Goal: Information Seeking & Learning: Learn about a topic

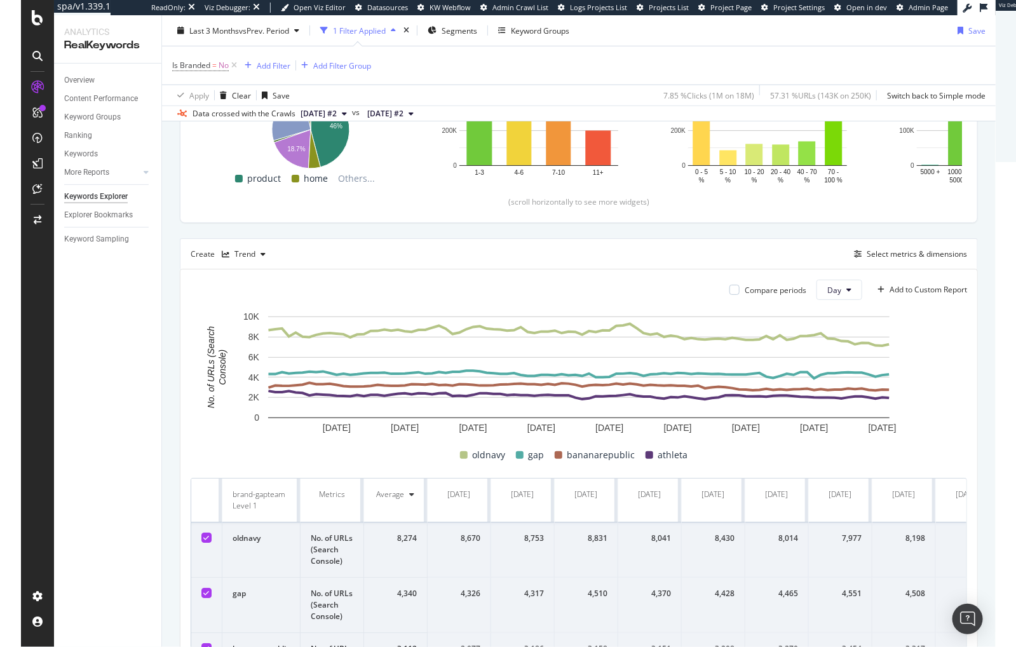
scroll to position [252, 0]
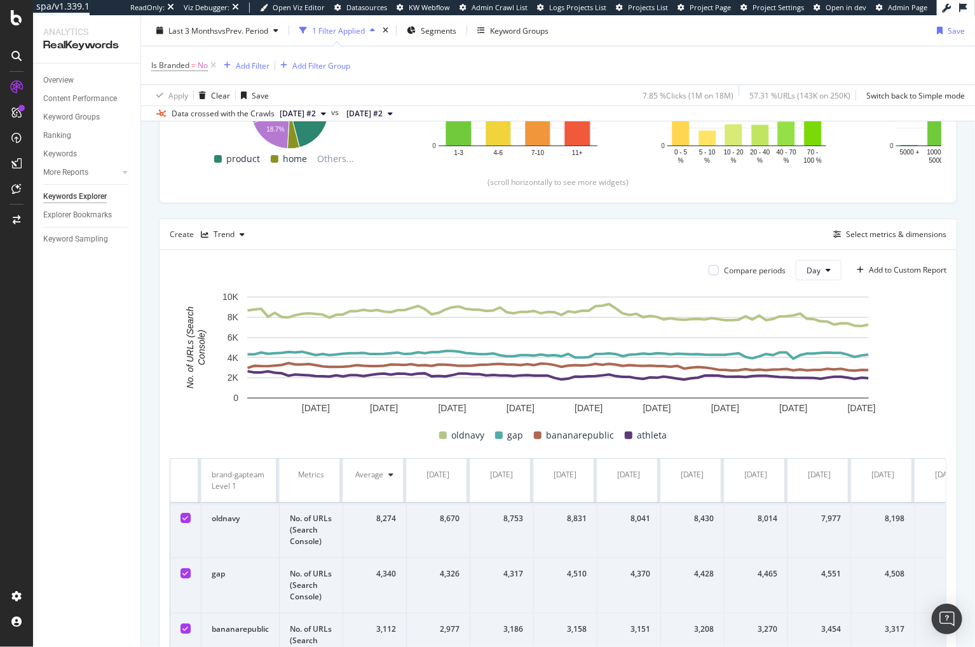
drag, startPoint x: 404, startPoint y: 206, endPoint x: 284, endPoint y: 0, distance: 238.9
click at [404, 206] on div "Top Charts Clicks By pagetype Level 1 By: pagetype Level 1 Hold CMD (⌘) while c…" at bounding box center [558, 336] width 798 height 797
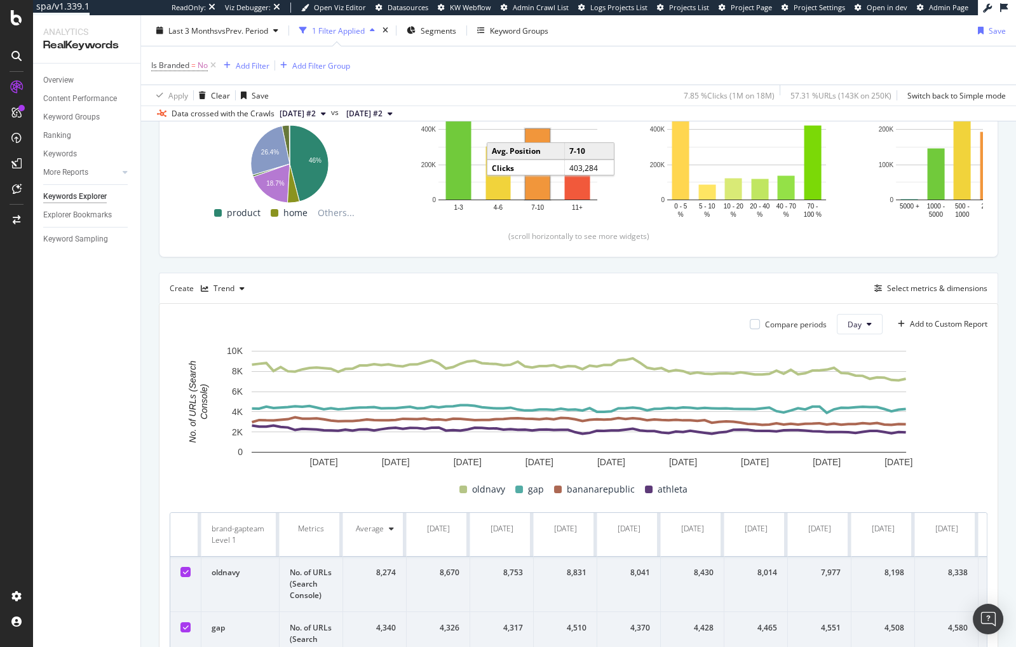
scroll to position [179, 0]
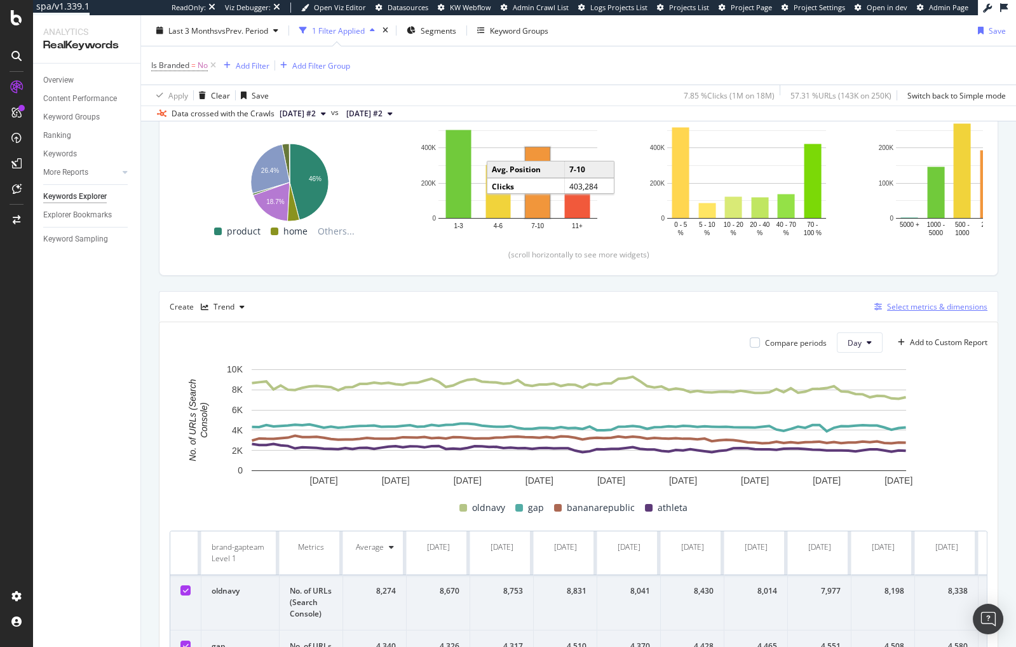
click at [907, 305] on div "Select metrics & dimensions" at bounding box center [937, 306] width 100 height 11
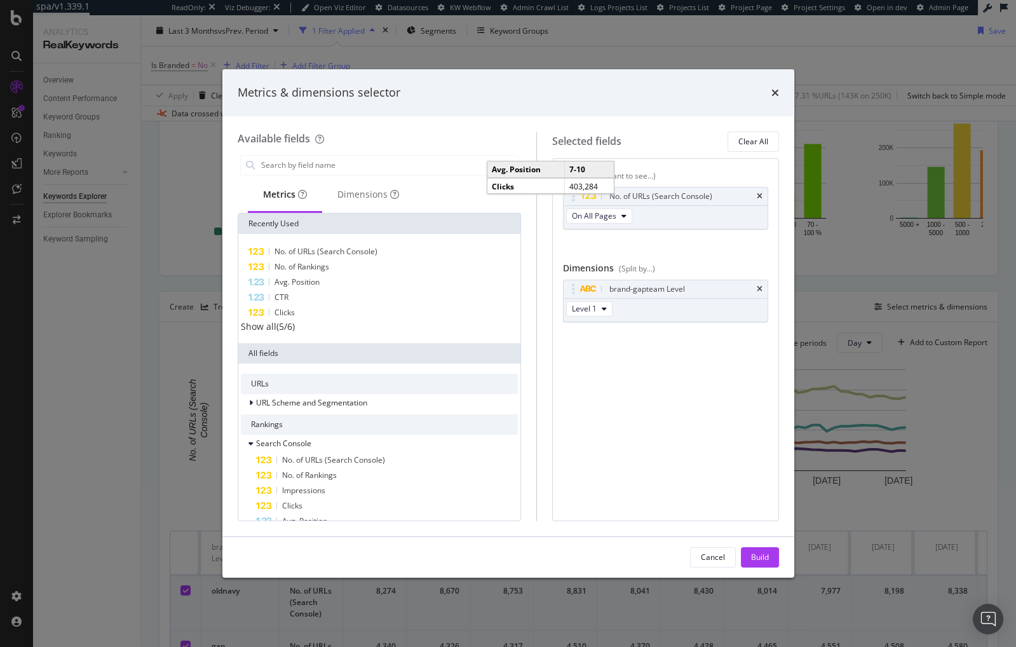
click at [704, 167] on div "Metrics (I want to see...) No. of URLs (Search Console) On All Pages You can us…" at bounding box center [665, 339] width 227 height 363
drag, startPoint x: 763, startPoint y: 194, endPoint x: 421, endPoint y: 159, distance: 344.3
click at [763, 194] on div "No. of URLs (Search Console)" at bounding box center [666, 196] width 204 height 18
click at [328, 170] on input "modal" at bounding box center [389, 165] width 258 height 19
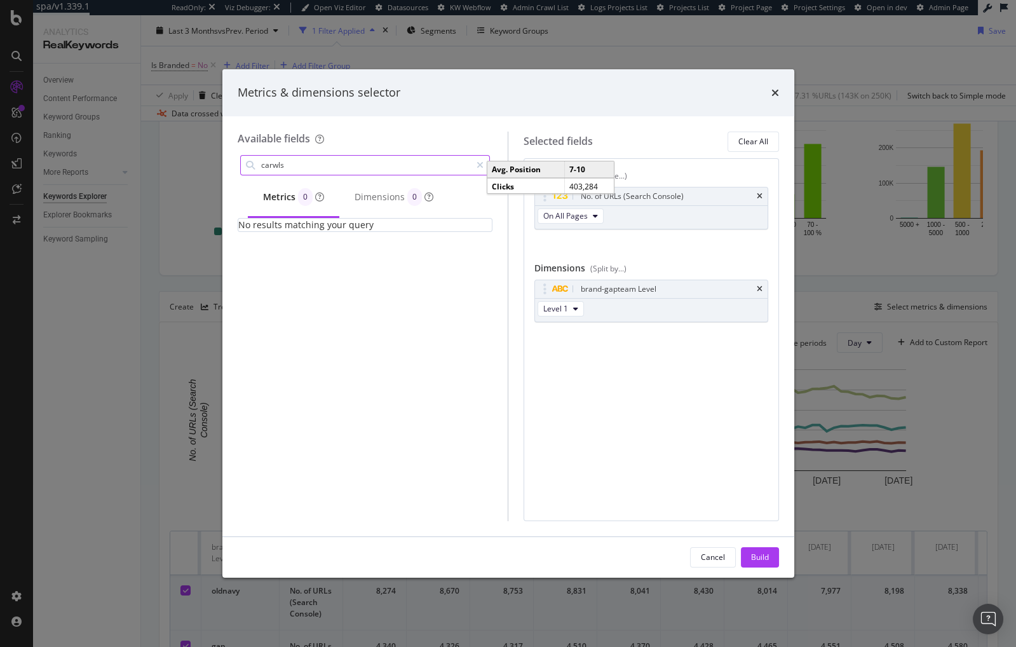
click at [331, 170] on input "carwls" at bounding box center [366, 165] width 212 height 19
click at [332, 170] on input "carwls" at bounding box center [366, 165] width 212 height 19
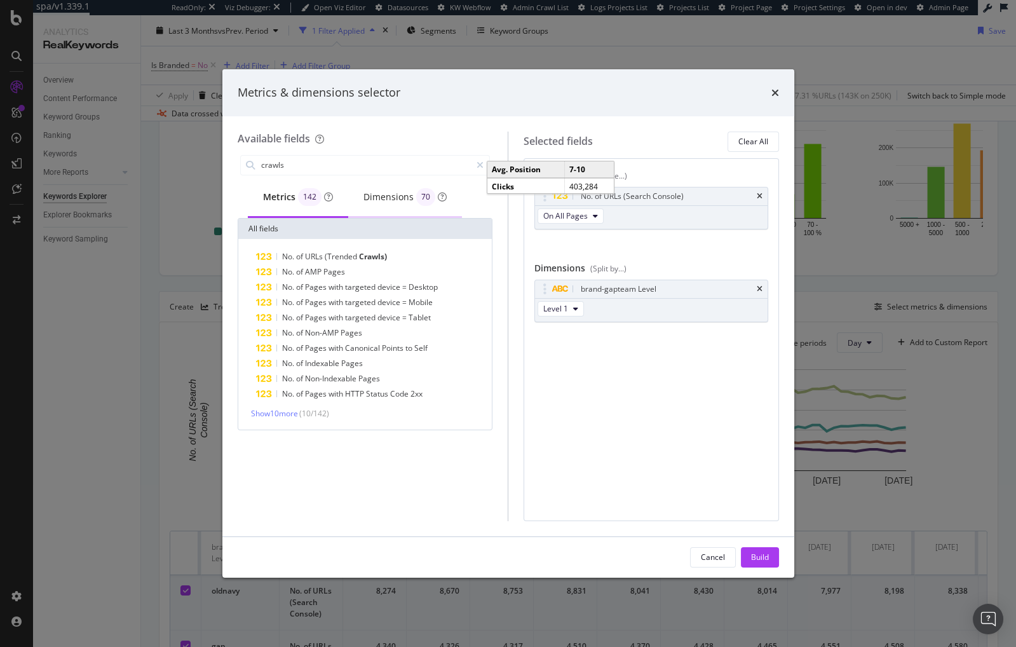
click at [376, 206] on div "Dimensions 70" at bounding box center [405, 198] width 114 height 40
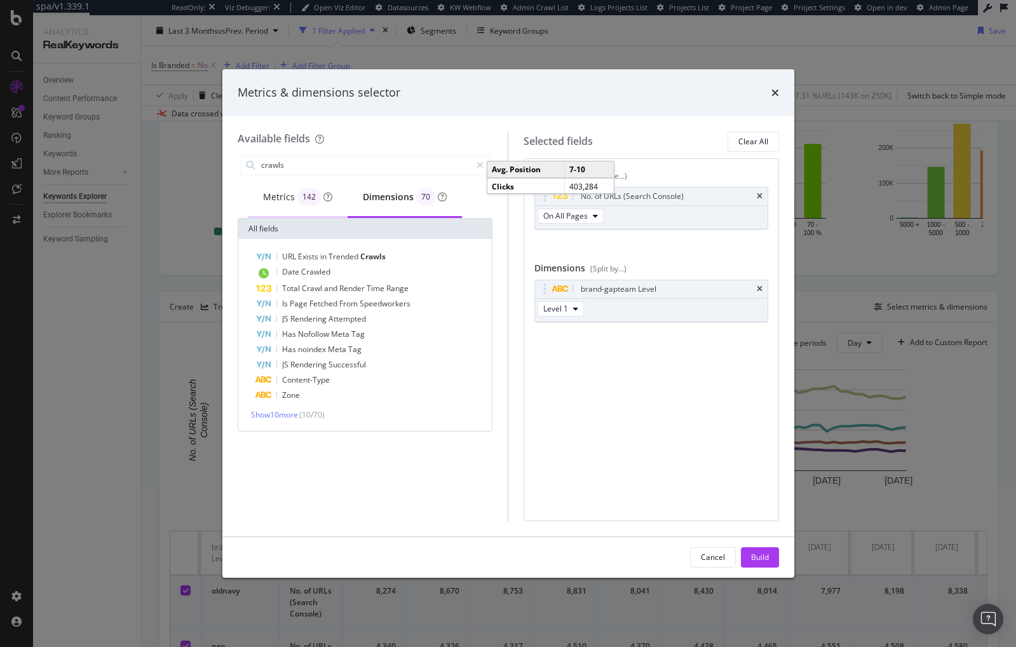
click at [269, 198] on div "Metrics 142" at bounding box center [297, 197] width 69 height 18
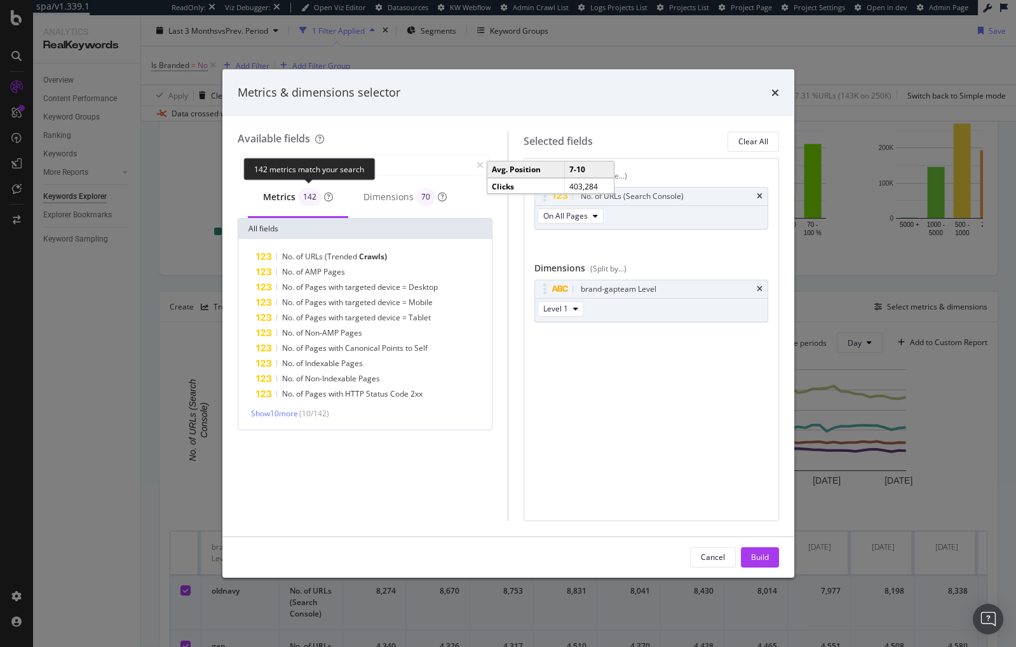
click at [322, 166] on div "142 metrics match your search" at bounding box center [309, 169] width 132 height 22
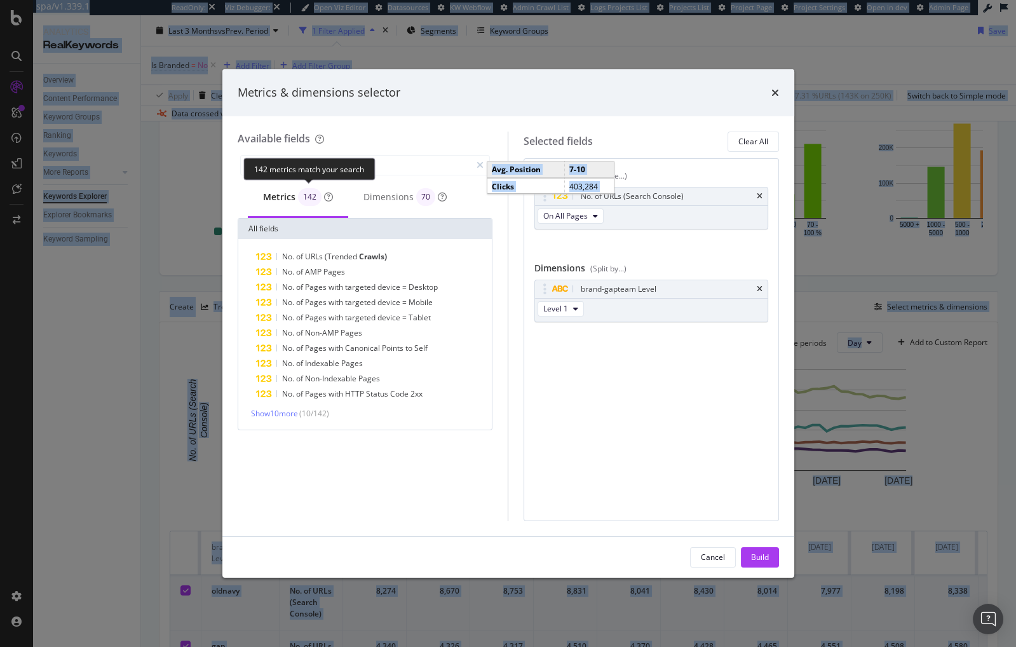
click at [322, 166] on div "142 metrics match your search" at bounding box center [309, 169] width 132 height 22
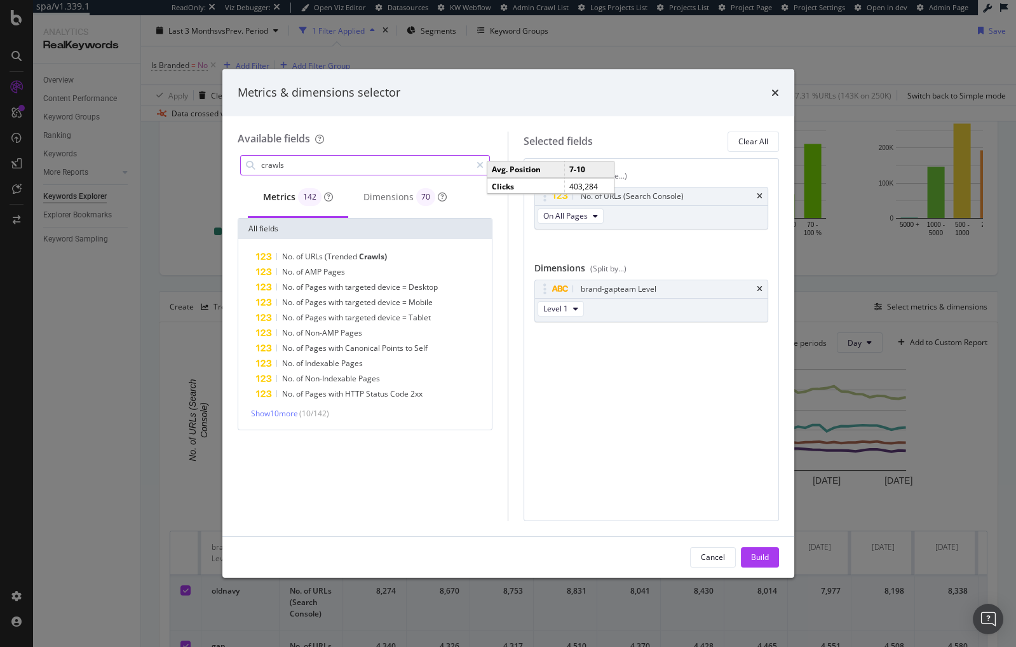
click at [419, 171] on input "crawls" at bounding box center [366, 165] width 212 height 19
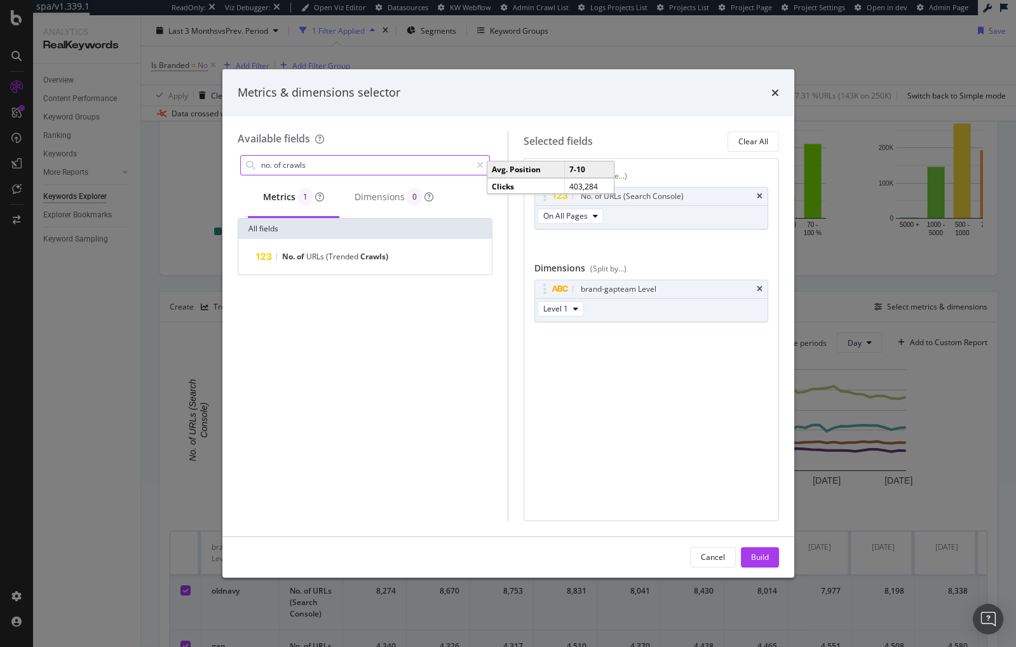
type input "no. of crawls"
drag, startPoint x: 694, startPoint y: 244, endPoint x: 761, endPoint y: 170, distance: 99.5
click at [695, 244] on div "No. of URLs (Search Console) On All Pages You can use this field as a metric" at bounding box center [651, 222] width 234 height 70
click at [773, 89] on icon "times" at bounding box center [775, 93] width 8 height 10
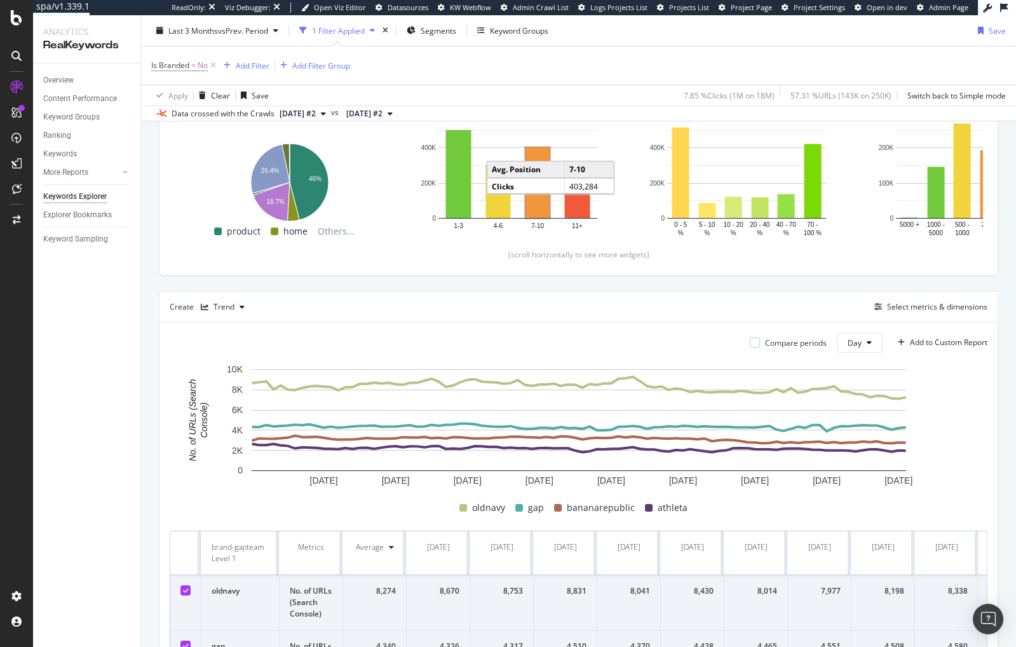
click at [147, 292] on div "By URL Top Charts Clicks By pagetype Level 1 By: pagetype Level 1 Hold CMD (⌘) …" at bounding box center [578, 413] width 875 height 878
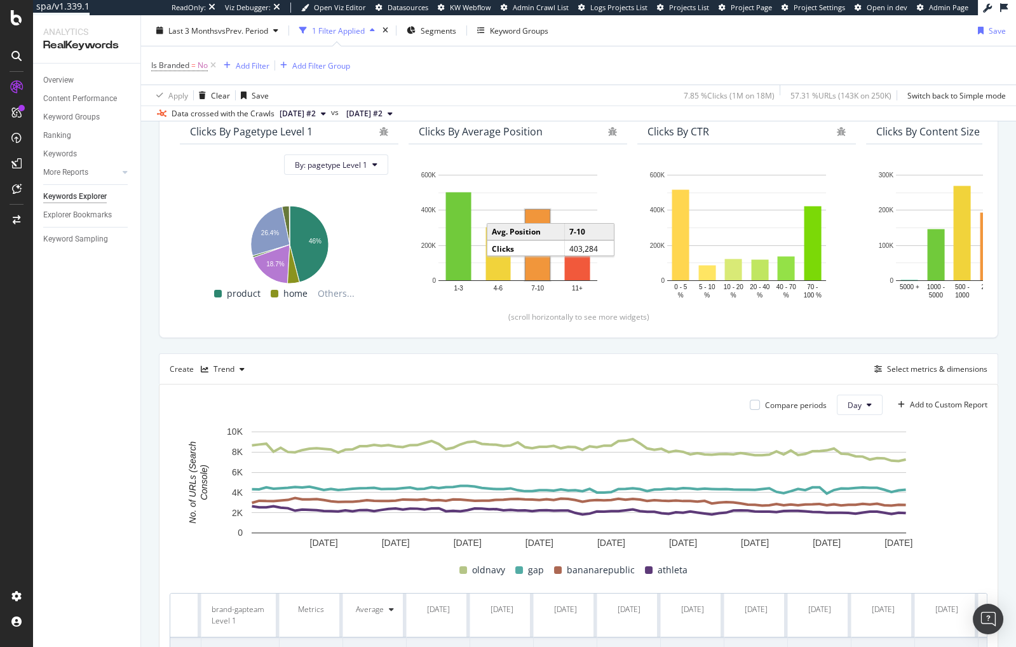
scroll to position [119, 0]
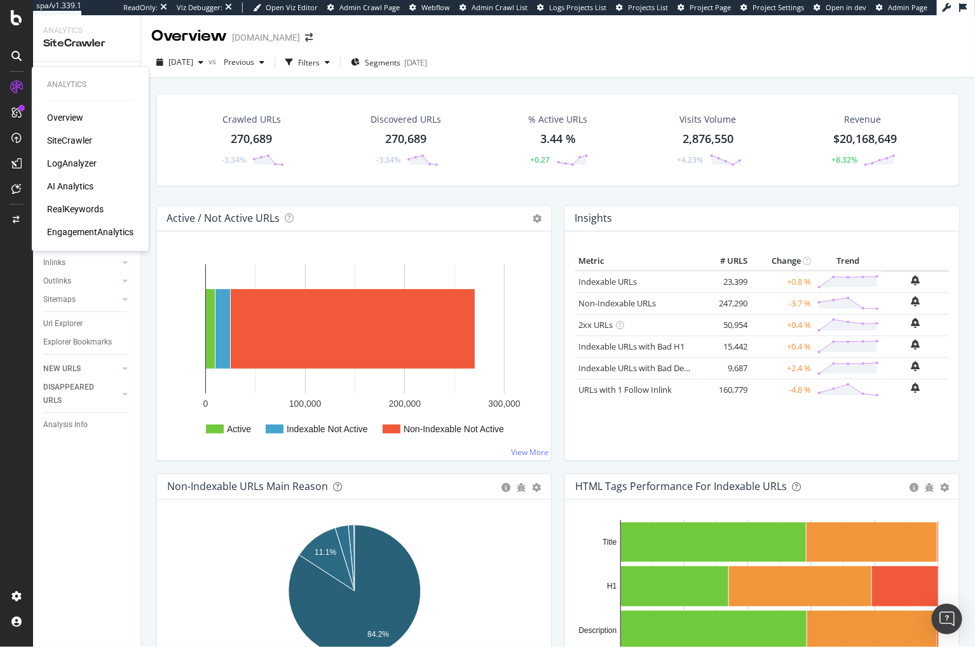
click at [81, 205] on div "RealKeywords" at bounding box center [75, 209] width 57 height 13
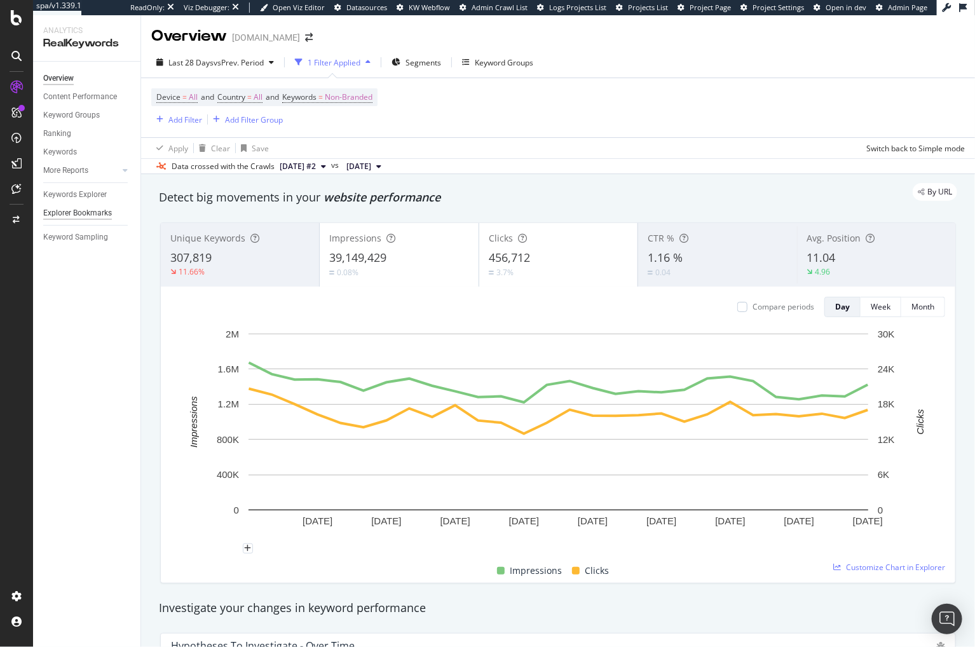
click at [88, 215] on div "Explorer Bookmarks" at bounding box center [77, 212] width 69 height 13
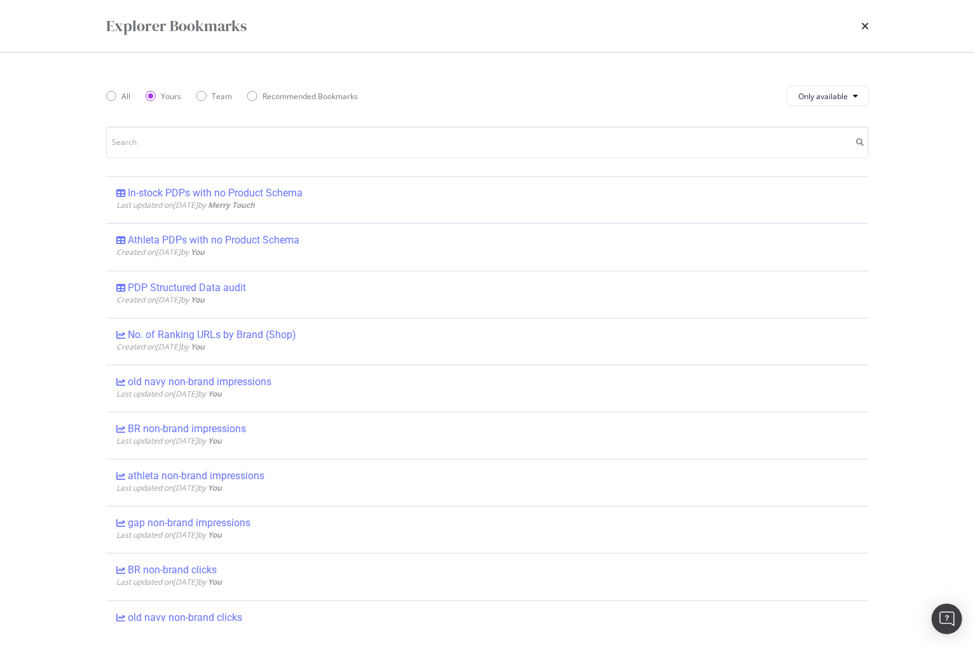
click at [71, 243] on div "Explorer Bookmarks All Yours Team Recommended Bookmarks Only available In-stock…" at bounding box center [487, 323] width 975 height 647
drag, startPoint x: 716, startPoint y: 27, endPoint x: 808, endPoint y: 24, distance: 91.5
click at [716, 27] on div "Explorer Bookmarks" at bounding box center [487, 26] width 762 height 22
drag, startPoint x: 863, startPoint y: 24, endPoint x: 785, endPoint y: 30, distance: 78.5
click at [862, 24] on icon "times" at bounding box center [865, 26] width 8 height 10
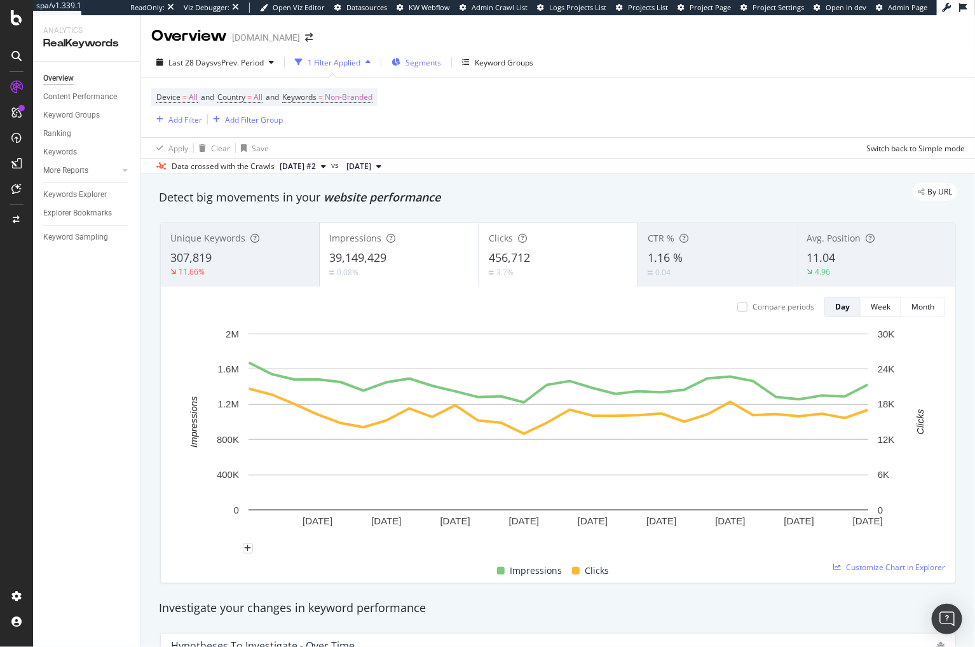
click at [423, 61] on span "Segments" at bounding box center [423, 62] width 36 height 11
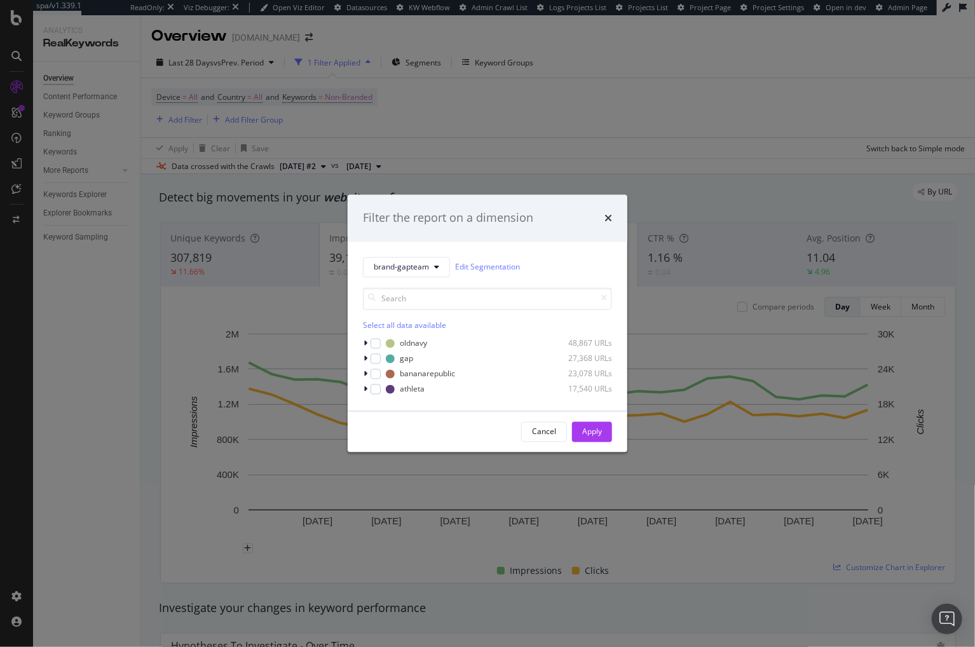
click at [588, 254] on div "brand-gapteam Edit Segmentation Select all data available oldnavy 48,867 URLs g…" at bounding box center [488, 325] width 280 height 169
drag, startPoint x: 611, startPoint y: 220, endPoint x: 544, endPoint y: 200, distance: 70.2
click at [610, 219] on icon "times" at bounding box center [608, 218] width 8 height 10
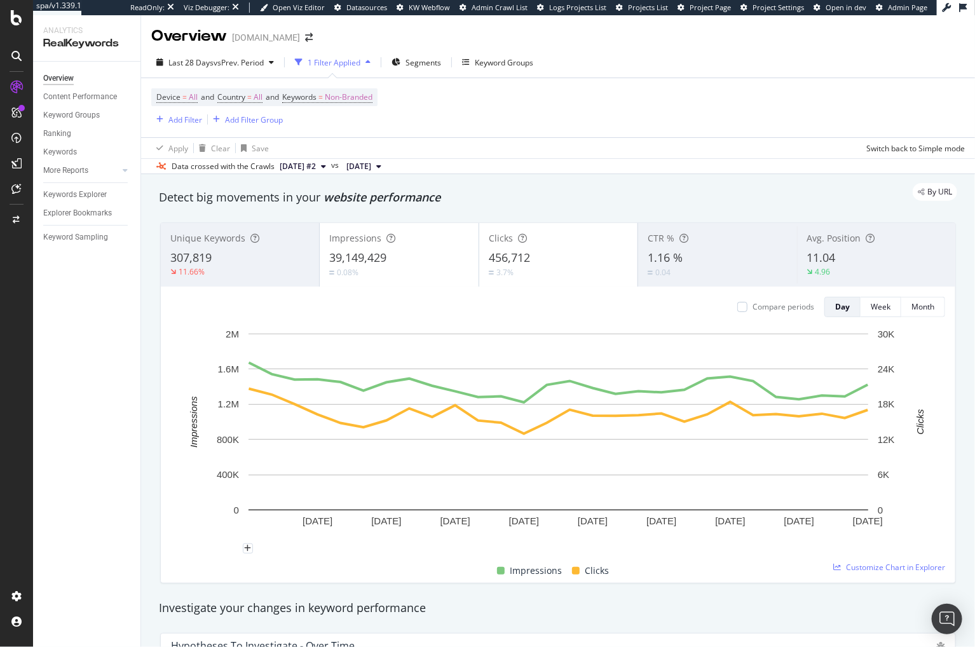
drag, startPoint x: 574, startPoint y: 166, endPoint x: 562, endPoint y: 19, distance: 147.2
click at [573, 166] on div "Data crossed with the Crawls 2025 Oct. 1st #2 vs 2025 Sep. 3rd" at bounding box center [558, 165] width 834 height 15
click at [358, 95] on span "Non-Branded" at bounding box center [349, 97] width 48 height 18
click at [328, 126] on span "Non-Branded" at bounding box center [327, 126] width 53 height 11
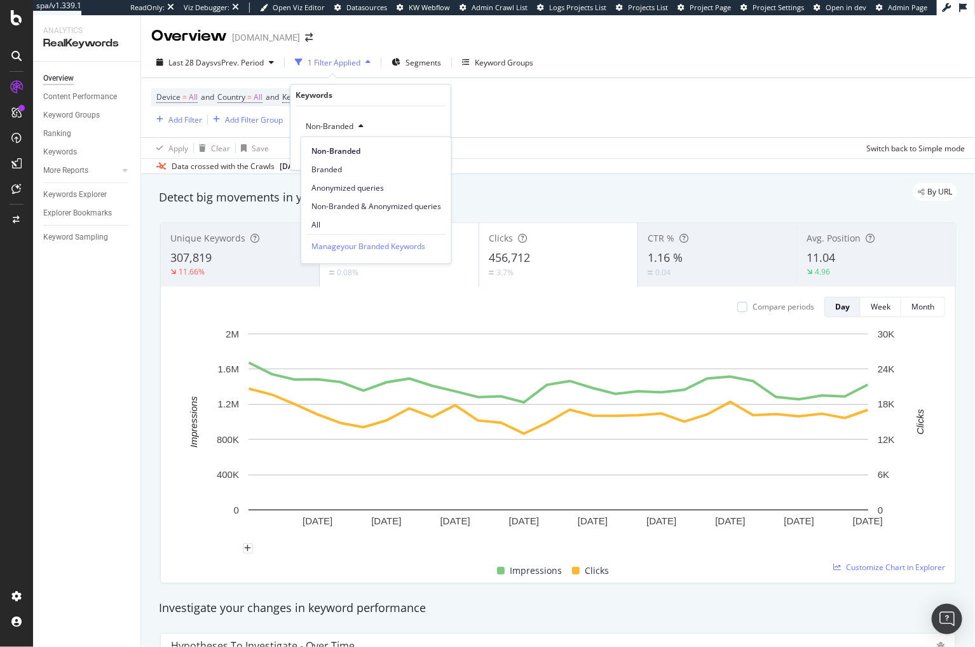
drag, startPoint x: 358, startPoint y: 222, endPoint x: 399, endPoint y: 173, distance: 64.5
click at [358, 222] on span "All" at bounding box center [376, 224] width 130 height 11
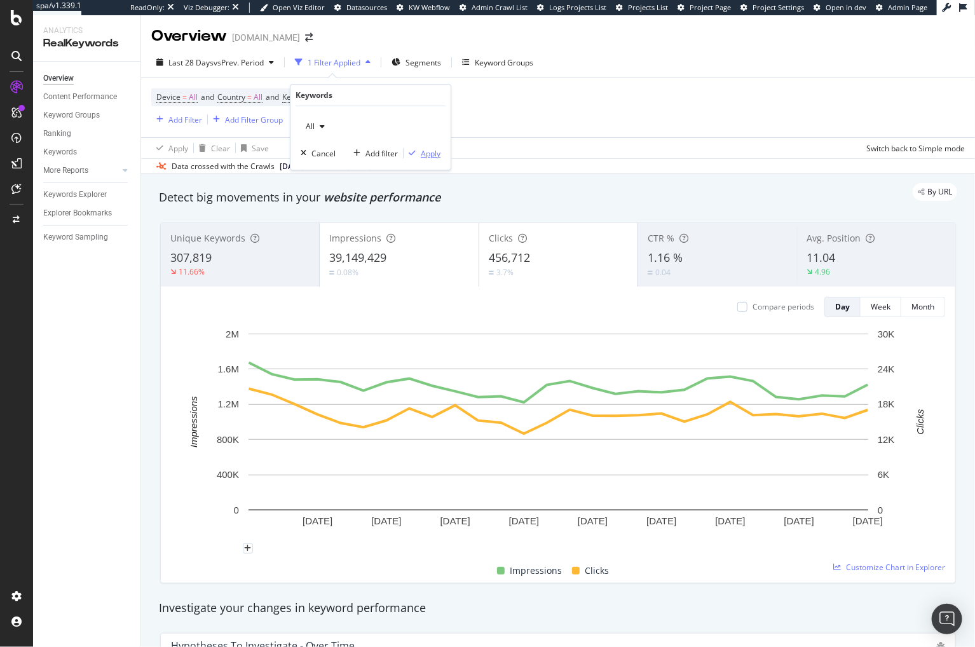
click at [426, 152] on div "Apply" at bounding box center [431, 153] width 20 height 11
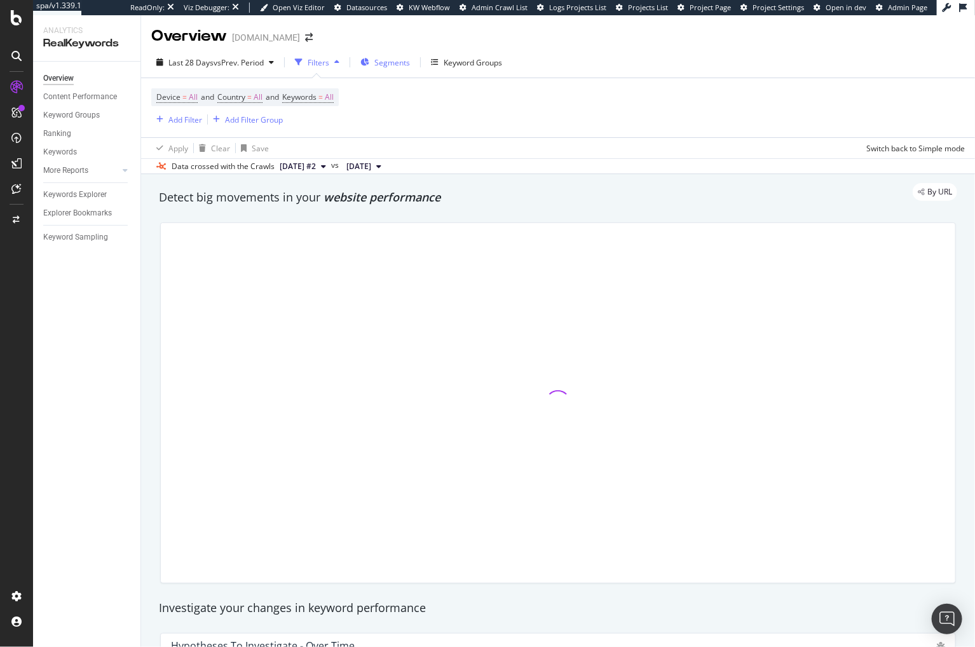
click at [398, 60] on span "Segments" at bounding box center [392, 62] width 36 height 11
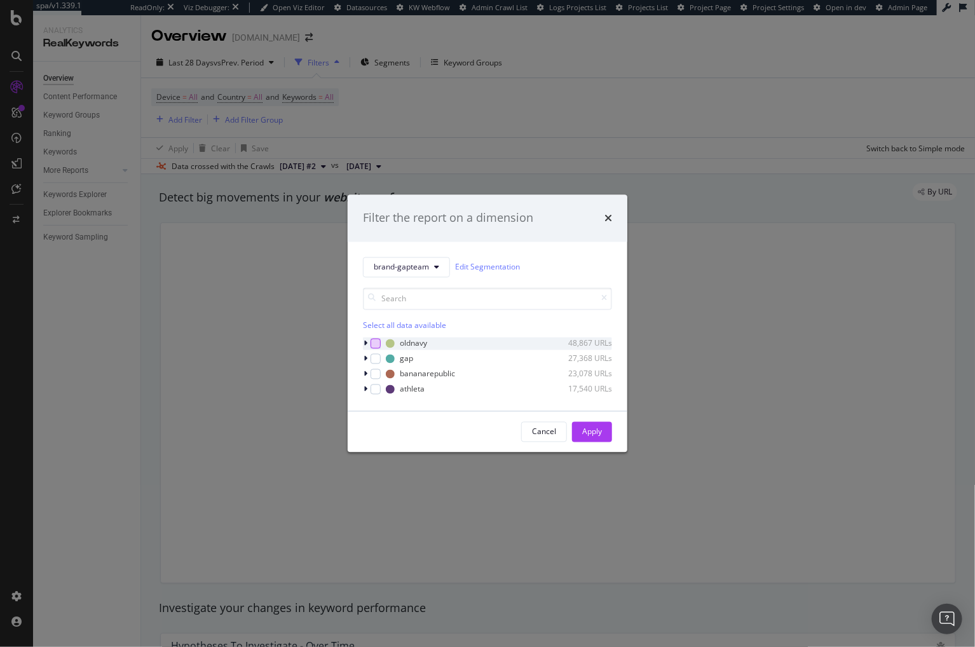
click at [374, 341] on div "modal" at bounding box center [375, 343] width 10 height 10
click at [377, 360] on div "modal" at bounding box center [375, 358] width 10 height 10
drag, startPoint x: 378, startPoint y: 376, endPoint x: 379, endPoint y: 387, distance: 10.8
click at [378, 376] on div "modal" at bounding box center [375, 374] width 10 height 10
drag, startPoint x: 377, startPoint y: 389, endPoint x: 549, endPoint y: 439, distance: 178.6
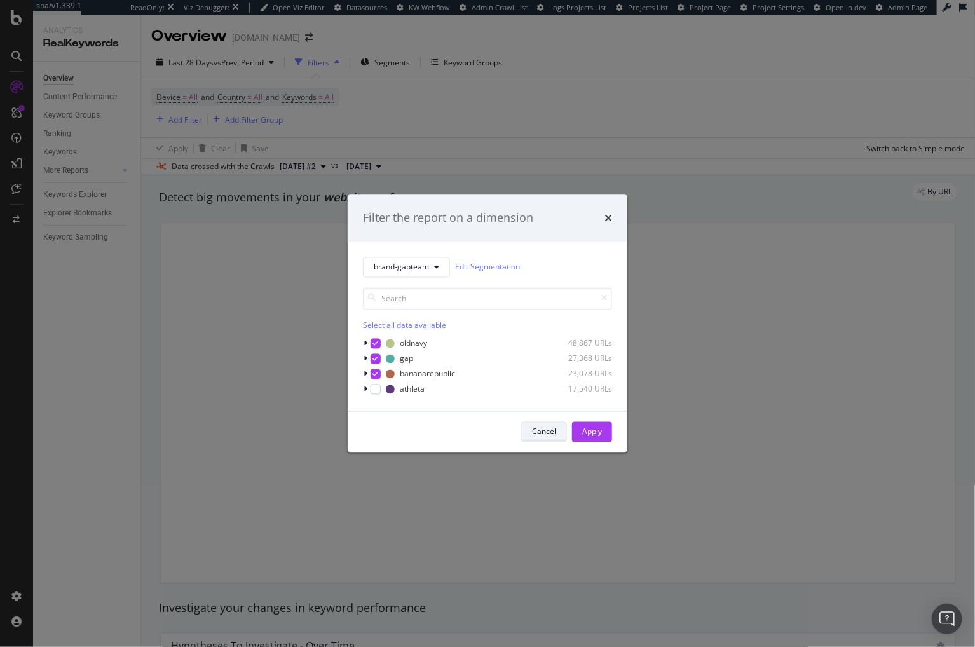
click at [378, 389] on div "modal" at bounding box center [375, 389] width 10 height 10
drag, startPoint x: 600, startPoint y: 433, endPoint x: 484, endPoint y: 201, distance: 260.0
click at [600, 433] on div "Apply" at bounding box center [592, 431] width 20 height 11
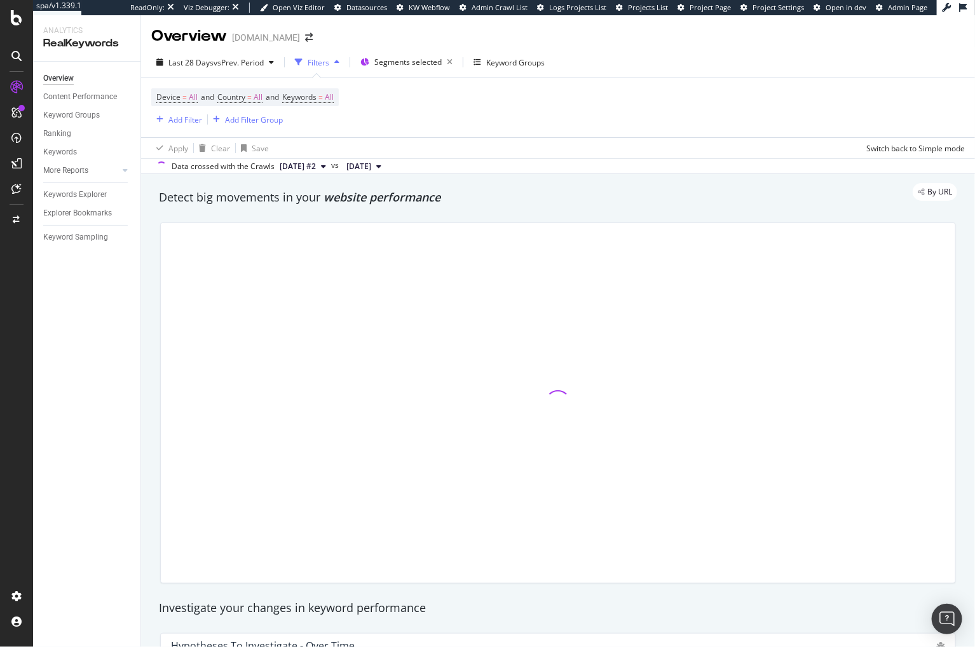
drag, startPoint x: 482, startPoint y: 203, endPoint x: 466, endPoint y: 198, distance: 17.1
click at [482, 203] on div "Detect big movements in your website performance" at bounding box center [558, 197] width 798 height 17
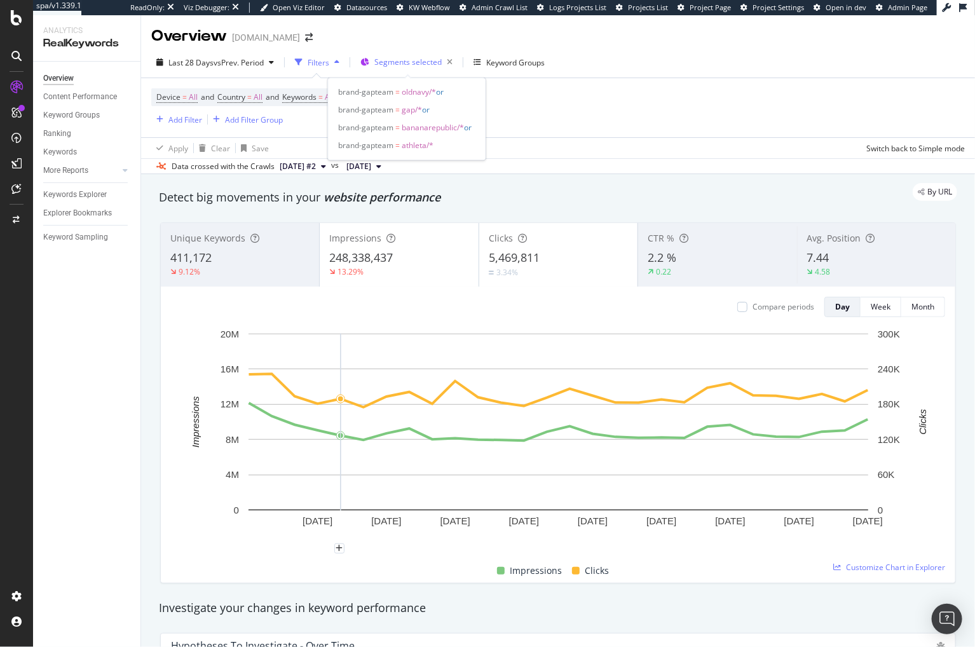
click at [407, 63] on span "Segments selected" at bounding box center [407, 62] width 67 height 11
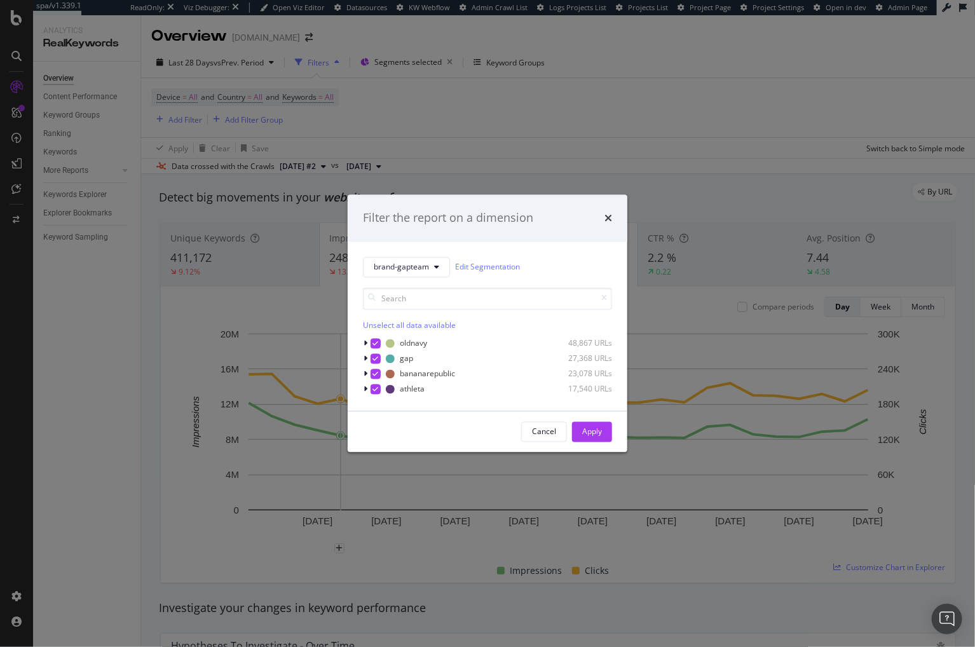
drag, startPoint x: 448, startPoint y: 323, endPoint x: 601, endPoint y: 417, distance: 179.4
click at [448, 323] on div "Unselect all data available" at bounding box center [487, 325] width 249 height 11
drag, startPoint x: 601, startPoint y: 428, endPoint x: 502, endPoint y: 208, distance: 241.1
click at [601, 428] on div "Apply" at bounding box center [592, 431] width 20 height 11
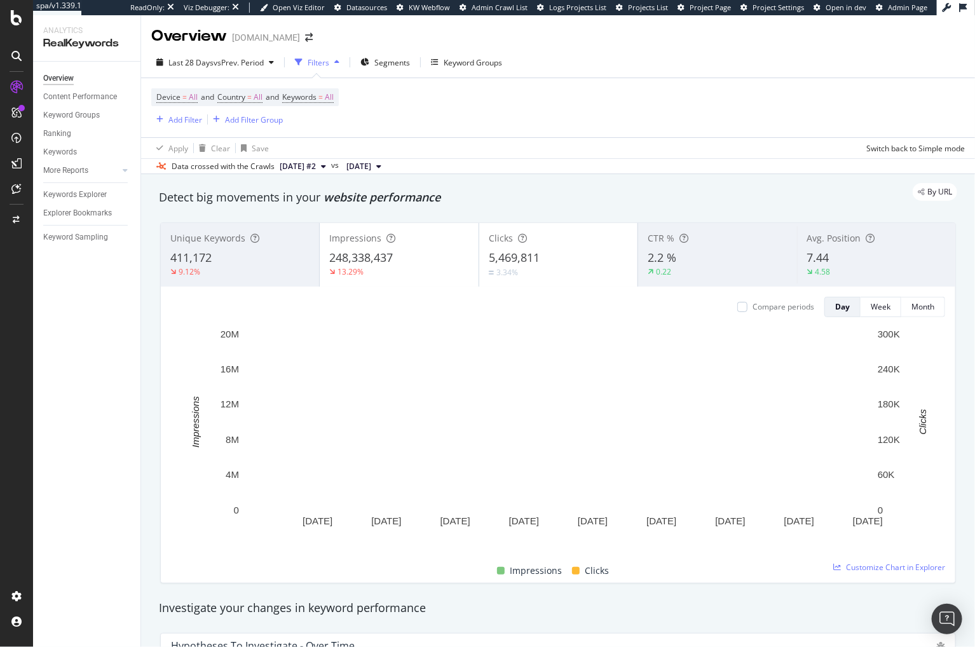
click at [486, 198] on div "By URL" at bounding box center [551, 192] width 811 height 18
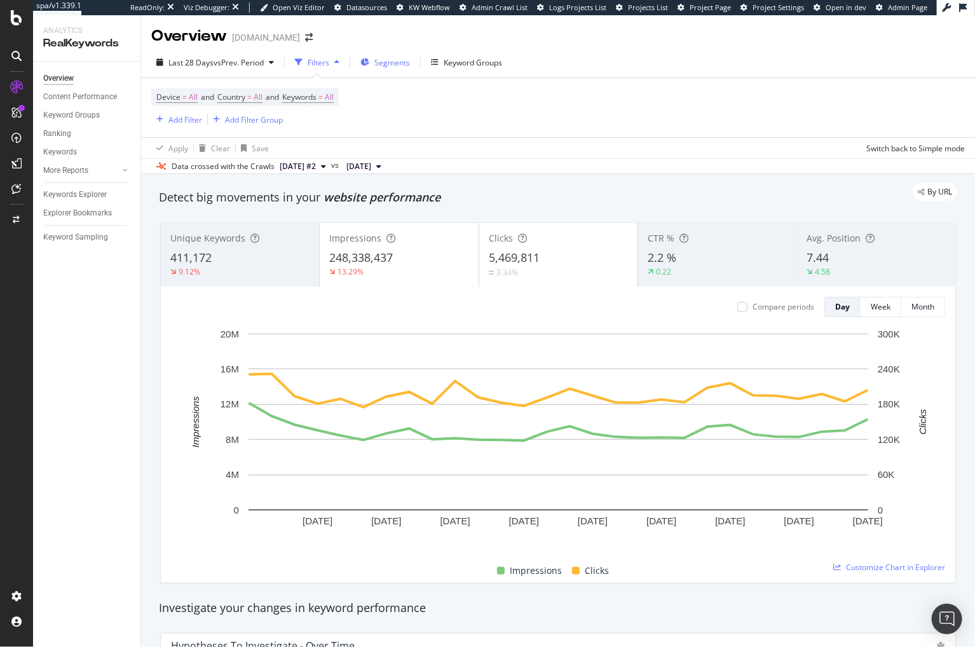
click at [369, 60] on icon "button" at bounding box center [364, 62] width 9 height 8
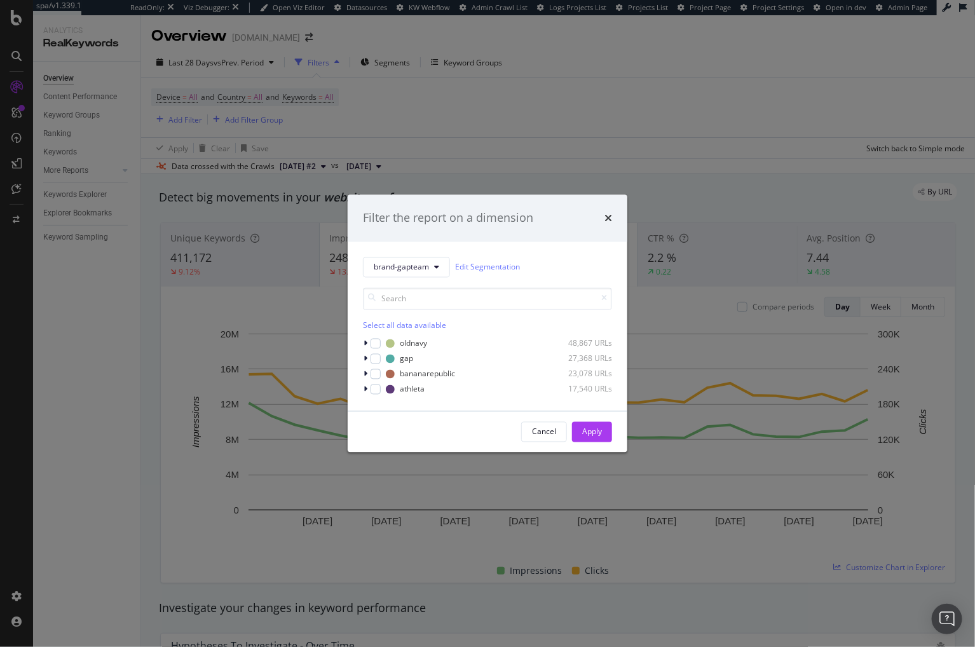
click at [384, 330] on div "Select all data available" at bounding box center [487, 325] width 249 height 11
drag, startPoint x: 595, startPoint y: 429, endPoint x: 373, endPoint y: 110, distance: 389.3
click at [596, 429] on div "Apply" at bounding box center [592, 431] width 20 height 11
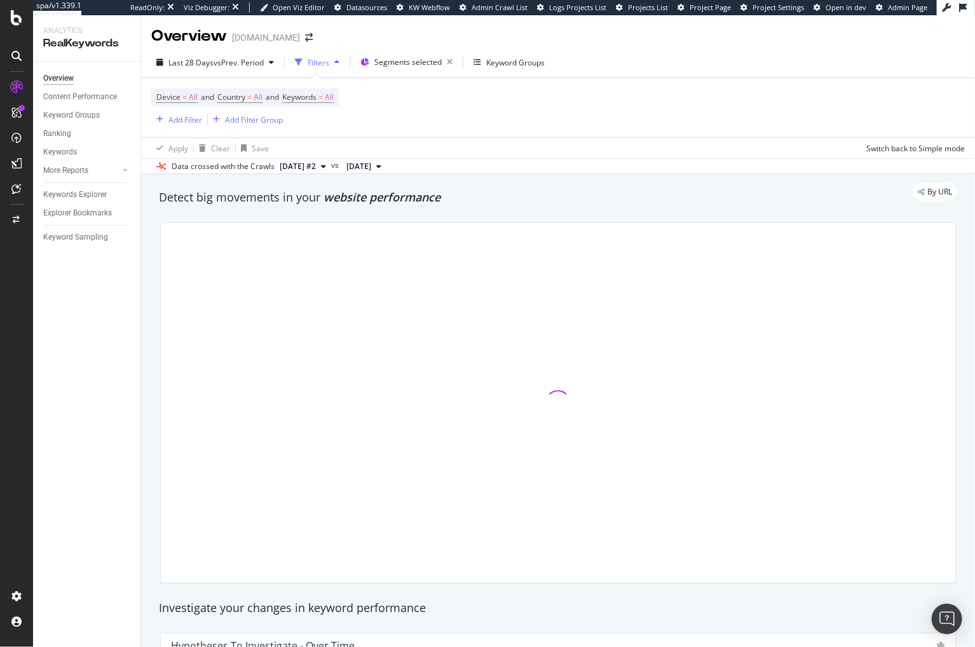
drag, startPoint x: 443, startPoint y: 210, endPoint x: 560, endPoint y: 3, distance: 237.8
click at [443, 210] on div "Detect big movements in your website performance" at bounding box center [557, 197] width 811 height 29
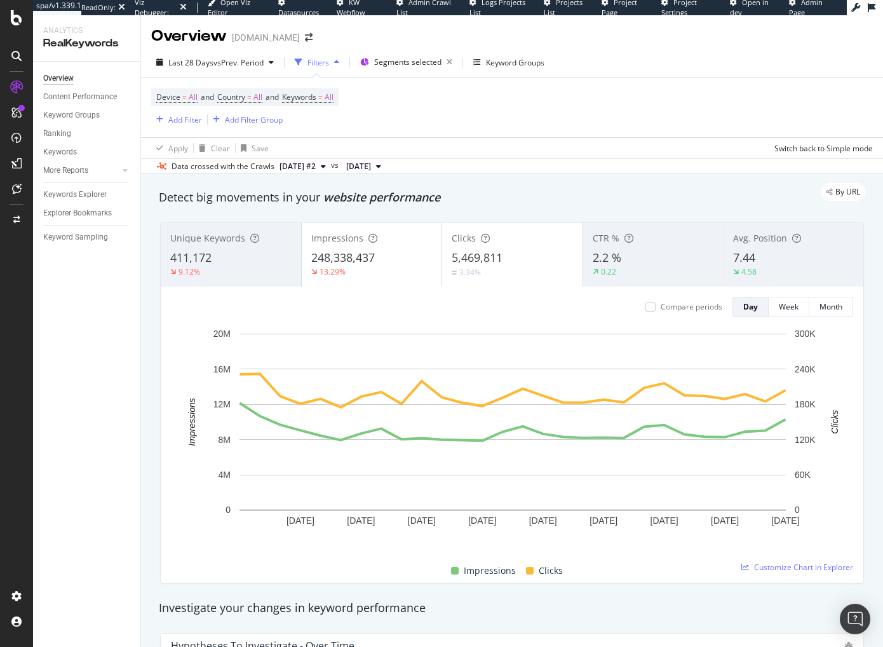
click at [468, 192] on div "By URL" at bounding box center [505, 192] width 719 height 18
click at [386, 42] on div "Overview Gap.com" at bounding box center [512, 31] width 742 height 32
click at [486, 194] on div "By URL" at bounding box center [505, 192] width 719 height 18
click at [402, 34] on div "Overview Gap.com" at bounding box center [512, 31] width 742 height 32
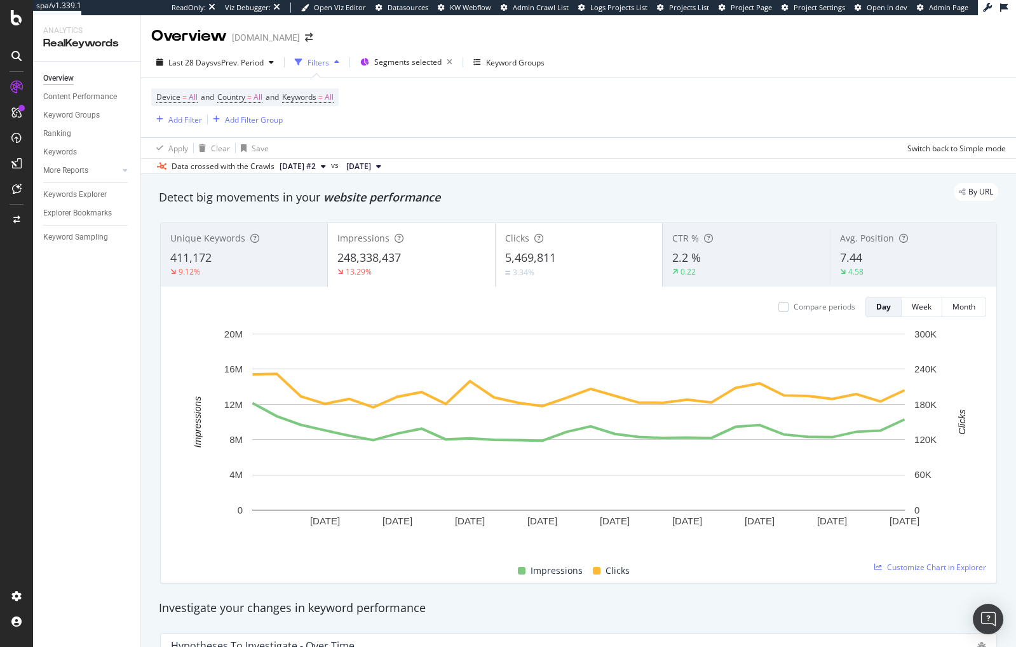
click at [506, 200] on div "Detect big movements in your website performance" at bounding box center [578, 197] width 839 height 17
drag, startPoint x: 574, startPoint y: 182, endPoint x: 429, endPoint y: 48, distance: 197.8
click at [574, 183] on div "By URL" at bounding box center [572, 192] width 852 height 18
drag, startPoint x: 480, startPoint y: 177, endPoint x: 463, endPoint y: 135, distance: 45.9
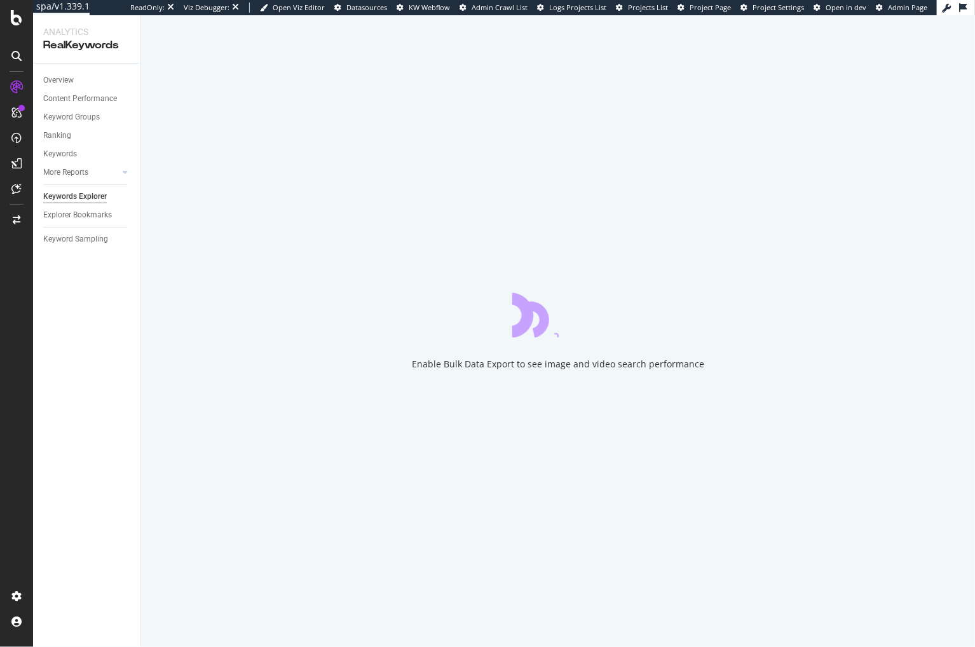
click at [88, 438] on div "Overview Content Performance Keyword Groups Ranking Keywords More Reports Count…" at bounding box center [86, 355] width 107 height 583
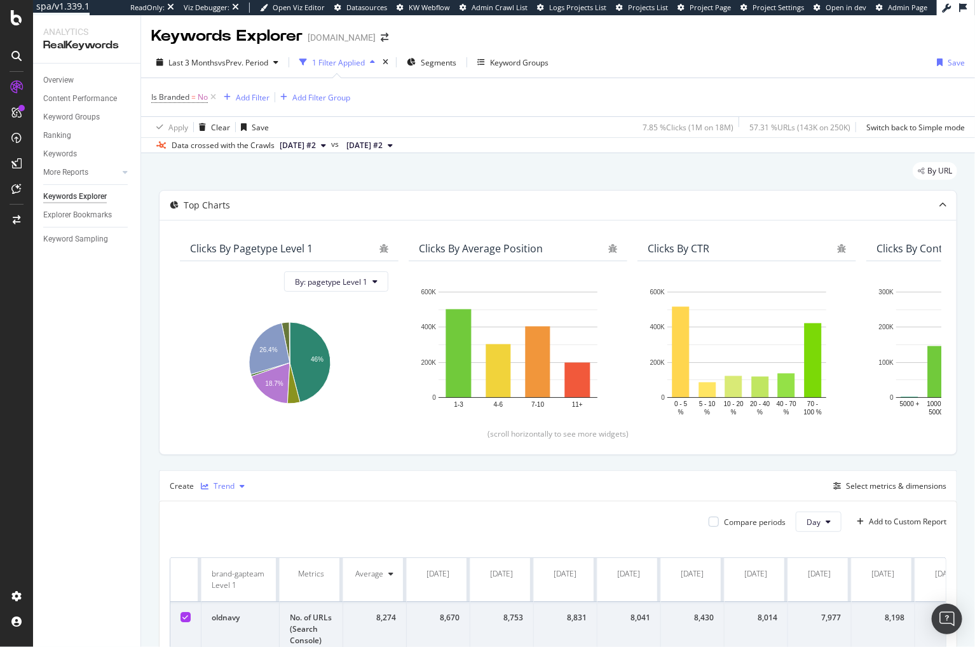
scroll to position [142, 0]
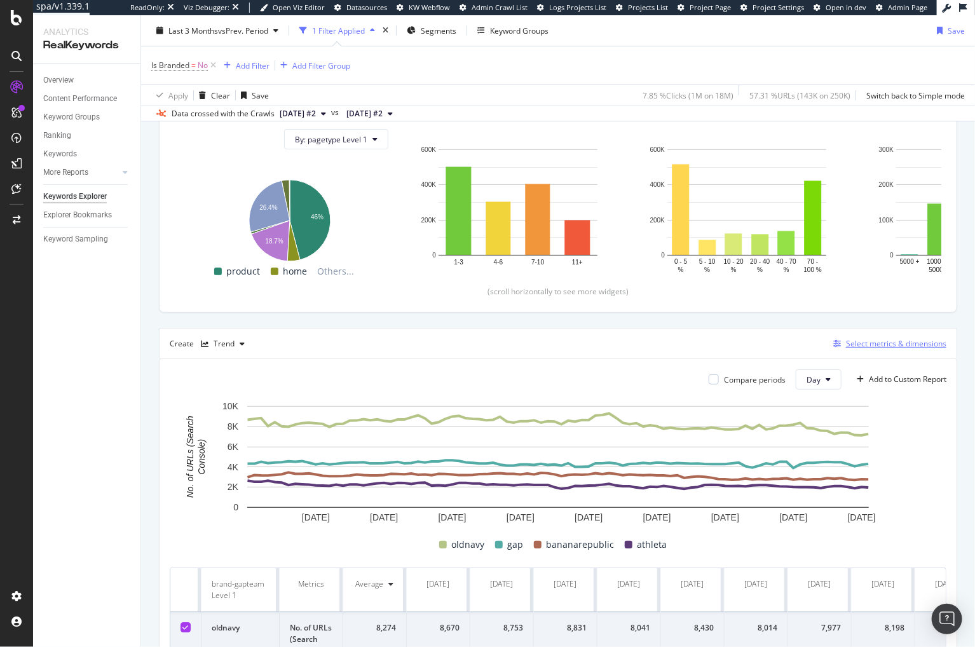
click at [896, 338] on div "Select metrics & dimensions" at bounding box center [896, 343] width 100 height 11
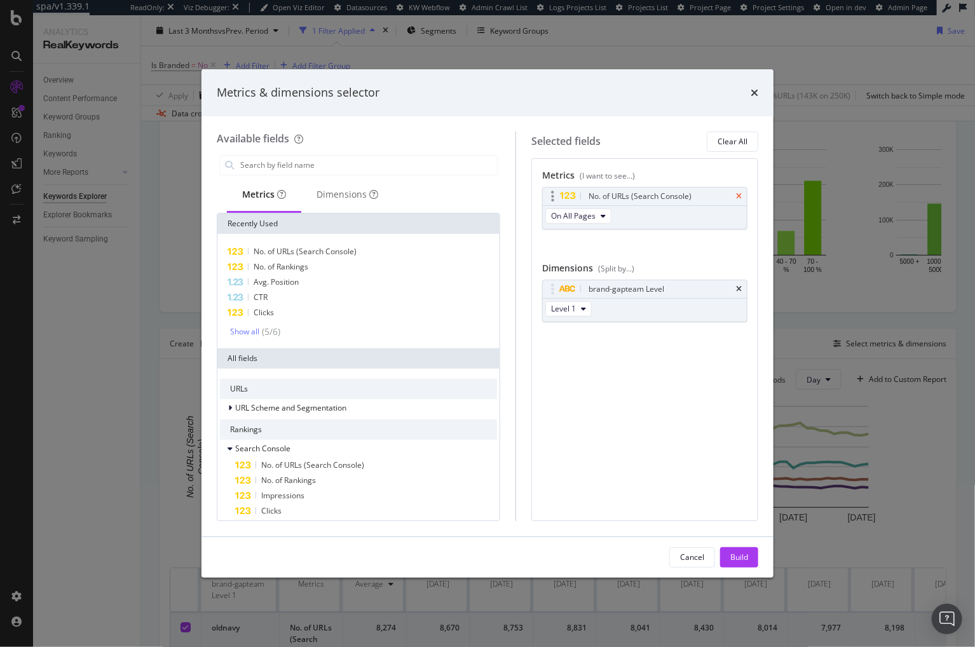
click at [739, 193] on icon "times" at bounding box center [739, 197] width 6 height 8
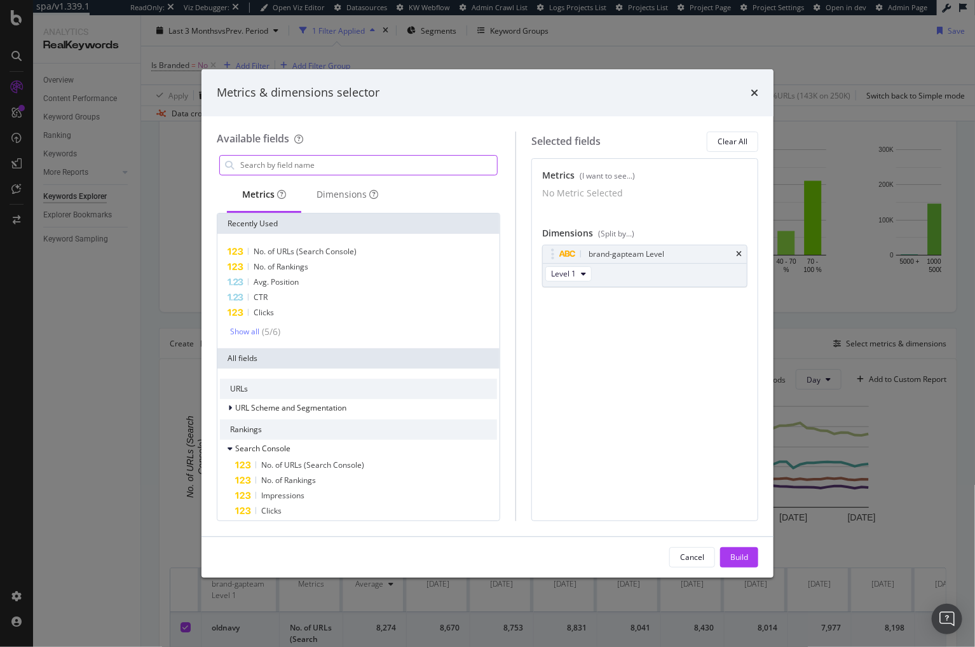
click at [391, 166] on input "modal" at bounding box center [368, 165] width 258 height 19
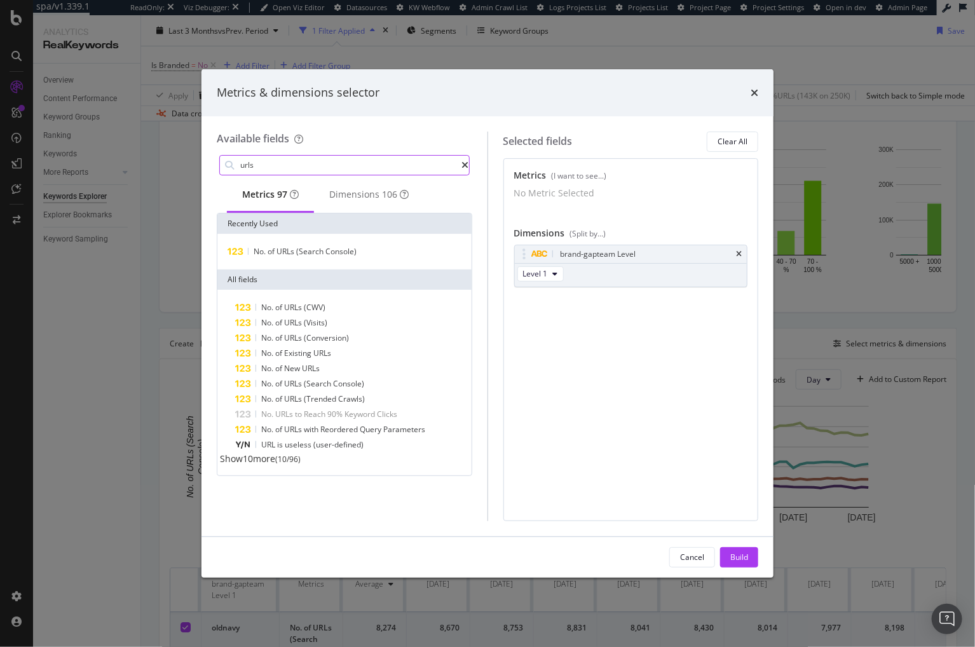
type input "urls"
click at [275, 464] on span "Show 10 more" at bounding box center [247, 458] width 55 height 12
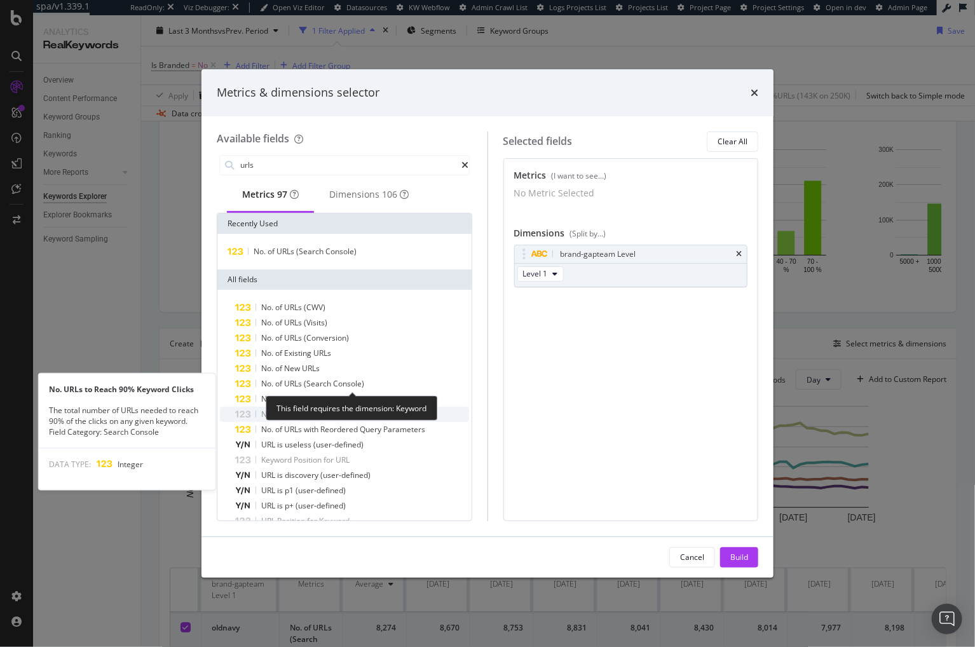
scroll to position [116, 0]
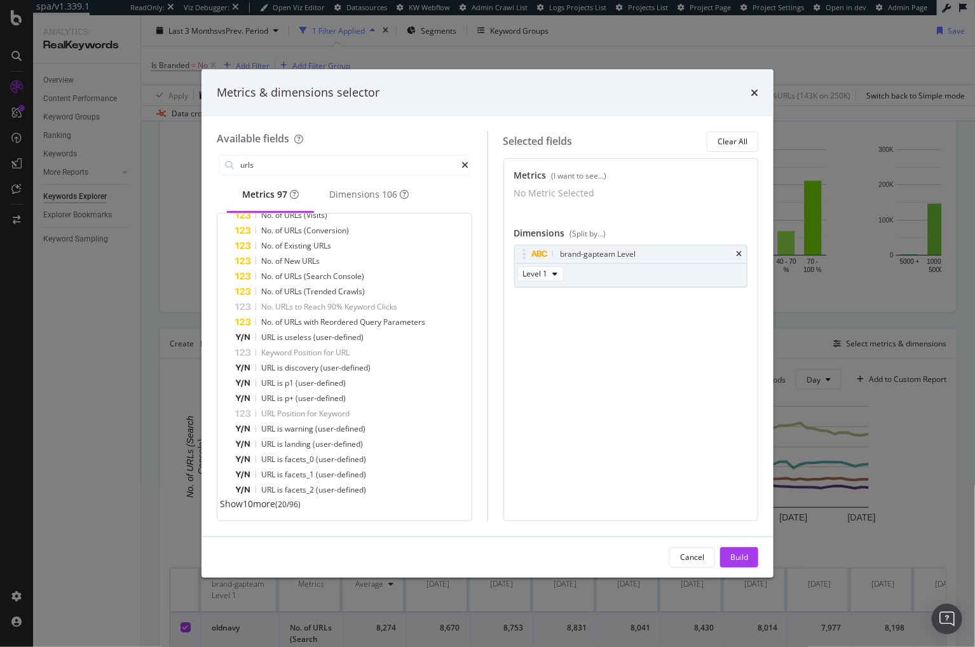
click at [273, 506] on span "Show 10 more" at bounding box center [247, 503] width 55 height 12
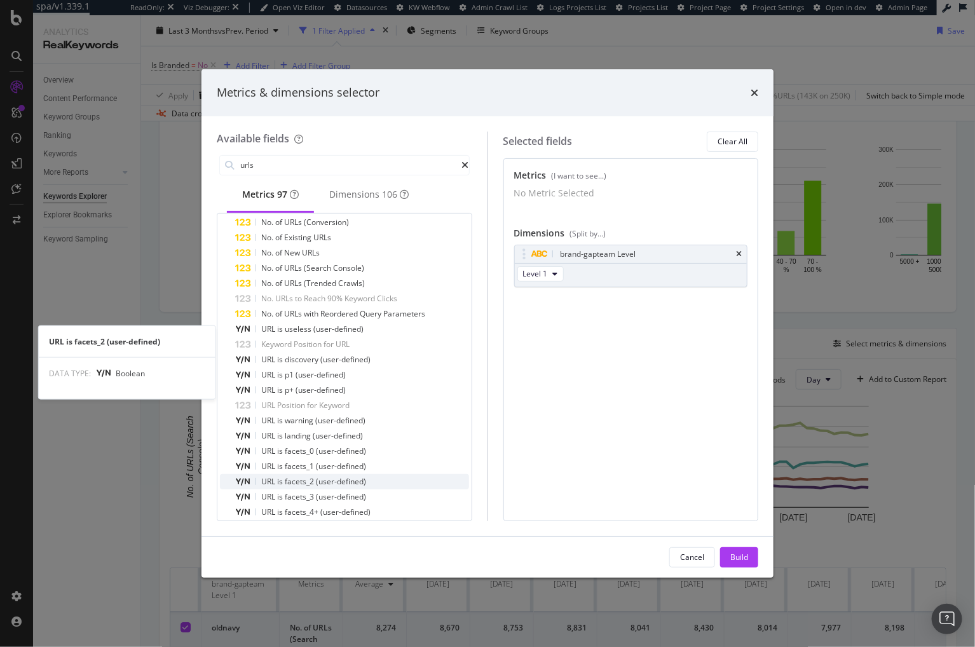
scroll to position [268, 0]
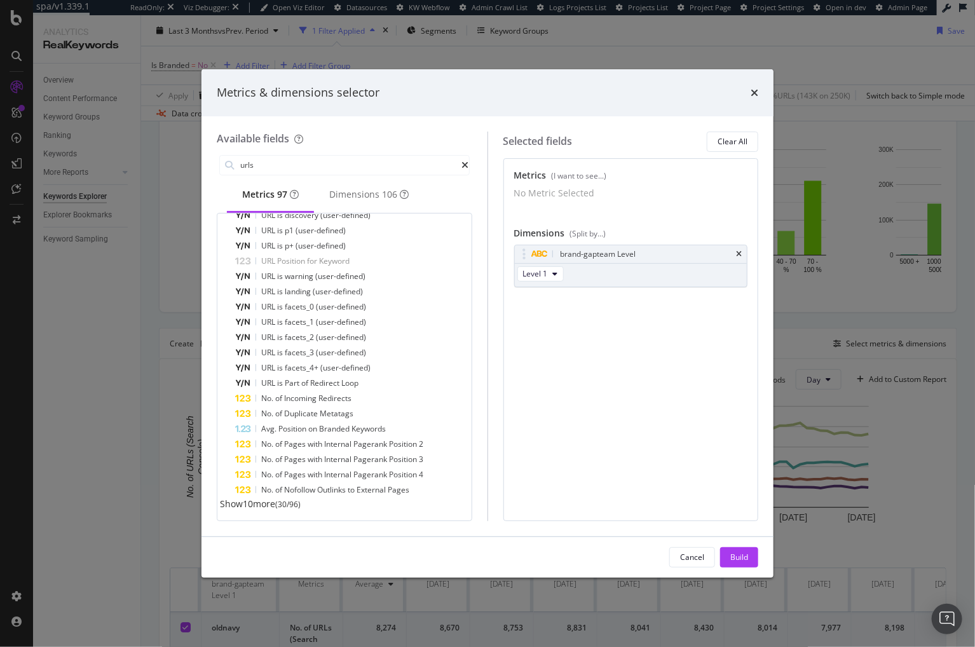
click at [269, 511] on div "No. of URLs (CWV) No. of URLs (Visits) No. of URLs (Conversion) No. of Existing…" at bounding box center [344, 275] width 254 height 490
click at [271, 504] on span "Show 10 more" at bounding box center [247, 503] width 55 height 12
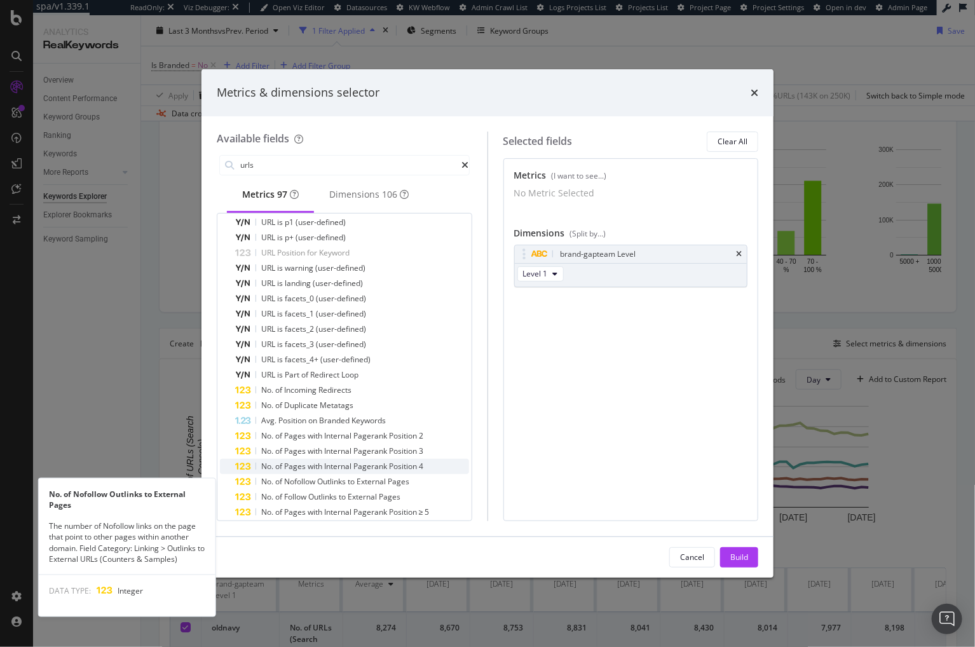
scroll to position [421, 0]
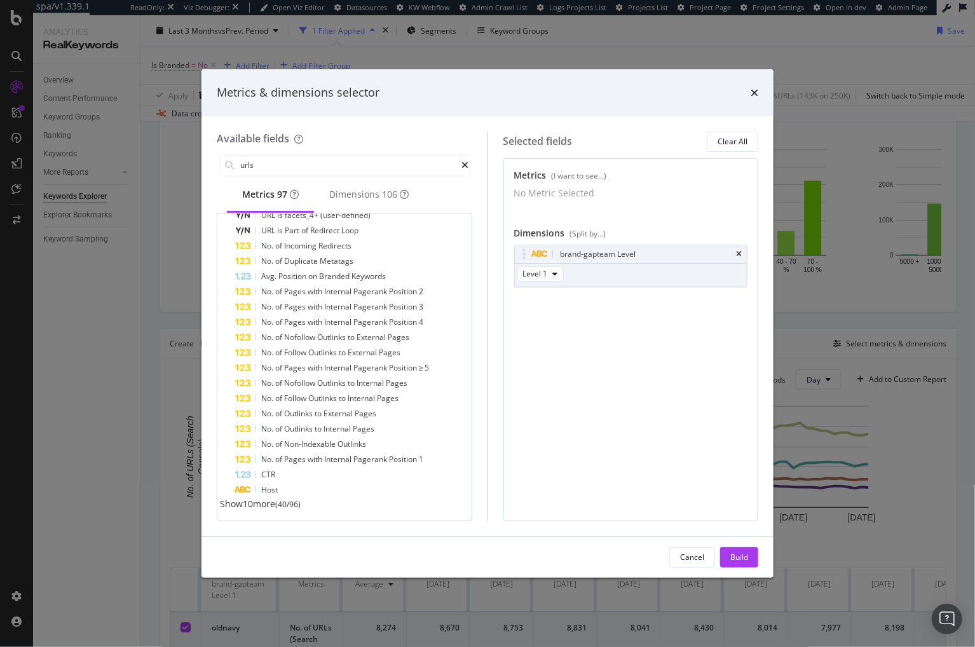
click at [256, 499] on span "Show 10 more" at bounding box center [247, 503] width 55 height 12
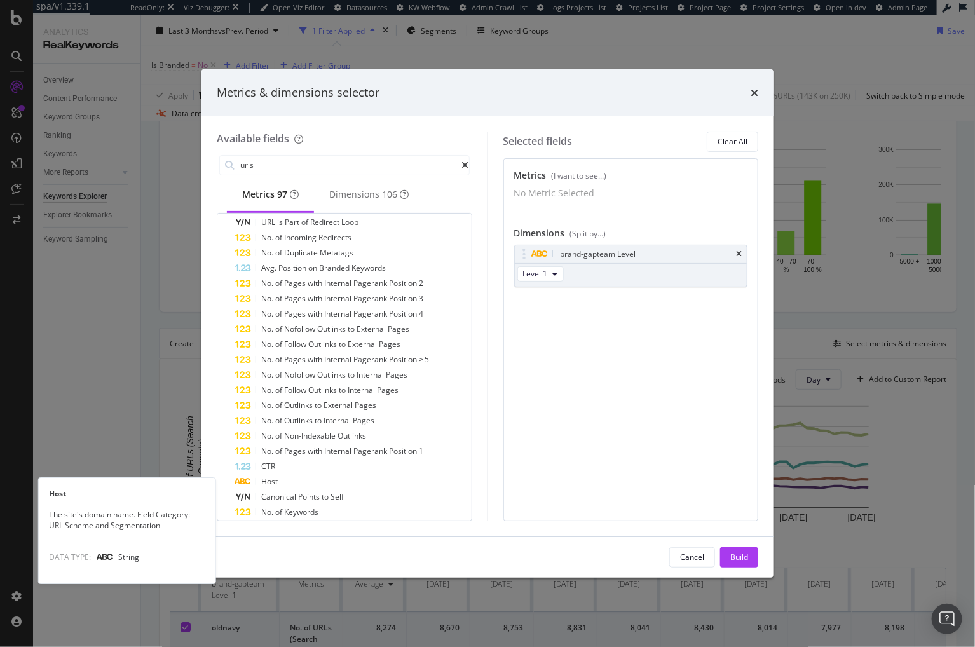
scroll to position [573, 0]
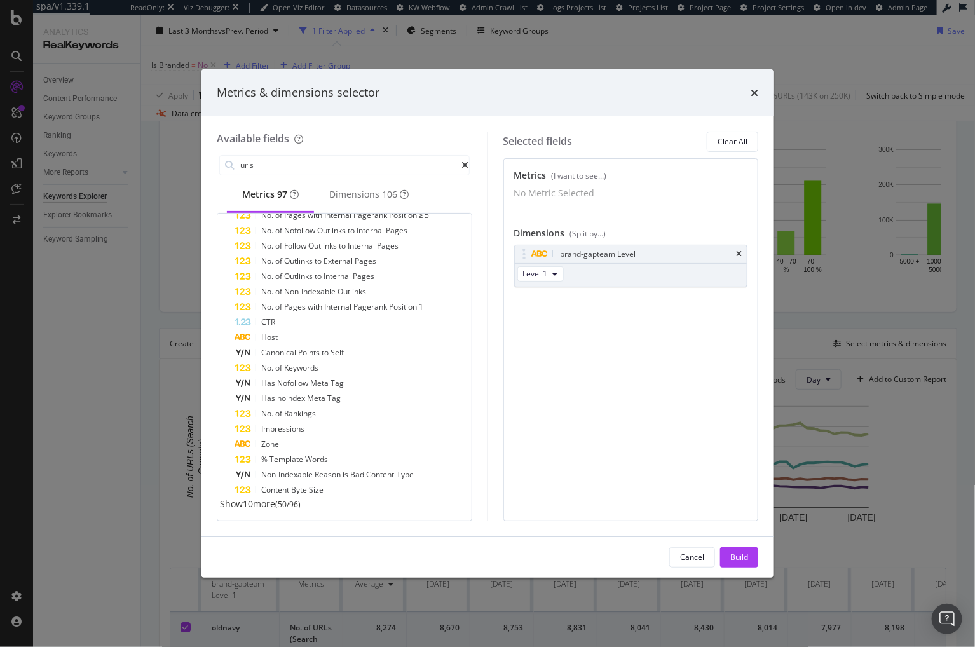
click at [245, 504] on span "Show 10 more" at bounding box center [247, 503] width 55 height 12
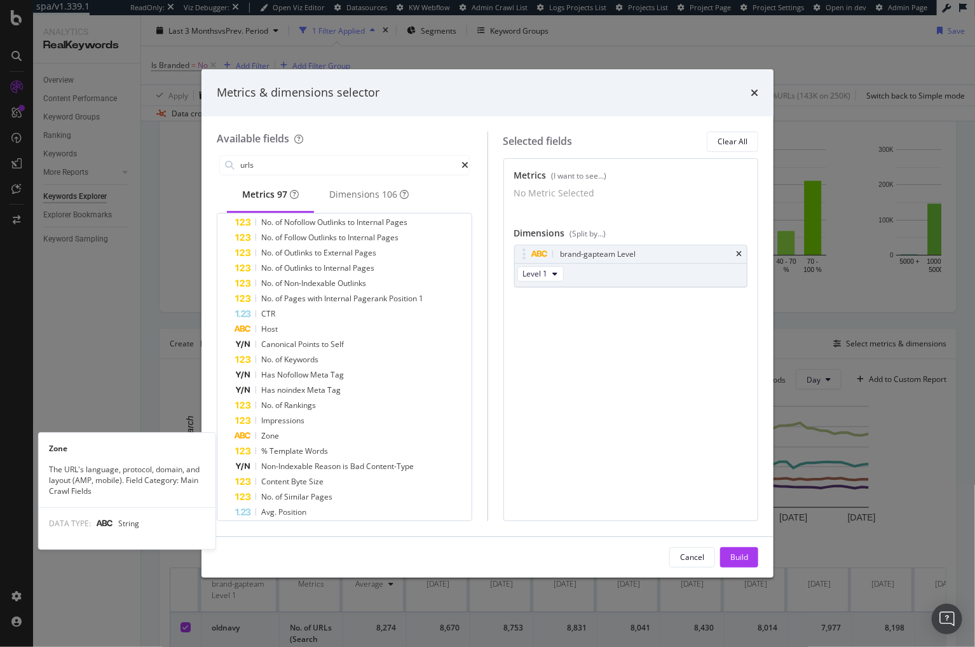
scroll to position [726, 0]
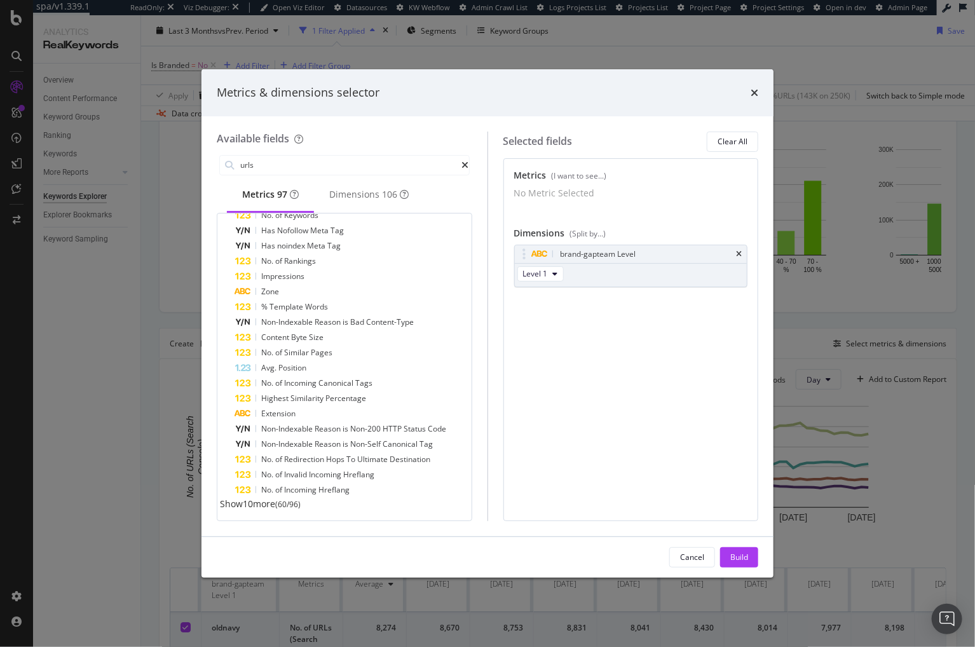
click at [268, 503] on span "Show 10 more" at bounding box center [247, 503] width 55 height 12
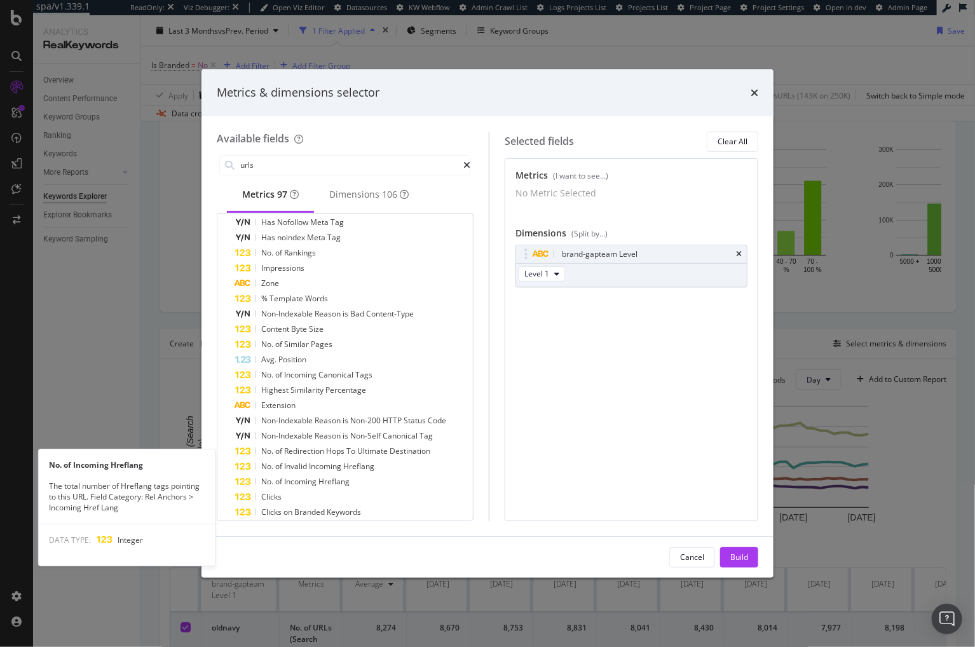
scroll to position [878, 0]
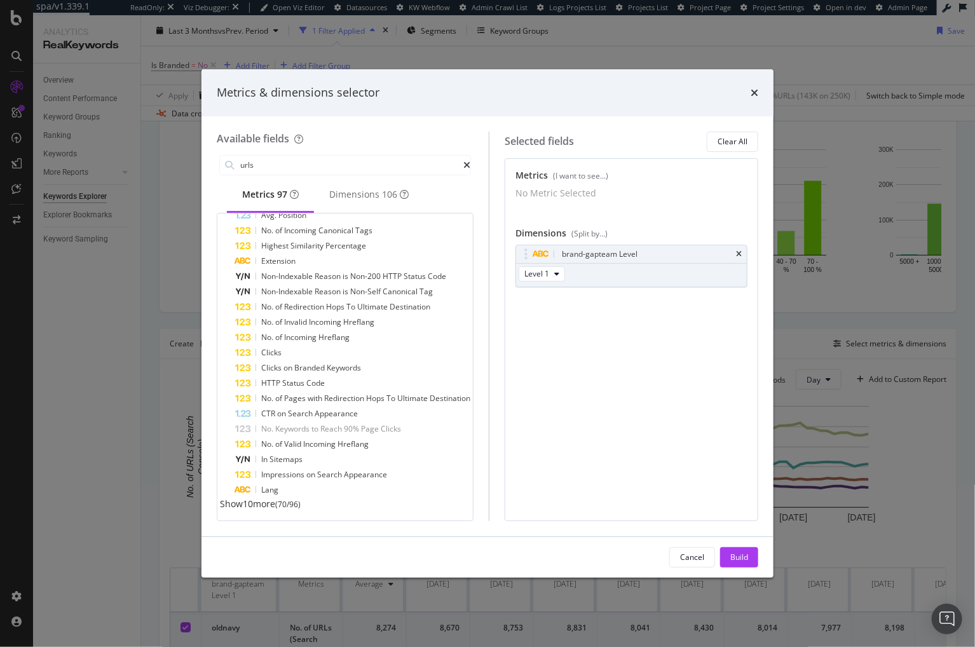
click at [267, 507] on span "Show 10 more" at bounding box center [247, 503] width 55 height 12
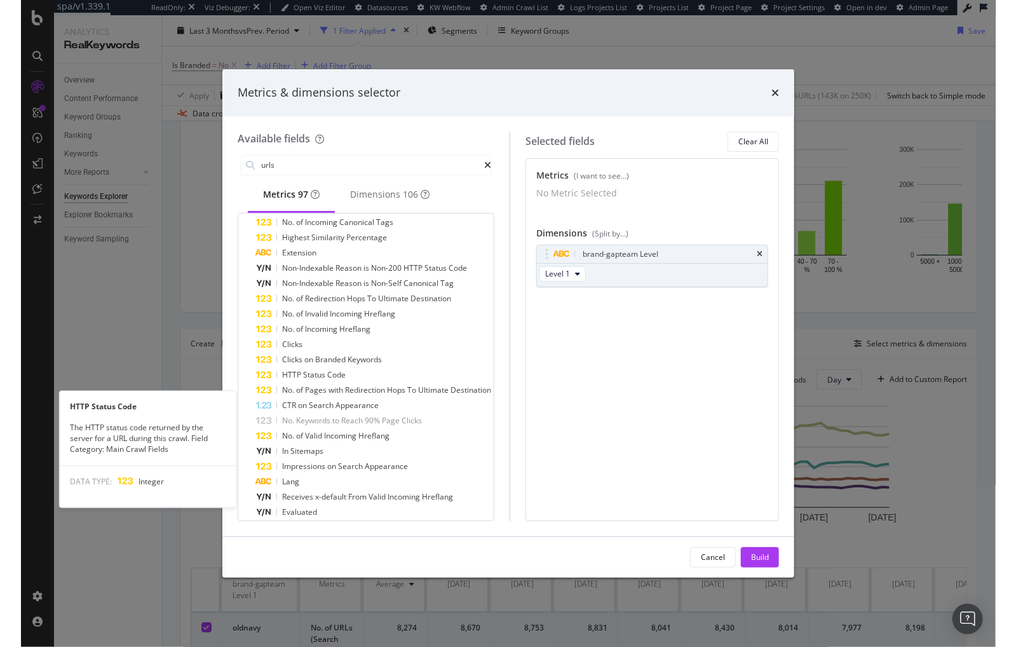
scroll to position [0, 0]
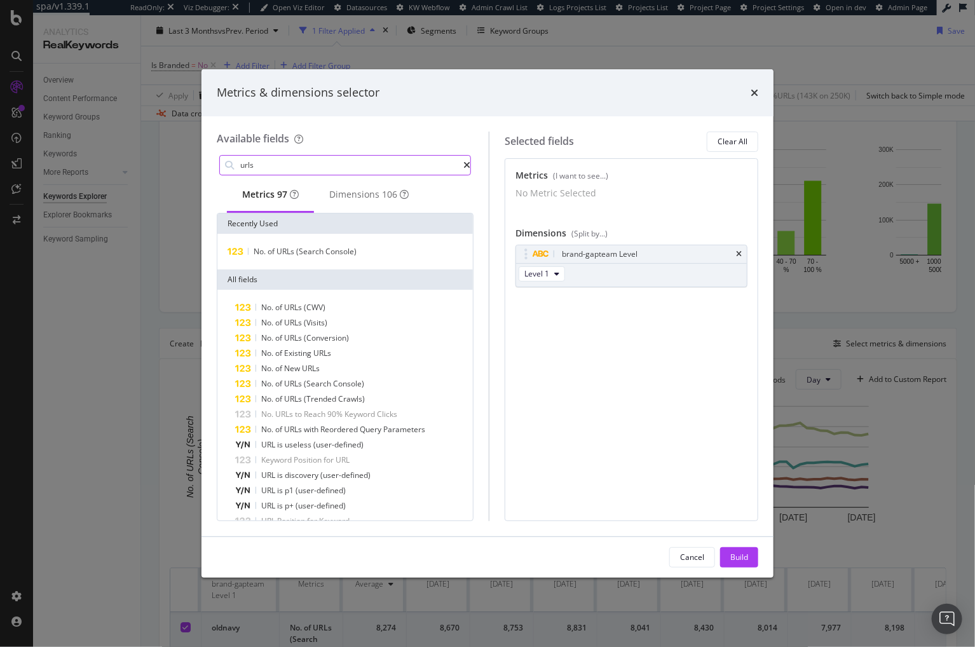
click at [381, 165] on input "urls" at bounding box center [351, 165] width 224 height 19
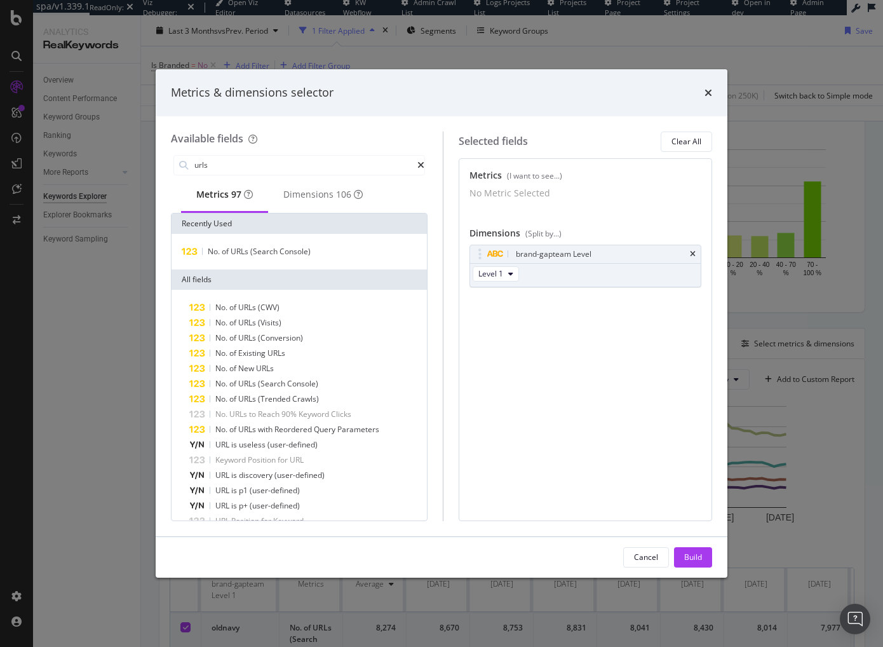
drag, startPoint x: 561, startPoint y: 393, endPoint x: 554, endPoint y: 388, distance: 8.3
click at [559, 392] on div "Metrics (I want to see...) No Metric Selected You can use this field as a metri…" at bounding box center [586, 339] width 254 height 363
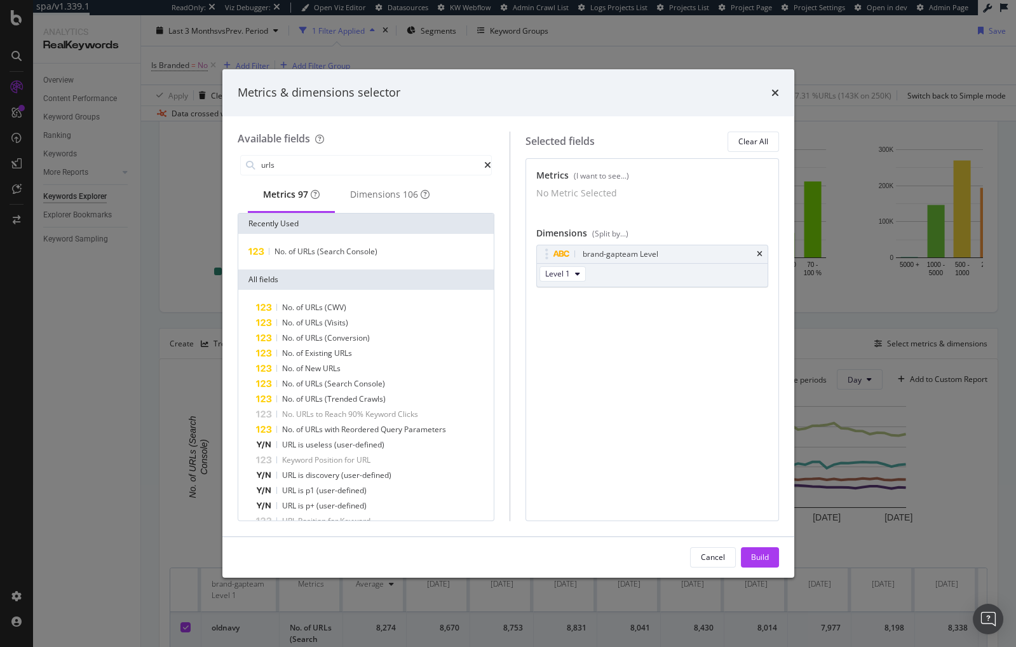
drag, startPoint x: 630, startPoint y: 432, endPoint x: 333, endPoint y: 133, distance: 421.9
click at [629, 431] on div "Metrics (I want to see...) No Metric Selected You can use this field as a metri…" at bounding box center [652, 339] width 254 height 363
click at [771, 90] on icon "times" at bounding box center [775, 93] width 8 height 10
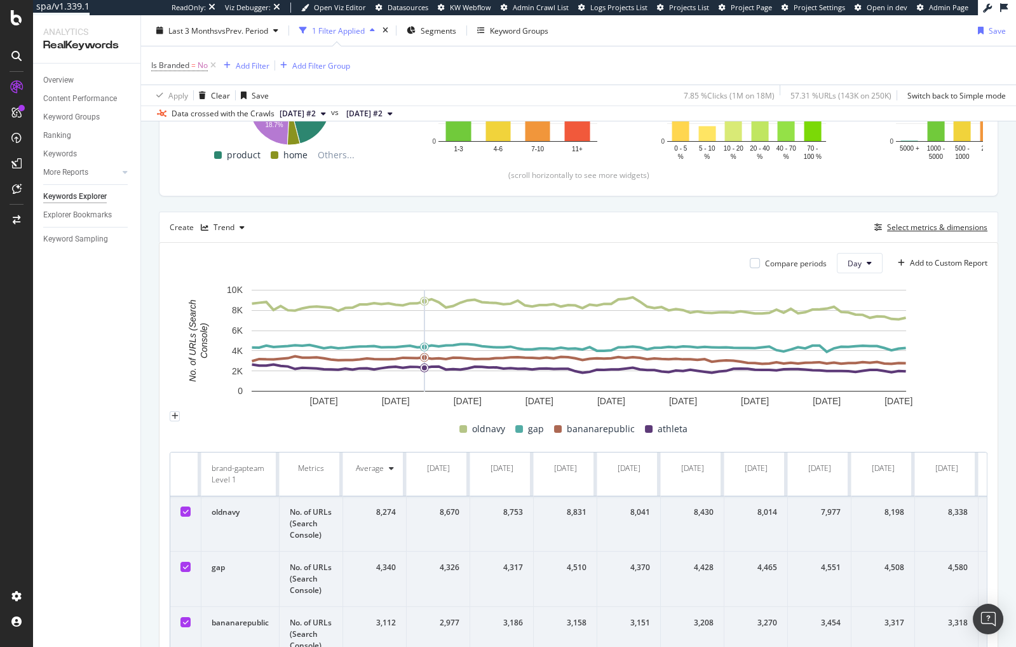
scroll to position [329, 0]
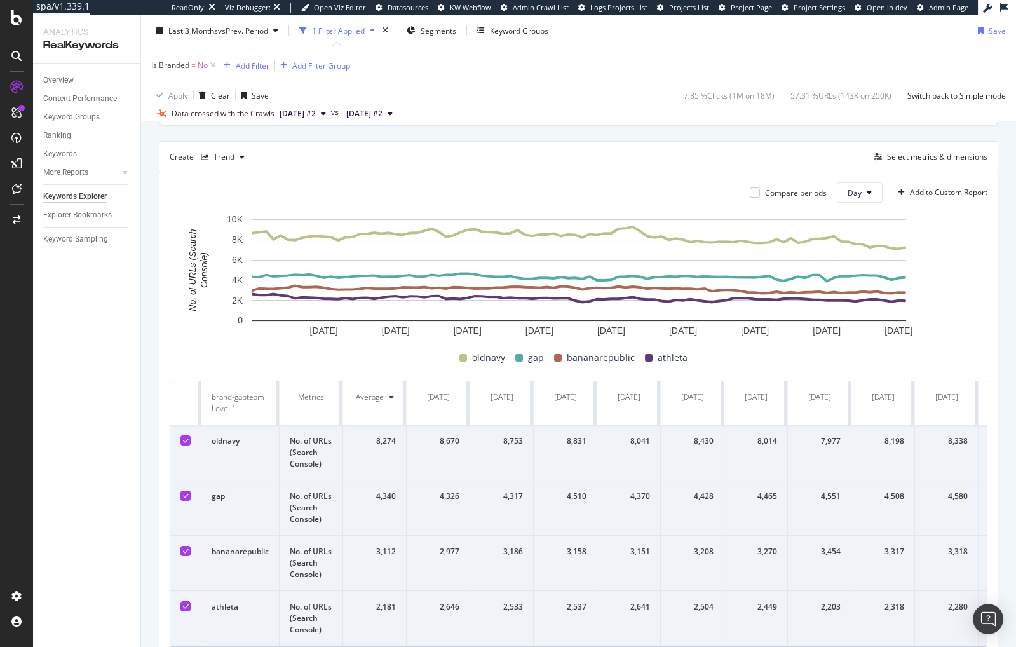
click at [446, 134] on div "Top Charts Clicks By pagetype Level 1 By: pagetype Level 1 Hold CMD (⌘) while c…" at bounding box center [578, 259] width 839 height 797
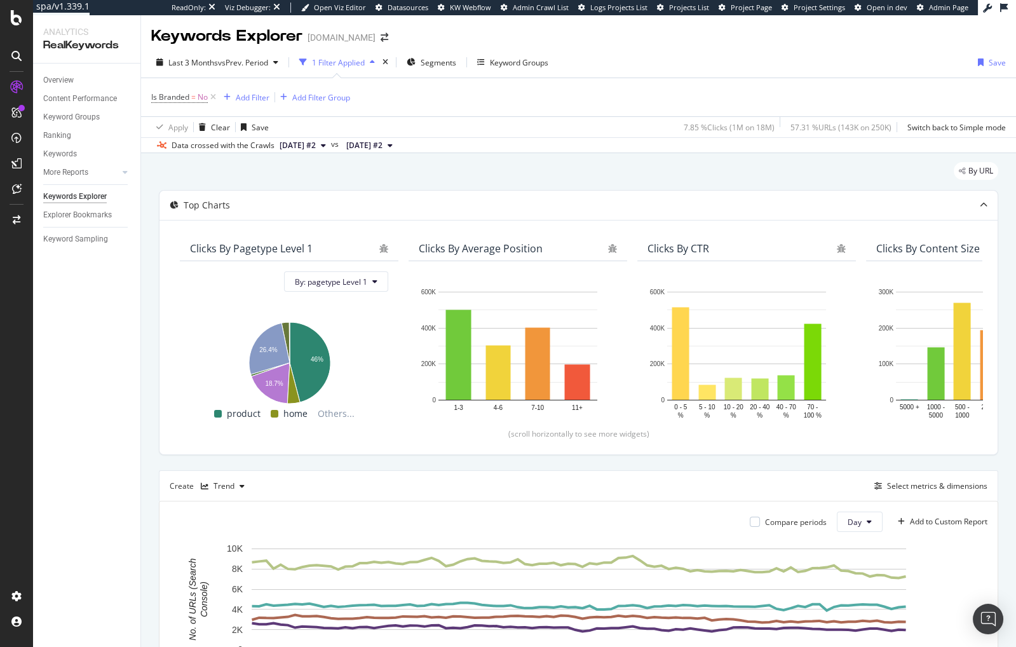
click at [489, 174] on div "By URL" at bounding box center [578, 176] width 839 height 28
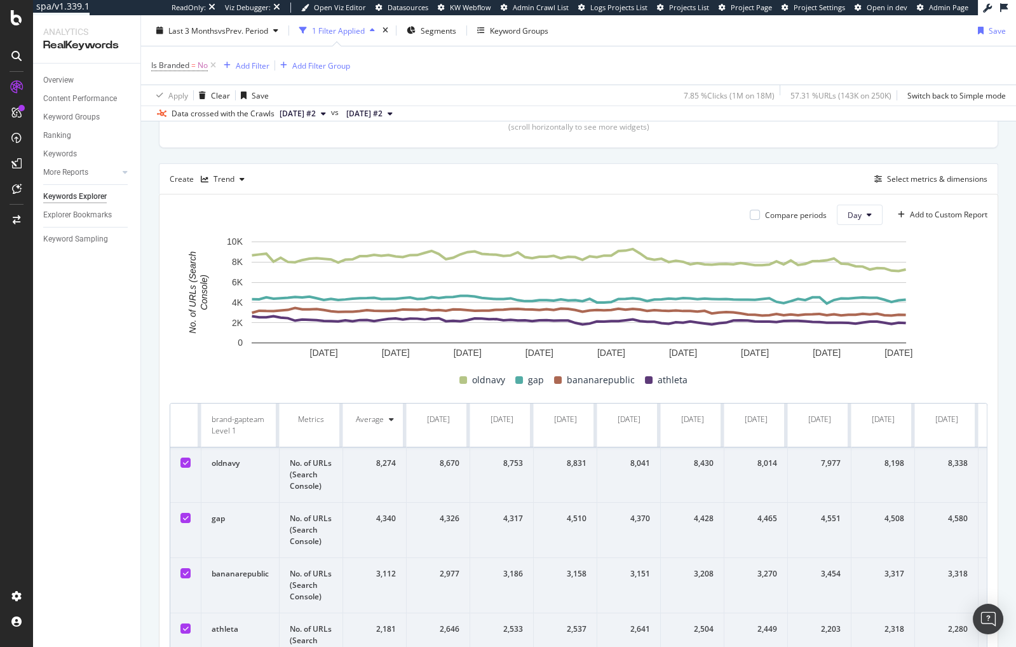
scroll to position [309, 0]
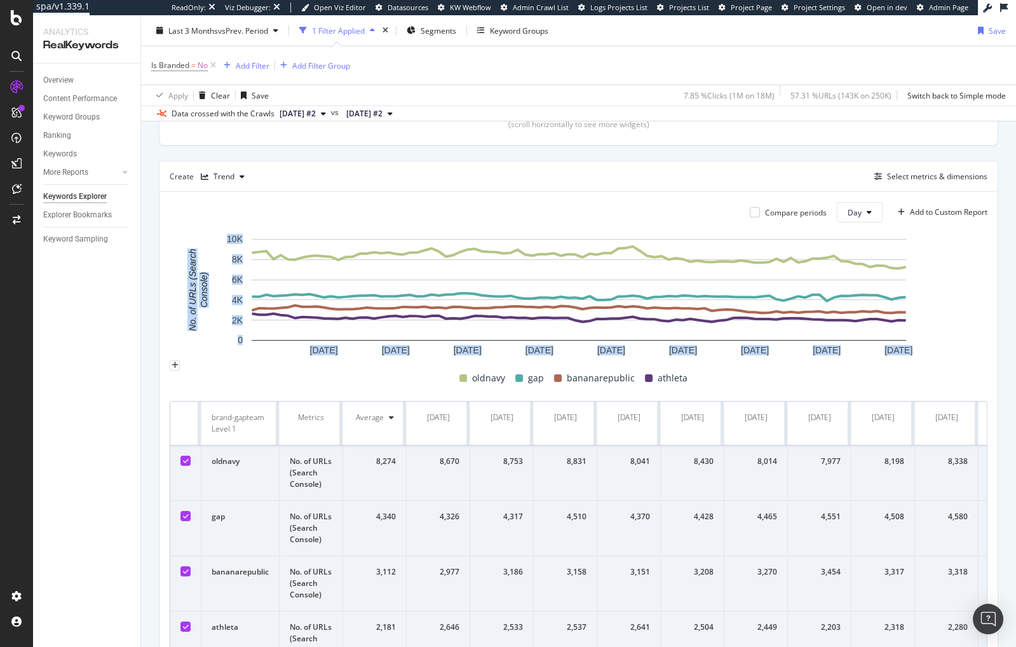
drag, startPoint x: 197, startPoint y: 327, endPoint x: 186, endPoint y: 272, distance: 56.3
click at [186, 272] on icon "15 Jul. 2025 25 Jul. 2025 4 Aug. 2025 14 Aug. 2025 24 Aug. 2025 3 Sep. 2025 13 …" at bounding box center [579, 296] width 818 height 127
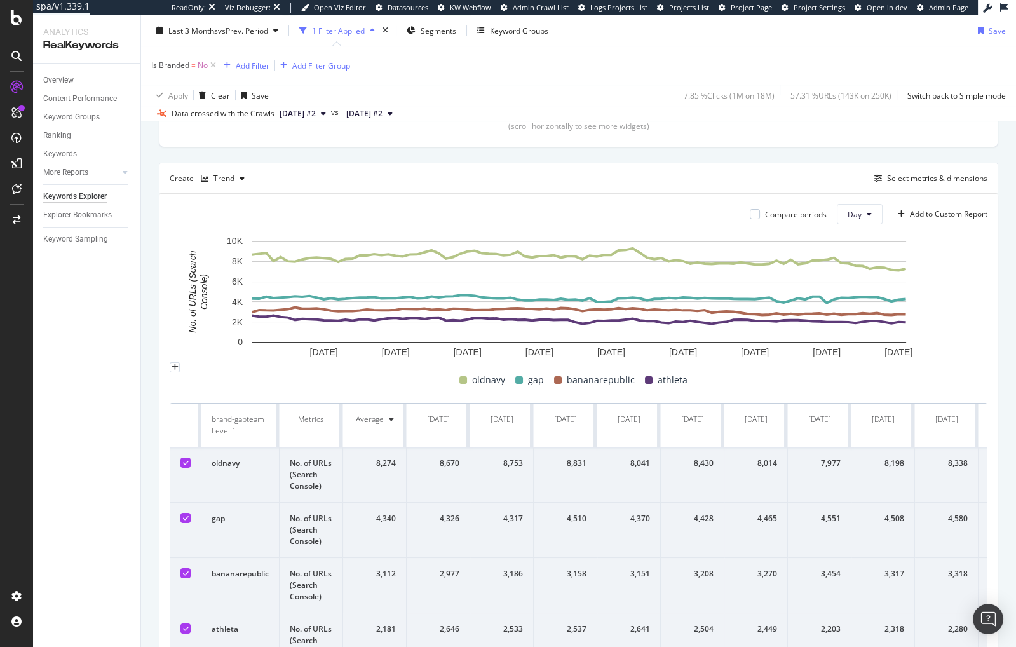
click at [177, 287] on rect "A chart." at bounding box center [579, 297] width 818 height 127
click at [654, 152] on div "Top Charts Clicks By pagetype Level 1 By: pagetype Level 1 Hold CMD (⌘) while c…" at bounding box center [578, 280] width 839 height 797
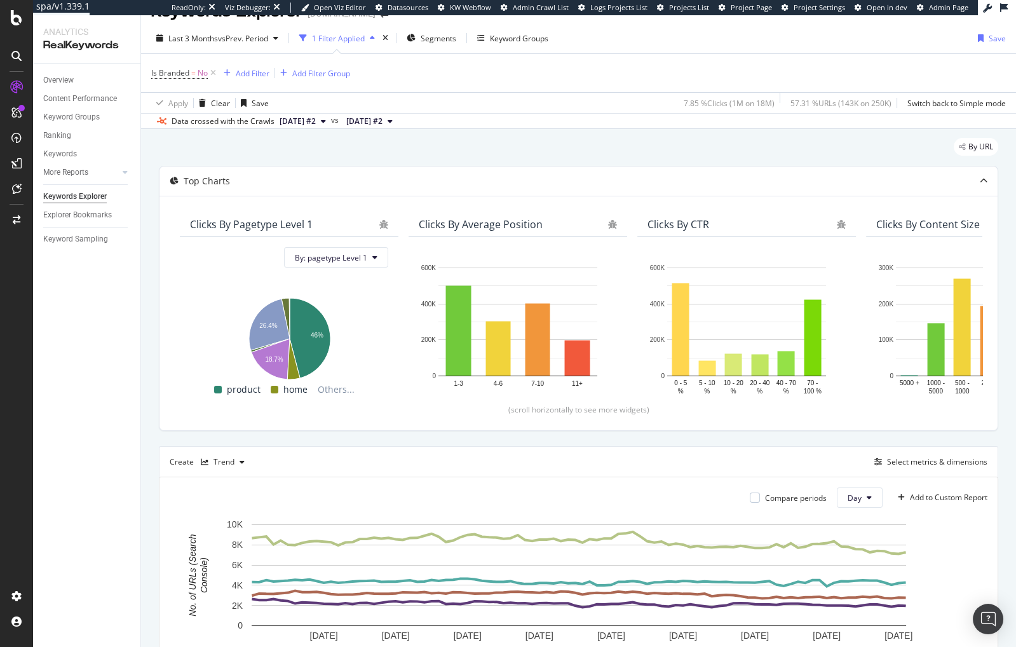
scroll to position [0, 0]
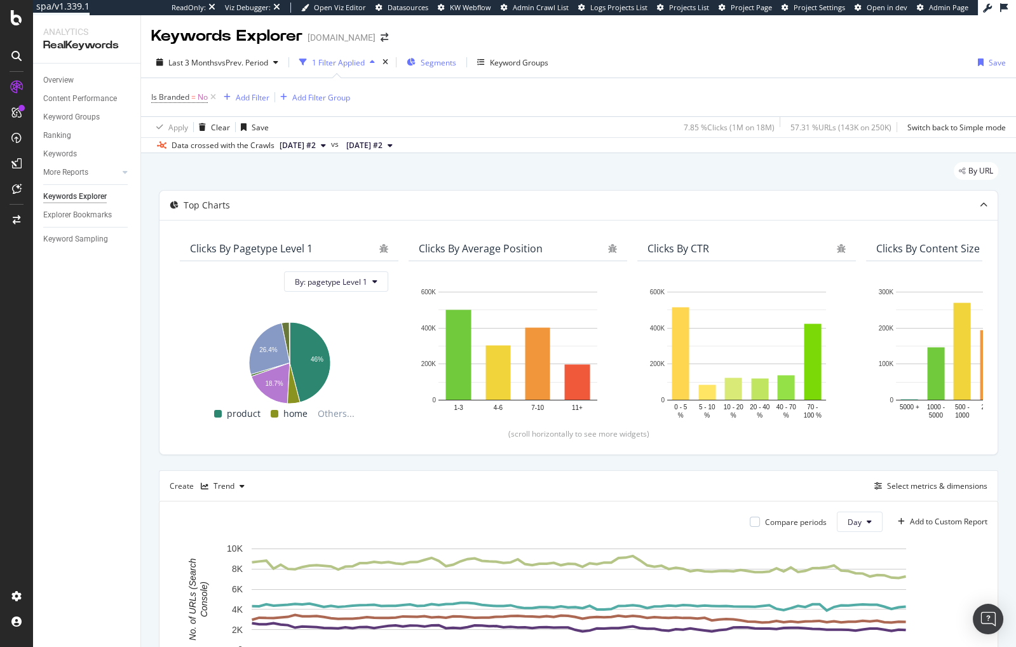
click at [447, 66] on span "Segments" at bounding box center [439, 62] width 36 height 11
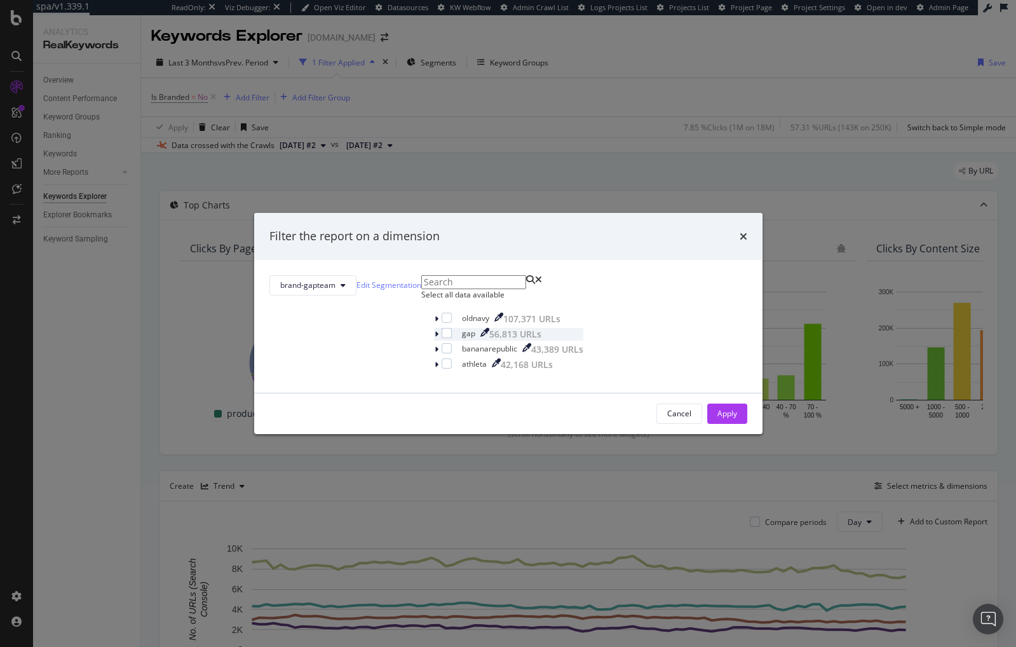
drag, startPoint x: 394, startPoint y: 345, endPoint x: 423, endPoint y: 358, distance: 31.6
click at [442, 323] on div "modal" at bounding box center [447, 318] width 10 height 10
click at [717, 423] on div "Apply" at bounding box center [727, 413] width 20 height 19
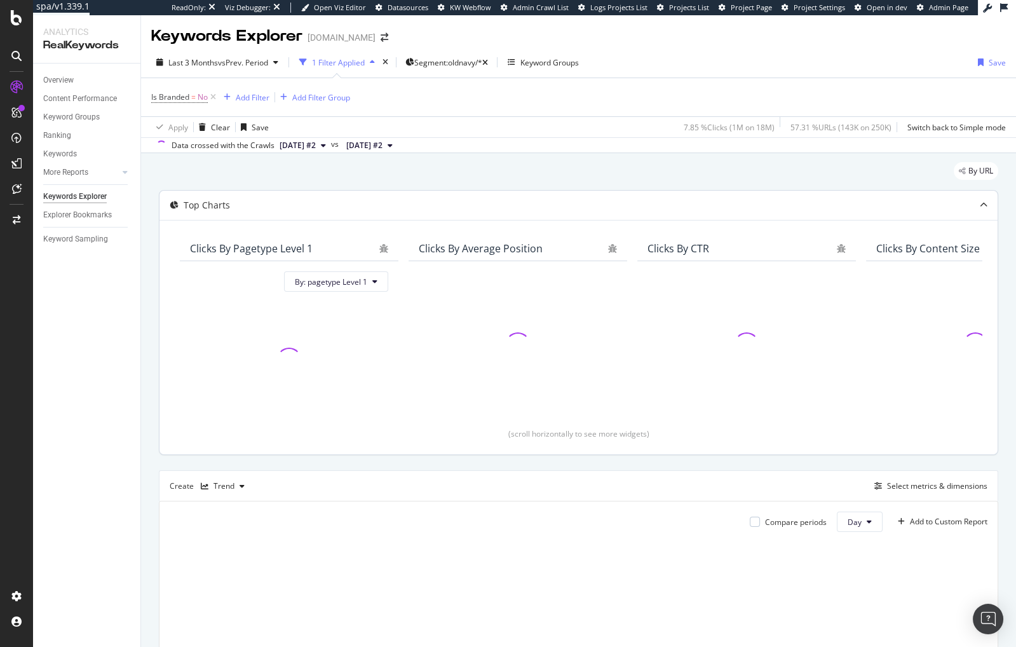
scroll to position [97, 0]
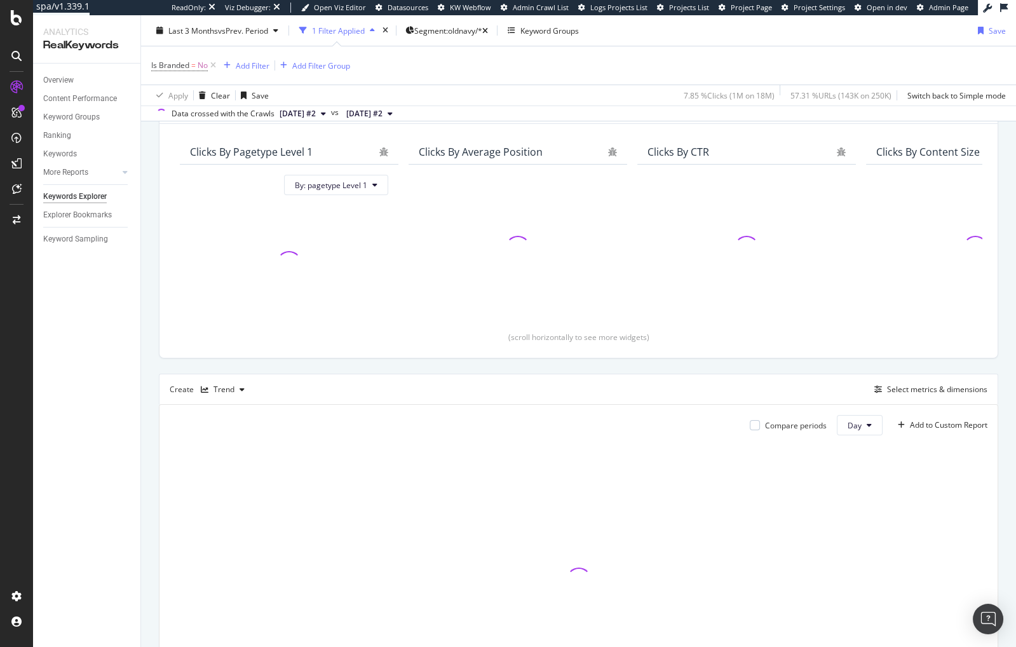
click at [604, 360] on div "Top Charts Clicks By pagetype Level 1 By: pagetype Level 1 Clicks By Average Po…" at bounding box center [578, 409] width 839 height 632
click at [592, 363] on div "Top Charts Clicks By pagetype Level 1 By: pagetype Level 1 Clicks By Average Po…" at bounding box center [578, 409] width 839 height 632
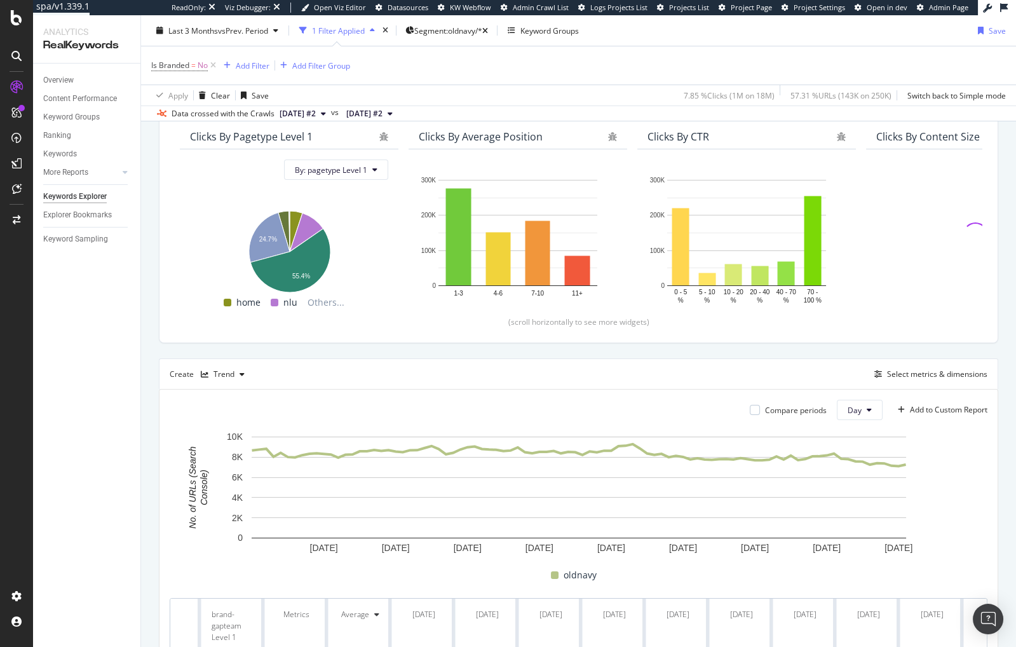
scroll to position [112, 0]
click at [647, 347] on div "Top Charts Clicks By pagetype Level 1 By: pagetype Level 1 Hold CMD (⌘) while c…" at bounding box center [578, 399] width 839 height 642
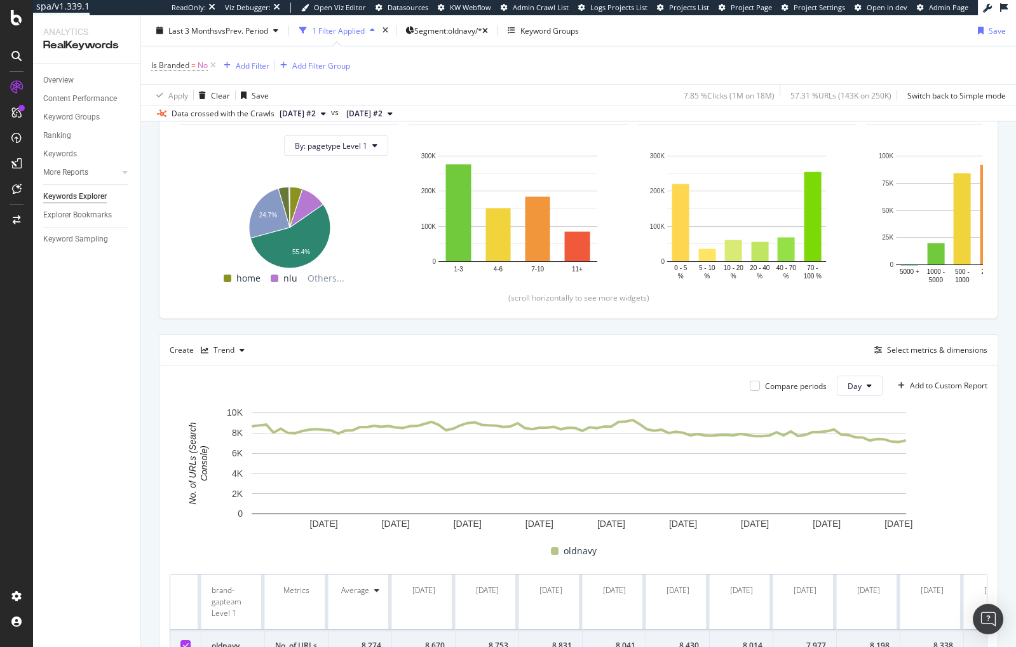
click at [652, 325] on div "Top Charts Clicks By pagetype Level 1 By: pagetype Level 1 Hold CMD (⌘) while c…" at bounding box center [578, 375] width 839 height 642
click at [546, 322] on div "Top Charts Clicks By pagetype Level 1 By: pagetype Level 1 Hold CMD (⌘) while c…" at bounding box center [578, 375] width 839 height 642
click at [590, 326] on div "Top Charts Clicks By pagetype Level 1 By: pagetype Level 1 Hold CMD (⌘) while c…" at bounding box center [578, 375] width 839 height 642
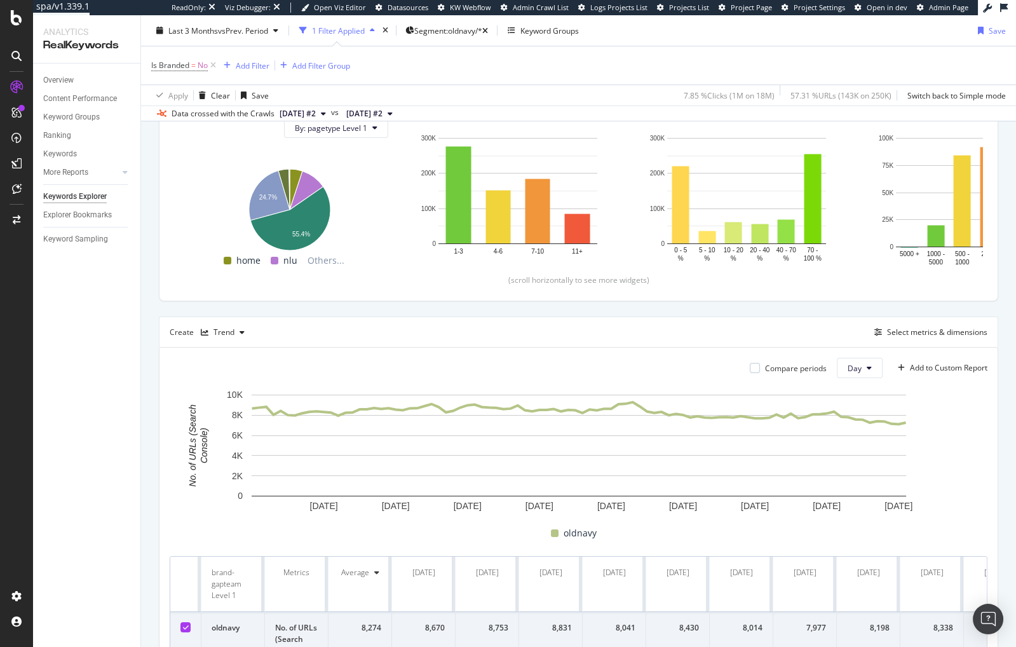
scroll to position [155, 0]
click at [718, 309] on div "Top Charts Clicks By pagetype Level 1 By: pagetype Level 1 Hold CMD (⌘) while c…" at bounding box center [578, 356] width 839 height 642
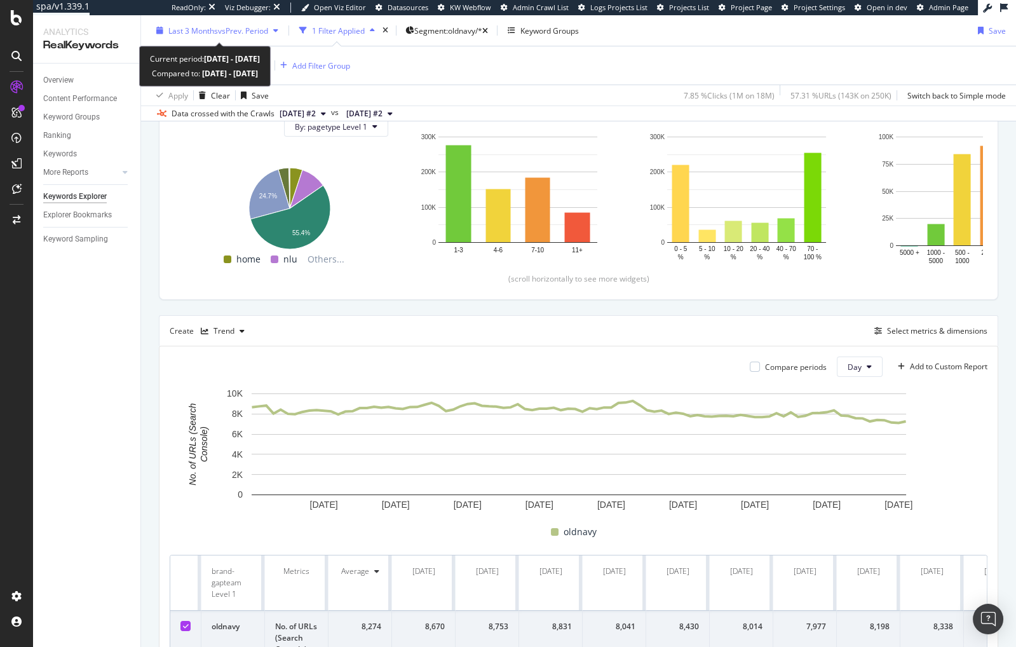
click at [248, 30] on span "vs Prev. Period" at bounding box center [243, 30] width 50 height 11
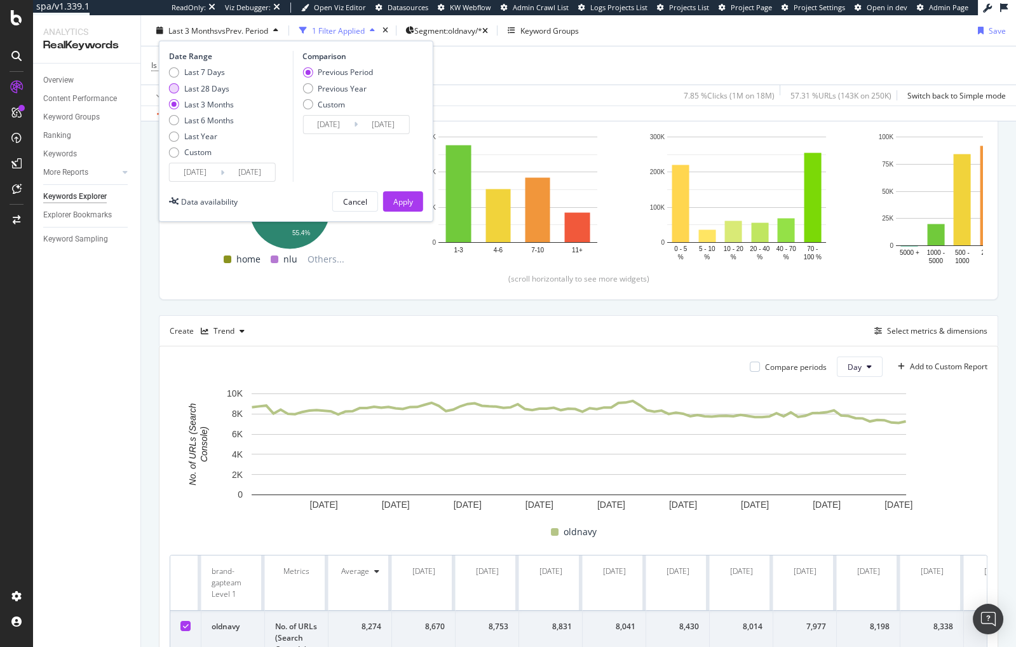
click at [201, 85] on div "Last 28 Days" at bounding box center [206, 88] width 45 height 11
type input "[DATE]"
click at [403, 201] on div "Apply" at bounding box center [403, 201] width 20 height 11
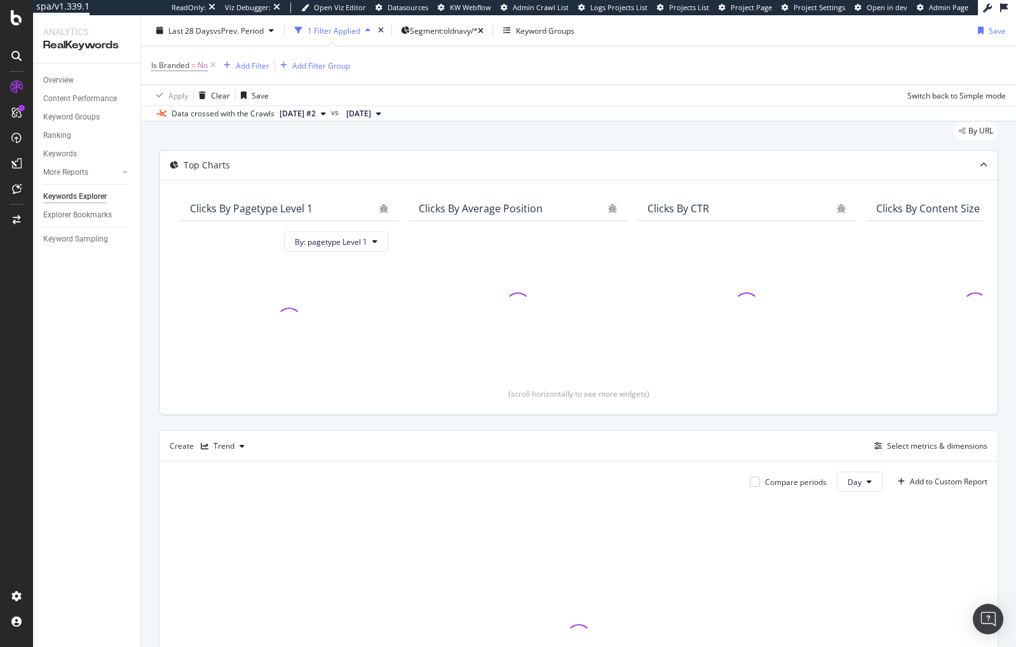
scroll to position [54, 0]
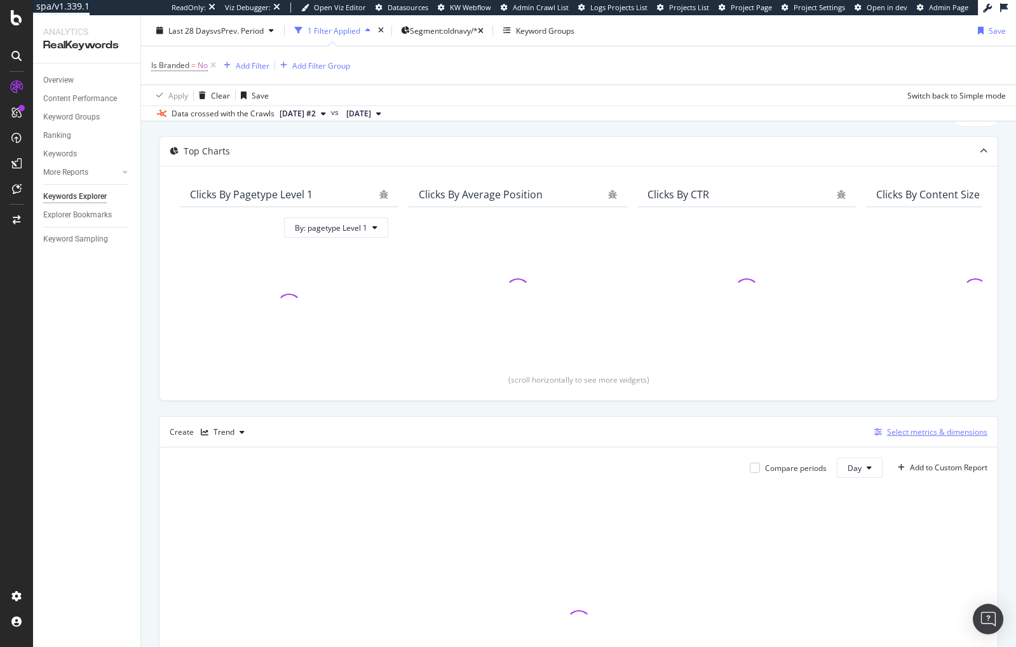
click at [918, 429] on div "Select metrics & dimensions" at bounding box center [937, 431] width 100 height 11
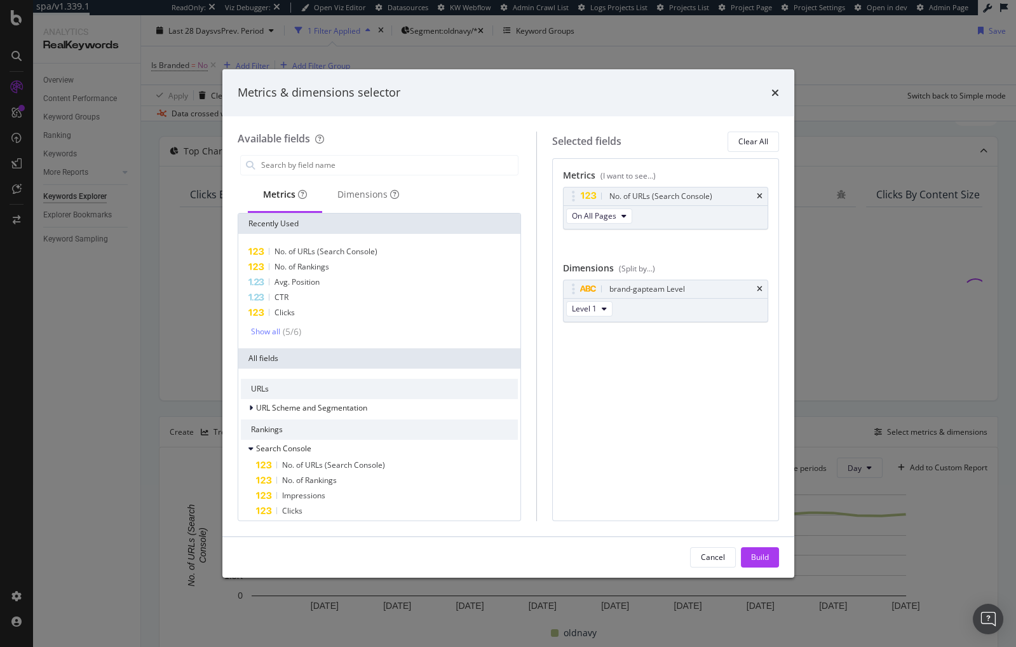
drag, startPoint x: 761, startPoint y: 288, endPoint x: 443, endPoint y: 222, distance: 324.3
click at [761, 288] on icon "times" at bounding box center [760, 289] width 6 height 8
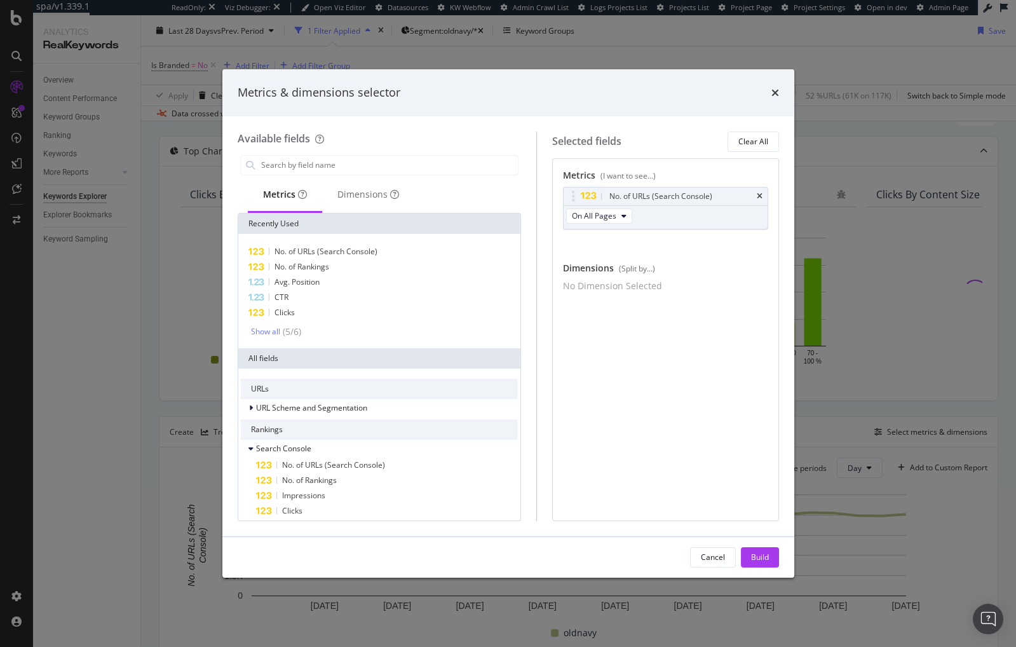
drag, startPoint x: 759, startPoint y: 195, endPoint x: 452, endPoint y: 179, distance: 307.3
click at [758, 195] on icon "times" at bounding box center [760, 197] width 6 height 8
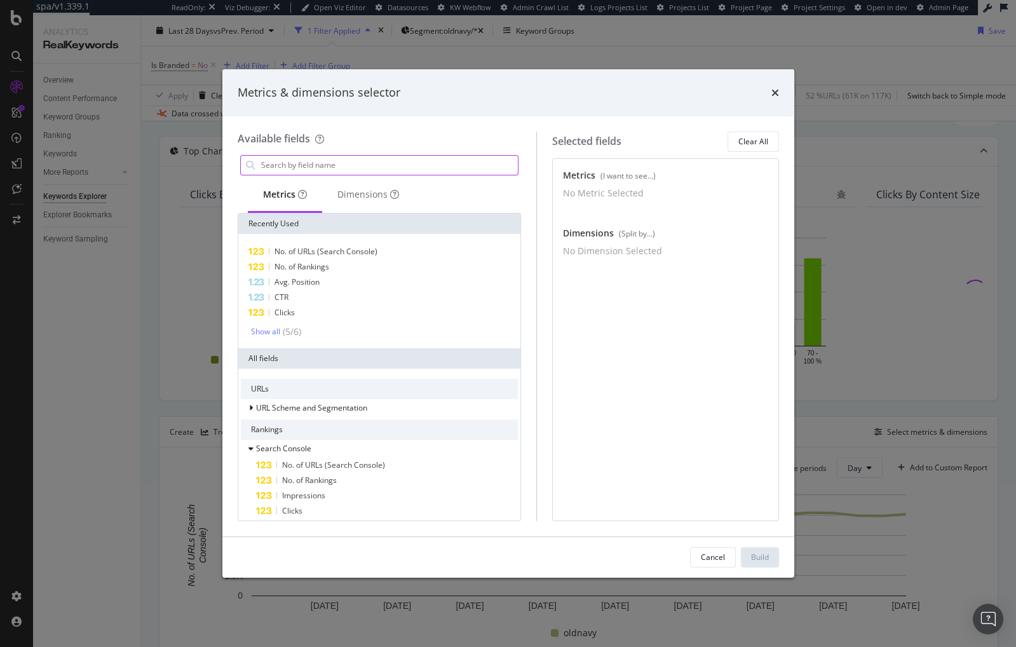
click at [400, 164] on input "modal" at bounding box center [389, 165] width 258 height 19
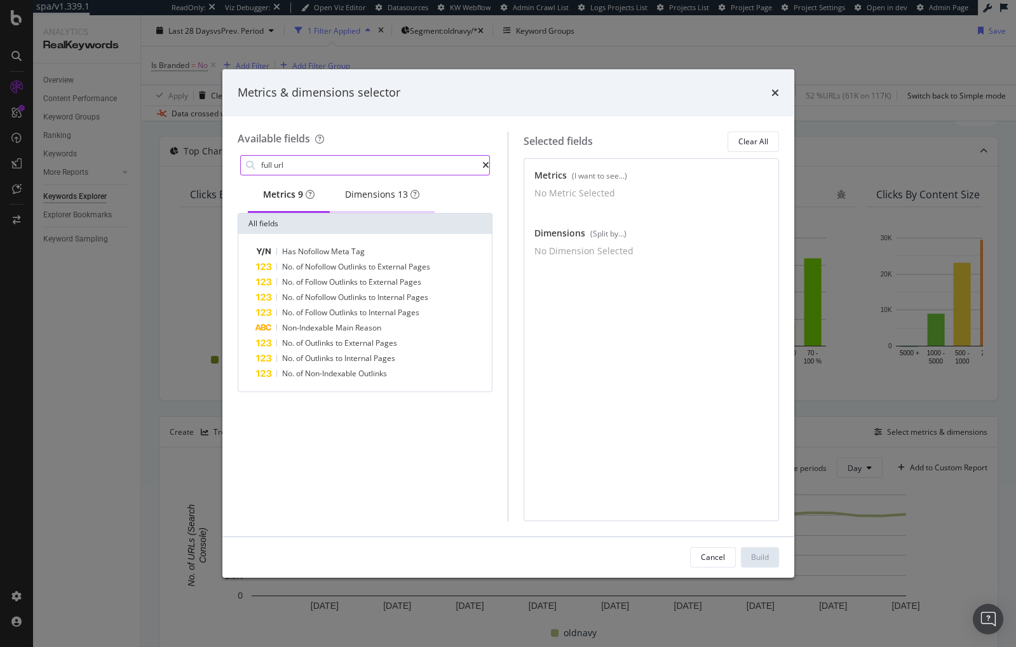
type input "full url"
click at [375, 200] on div "Dimensions 13" at bounding box center [382, 194] width 74 height 13
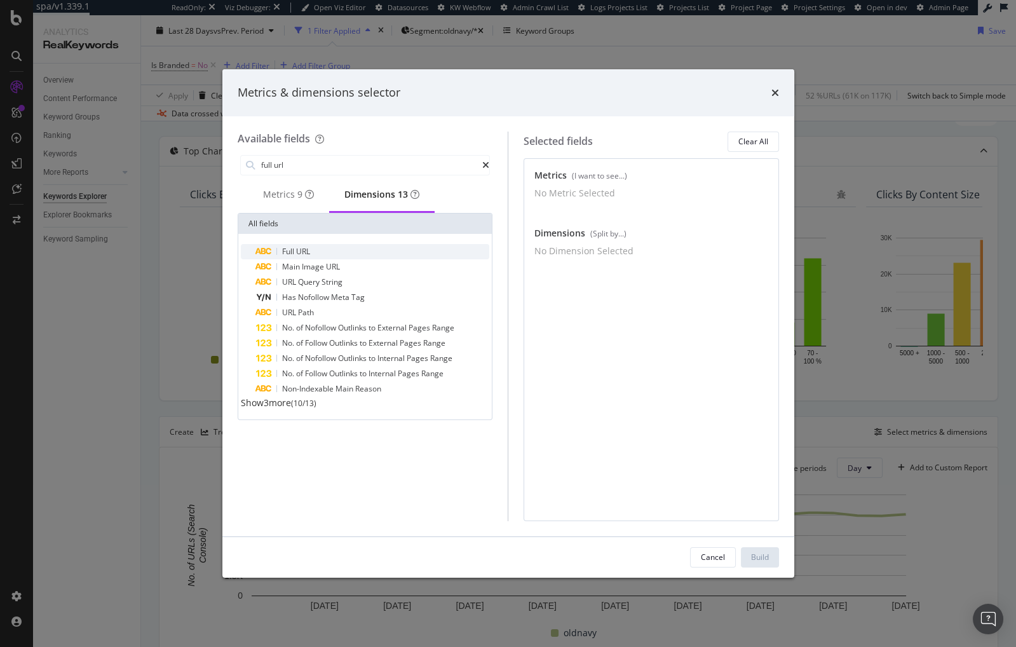
click at [323, 253] on div "Full URL" at bounding box center [373, 251] width 234 height 15
drag, startPoint x: 771, startPoint y: 561, endPoint x: 457, endPoint y: 392, distance: 356.5
click at [771, 561] on button "Build" at bounding box center [760, 557] width 38 height 20
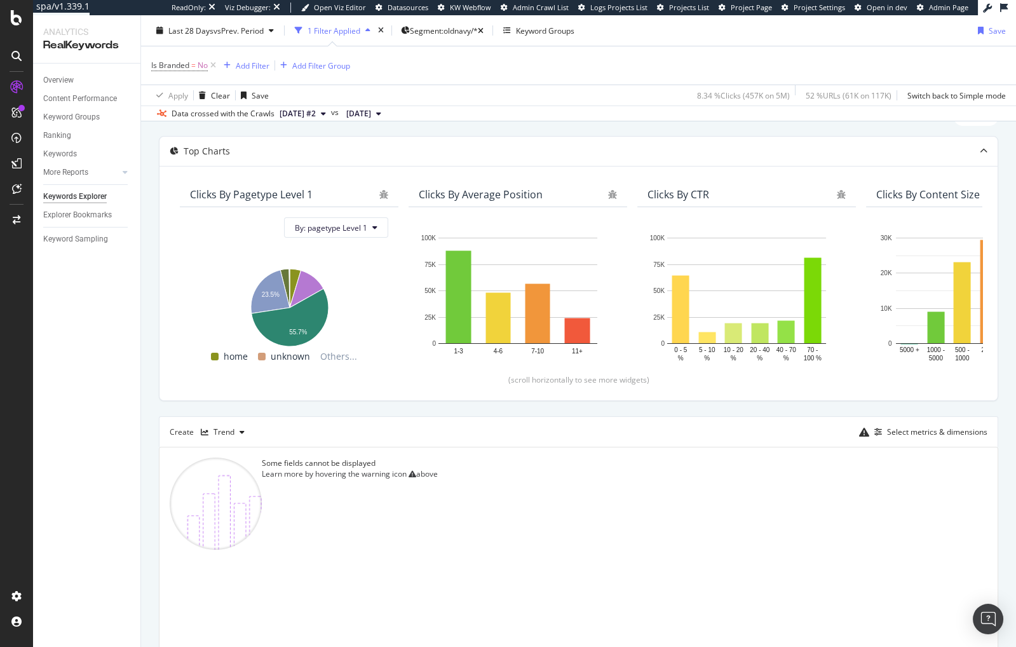
click at [149, 294] on div "By URL Top Charts Clicks By pagetype Level 1 By: pagetype Level 1 Hold CMD (⌘) …" at bounding box center [578, 456] width 875 height 714
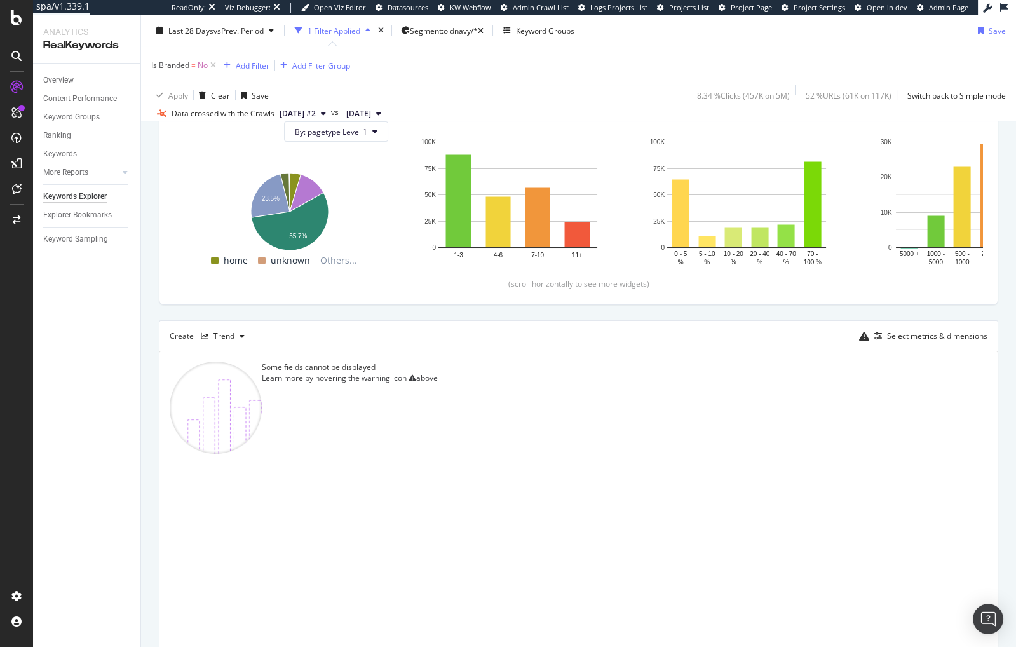
scroll to position [170, 0]
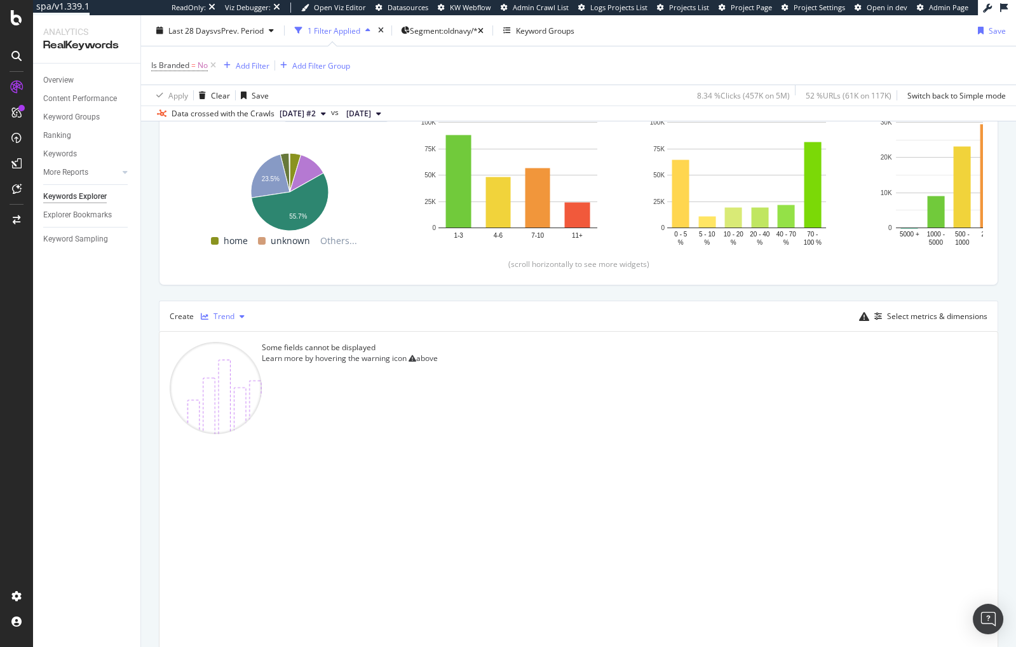
drag, startPoint x: 234, startPoint y: 312, endPoint x: 227, endPoint y: 312, distance: 7.0
click at [233, 312] on div "Trend" at bounding box center [223, 316] width 54 height 19
click at [224, 339] on div "Table" at bounding box center [240, 335] width 78 height 16
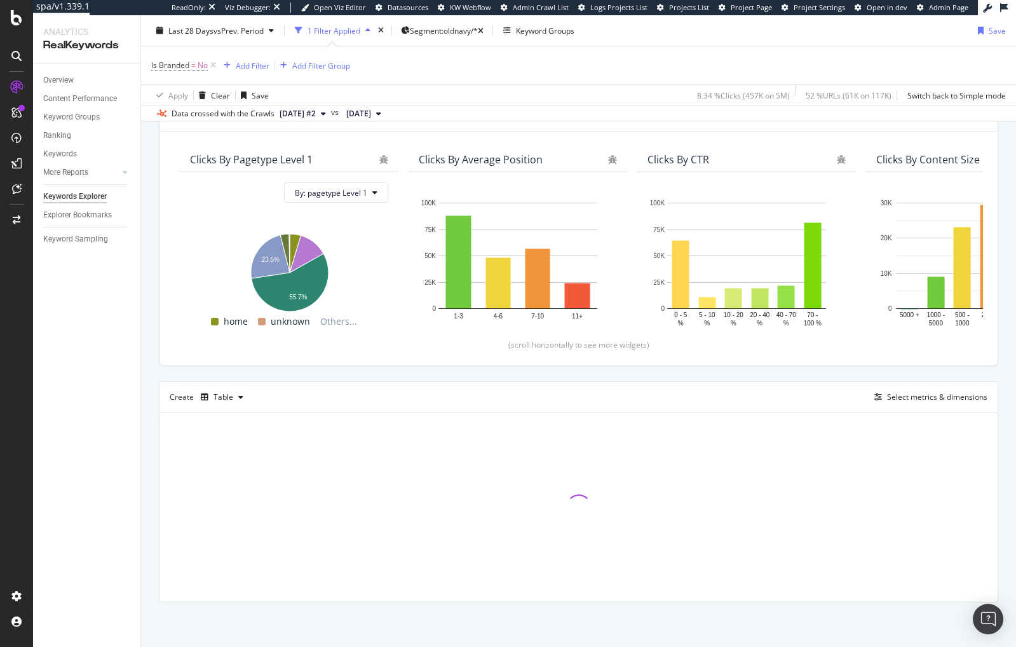
scroll to position [87, 0]
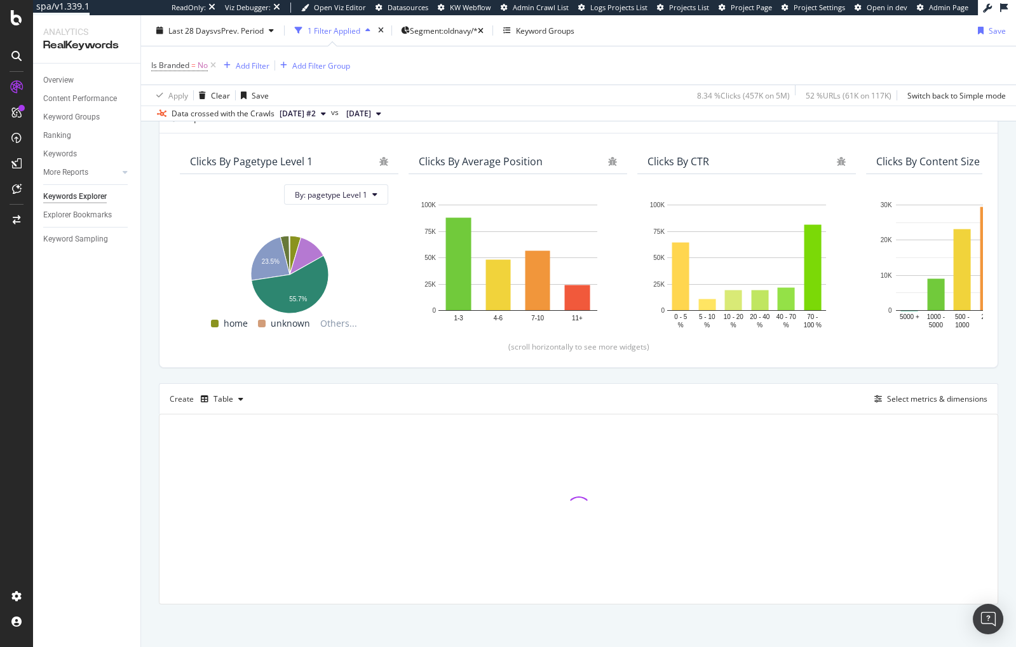
click at [152, 355] on div "By URL Top Charts Clicks By pagetype Level 1 By: pagetype Level 1 Hold CMD (⌘) …" at bounding box center [578, 357] width 875 height 583
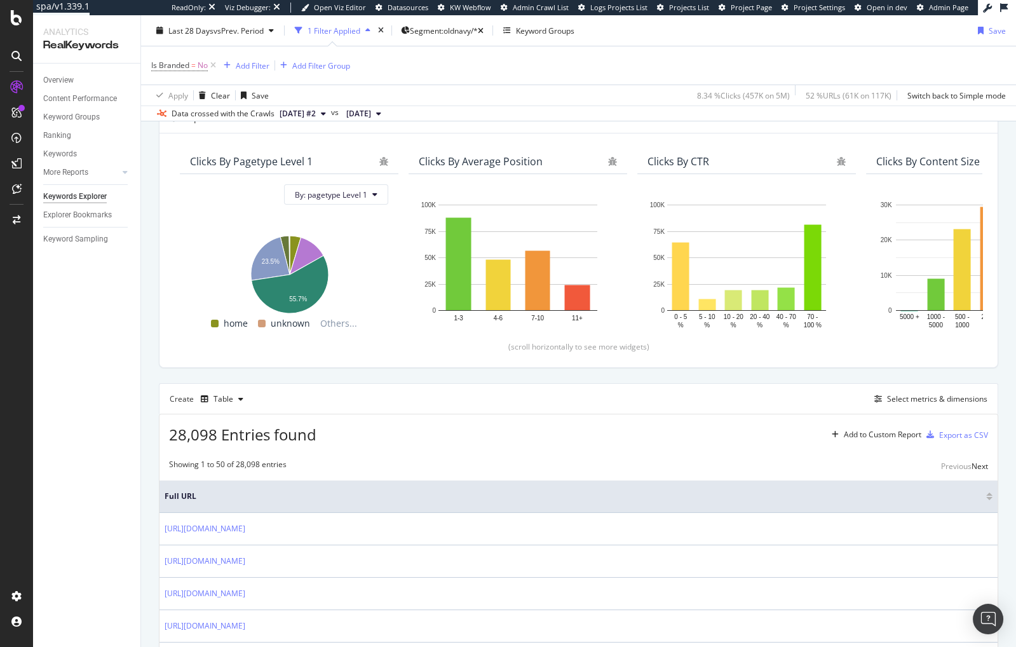
scroll to position [170, 0]
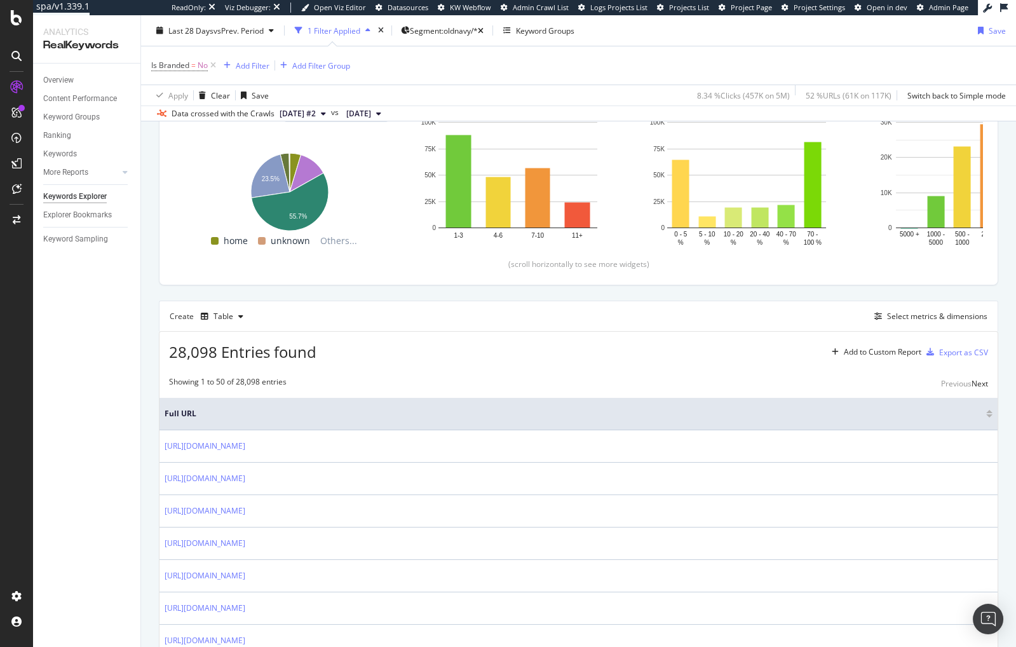
click at [432, 337] on div "28,098 Entries found Add to Custom Report Export as CSV" at bounding box center [578, 347] width 838 height 31
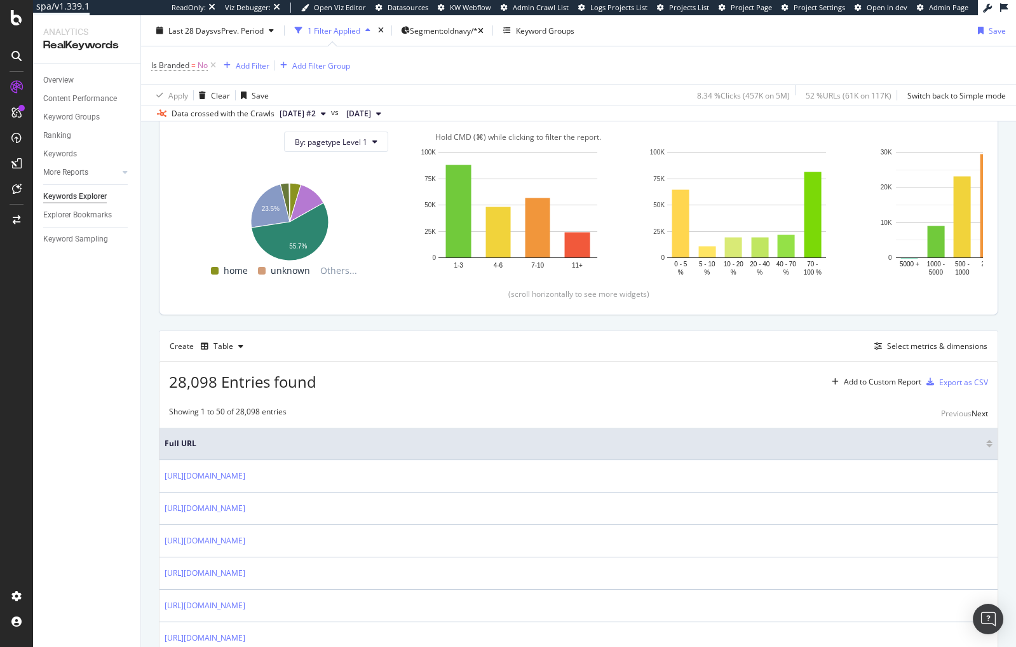
scroll to position [0, 0]
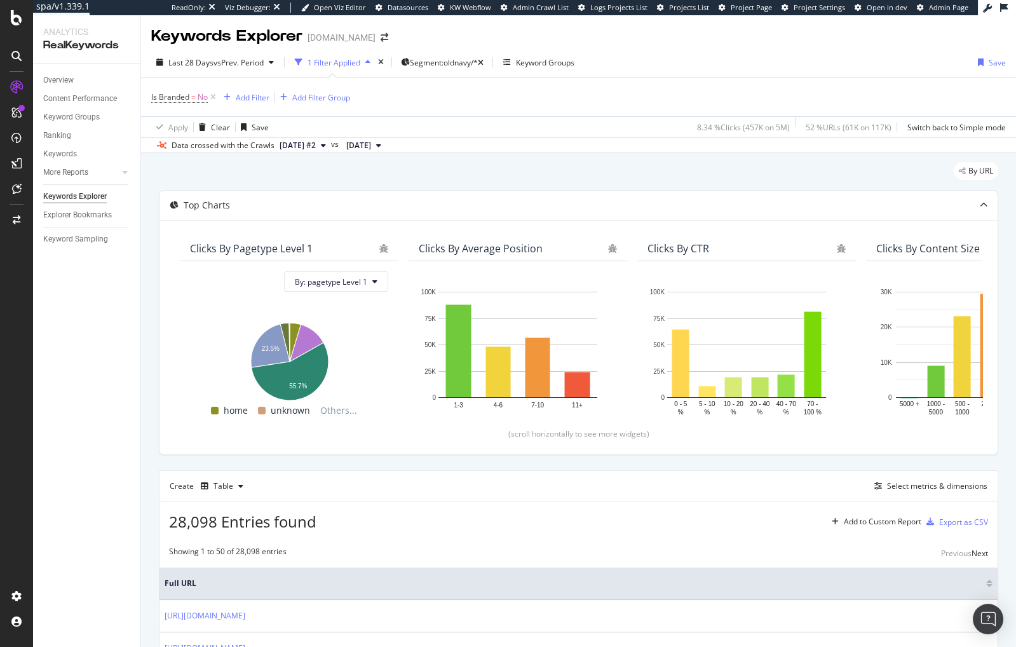
click at [287, 169] on div "By URL" at bounding box center [578, 176] width 839 height 28
click at [215, 64] on span "vs Prev. Period" at bounding box center [238, 62] width 50 height 11
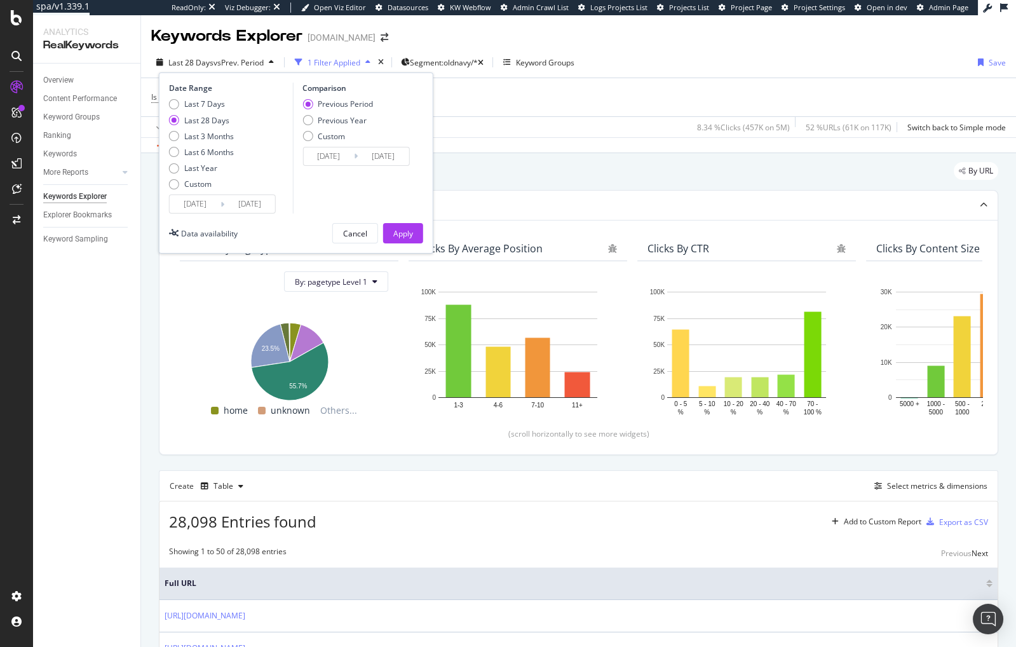
click at [211, 206] on input "[DATE]" at bounding box center [195, 204] width 51 height 18
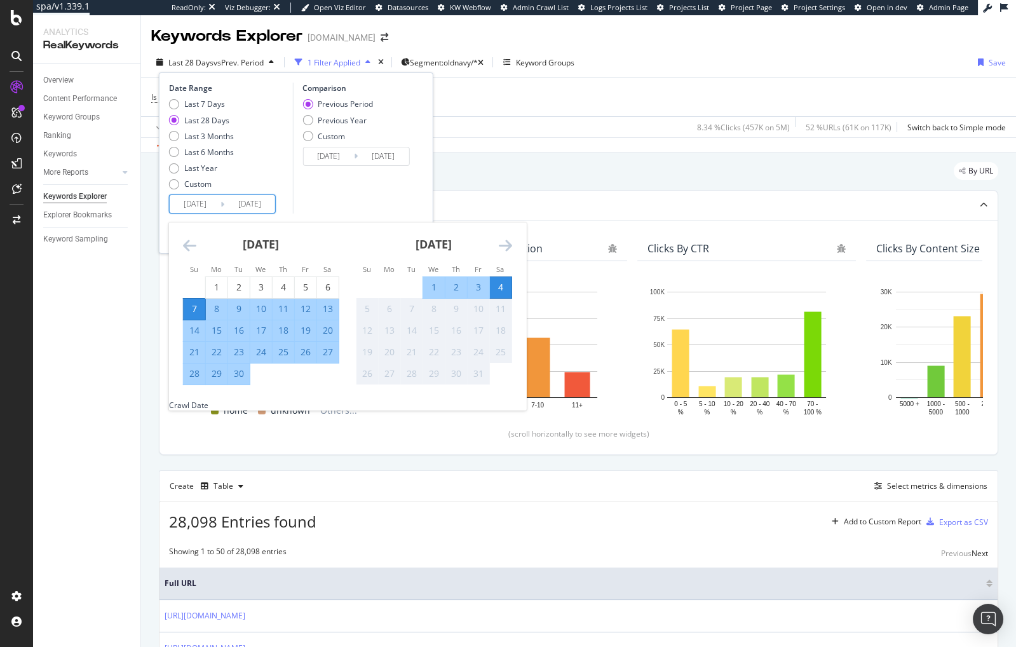
click at [502, 285] on div "4" at bounding box center [501, 287] width 22 height 13
type input "[DATE]"
type input "2025/10/03"
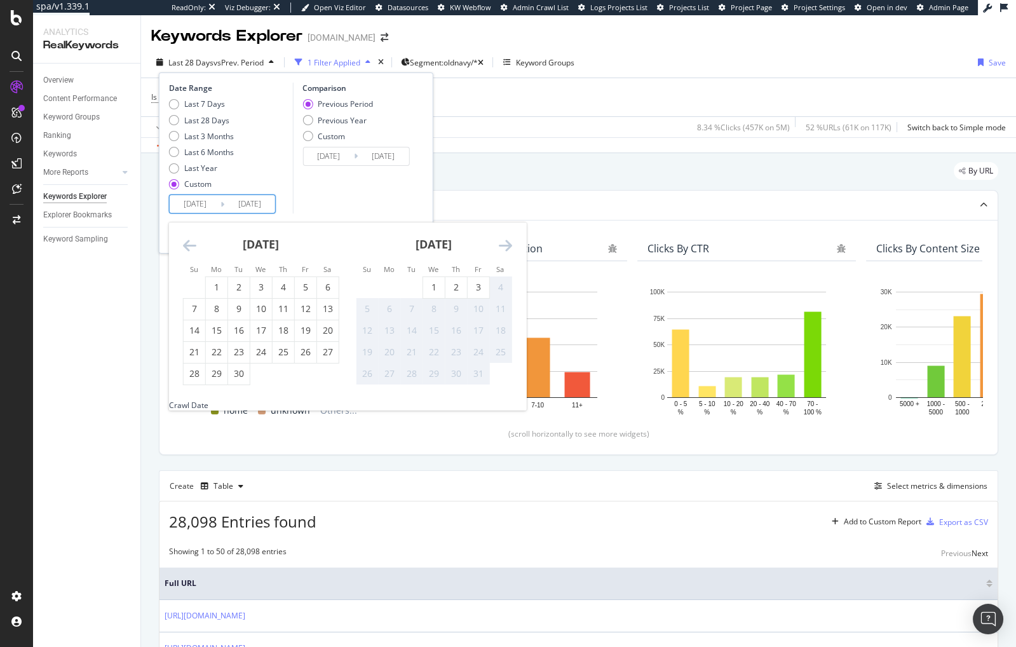
click at [381, 208] on div "Comparison Previous Period Previous Year Custom 2025/10/03 Navigate forward to …" at bounding box center [352, 148] width 121 height 131
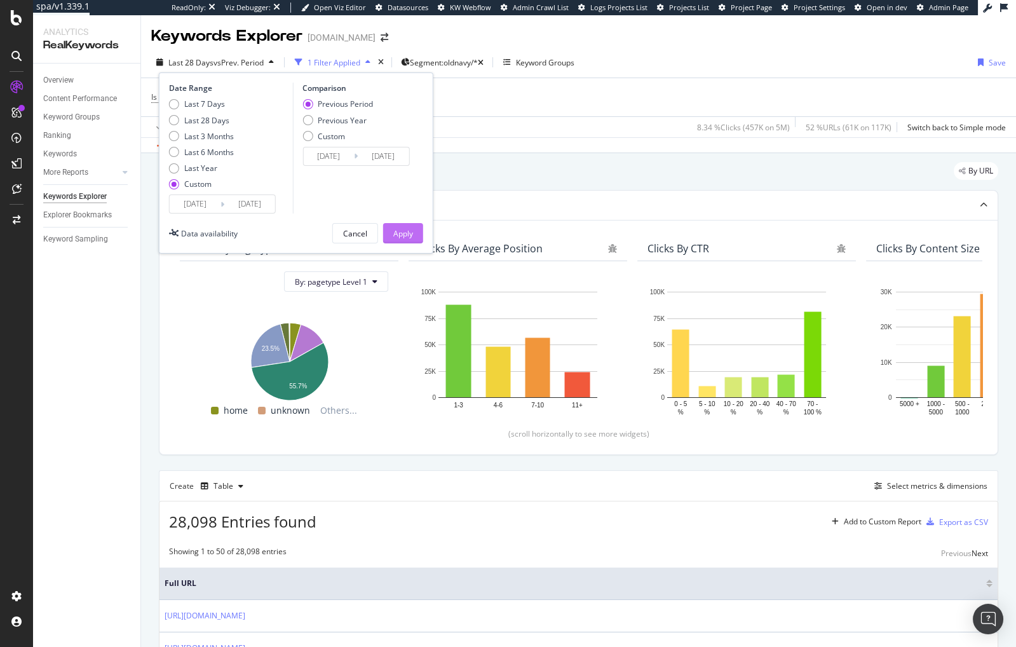
click at [405, 237] on div "Apply" at bounding box center [403, 233] width 20 height 19
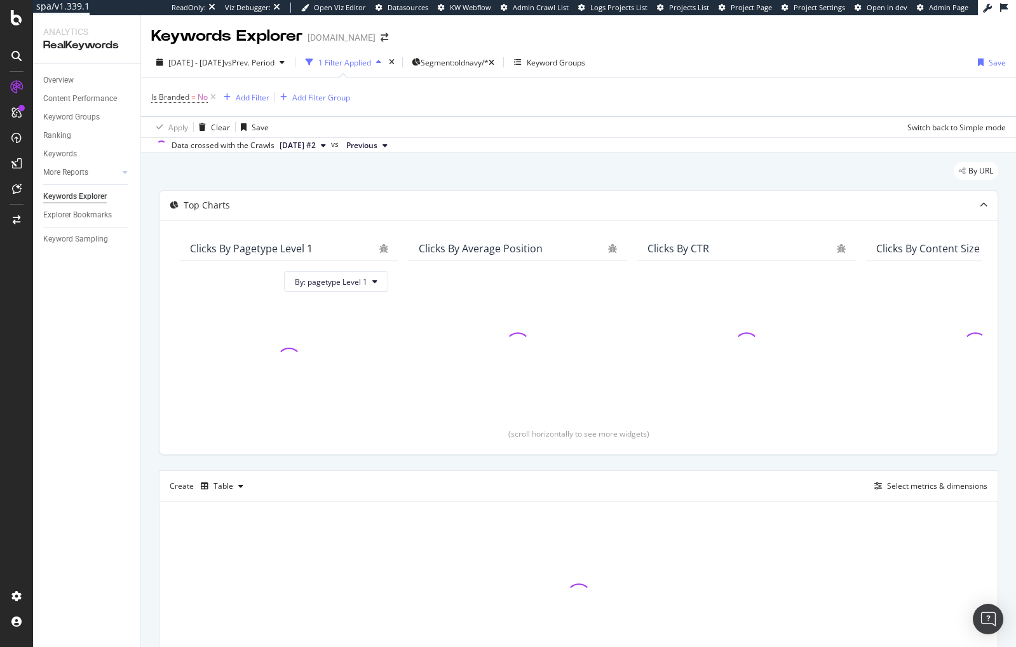
click at [325, 179] on div "By URL" at bounding box center [578, 176] width 839 height 28
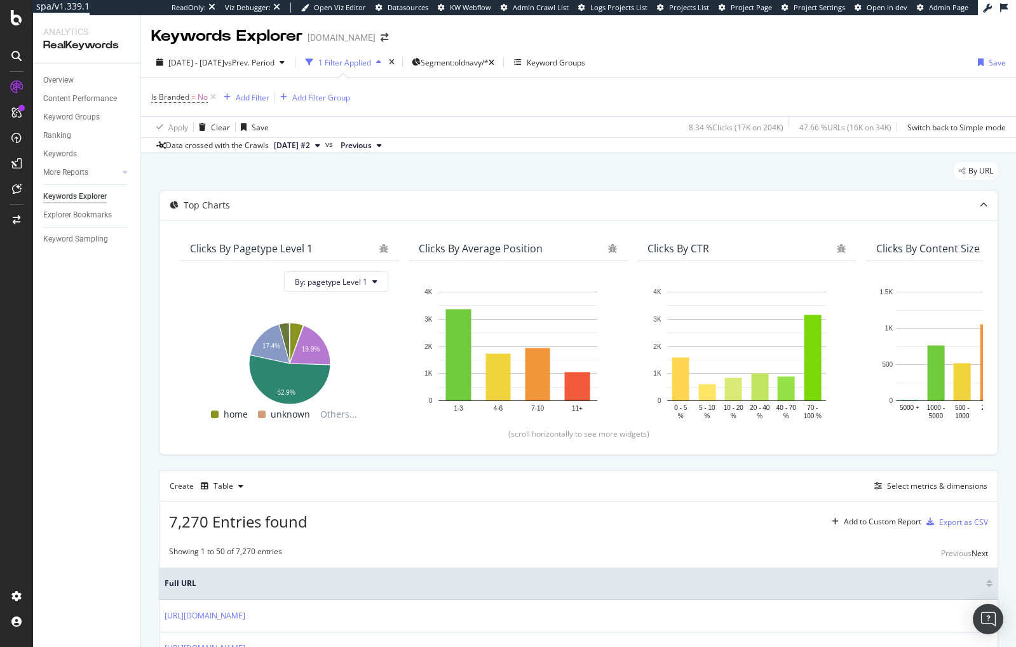
click at [349, 170] on div "By URL" at bounding box center [578, 176] width 839 height 28
drag, startPoint x: 292, startPoint y: 170, endPoint x: 283, endPoint y: 196, distance: 26.7
click at [291, 171] on div "By URL" at bounding box center [578, 176] width 839 height 28
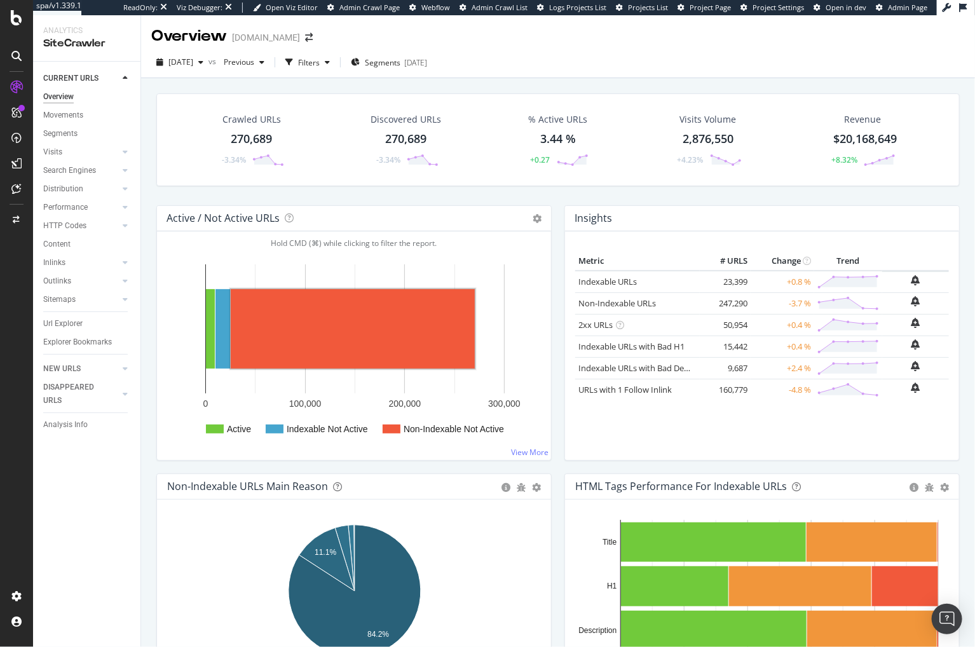
drag, startPoint x: 83, startPoint y: 161, endPoint x: 428, endPoint y: 19, distance: 373.8
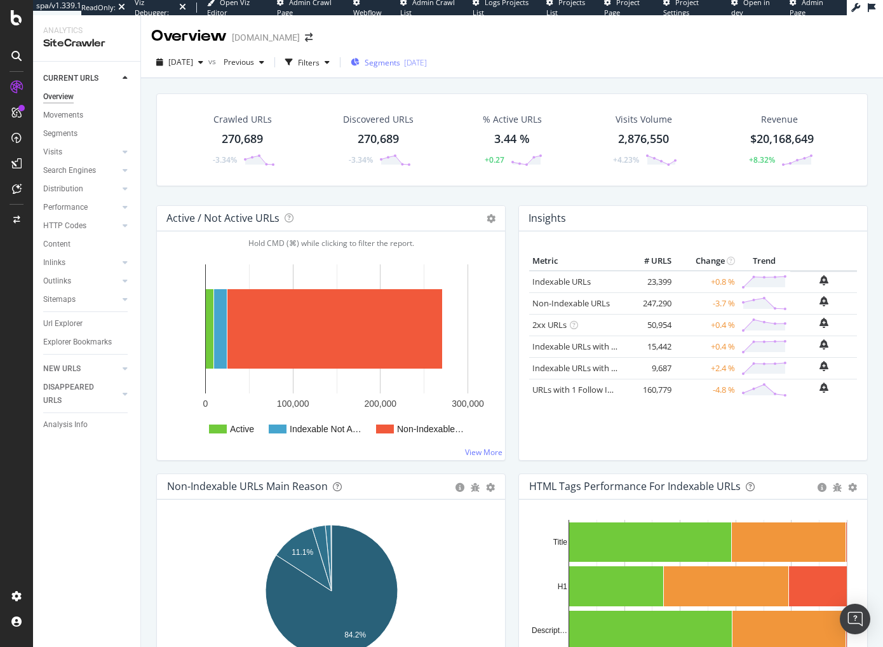
click at [389, 62] on span "Segments" at bounding box center [383, 62] width 36 height 11
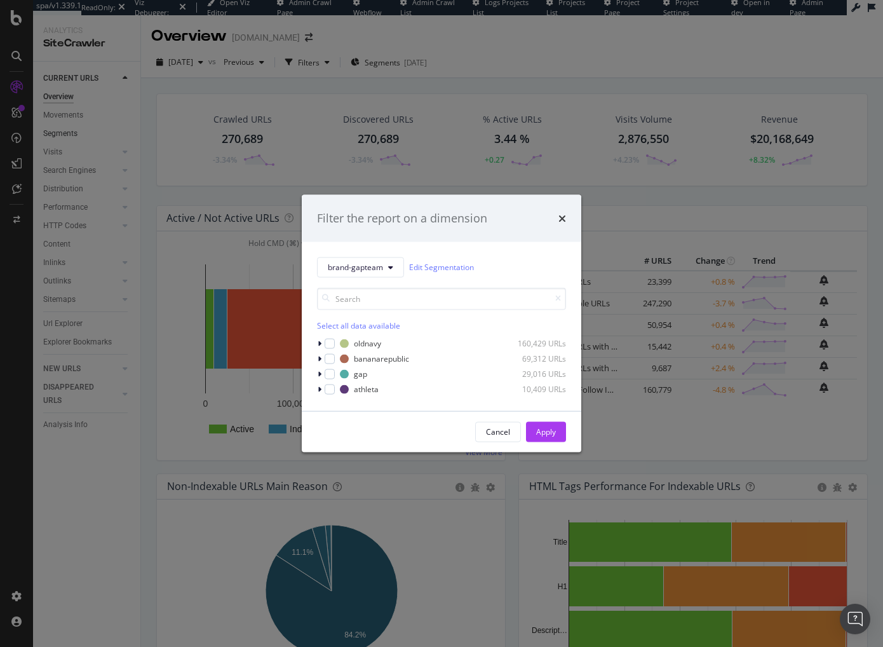
drag, startPoint x: 260, startPoint y: 204, endPoint x: 116, endPoint y: 133, distance: 160.3
click at [260, 204] on div "Filter the report on a dimension brand-gapteam Edit Segmentation Select all dat…" at bounding box center [441, 323] width 883 height 647
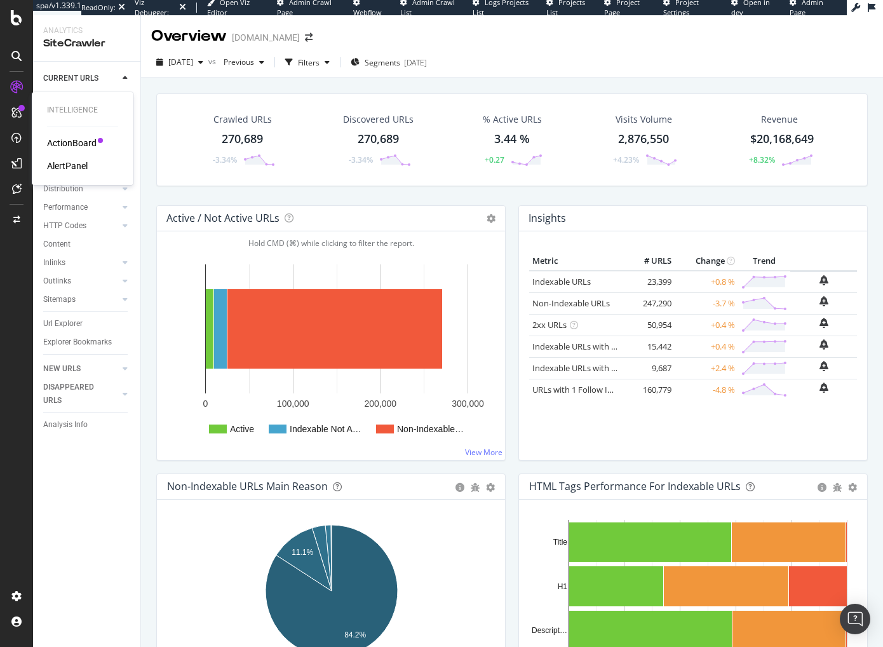
click at [60, 140] on div "ActionBoard" at bounding box center [72, 143] width 50 height 13
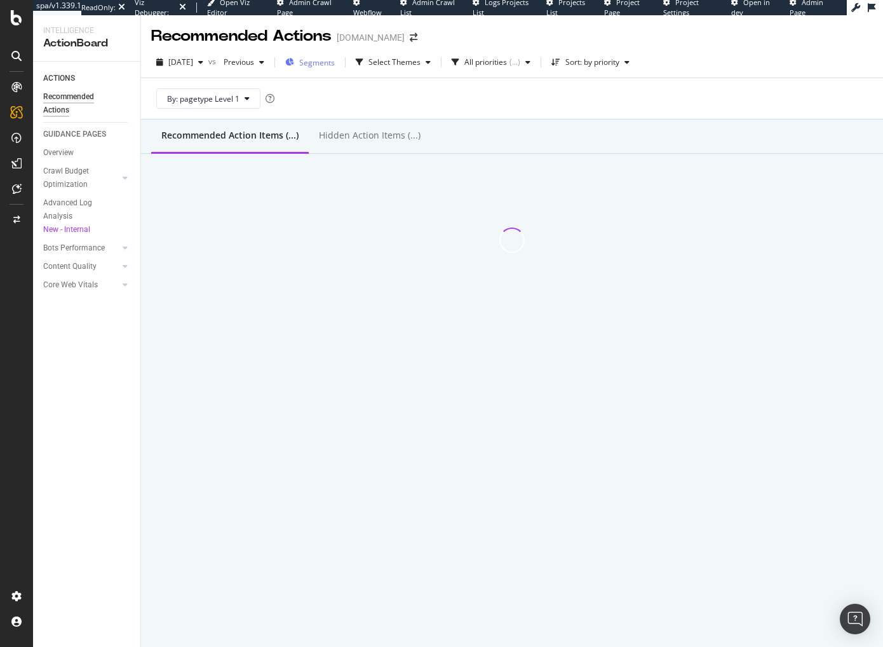
click at [333, 65] on span "Segments" at bounding box center [317, 62] width 36 height 11
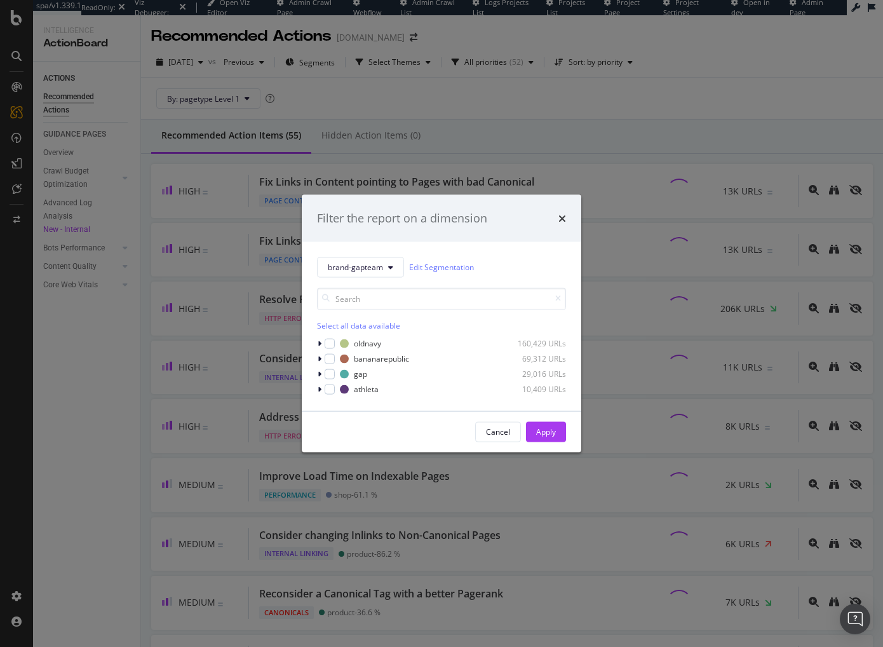
drag, startPoint x: 329, startPoint y: 340, endPoint x: 406, endPoint y: 365, distance: 81.0
click at [330, 341] on div "modal" at bounding box center [330, 343] width 10 height 10
click at [547, 433] on div "Apply" at bounding box center [546, 431] width 20 height 11
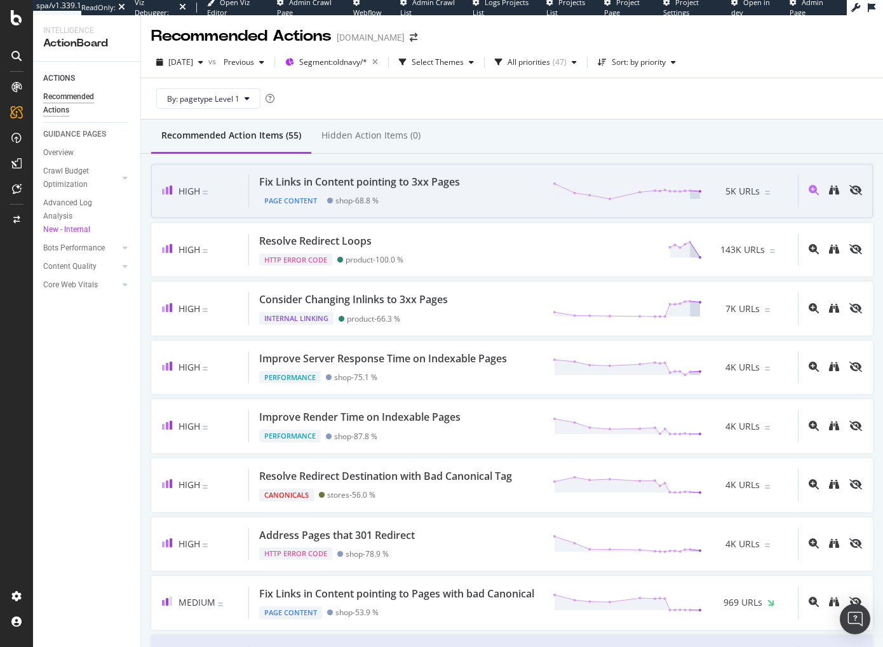
drag, startPoint x: 515, startPoint y: 125, endPoint x: 581, endPoint y: 168, distance: 78.6
click at [516, 126] on div "Recommended Action Items (55) Hidden Action Items (0)" at bounding box center [512, 136] width 742 height 34
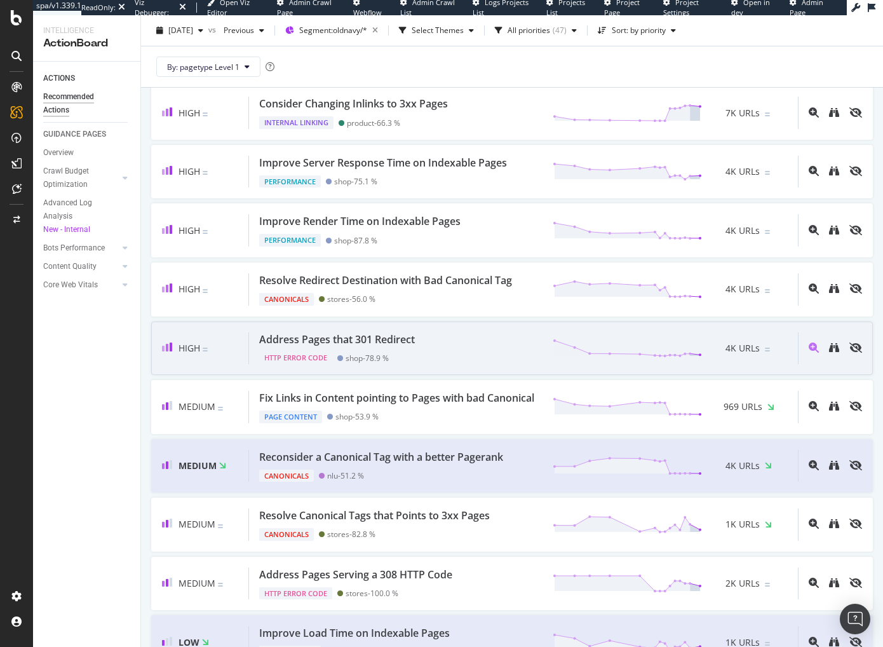
scroll to position [222, 0]
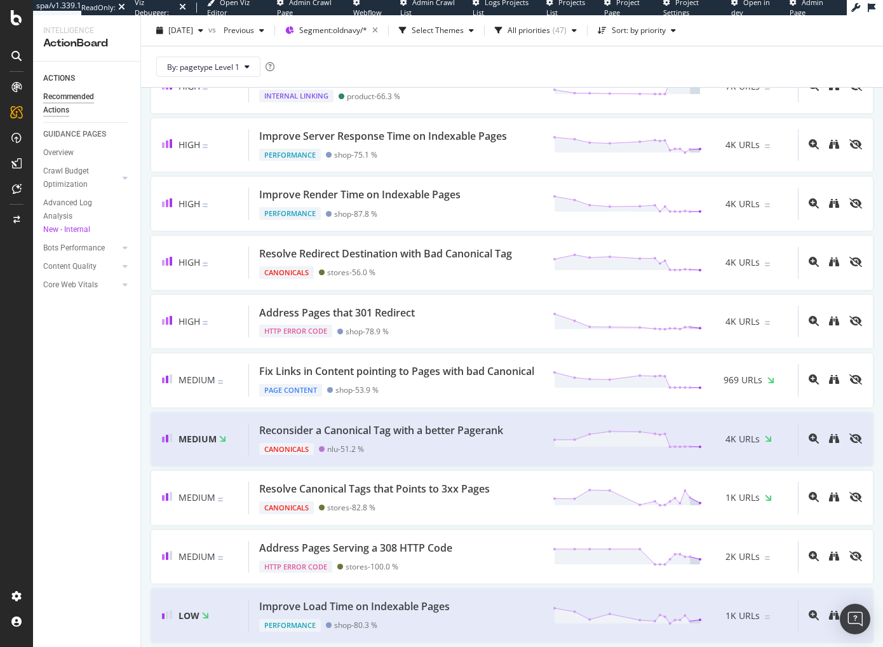
click at [116, 367] on div "ACTIONS Recommended Actions GUIDANCE PAGES Overview Crawl Budget Optimization L…" at bounding box center [86, 354] width 107 height 585
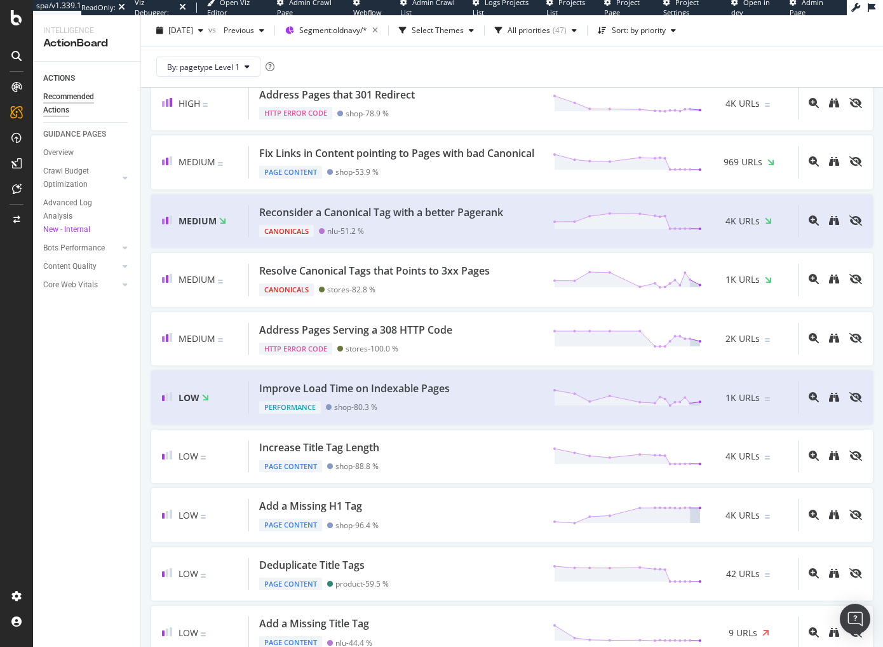
scroll to position [0, 0]
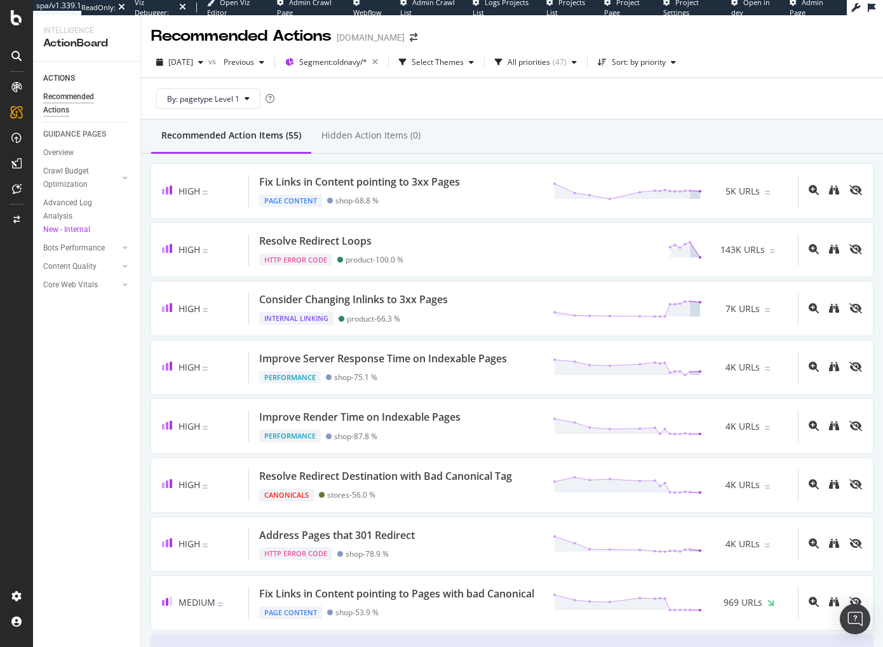
drag, startPoint x: 435, startPoint y: 86, endPoint x: 443, endPoint y: 79, distance: 11.2
click at [437, 85] on div "By: pagetype Level 1" at bounding box center [512, 98] width 722 height 41
click at [454, 61] on div "Select Themes" at bounding box center [438, 62] width 52 height 8
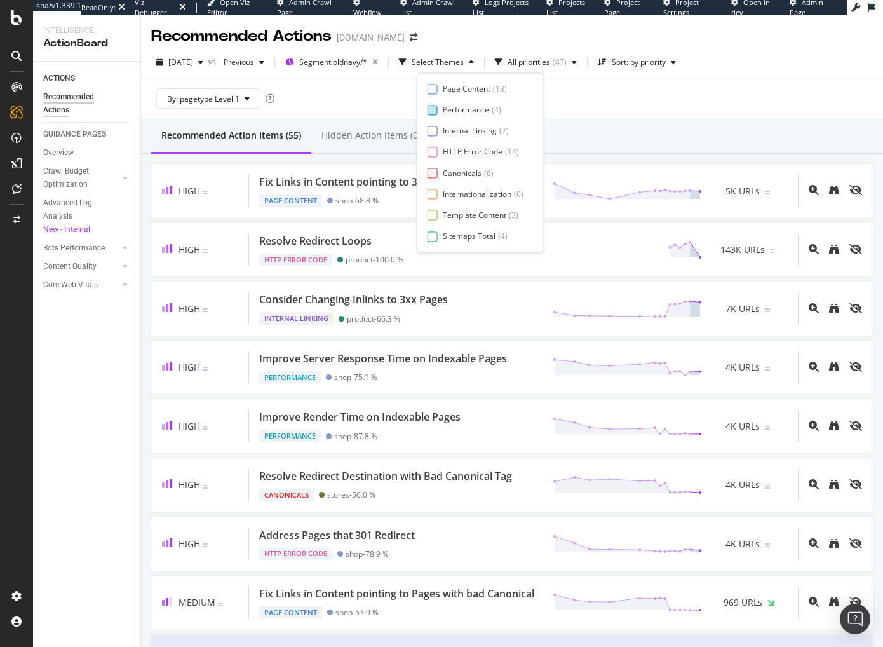
click at [436, 112] on div at bounding box center [433, 110] width 10 height 10
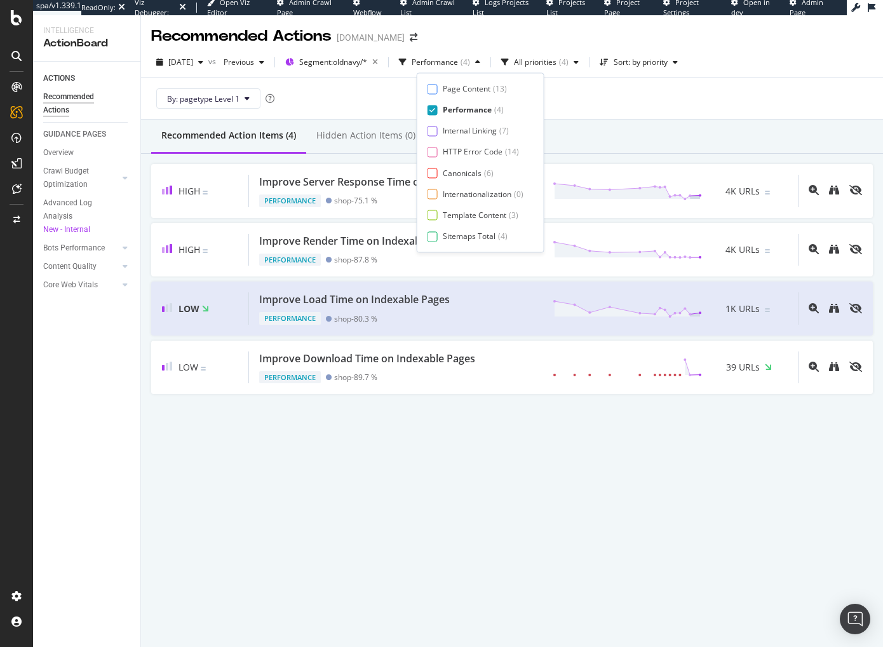
drag, startPoint x: 432, startPoint y: 112, endPoint x: 430, endPoint y: 145, distance: 33.7
click at [432, 112] on icon at bounding box center [432, 110] width 6 height 6
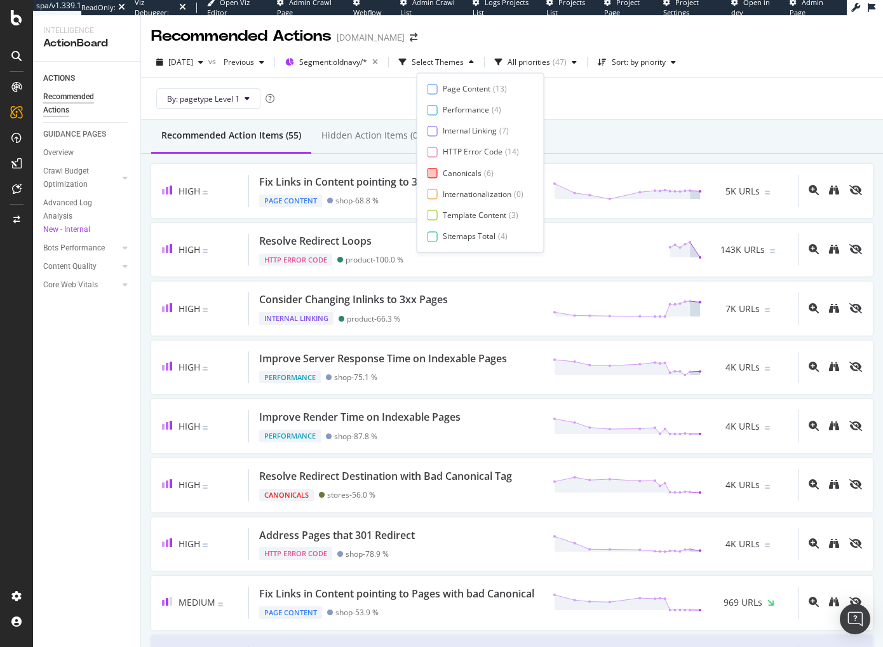
click at [432, 174] on div at bounding box center [433, 173] width 10 height 10
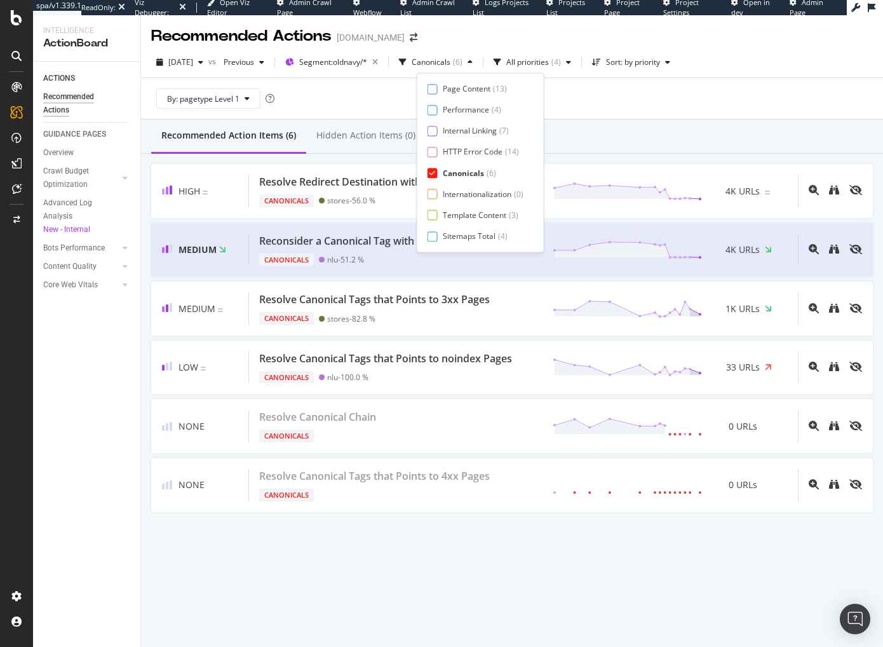
click at [569, 111] on div "By: pagetype Level 1" at bounding box center [512, 98] width 722 height 41
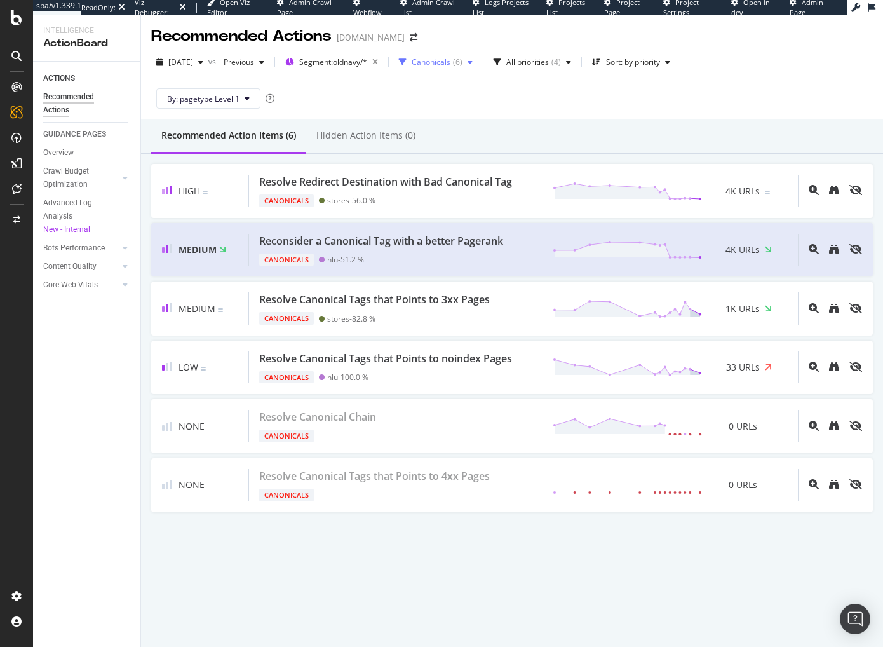
click at [444, 58] on div "Canonicals" at bounding box center [431, 62] width 39 height 8
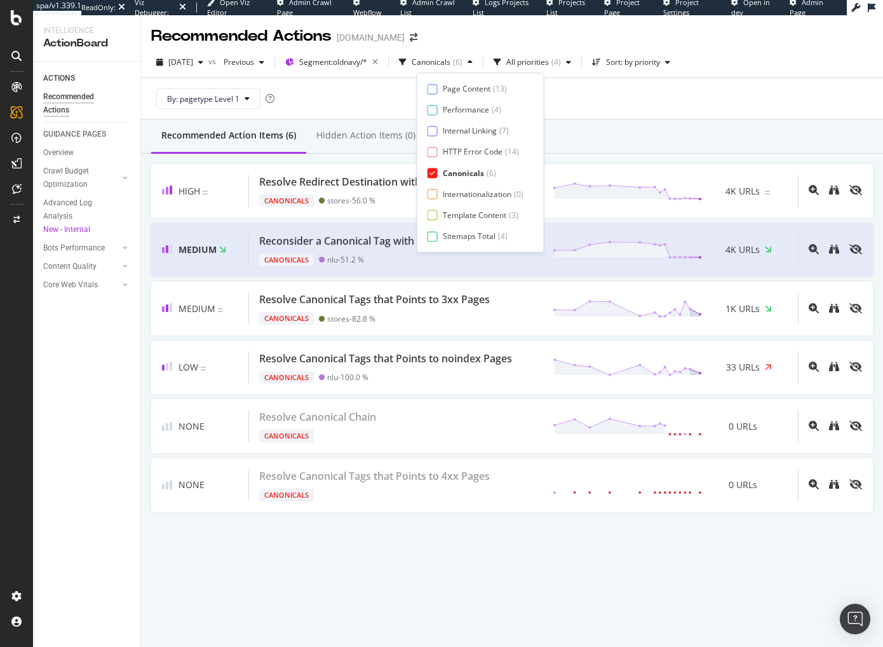
click at [432, 173] on icon at bounding box center [432, 173] width 6 height 6
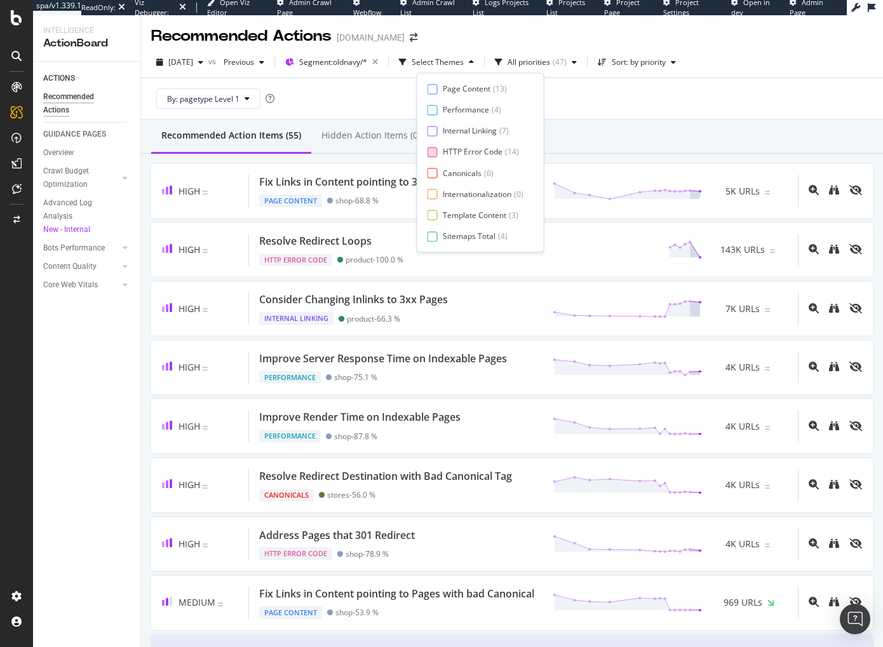
click at [431, 153] on div at bounding box center [433, 152] width 10 height 10
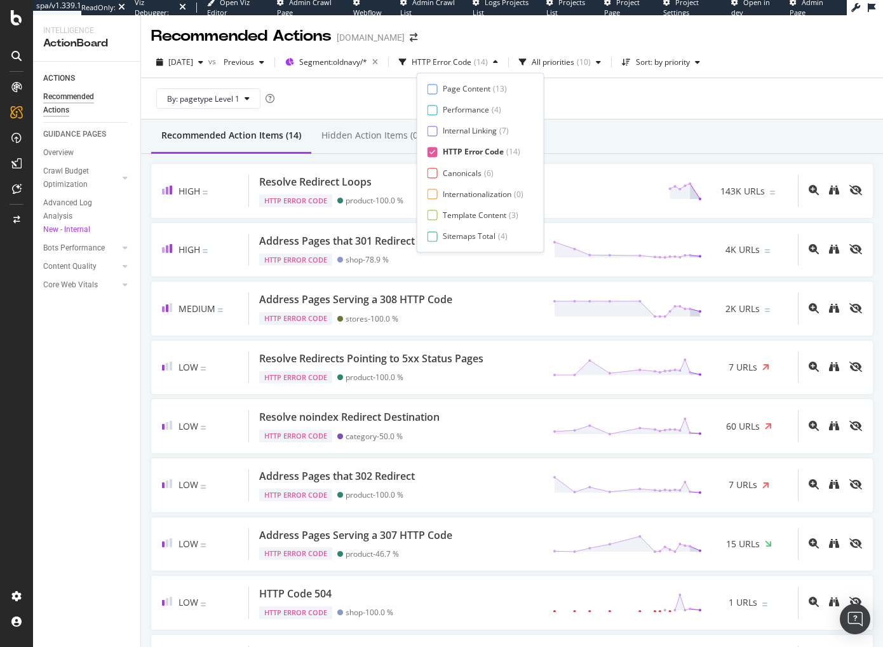
click at [601, 132] on div "Recommended Action Items (14) Hidden Action Items (0)" at bounding box center [512, 136] width 742 height 34
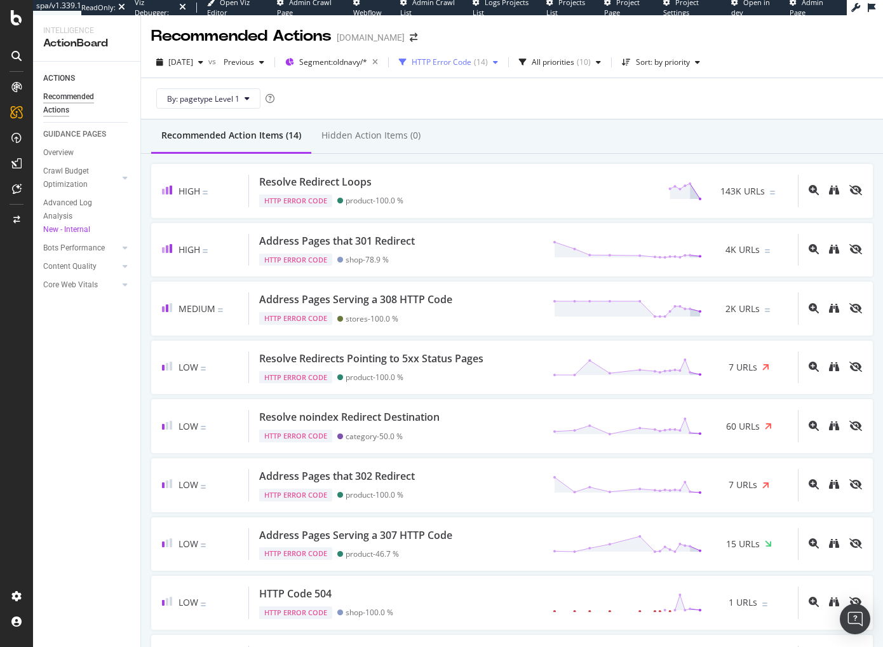
click at [448, 65] on div "HTTP Error Code" at bounding box center [442, 62] width 60 height 8
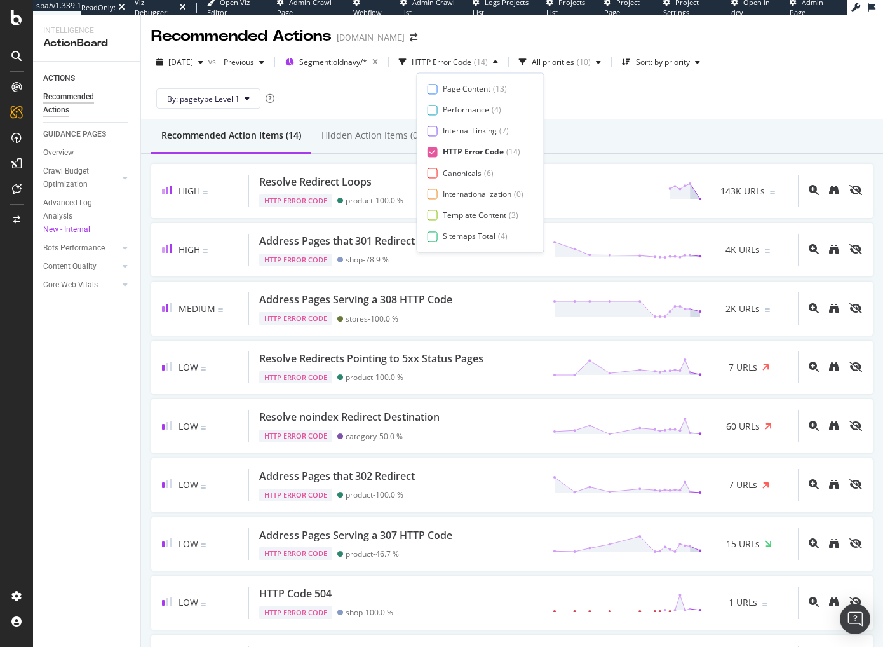
click at [434, 152] on icon at bounding box center [432, 152] width 6 height 6
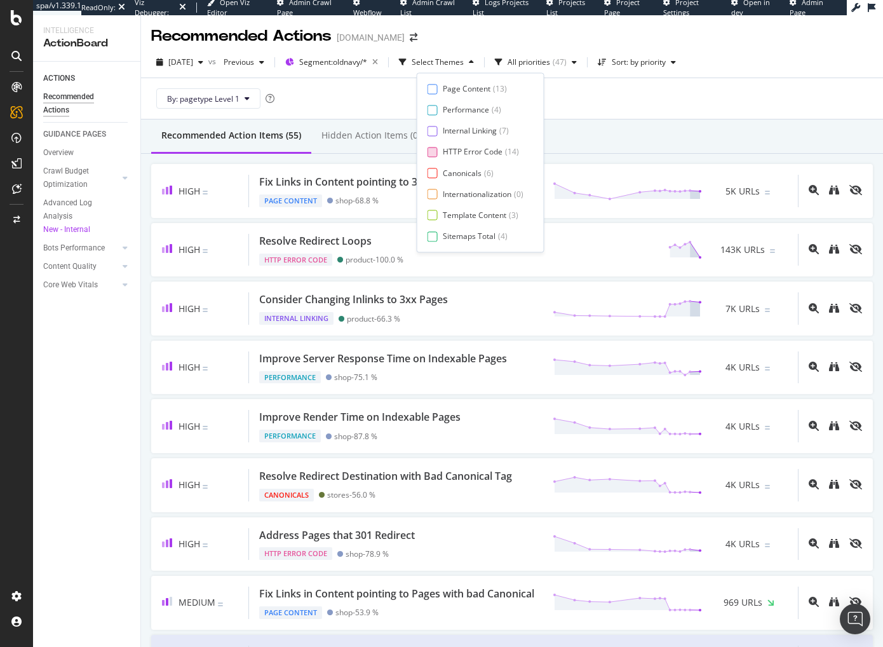
click at [640, 113] on div "By: pagetype Level 1" at bounding box center [512, 98] width 722 height 41
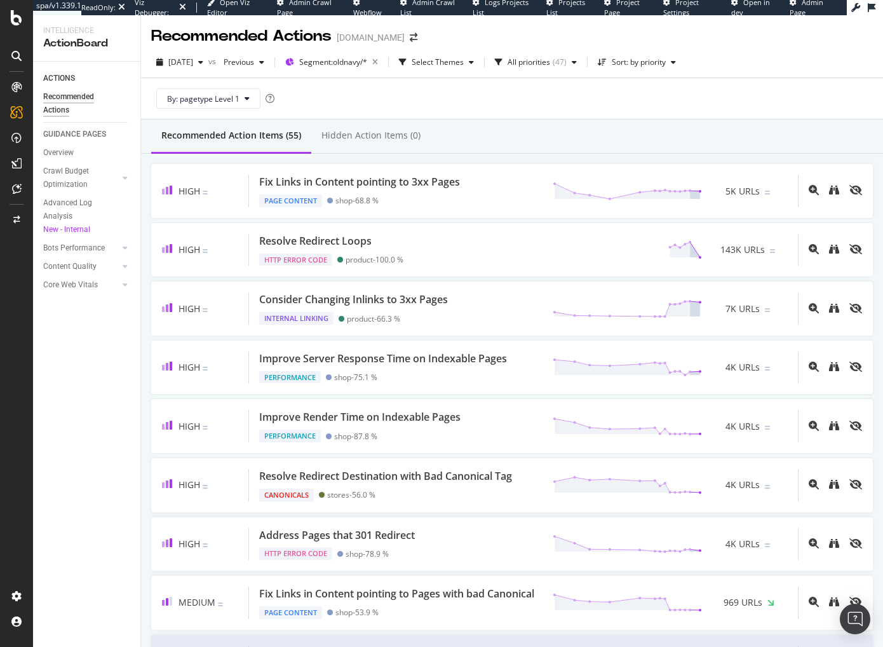
click at [549, 107] on div "By: pagetype Level 1" at bounding box center [512, 98] width 722 height 41
drag, startPoint x: 658, startPoint y: 122, endPoint x: 753, endPoint y: 32, distance: 130.8
click at [659, 121] on div "Recommended Action Items (55) Hidden Action Items (0)" at bounding box center [512, 136] width 742 height 34
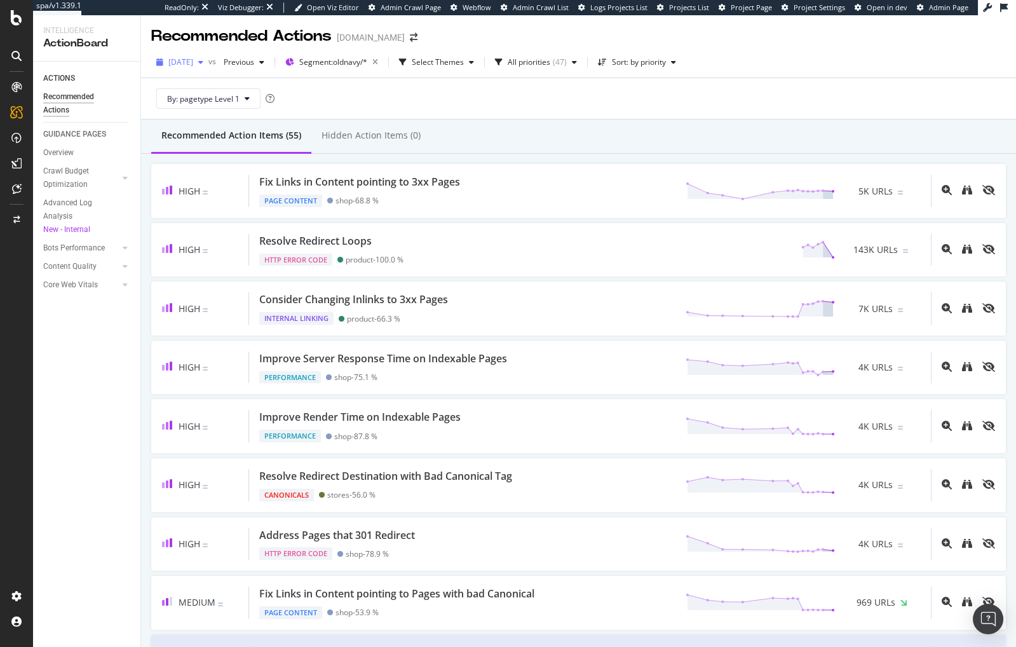
click at [193, 65] on span "[DATE]" at bounding box center [180, 62] width 25 height 11
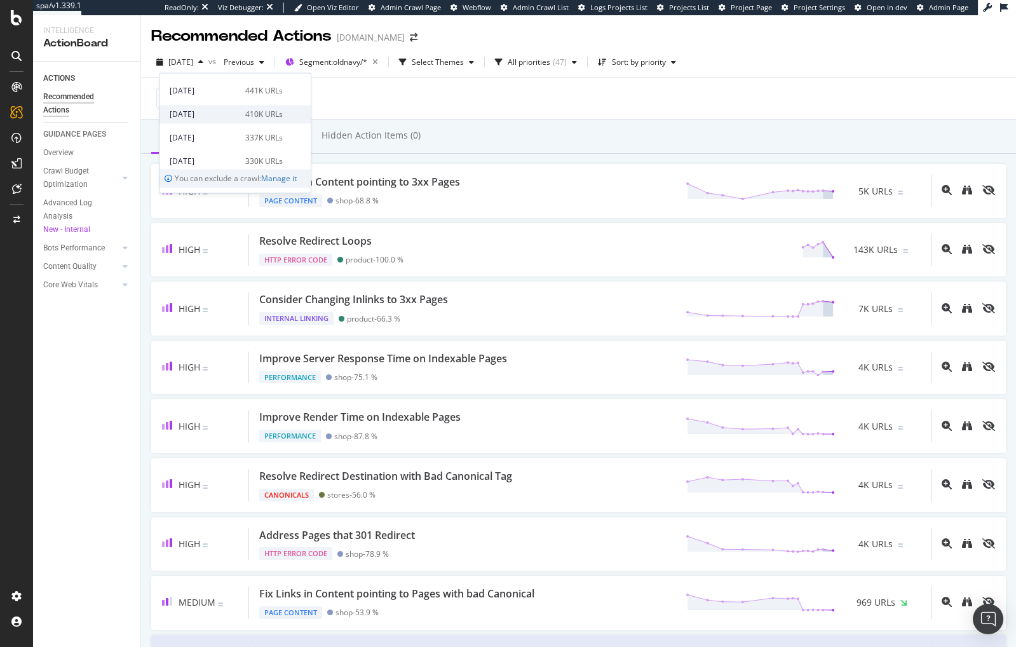
scroll to position [136, 0]
click at [220, 115] on div "[DATE]" at bounding box center [204, 112] width 68 height 11
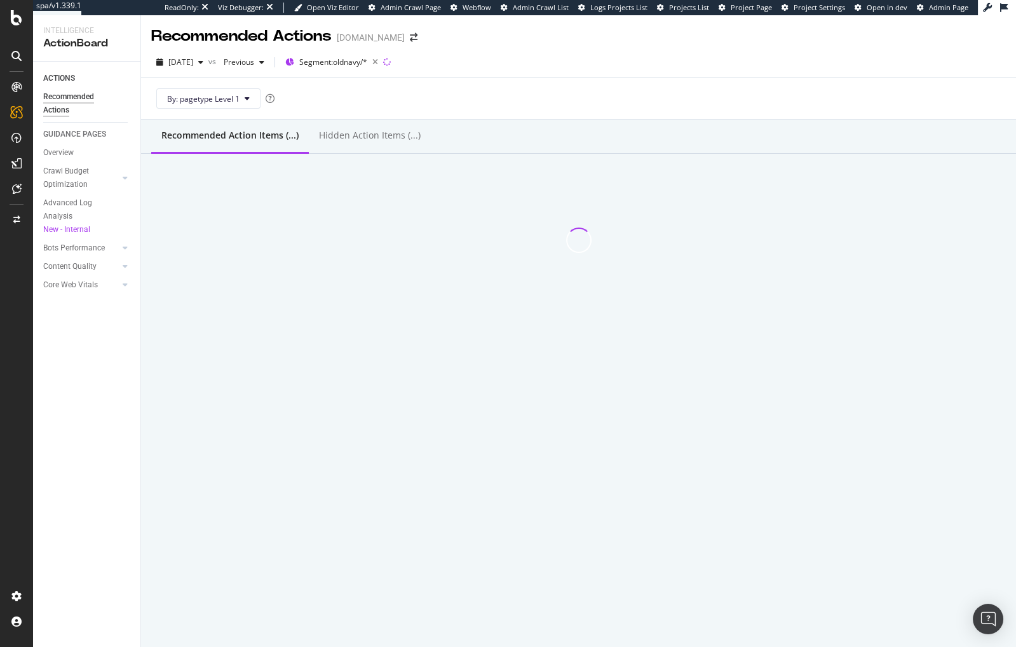
click at [478, 20] on div "Recommended Actions Gap.com" at bounding box center [578, 31] width 875 height 32
click at [147, 93] on div "By: pagetype Level 1" at bounding box center [578, 98] width 875 height 41
click at [408, 88] on div "By: pagetype Level 1" at bounding box center [578, 98] width 855 height 41
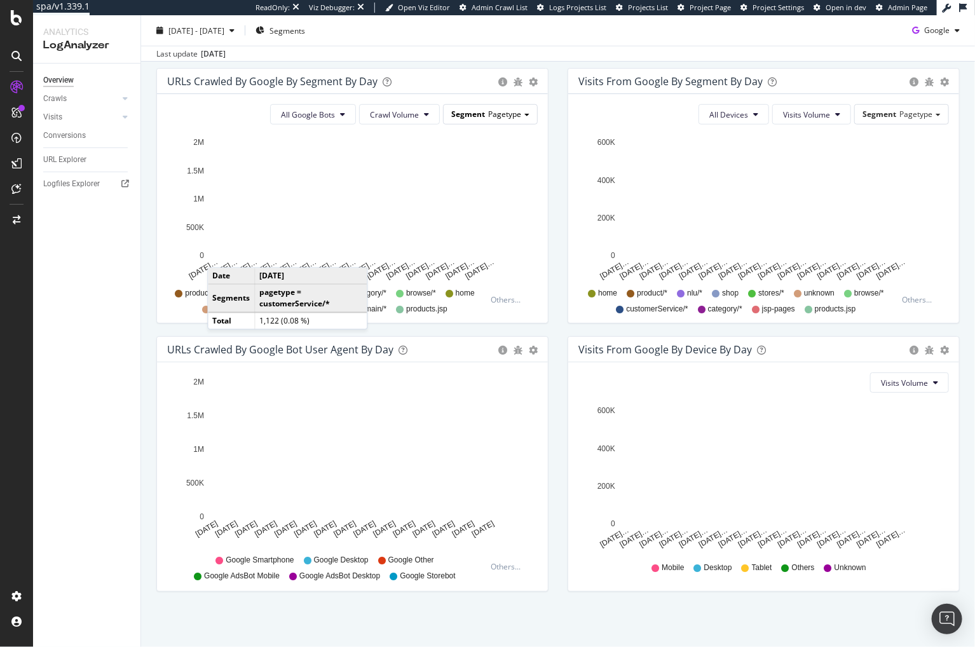
scroll to position [409, 0]
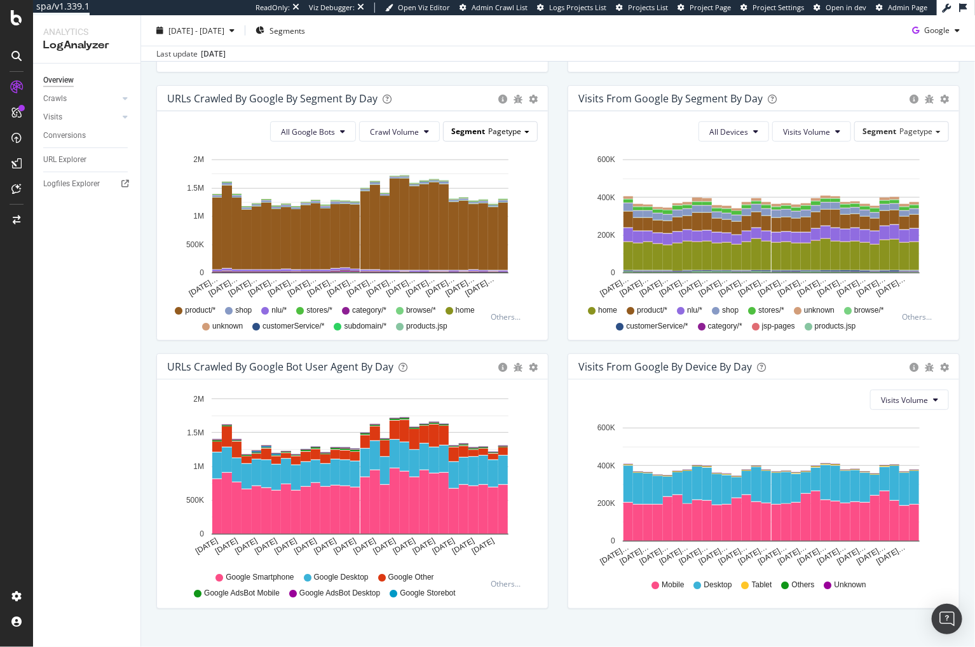
drag, startPoint x: 525, startPoint y: 129, endPoint x: 518, endPoint y: 137, distance: 10.3
click at [524, 130] on div "Segment Pagetype" at bounding box center [489, 131] width 93 height 18
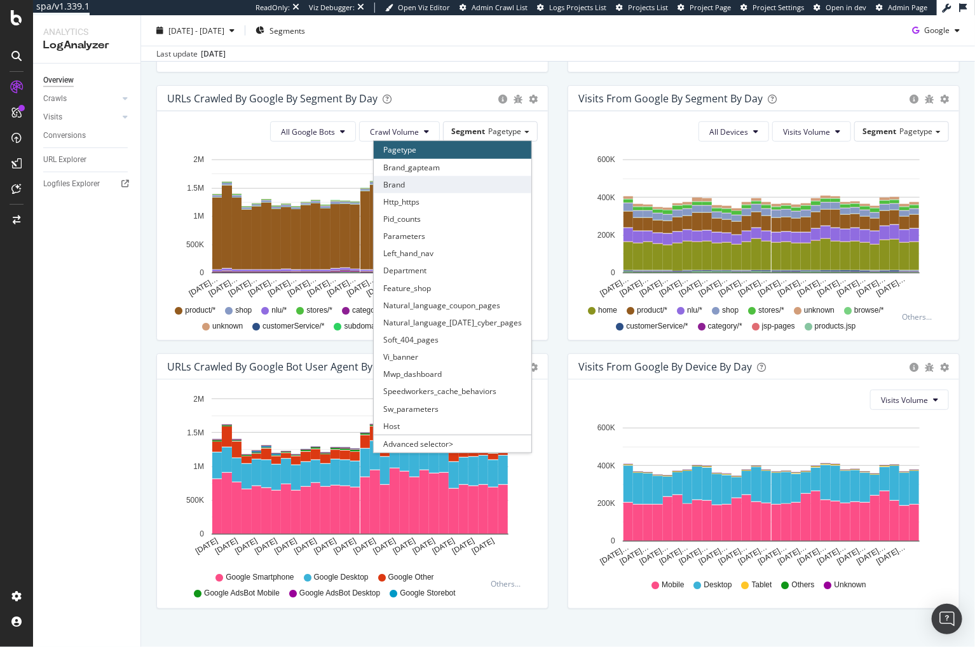
click at [487, 177] on div "Brand" at bounding box center [453, 184] width 158 height 17
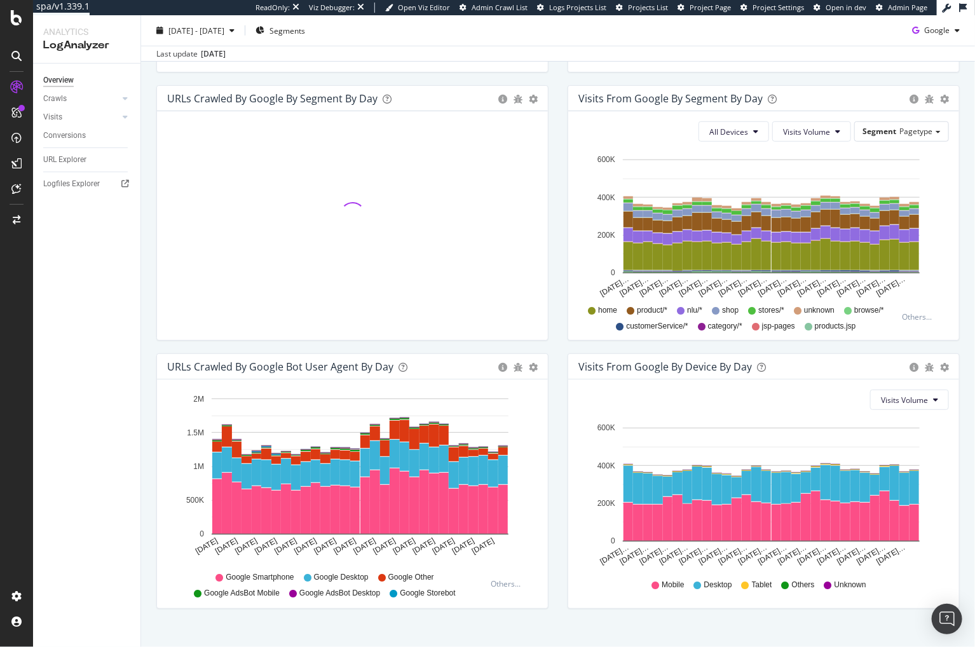
drag, startPoint x: 420, startPoint y: 72, endPoint x: 391, endPoint y: 65, distance: 30.1
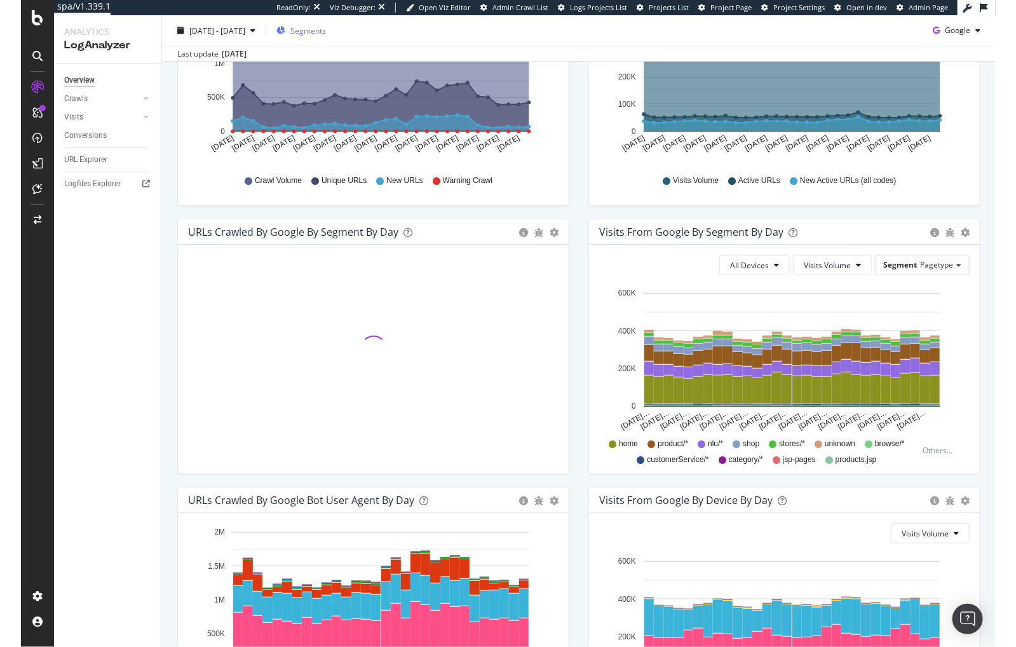
scroll to position [276, 0]
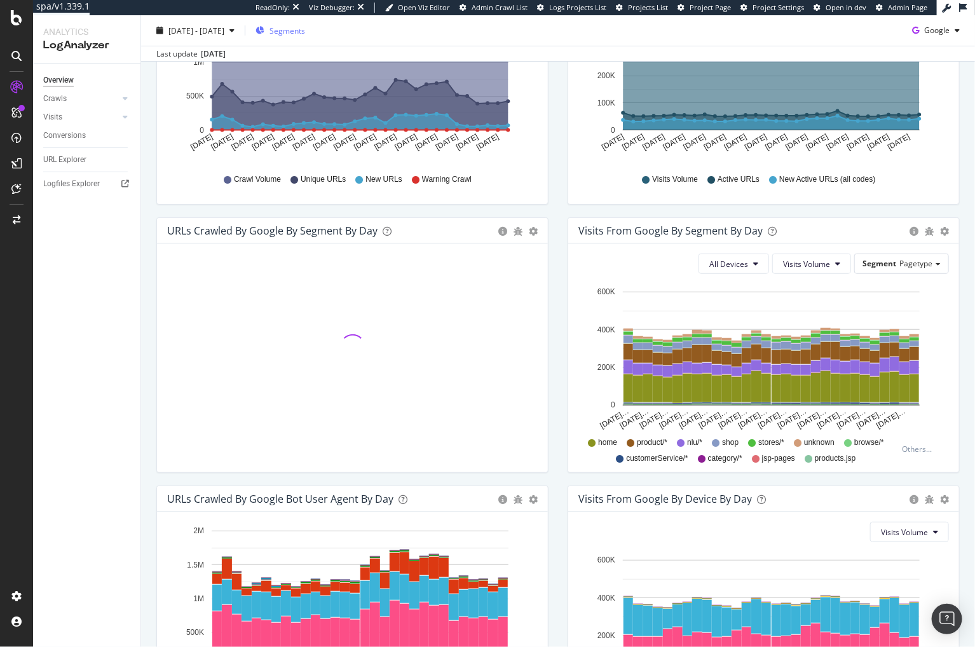
click at [305, 31] on span "Segments" at bounding box center [287, 30] width 36 height 11
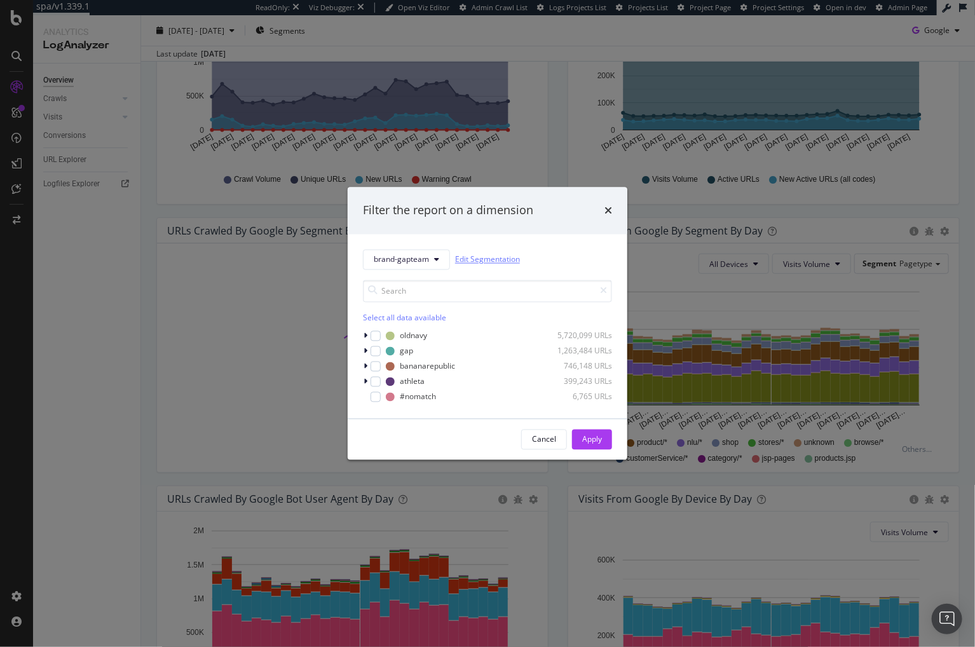
click at [467, 259] on link "Edit Segmentation" at bounding box center [487, 259] width 65 height 13
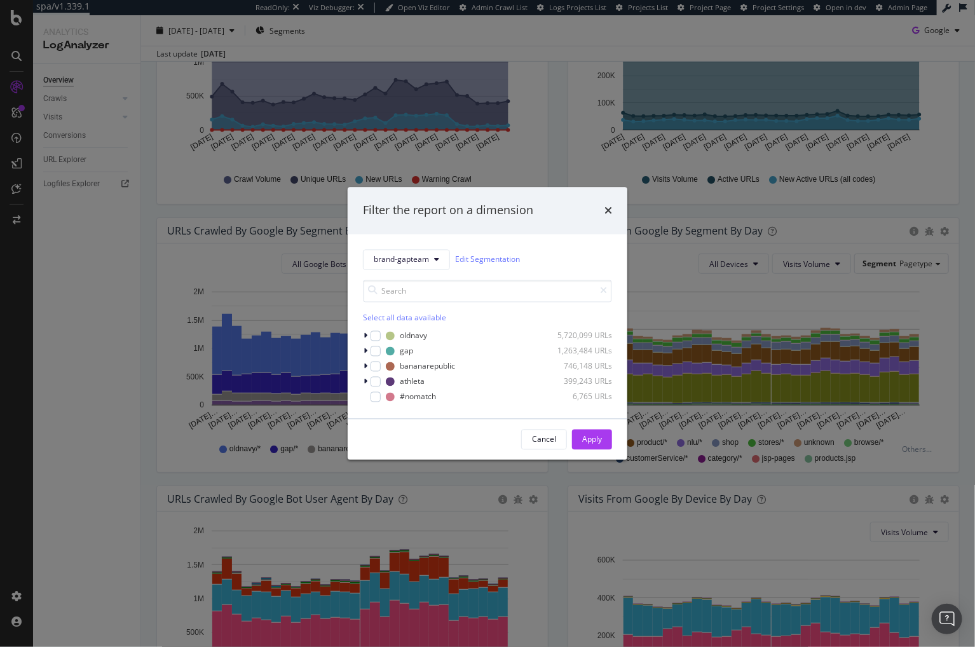
click at [581, 255] on div "brand-gapteam Edit Segmentation" at bounding box center [487, 259] width 249 height 20
drag, startPoint x: 608, startPoint y: 214, endPoint x: 548, endPoint y: 216, distance: 60.4
click at [608, 214] on icon "times" at bounding box center [608, 210] width 8 height 10
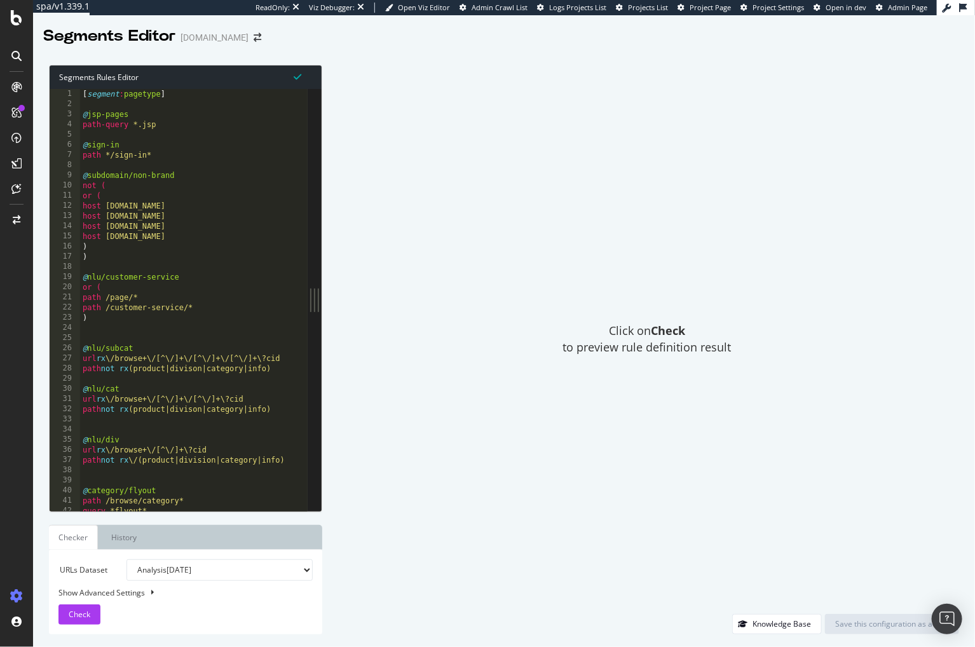
type textarea "host [DOMAIN_NAME]"
click at [173, 212] on div "[ segment : pagetype ] @ jsp-pages path-query *.jsp @ sign-in path */sign-in* @…" at bounding box center [569, 310] width 979 height 443
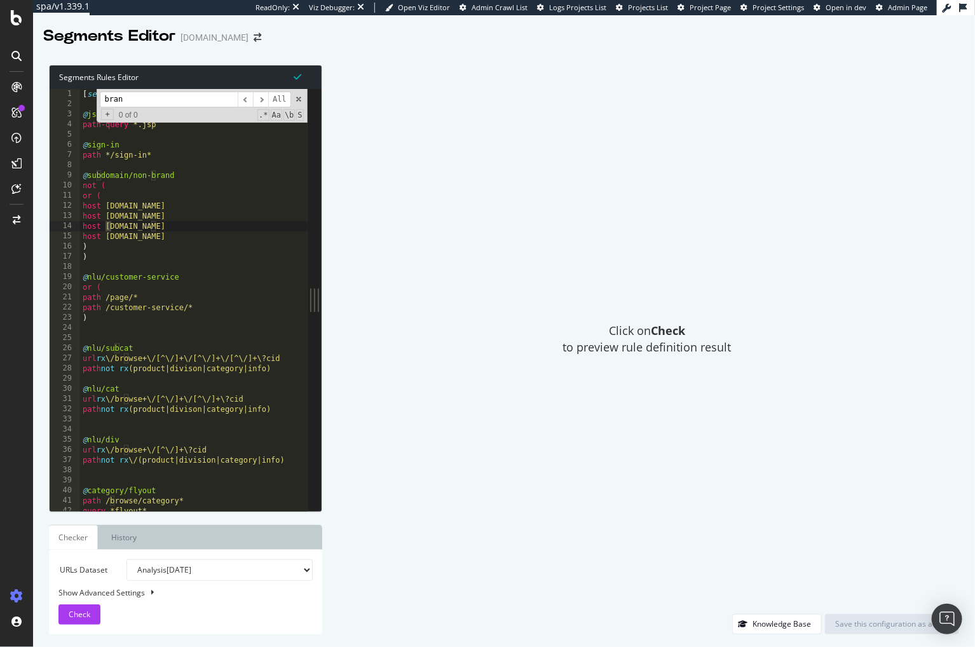
scroll to position [332, 0]
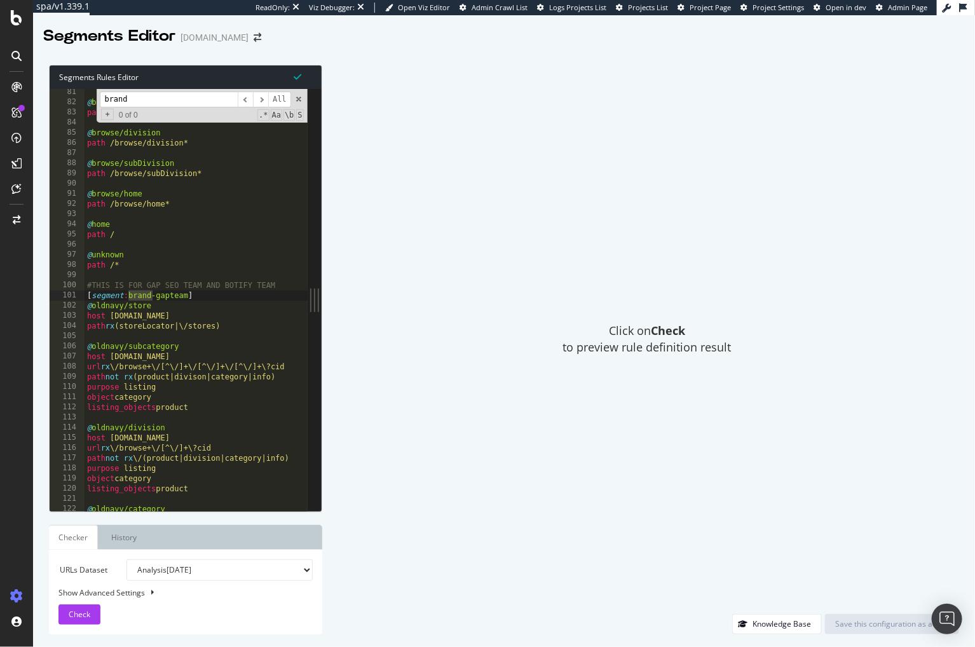
type input "brand"
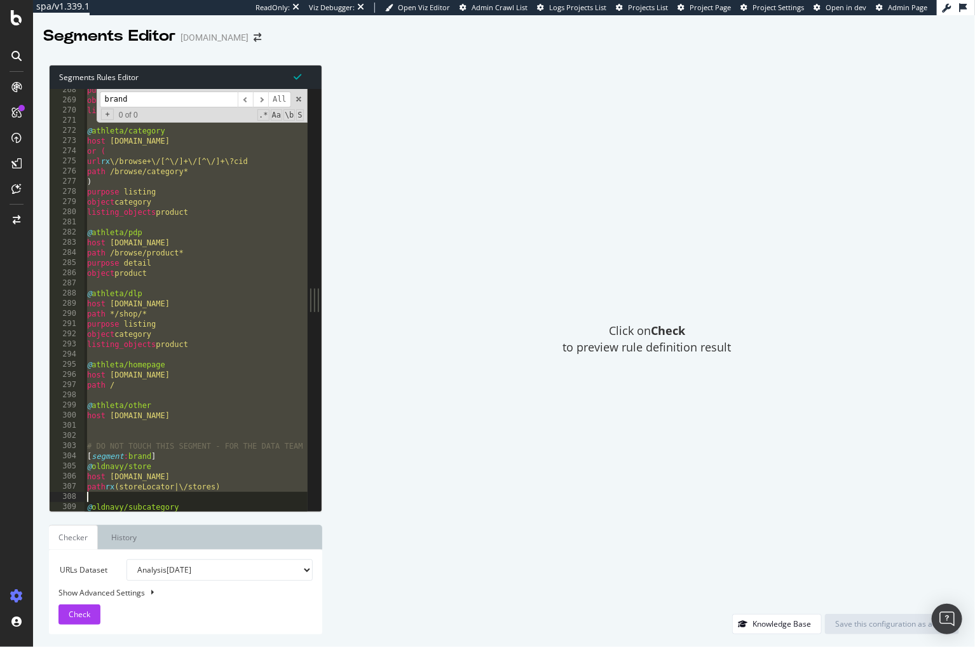
scroll to position [1109, 0]
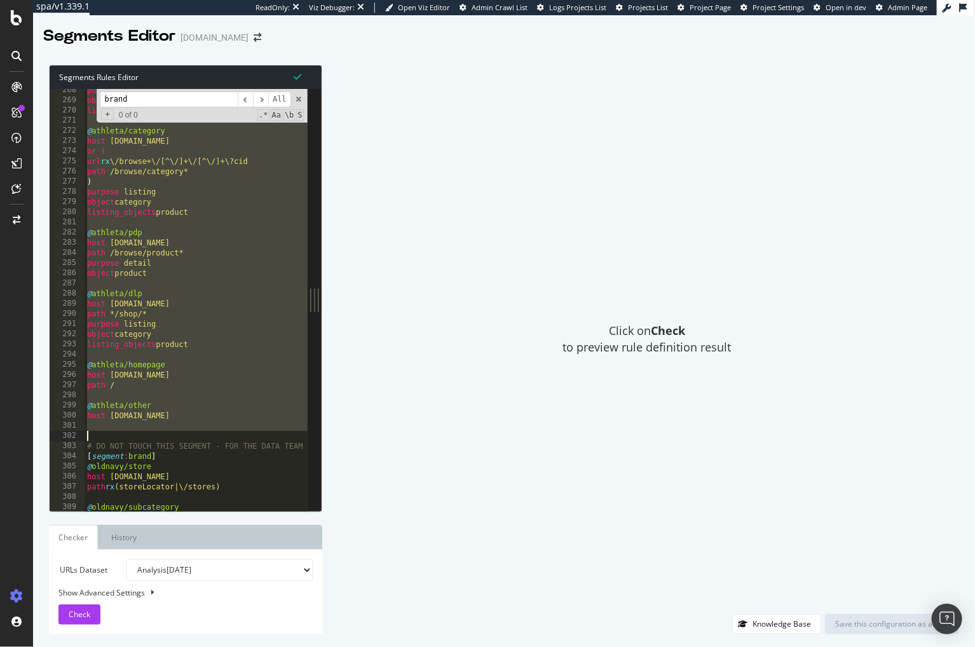
drag, startPoint x: 86, startPoint y: 287, endPoint x: 222, endPoint y: 433, distance: 200.5
click at [222, 433] on div "purpose listing object category listing_objects product @ athleta/category host…" at bounding box center [574, 306] width 979 height 443
click at [213, 430] on div "purpose listing object category listing_objects product @ athleta/category host…" at bounding box center [574, 306] width 979 height 443
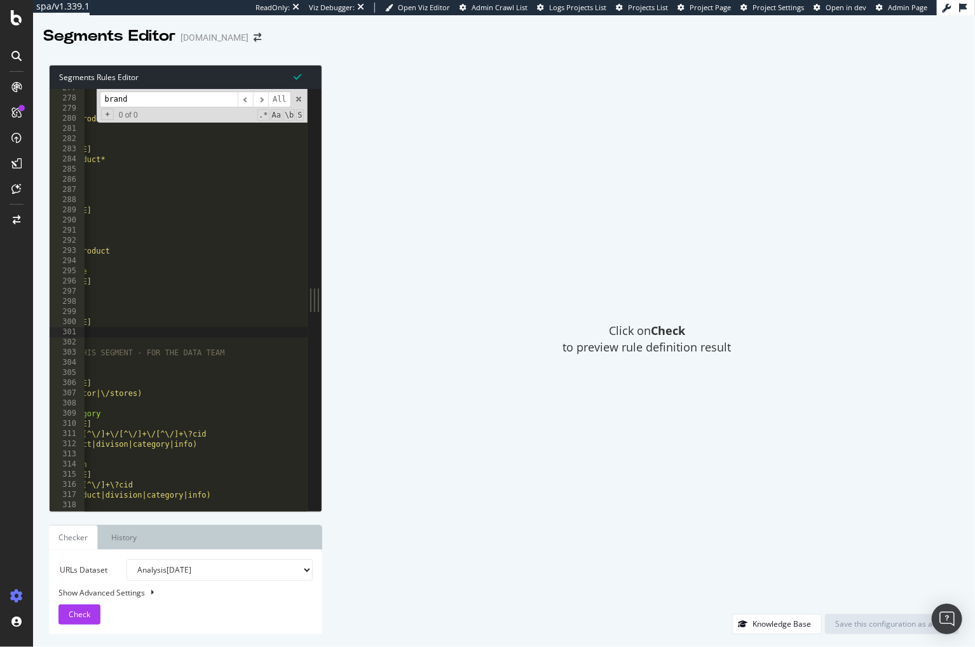
scroll to position [0, 0]
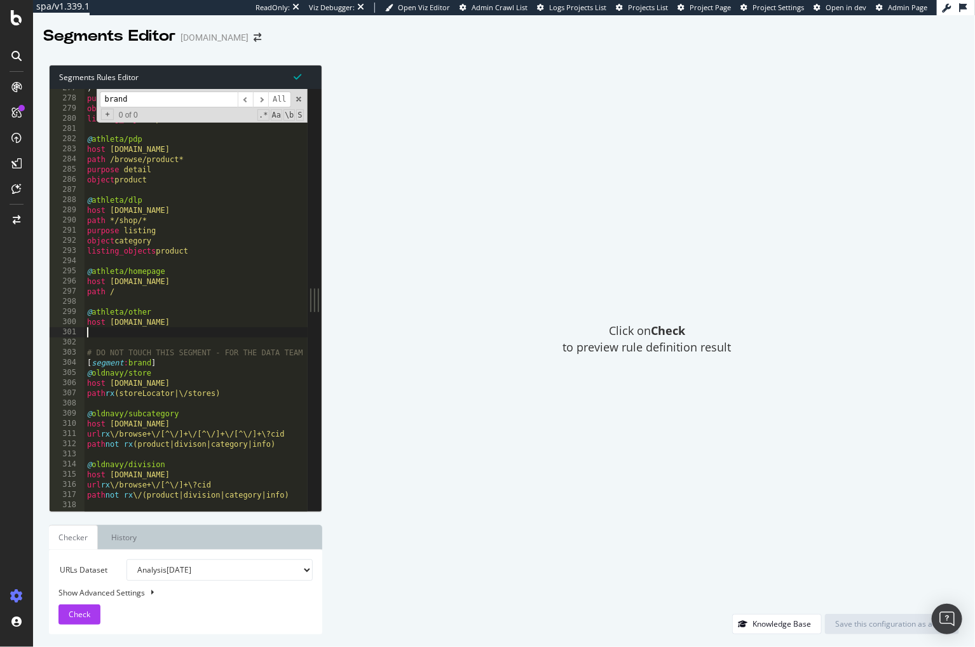
click at [407, 362] on div "Click on Check to preview rule definition result" at bounding box center [647, 339] width 624 height 549
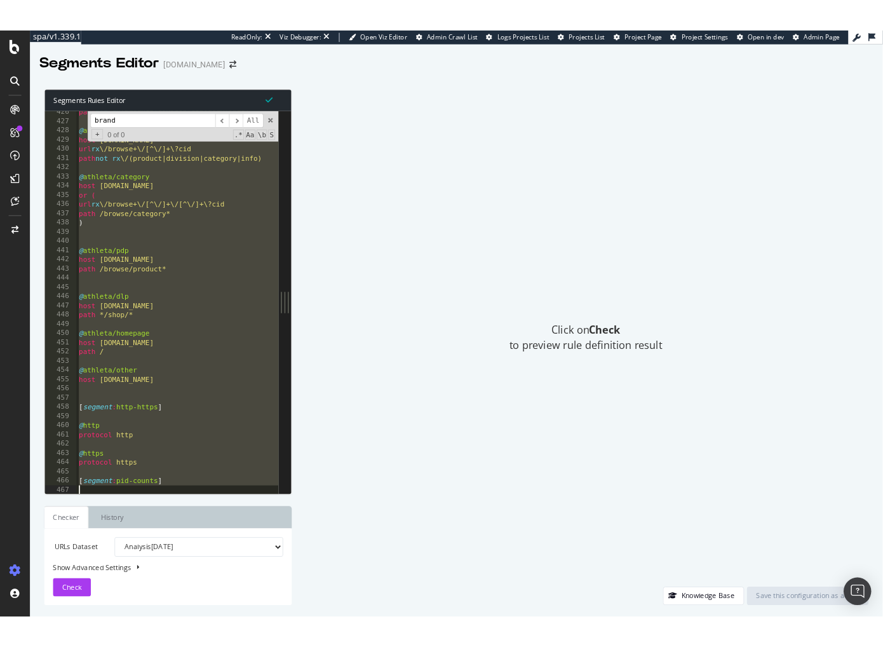
scroll to position [1768, 0]
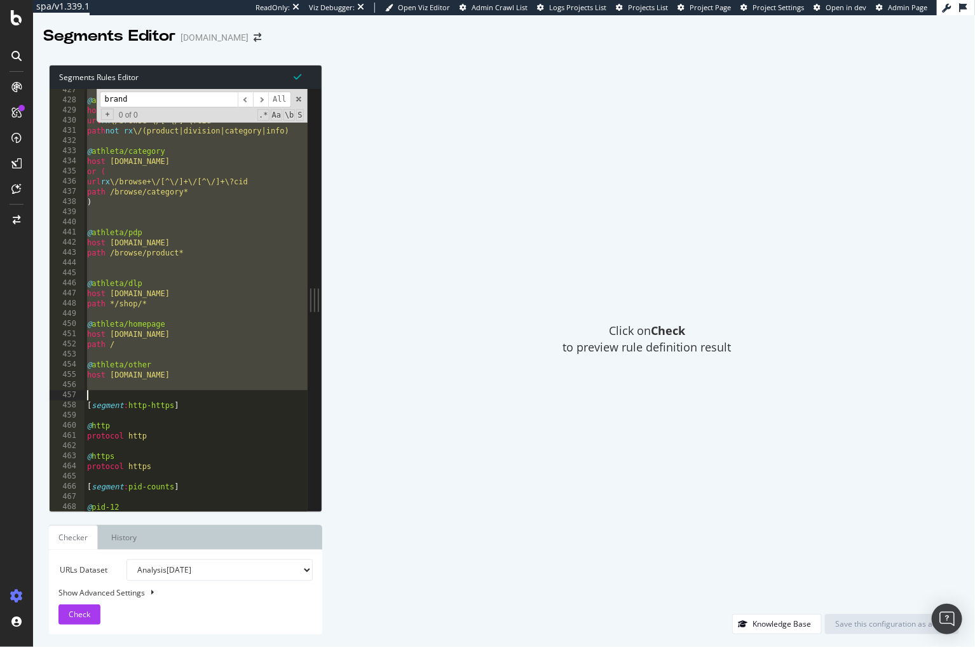
type textarea "# DO NOT TOUCH THIS SEGMENT - FOR THE DATA TEAM"
drag, startPoint x: 102, startPoint y: 362, endPoint x: 214, endPoint y: 395, distance: 117.0
click at [214, 393] on div "@ athleta/division host [DOMAIN_NAME] url rx \/browse+\/[^\/]+\?cid path not rx…" at bounding box center [574, 306] width 979 height 443
click at [679, 97] on div "Click on Check to preview rule definition result" at bounding box center [647, 339] width 624 height 549
click at [374, 313] on div "Click on Check to preview rule definition result" at bounding box center [647, 339] width 624 height 549
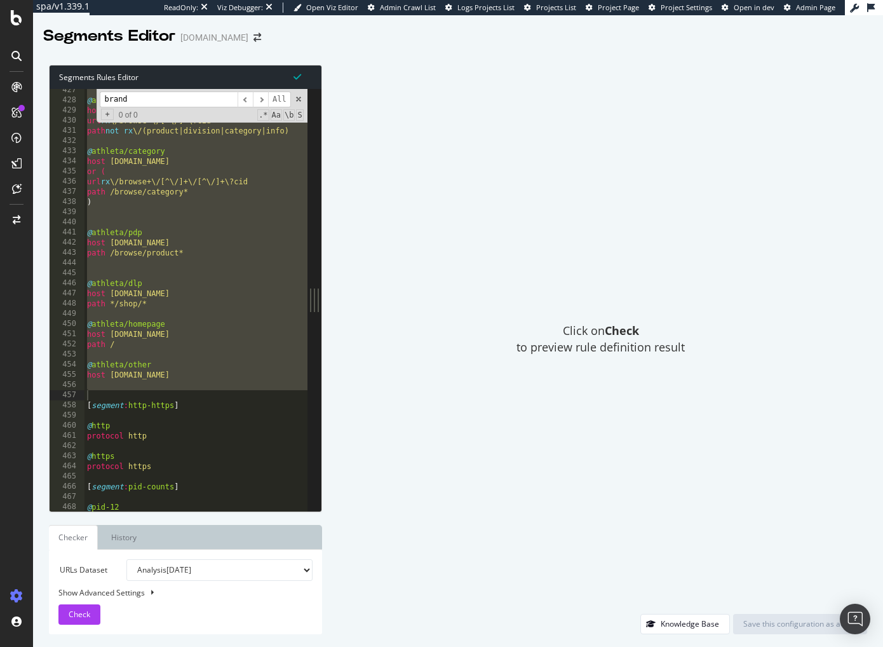
click at [417, 158] on div "Click on Check to preview rule definition result" at bounding box center [601, 339] width 532 height 549
click at [71, 100] on div "SiteCrawler" at bounding box center [52, 94] width 41 height 11
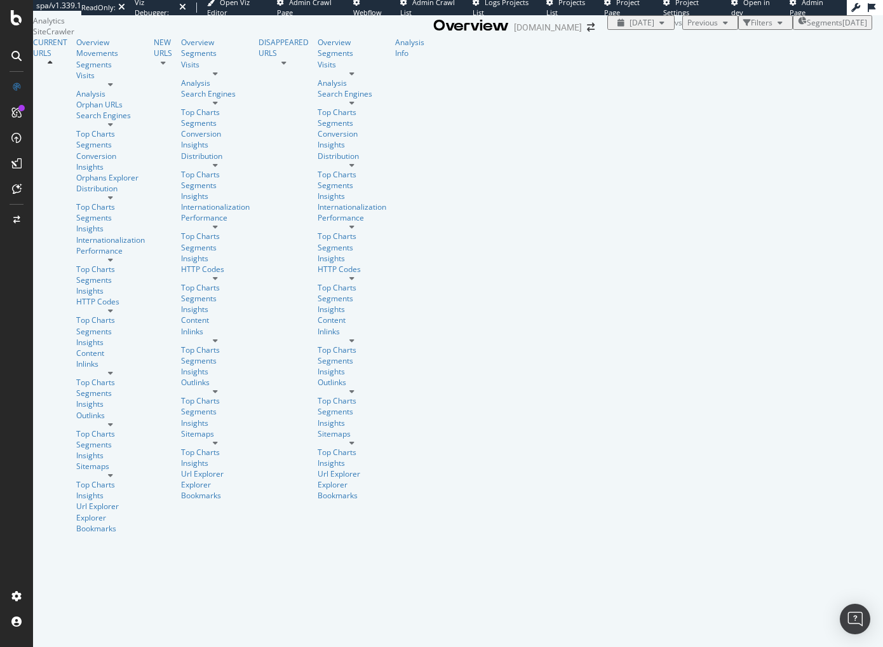
click at [807, 28] on span "Segments" at bounding box center [825, 22] width 36 height 11
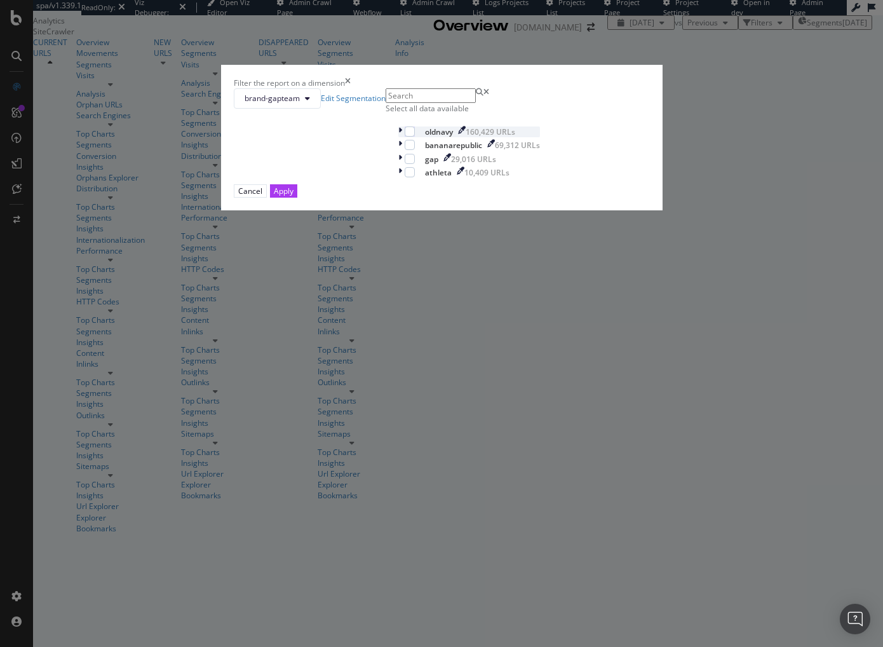
click at [405, 137] on div "modal" at bounding box center [410, 131] width 10 height 10
drag, startPoint x: 543, startPoint y: 428, endPoint x: 460, endPoint y: 365, distance: 104.2
click at [294, 196] on div "Apply" at bounding box center [284, 191] width 20 height 11
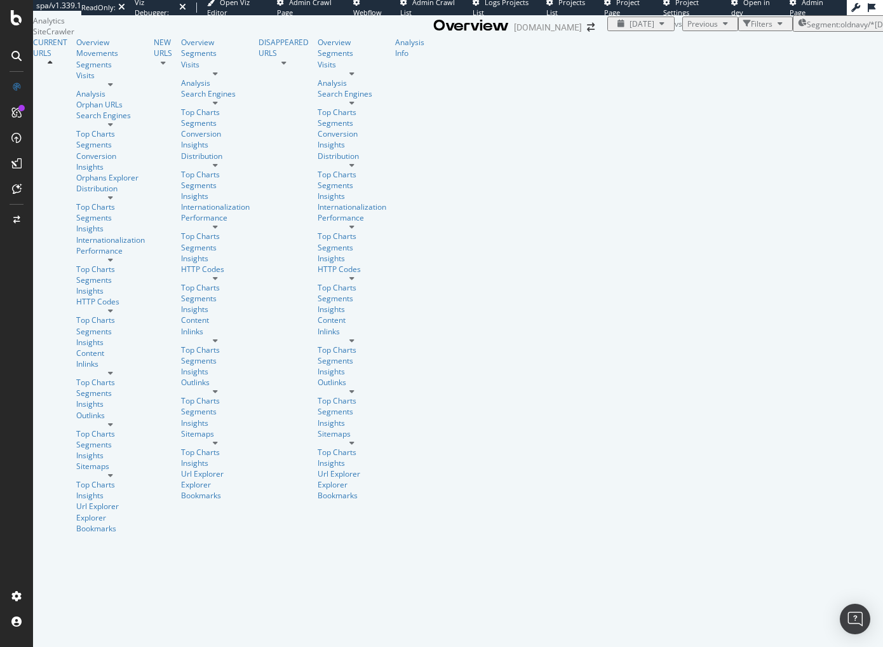
drag, startPoint x: 155, startPoint y: 274, endPoint x: 157, endPoint y: 245, distance: 29.3
click at [630, 29] on span "2025 Oct. 8th" at bounding box center [642, 23] width 25 height 11
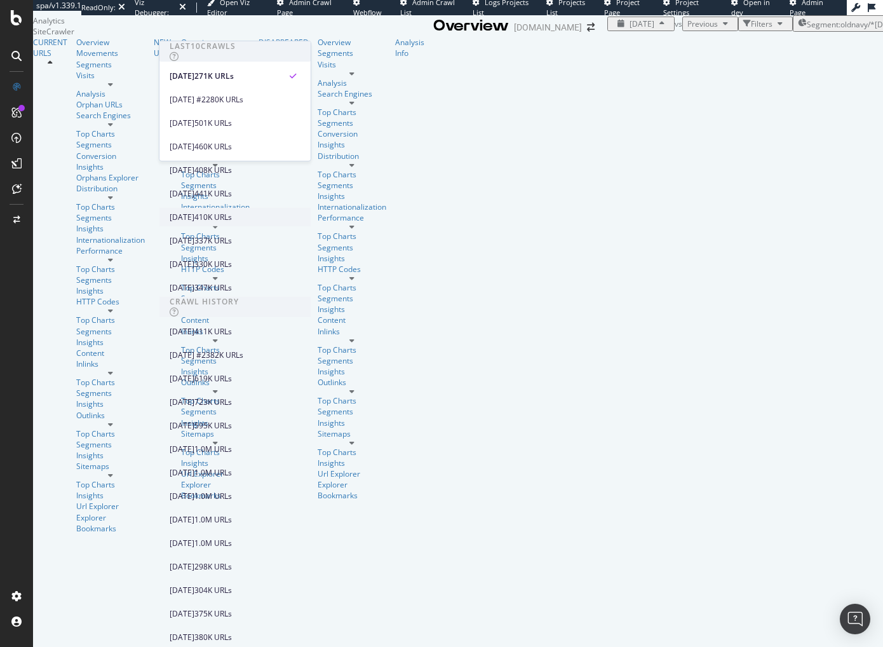
scroll to position [152, 0]
click at [194, 211] on div "2025 Aug. 27th" at bounding box center [182, 216] width 25 height 11
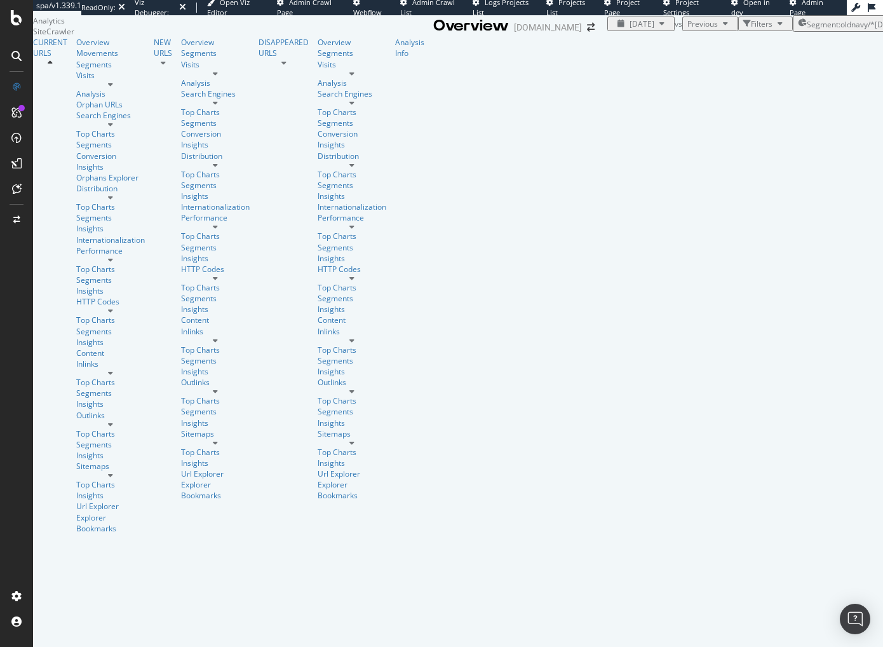
drag, startPoint x: 77, startPoint y: 388, endPoint x: 61, endPoint y: 310, distance: 79.7
click at [259, 58] on div "DISAPPEARED URLS" at bounding box center [284, 48] width 50 height 22
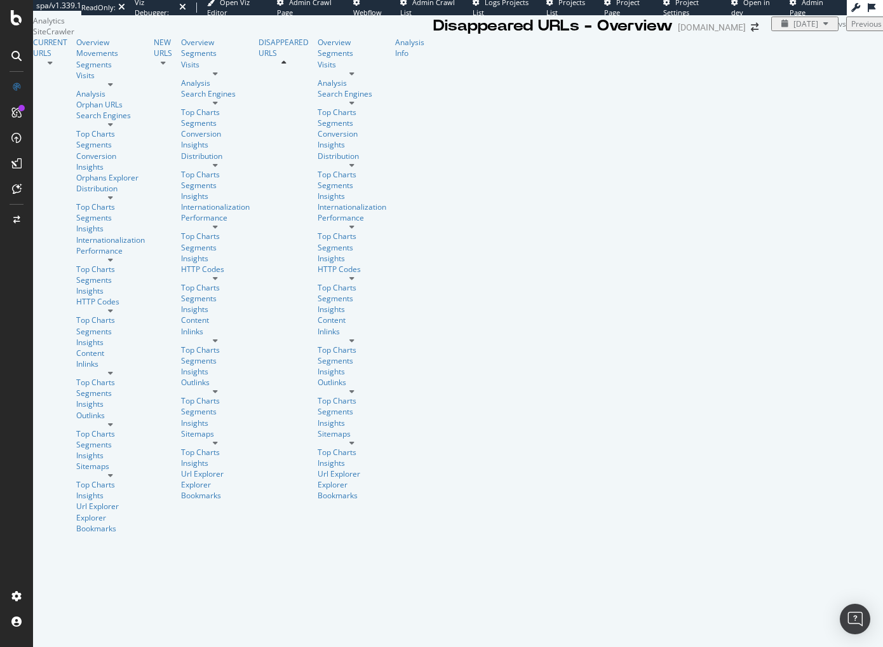
drag, startPoint x: 515, startPoint y: 380, endPoint x: 508, endPoint y: 391, distance: 13.4
drag, startPoint x: 71, startPoint y: 352, endPoint x: 86, endPoint y: 351, distance: 15.3
click at [318, 468] on div "Url Explorer" at bounding box center [352, 473] width 69 height 11
drag, startPoint x: 153, startPoint y: 256, endPoint x: 134, endPoint y: 263, distance: 20.3
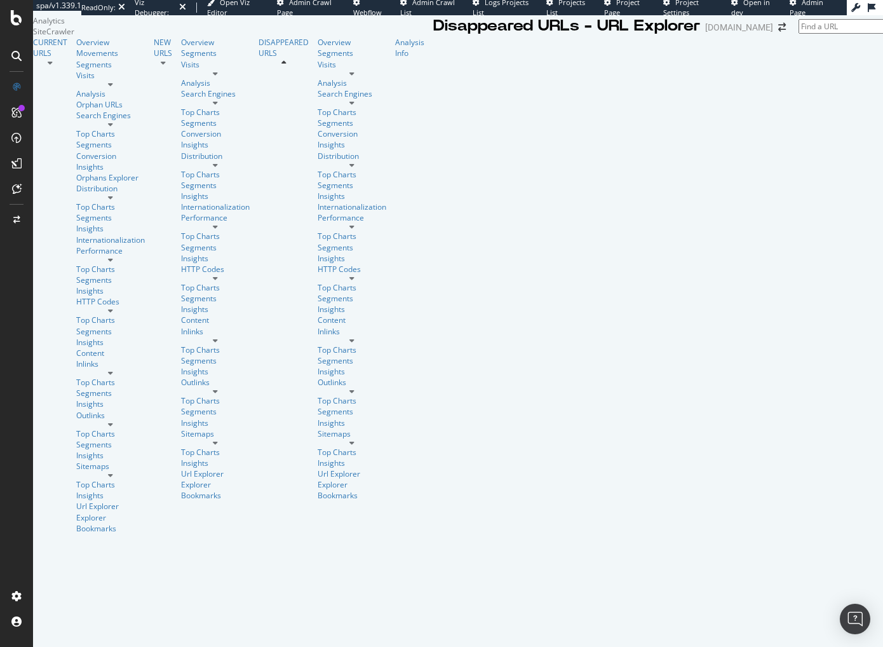
drag, startPoint x: 571, startPoint y: 339, endPoint x: 578, endPoint y: 335, distance: 8.5
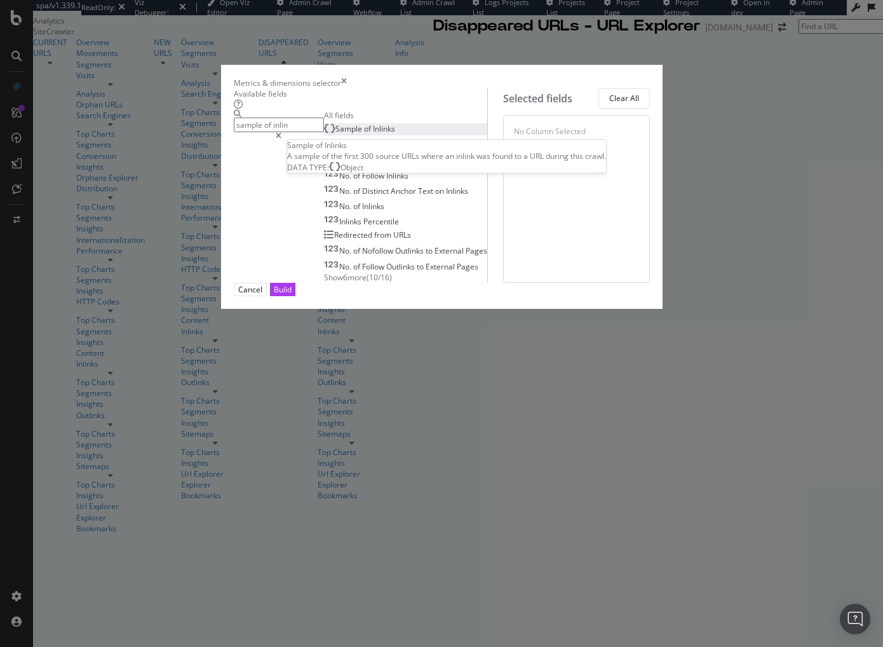
type input "sample of inlin"
click at [364, 134] on span "of" at bounding box center [368, 128] width 9 height 11
drag, startPoint x: 692, startPoint y: 549, endPoint x: 691, endPoint y: 558, distance: 9.6
click at [292, 295] on div "Build" at bounding box center [283, 289] width 18 height 12
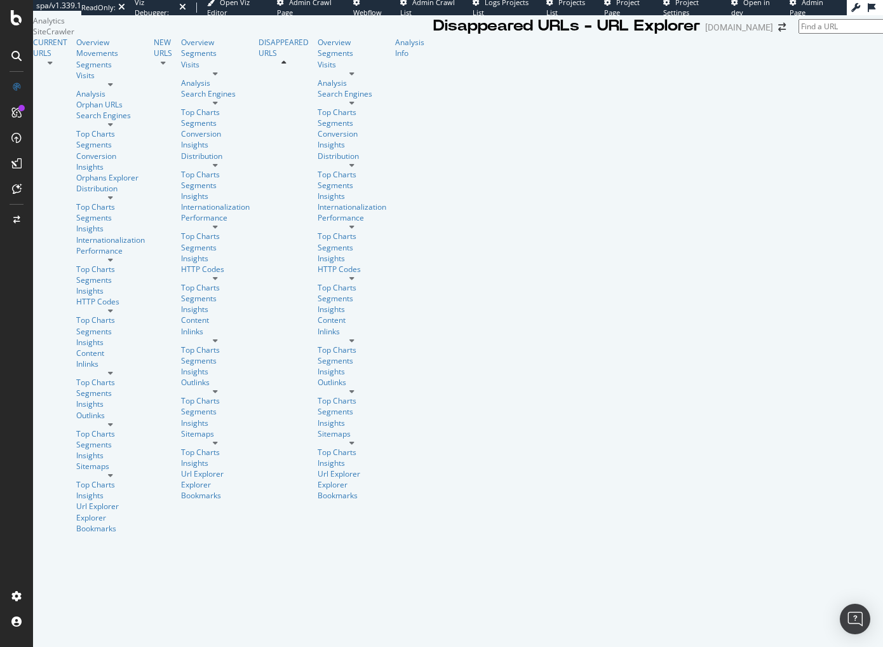
drag, startPoint x: 335, startPoint y: 82, endPoint x: 318, endPoint y: 78, distance: 17.6
copy link "https://oldnavy.gap.com/browse/product.do?pid=766289002&cid=1087203"
drag, startPoint x: 565, startPoint y: 370, endPoint x: 513, endPoint y: 376, distance: 53.1
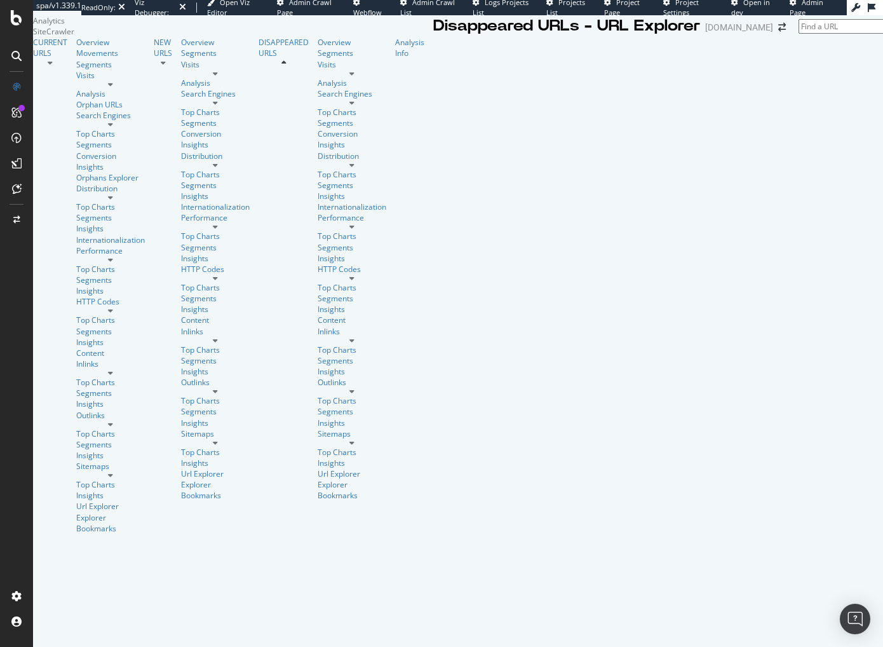
drag, startPoint x: 572, startPoint y: 102, endPoint x: 601, endPoint y: 71, distance: 42.7
drag, startPoint x: 564, startPoint y: 421, endPoint x: 608, endPoint y: 435, distance: 46.4
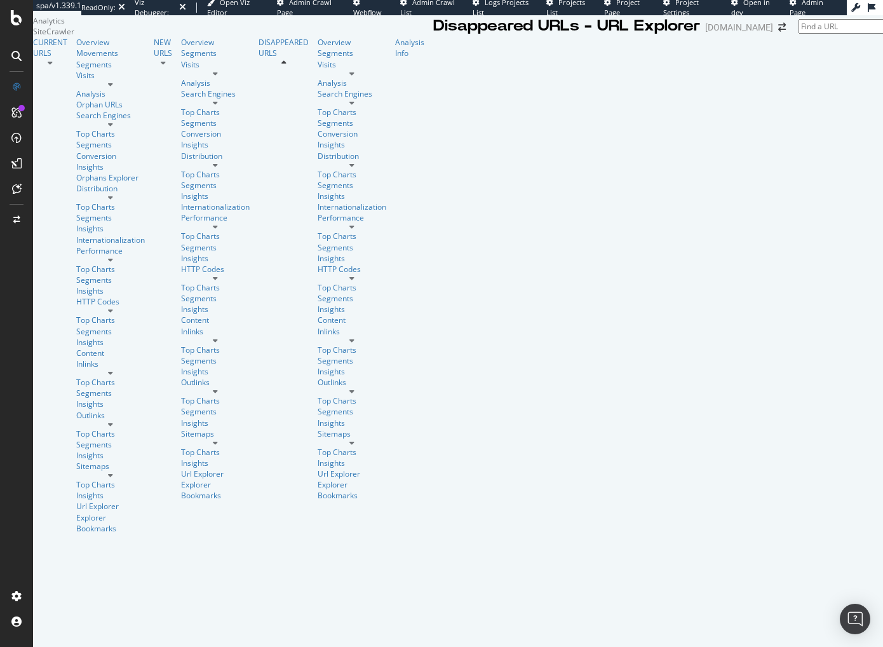
copy div "https://oldnavy.gap.com/browse/product.do?pid=665089022&cid=1087203"
drag, startPoint x: 354, startPoint y: 77, endPoint x: 339, endPoint y: 66, distance: 18.7
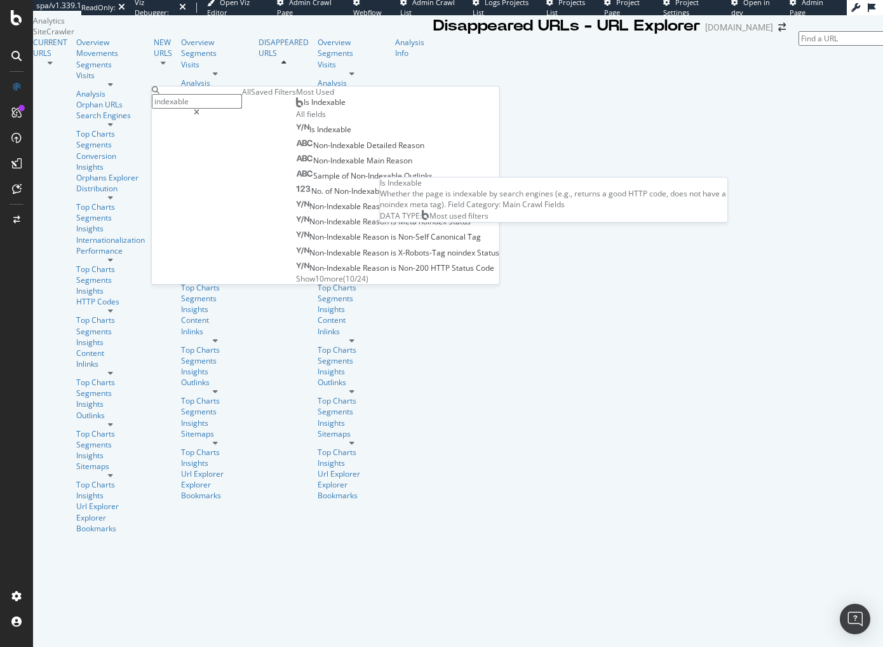
type input "indexable"
click at [304, 107] on span "Is Indexable" at bounding box center [325, 102] width 42 height 11
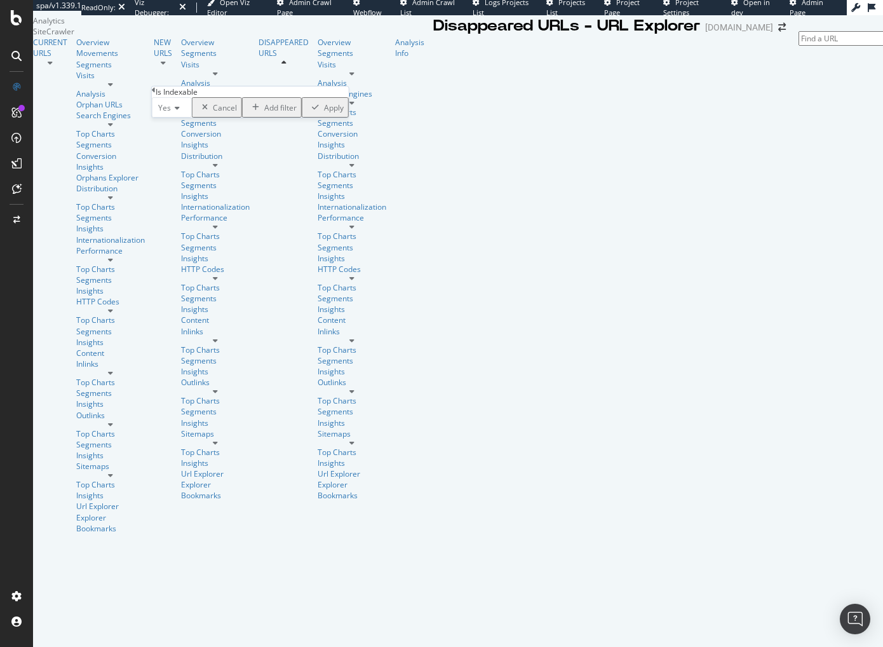
click at [324, 113] on div "Apply" at bounding box center [334, 107] width 20 height 11
drag, startPoint x: 158, startPoint y: 459, endPoint x: 198, endPoint y: 471, distance: 41.4
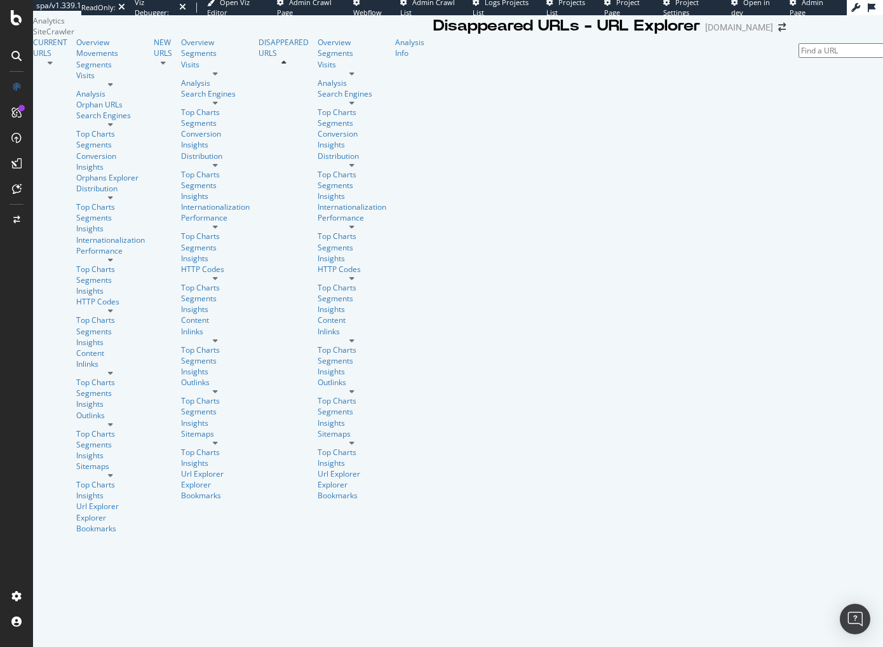
copy link "https://oldnavy.gap.com/browse/product.do?pid=784458002"
drag, startPoint x: 370, startPoint y: 332, endPoint x: 369, endPoint y: 346, distance: 14.0
drag, startPoint x: 557, startPoint y: 366, endPoint x: 683, endPoint y: 13, distance: 374.4
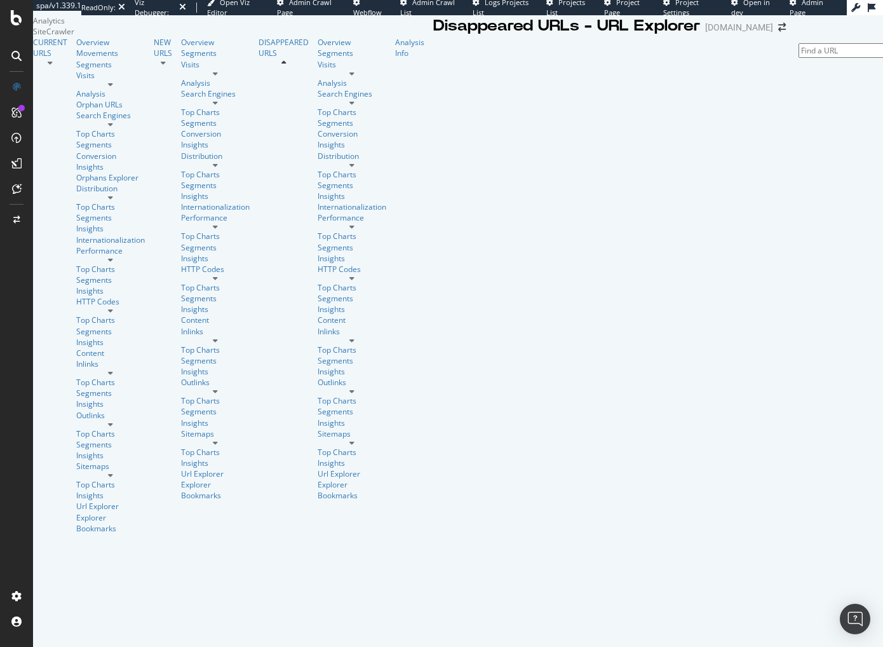
drag, startPoint x: 156, startPoint y: 335, endPoint x: 138, endPoint y: 358, distance: 28.5
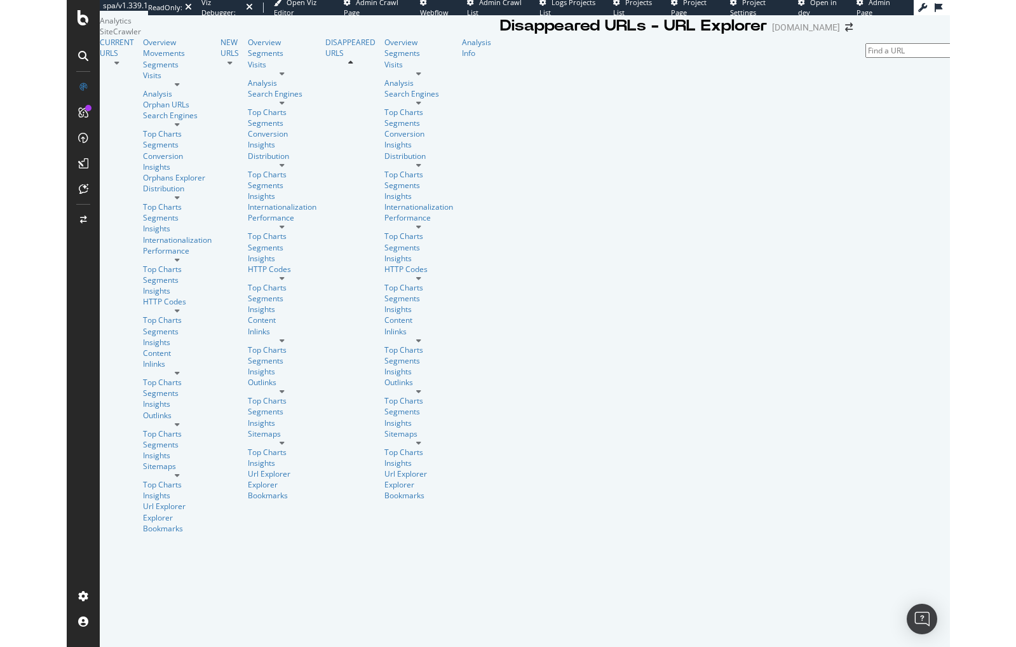
scroll to position [149, 0]
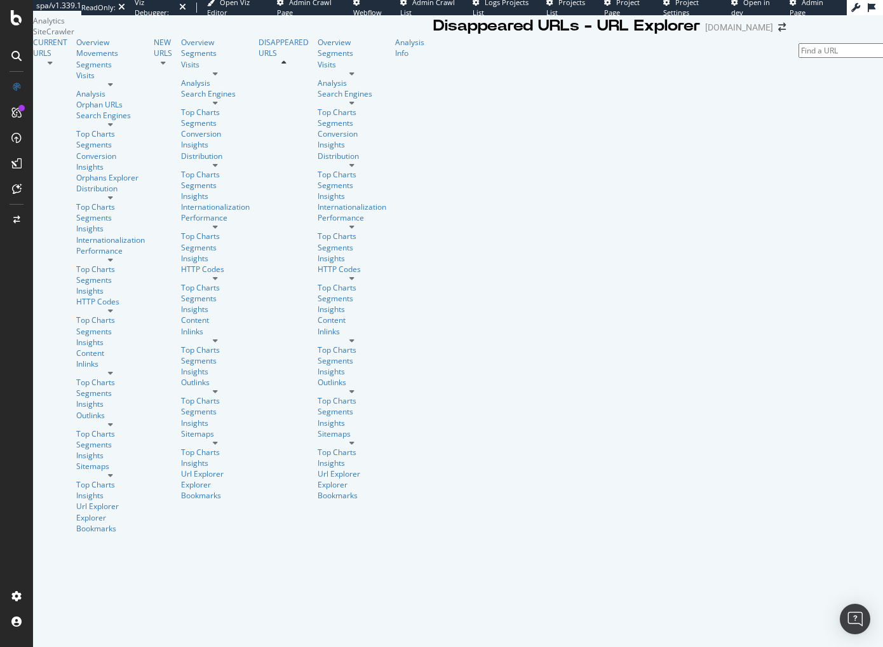
drag, startPoint x: 158, startPoint y: 369, endPoint x: 198, endPoint y: 382, distance: 42.8
copy link "https://oldnavy.gap.com/browse/product.do?pid=762560002"
drag, startPoint x: 147, startPoint y: 368, endPoint x: 147, endPoint y: 327, distance: 41.3
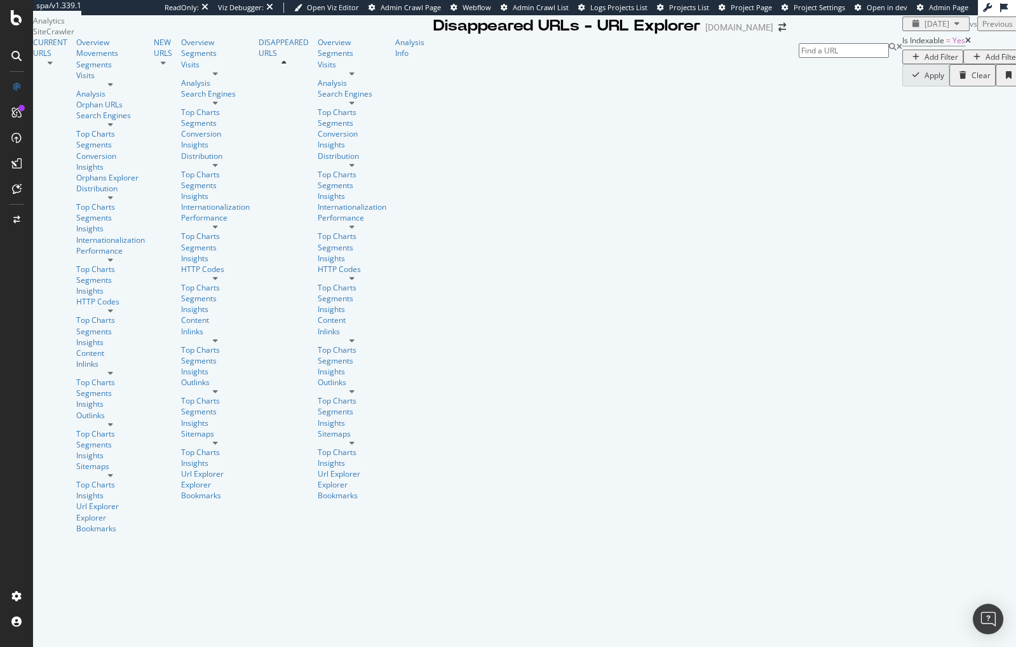
scroll to position [327, 0]
drag, startPoint x: 161, startPoint y: 446, endPoint x: 183, endPoint y: 456, distance: 23.9
copy link "[URL][DOMAIN_NAME][DOMAIN_NAME]"
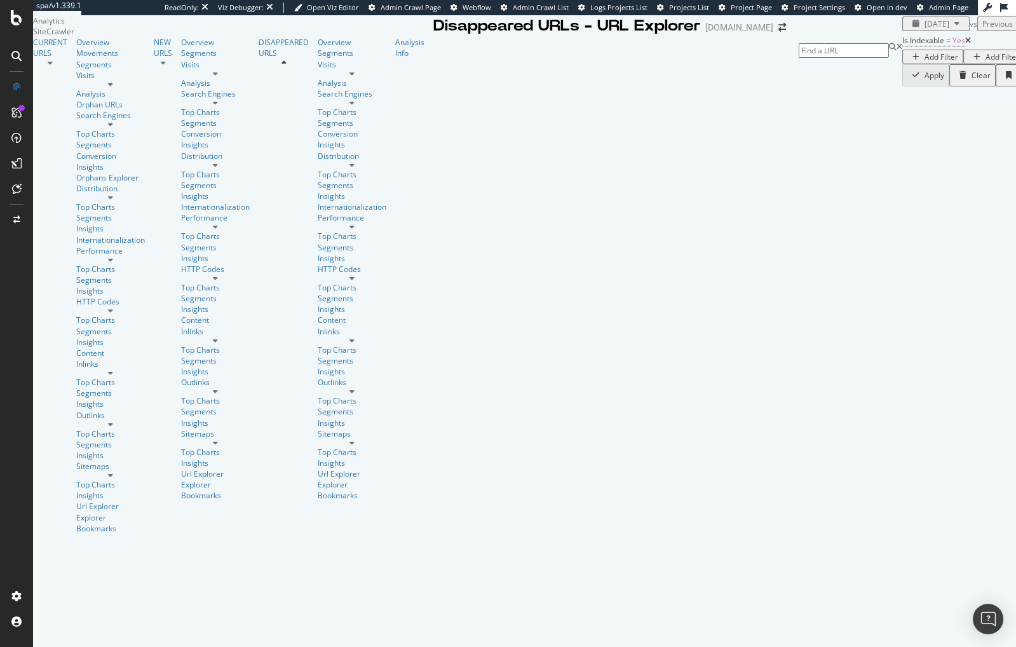
drag, startPoint x: 159, startPoint y: 443, endPoint x: 190, endPoint y: 456, distance: 32.8
drag, startPoint x: 154, startPoint y: 442, endPoint x: 149, endPoint y: 398, distance: 44.1
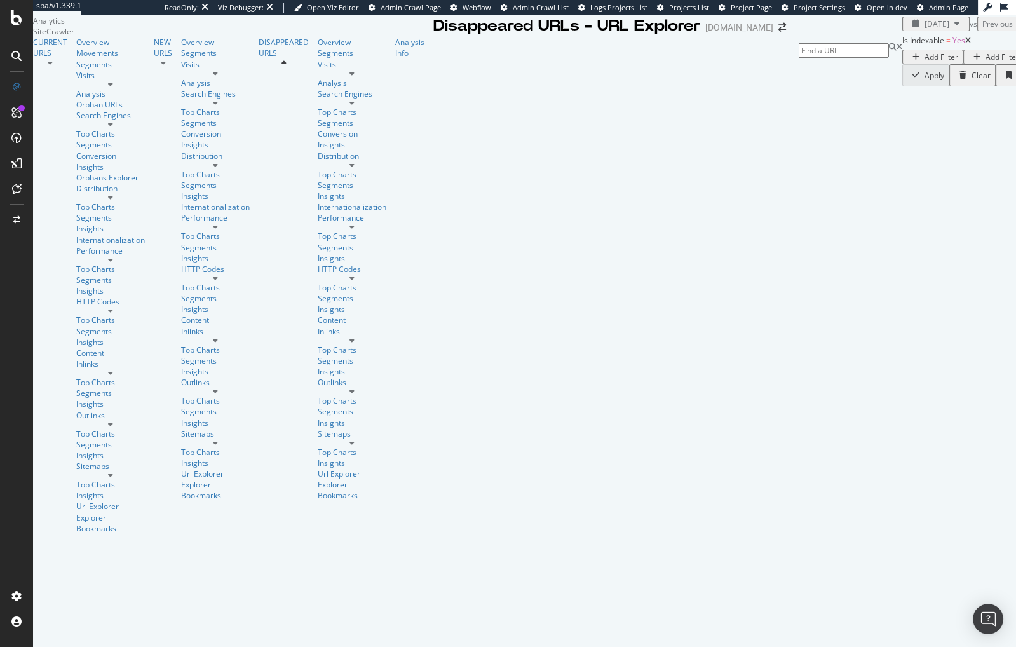
drag, startPoint x: 617, startPoint y: 356, endPoint x: 673, endPoint y: 191, distance: 174.6
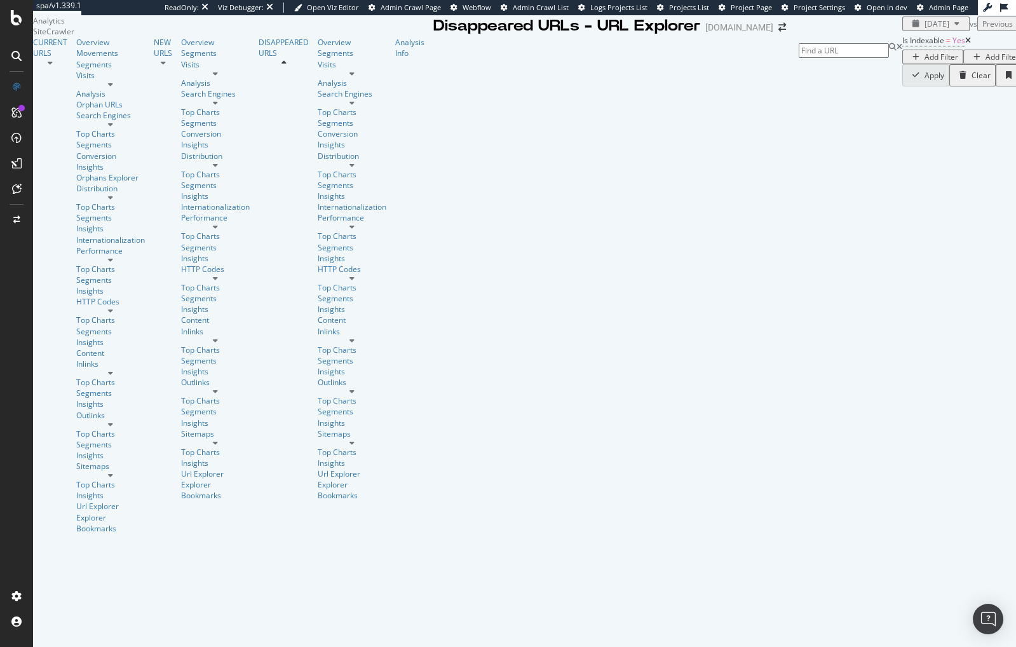
scroll to position [105, 0]
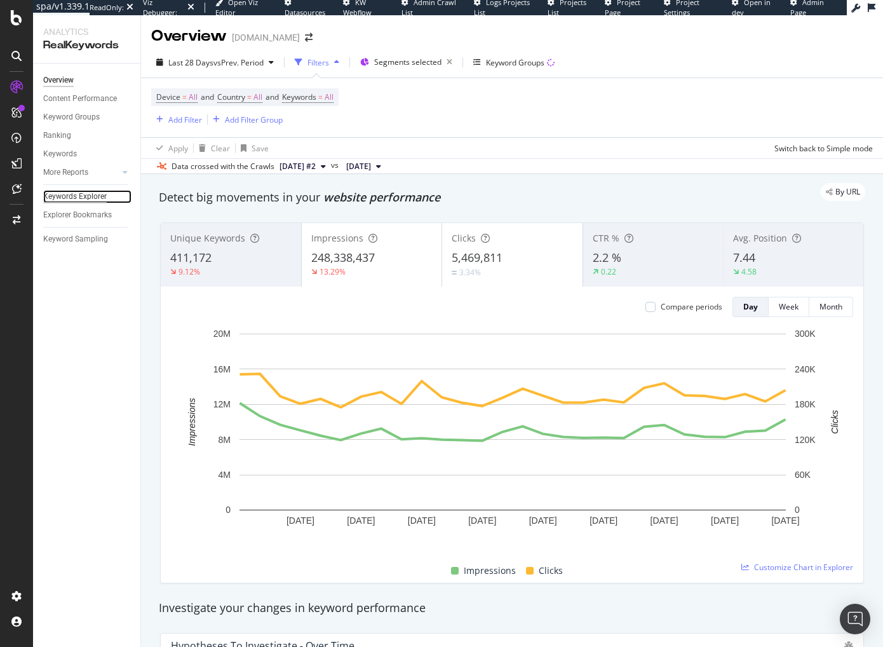
click at [91, 190] on div "Keywords Explorer" at bounding box center [75, 196] width 64 height 13
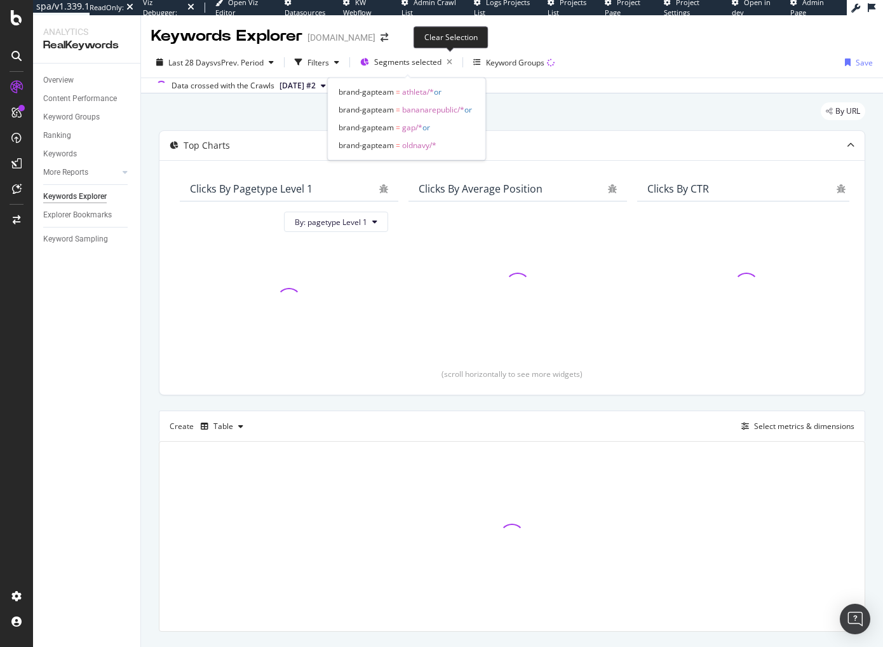
drag, startPoint x: 450, startPoint y: 62, endPoint x: 264, endPoint y: 90, distance: 188.2
click at [450, 62] on icon "button" at bounding box center [450, 62] width 16 height 18
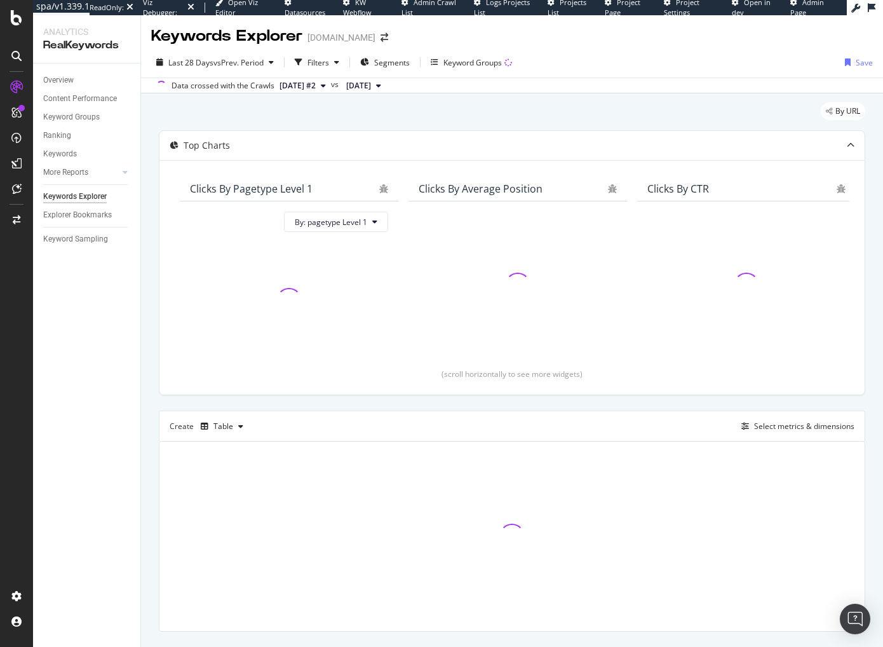
drag, startPoint x: 323, startPoint y: 67, endPoint x: 309, endPoint y: 74, distance: 15.9
click at [323, 67] on div "Filters" at bounding box center [319, 62] width 22 height 11
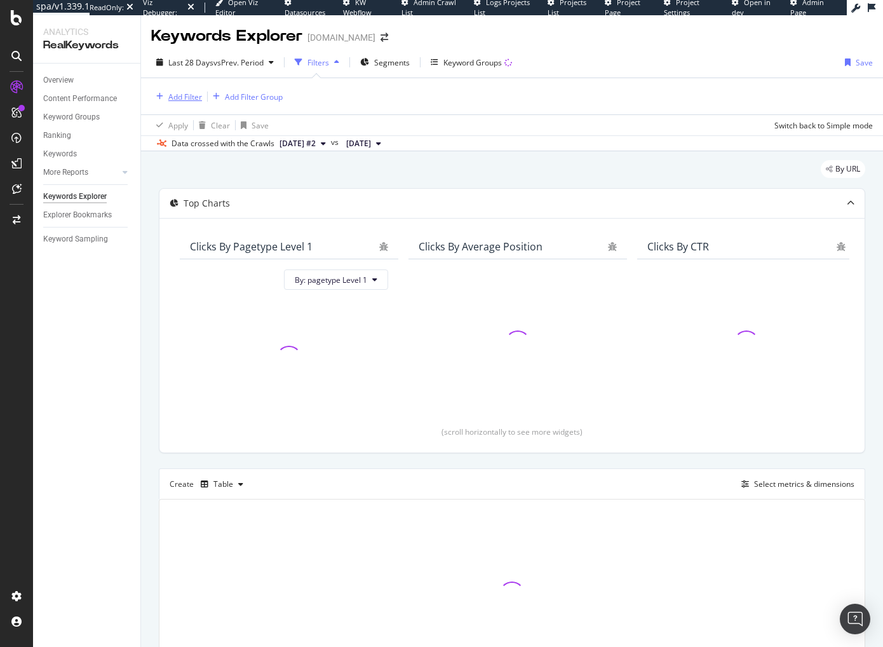
click at [188, 99] on div "Add Filter" at bounding box center [185, 96] width 34 height 11
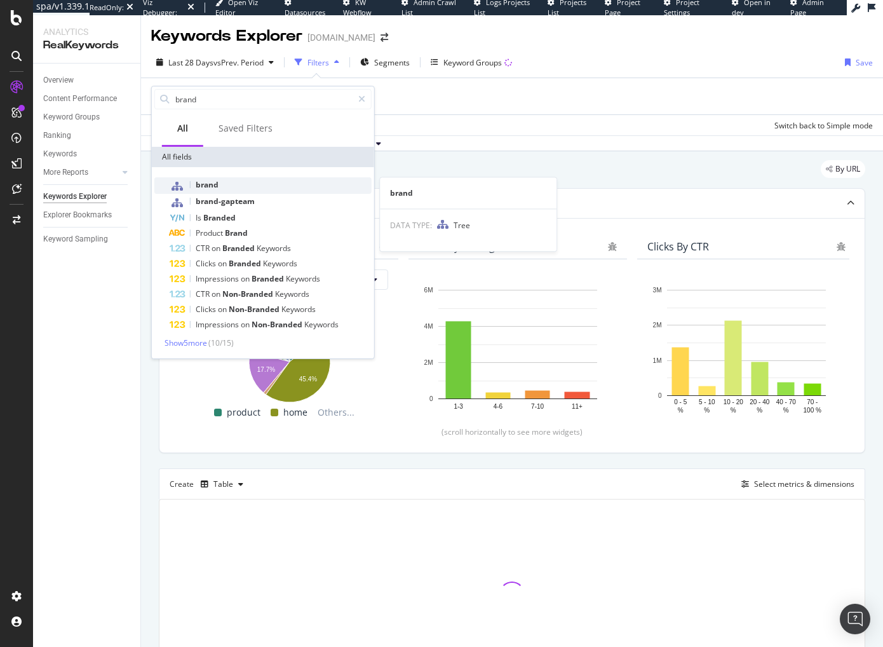
type input "brand"
click at [233, 184] on div "brand" at bounding box center [271, 185] width 202 height 17
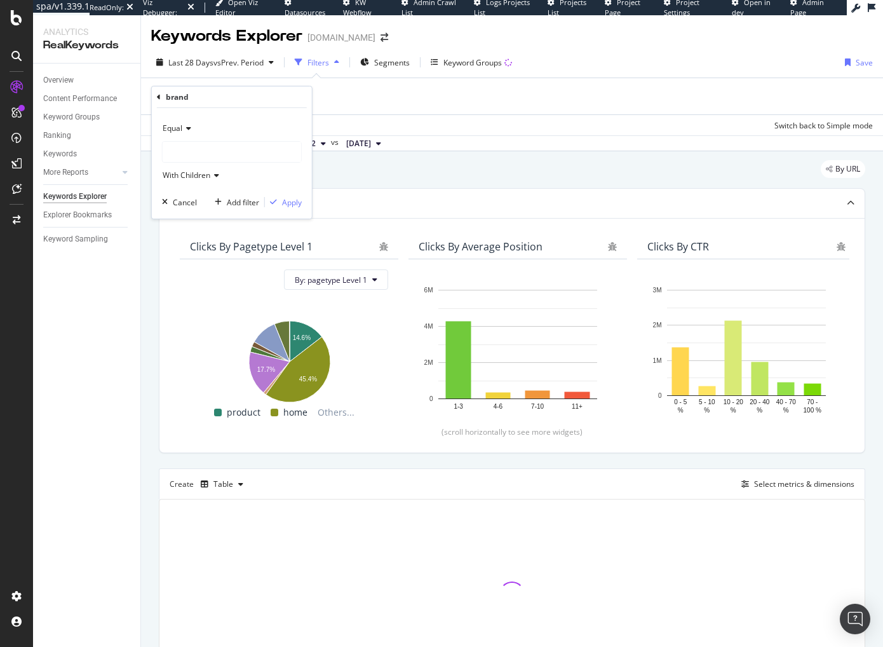
click at [159, 94] on icon at bounding box center [159, 97] width 4 height 8
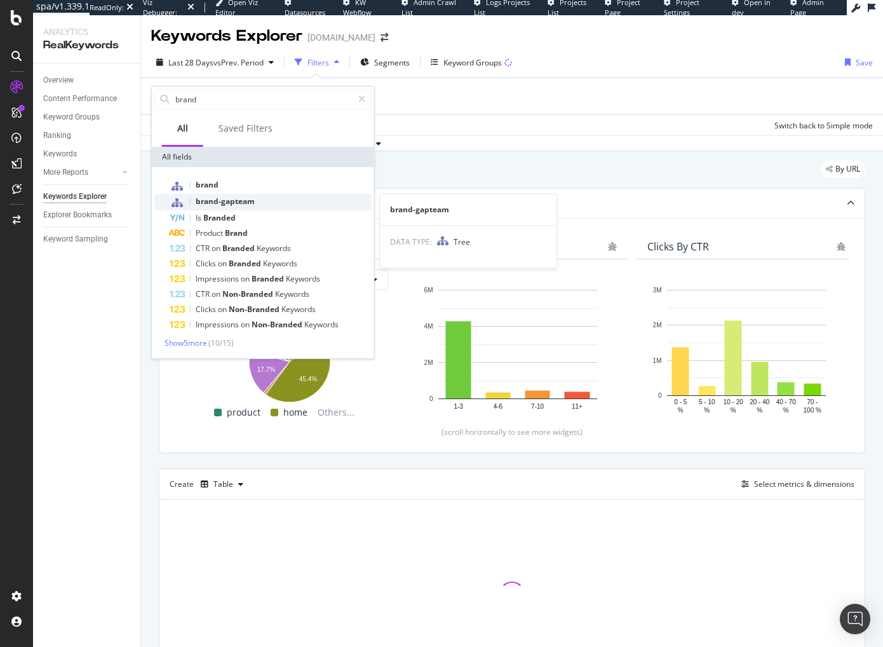
click at [245, 201] on span "brand-gapteam" at bounding box center [225, 201] width 59 height 11
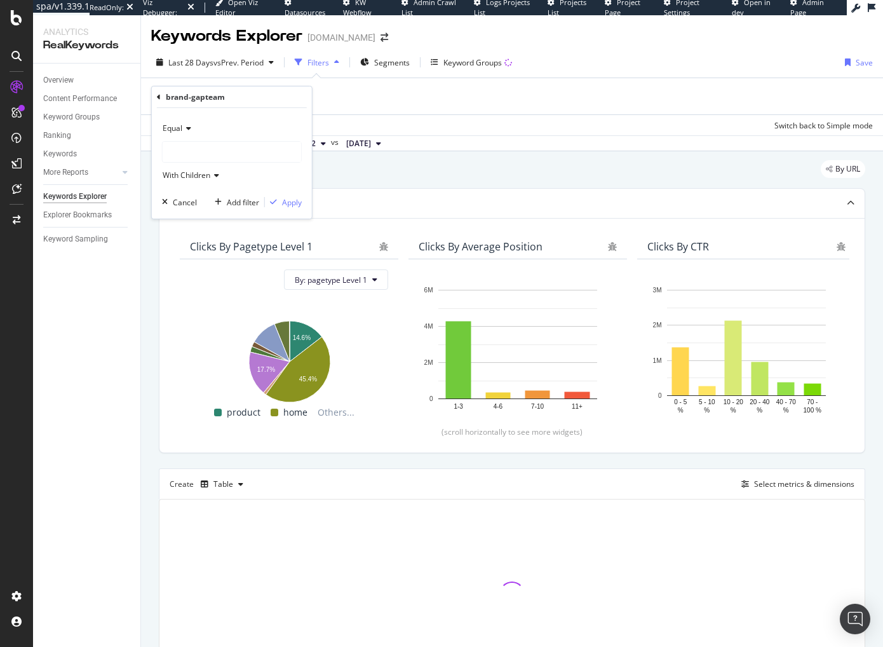
click at [186, 131] on icon at bounding box center [186, 129] width 9 height 8
drag, startPoint x: 205, startPoint y: 168, endPoint x: 208, endPoint y: 160, distance: 8.6
click at [205, 168] on div "Not Equal" at bounding box center [233, 171] width 136 height 17
click at [210, 157] on div at bounding box center [232, 152] width 139 height 20
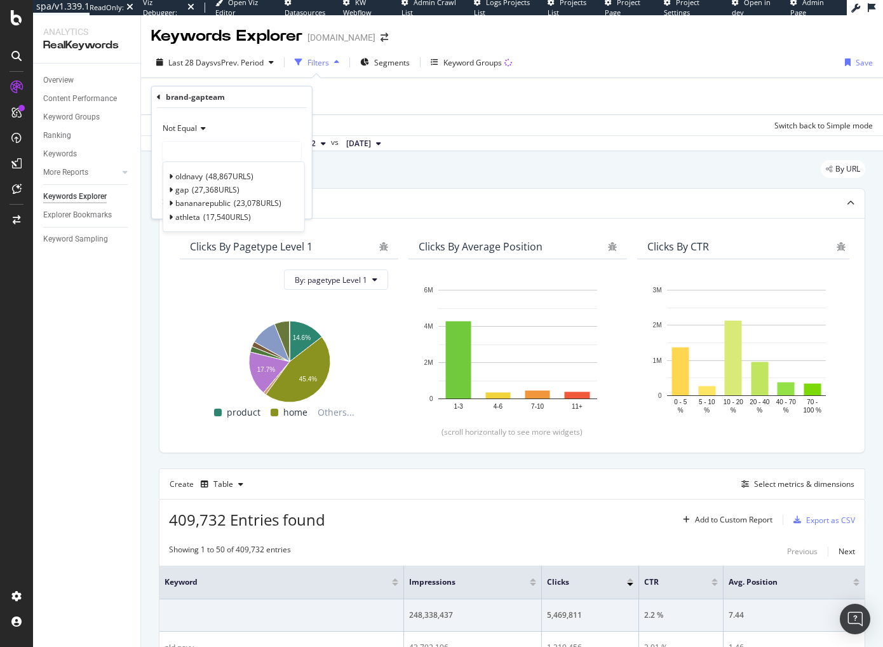
click at [0, 0] on span "Select" at bounding box center [0, 0] width 0 height 0
drag, startPoint x: 255, startPoint y: 203, endPoint x: 241, endPoint y: 180, distance: 26.8
click at [255, 203] on div "Add filter" at bounding box center [243, 202] width 32 height 11
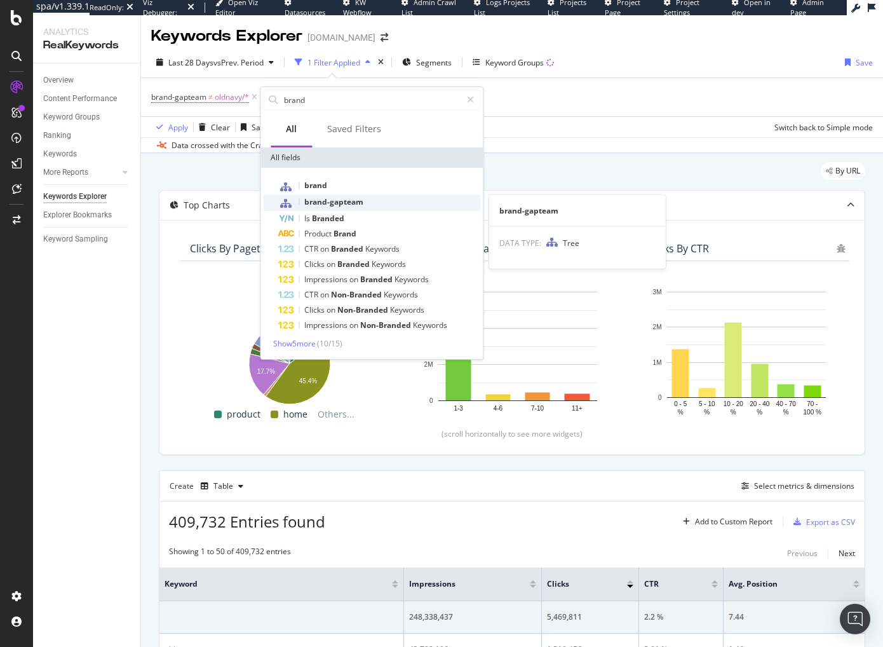
click at [327, 199] on span "brand-gapteam" at bounding box center [333, 201] width 59 height 11
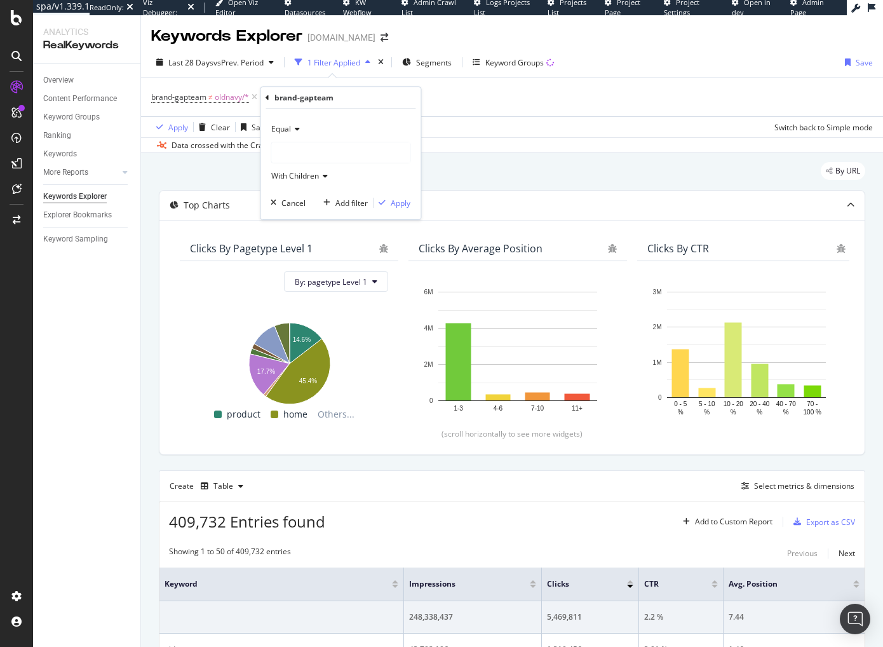
click at [292, 130] on icon at bounding box center [295, 129] width 9 height 8
click at [308, 168] on span "Not Equal" at bounding box center [294, 171] width 34 height 11
click at [315, 152] on div at bounding box center [340, 152] width 139 height 20
click at [0, 0] on span "Select" at bounding box center [0, 0] width 0 height 0
click at [404, 201] on div "Apply" at bounding box center [401, 203] width 20 height 11
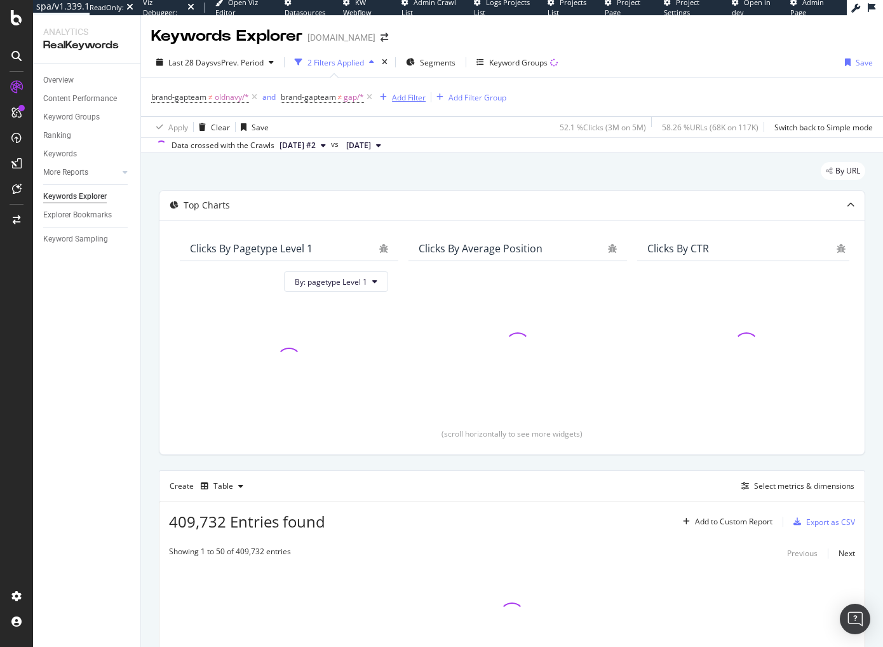
click at [397, 99] on div "Add Filter" at bounding box center [409, 97] width 34 height 11
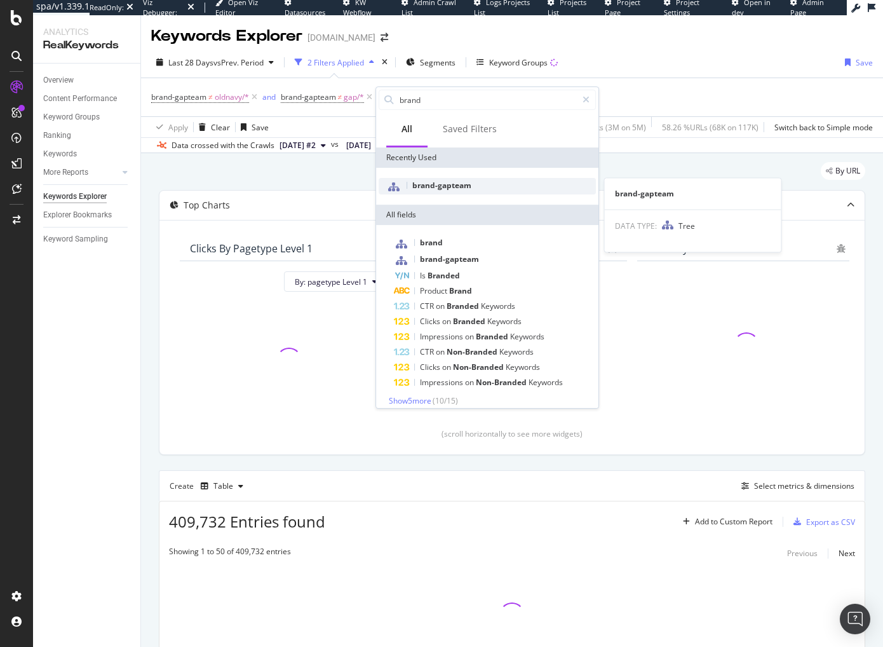
click at [442, 184] on span "brand-gapteam" at bounding box center [441, 185] width 59 height 11
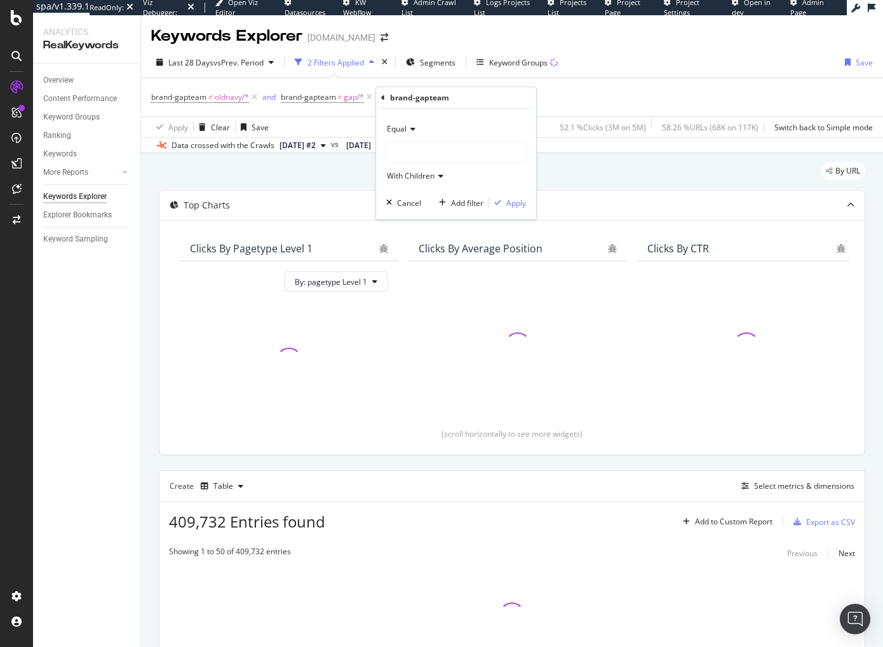
drag, startPoint x: 405, startPoint y: 129, endPoint x: 416, endPoint y: 188, distance: 60.1
click at [405, 129] on span "Equal" at bounding box center [397, 128] width 20 height 11
click at [408, 135] on div "Equal" at bounding box center [456, 129] width 140 height 20
drag, startPoint x: 412, startPoint y: 171, endPoint x: 437, endPoint y: 148, distance: 33.7
click at [412, 170] on span "Not Equal" at bounding box center [410, 171] width 34 height 11
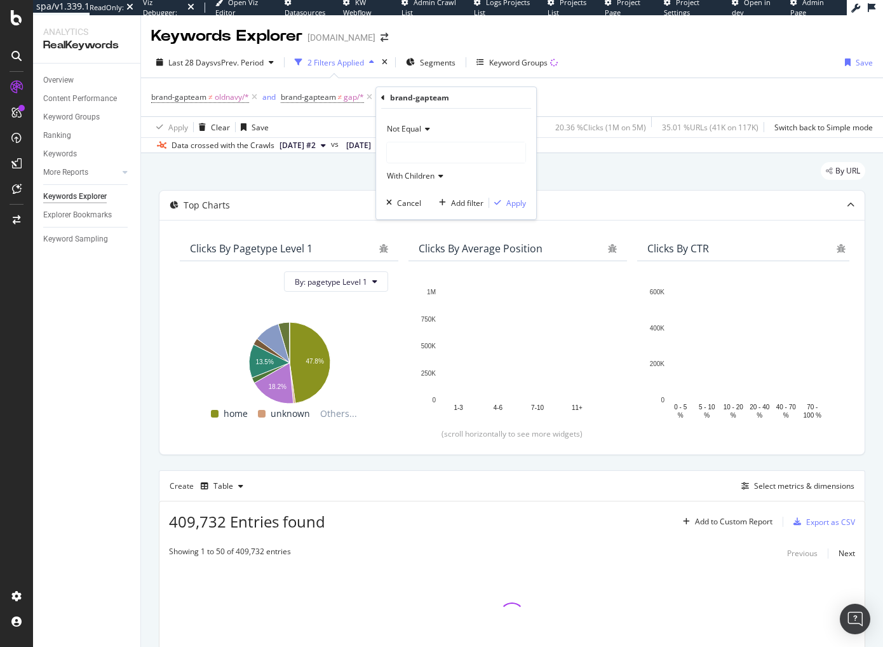
click at [438, 148] on div at bounding box center [456, 152] width 139 height 20
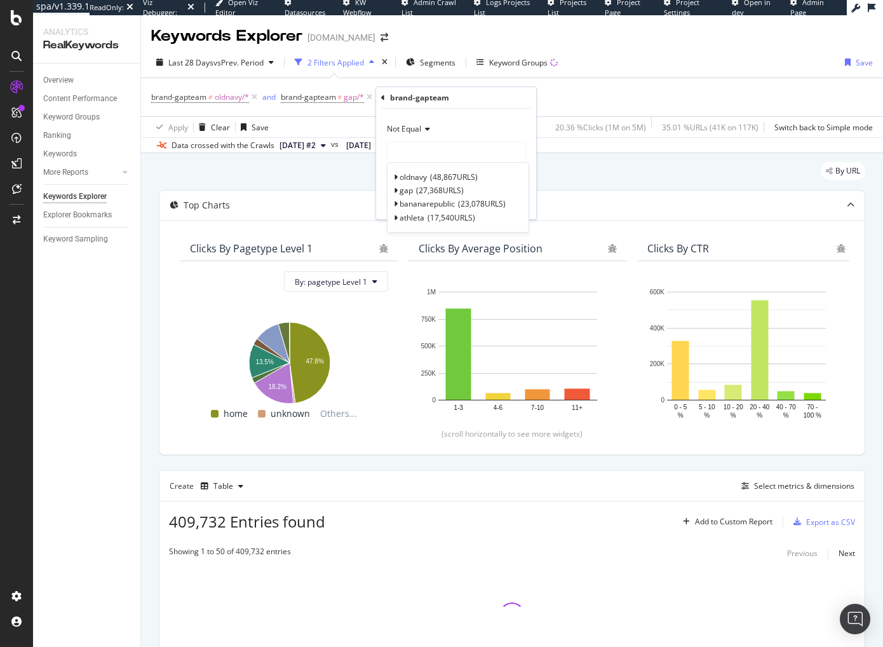
click at [0, 0] on span "Select" at bounding box center [0, 0] width 0 height 0
drag, startPoint x: 516, startPoint y: 203, endPoint x: 418, endPoint y: 122, distance: 126.8
click at [516, 203] on div "Apply" at bounding box center [516, 203] width 20 height 11
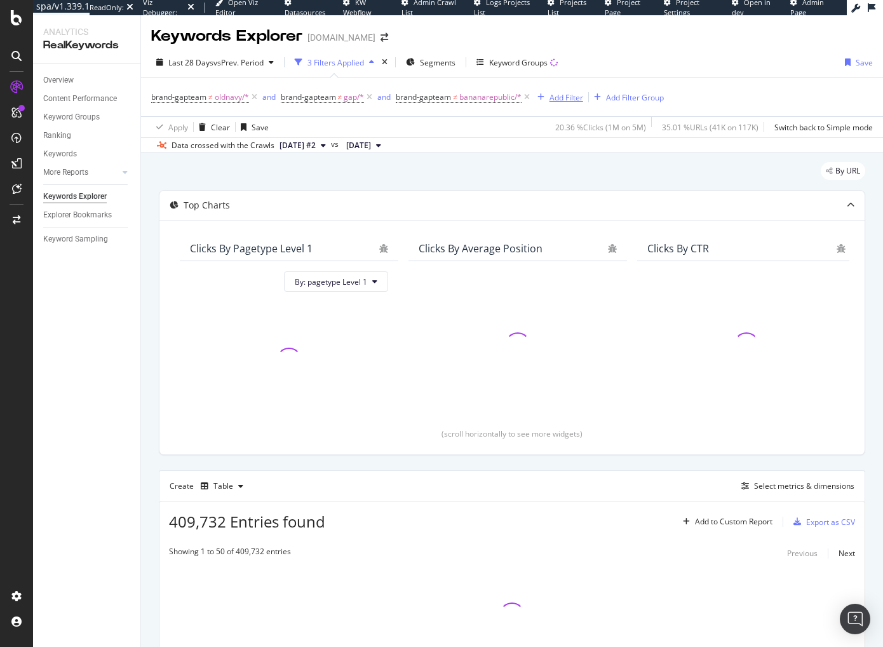
click at [560, 98] on div "Add Filter" at bounding box center [567, 97] width 34 height 11
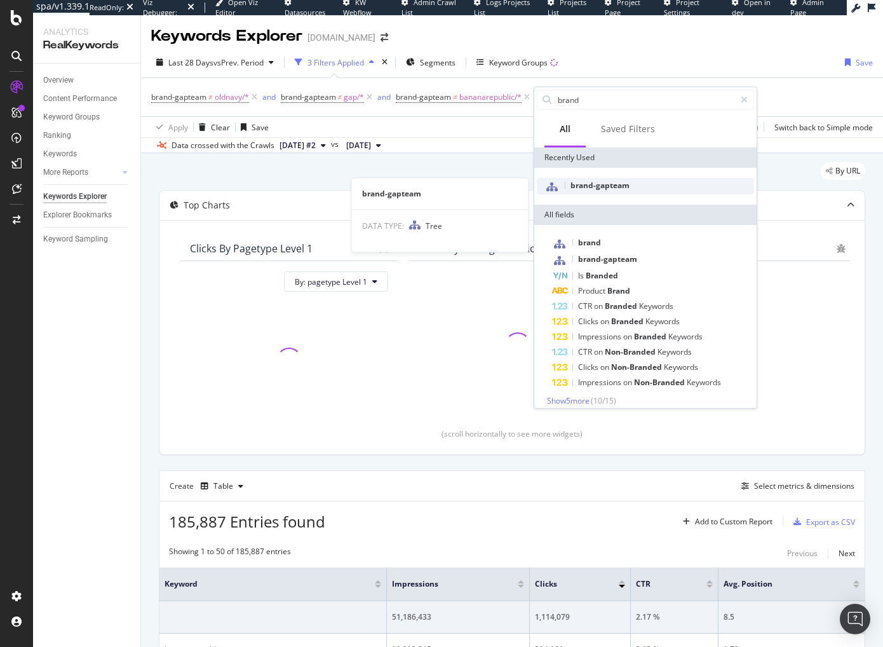
click at [588, 188] on span "brand-gapteam" at bounding box center [600, 185] width 59 height 11
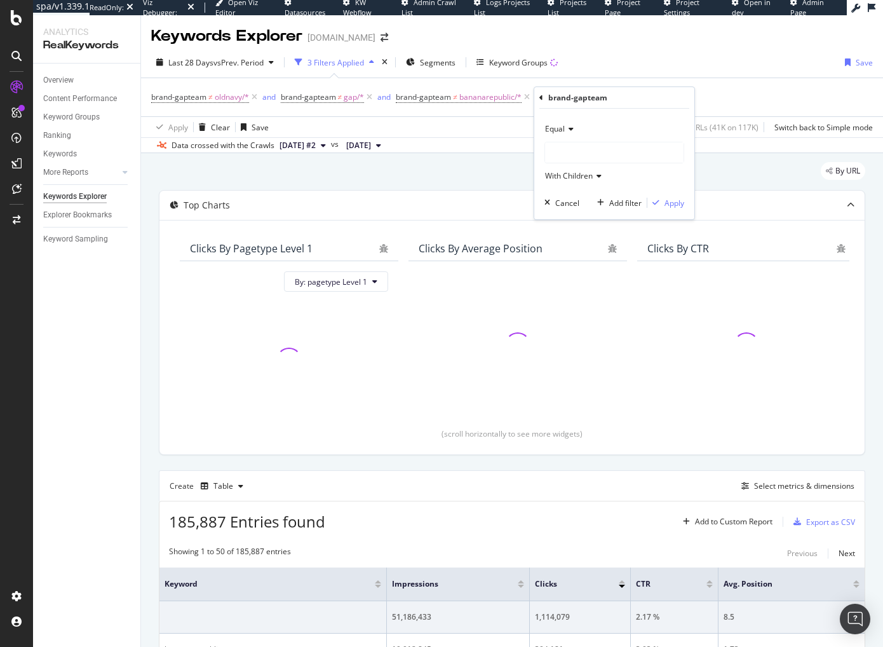
drag, startPoint x: 563, startPoint y: 127, endPoint x: 565, endPoint y: 134, distance: 7.4
click at [563, 127] on span "Equal" at bounding box center [555, 128] width 20 height 11
click at [588, 175] on div "Not Equal" at bounding box center [616, 171] width 136 height 17
drag, startPoint x: 577, startPoint y: 143, endPoint x: 580, endPoint y: 156, distance: 13.7
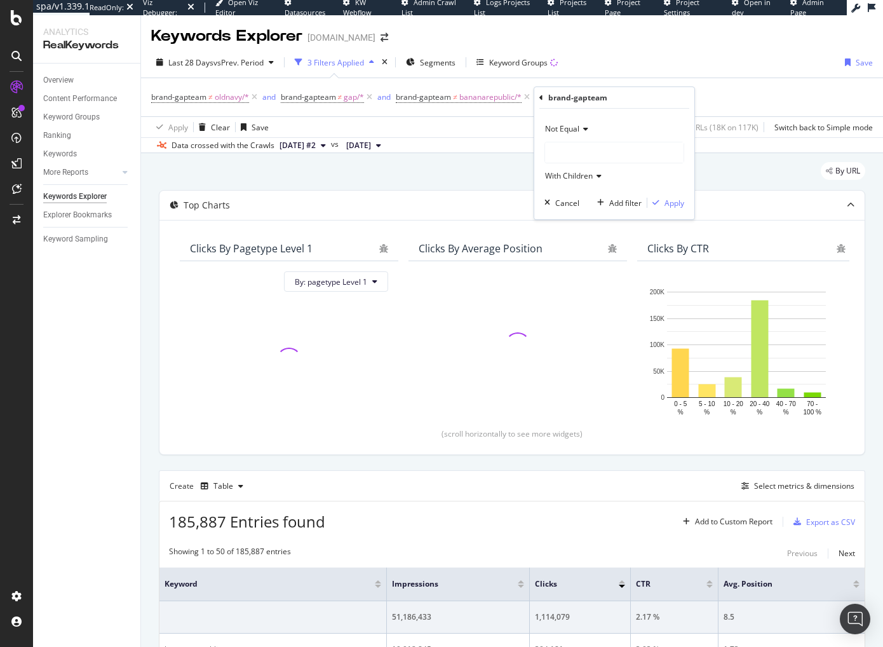
click at [577, 143] on div at bounding box center [614, 152] width 139 height 20
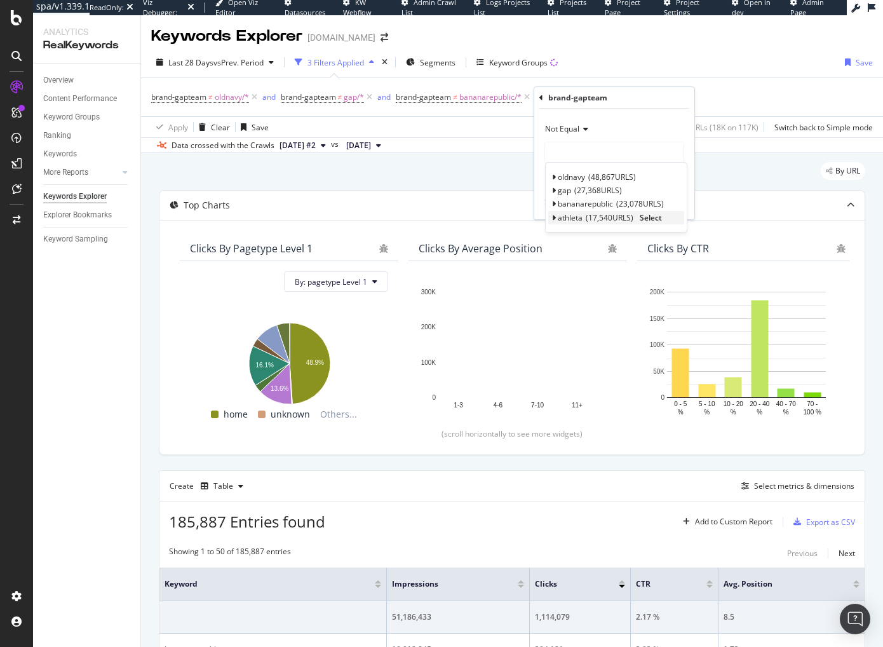
click at [648, 217] on span "Select" at bounding box center [651, 217] width 22 height 11
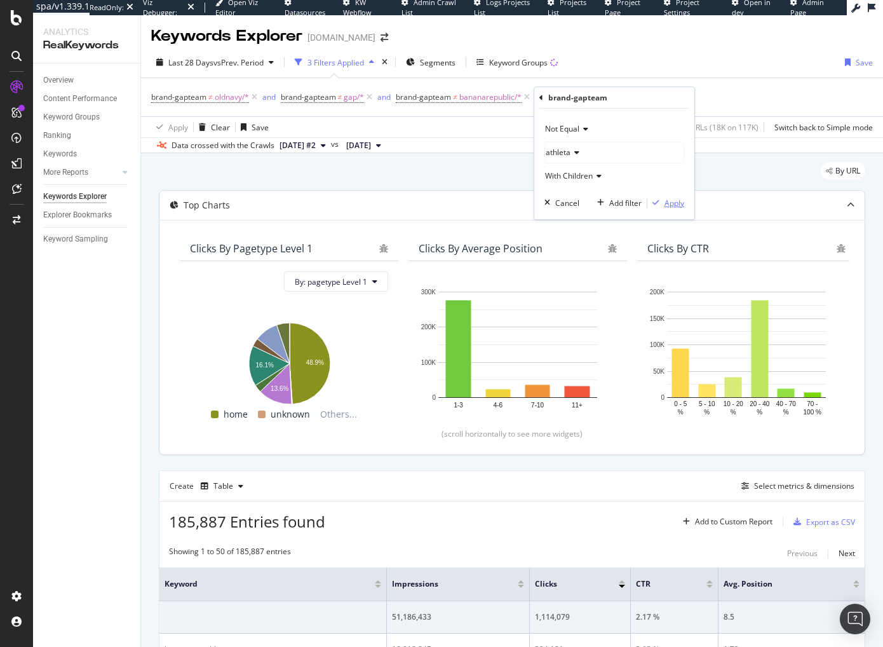
drag, startPoint x: 668, startPoint y: 204, endPoint x: 638, endPoint y: 207, distance: 30.0
click at [668, 204] on div "Apply" at bounding box center [675, 203] width 20 height 11
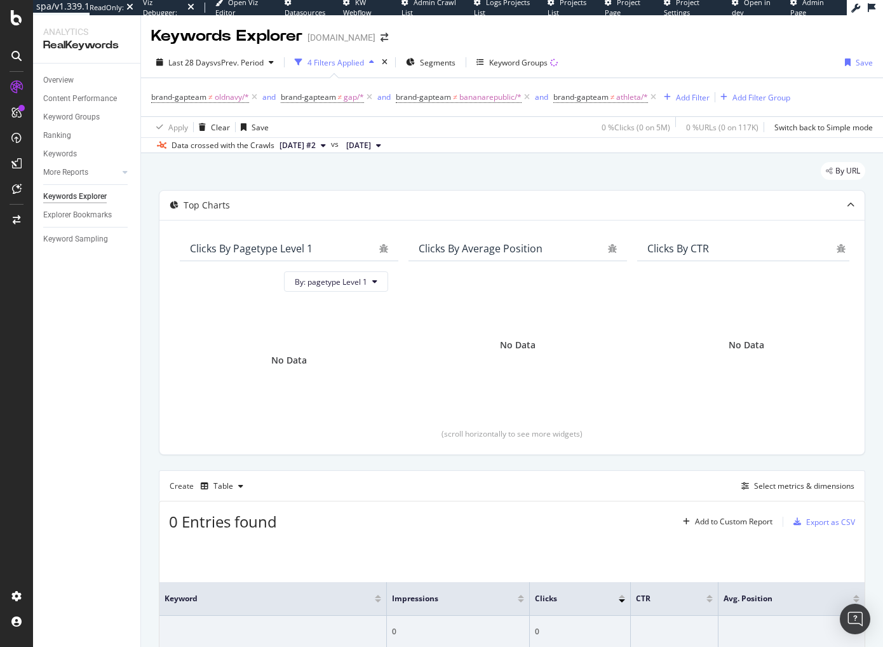
scroll to position [2, 0]
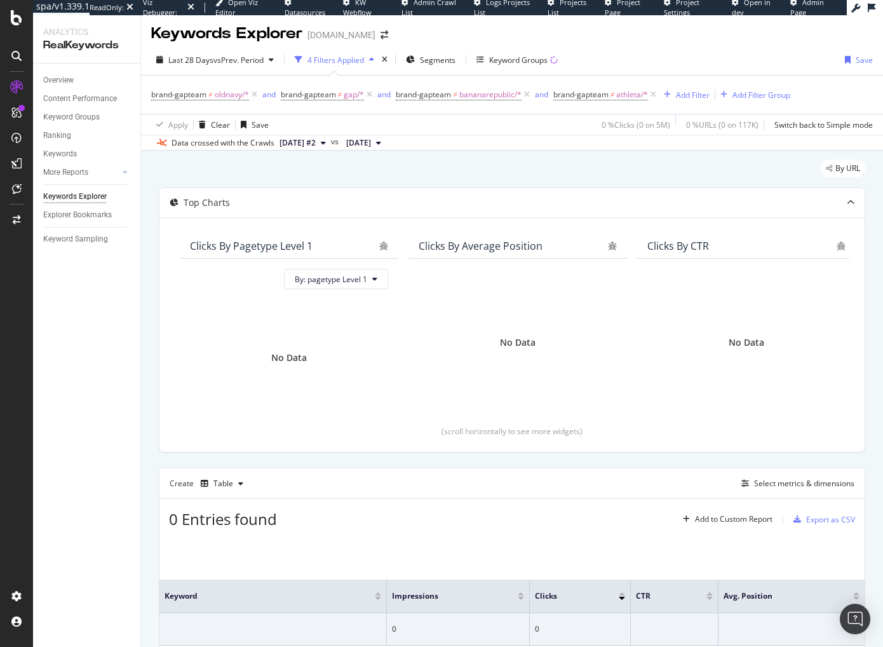
click at [436, 175] on div "By URL" at bounding box center [512, 173] width 707 height 28
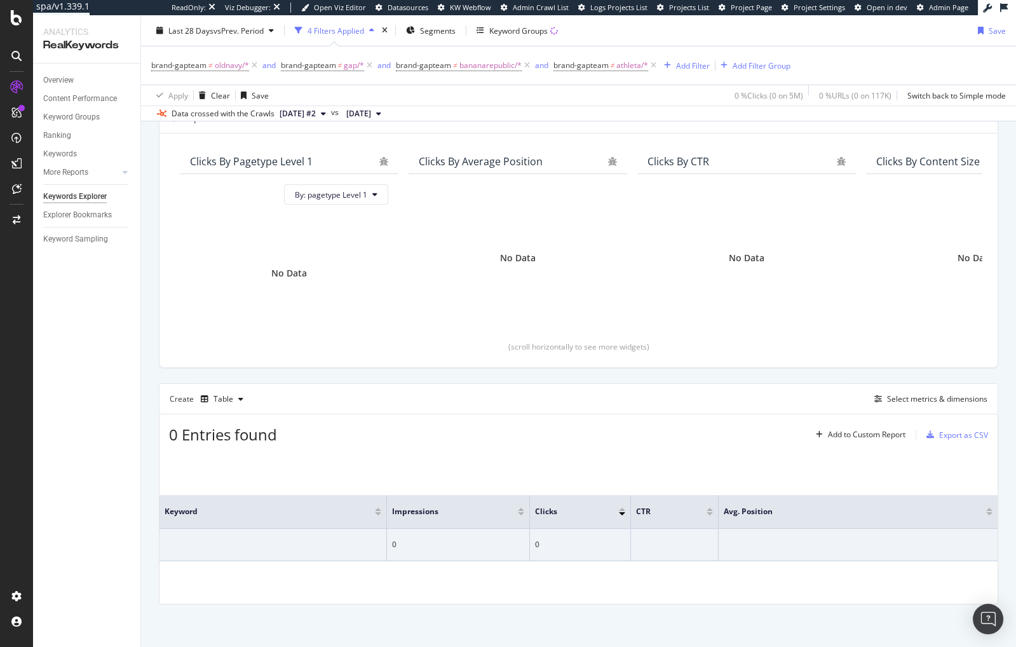
scroll to position [0, 0]
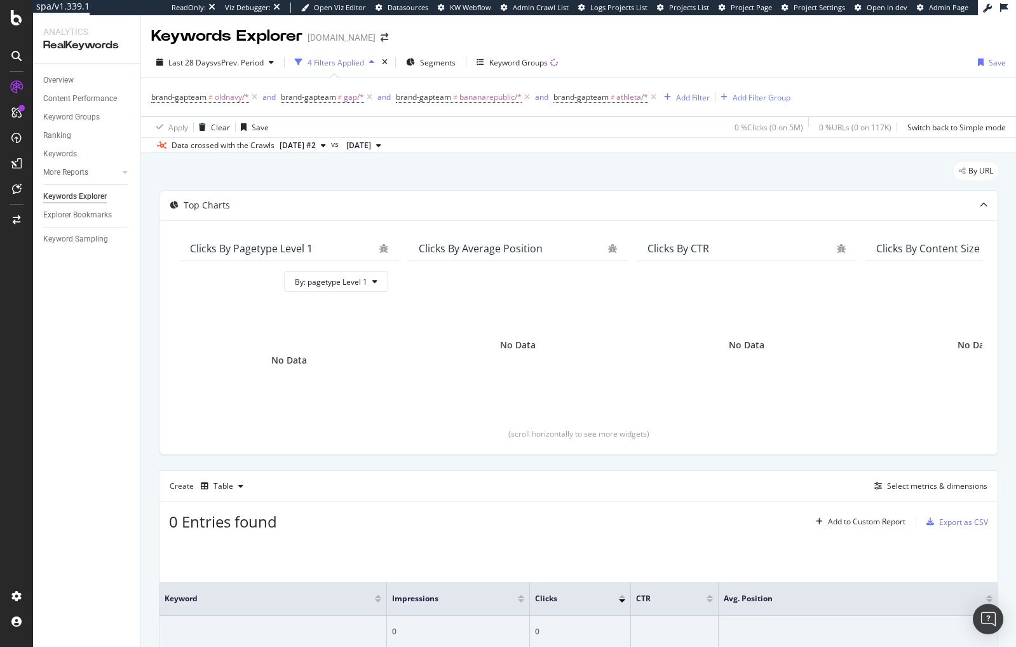
click at [311, 171] on div "By URL" at bounding box center [578, 176] width 839 height 28
click at [402, 180] on div "By URL" at bounding box center [578, 176] width 839 height 28
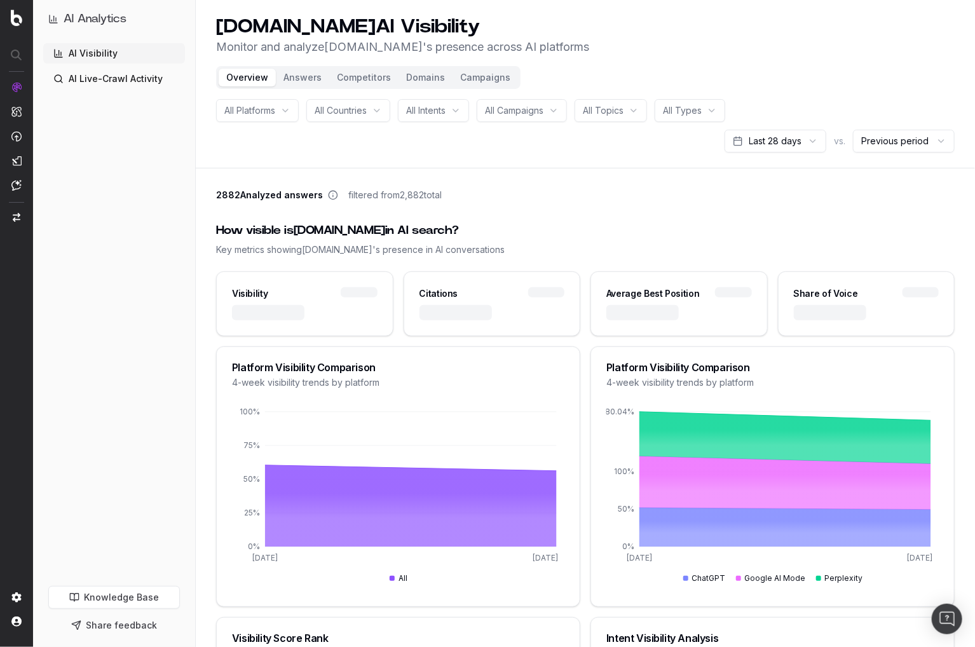
drag, startPoint x: 128, startPoint y: 302, endPoint x: 111, endPoint y: 300, distance: 16.7
click at [128, 302] on div "AI Visibility AI Live-Crawl Activity" at bounding box center [114, 312] width 142 height 538
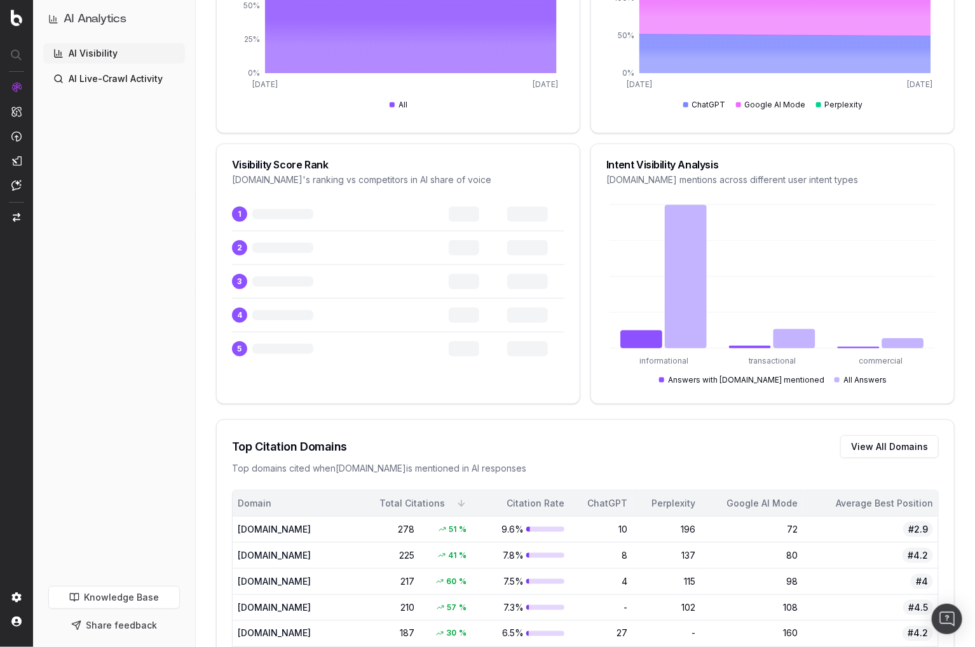
scroll to position [474, 0]
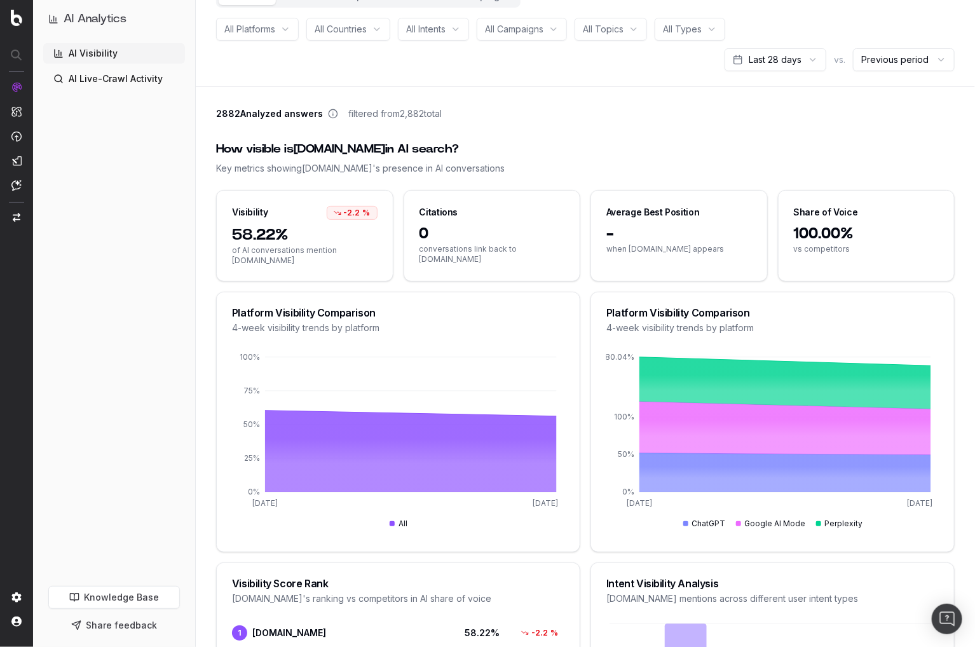
scroll to position [0, 0]
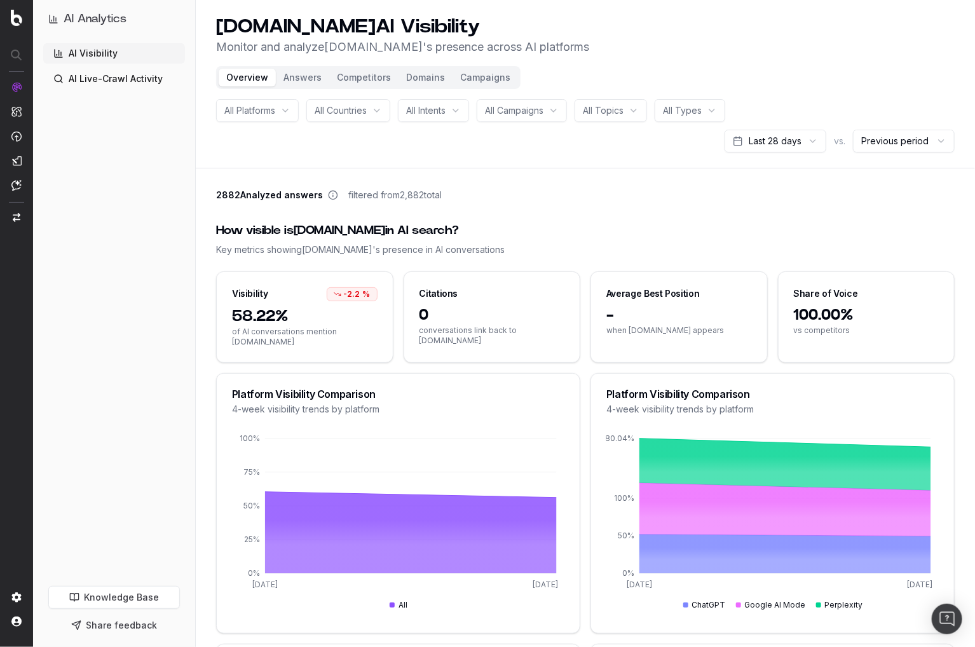
click at [327, 158] on header "[DOMAIN_NAME] AI Visibility Monitor and analyze [DOMAIN_NAME] 's presence acros…" at bounding box center [585, 84] width 779 height 168
click at [499, 236] on div "How visible is [DOMAIN_NAME] in AI search?" at bounding box center [585, 231] width 738 height 18
drag, startPoint x: 454, startPoint y: 306, endPoint x: 446, endPoint y: 175, distance: 130.5
click at [454, 306] on span "0" at bounding box center [491, 315] width 145 height 20
click at [307, 78] on button "Answers" at bounding box center [302, 78] width 53 height 18
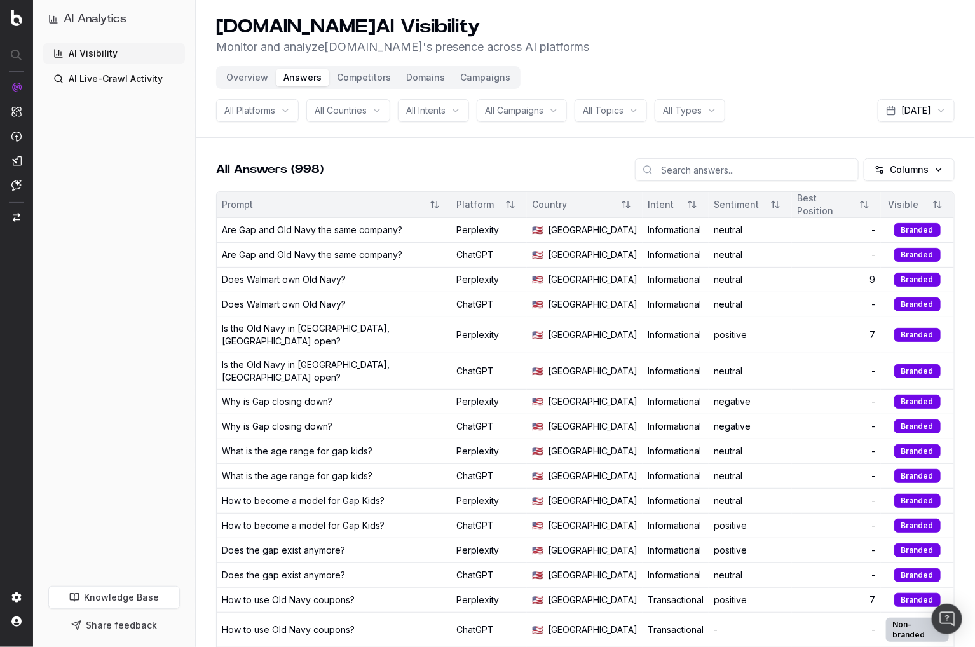
click at [248, 81] on button "Overview" at bounding box center [247, 78] width 57 height 18
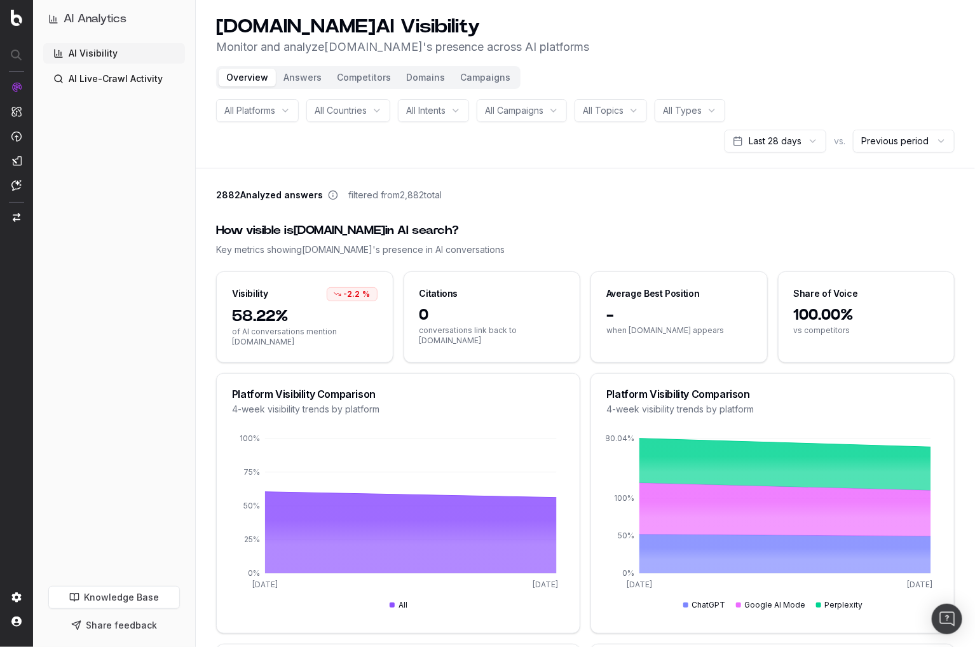
click at [152, 207] on div "AI Visibility AI Live-Crawl Activity" at bounding box center [114, 312] width 142 height 538
click at [308, 78] on button "Answers" at bounding box center [302, 78] width 53 height 18
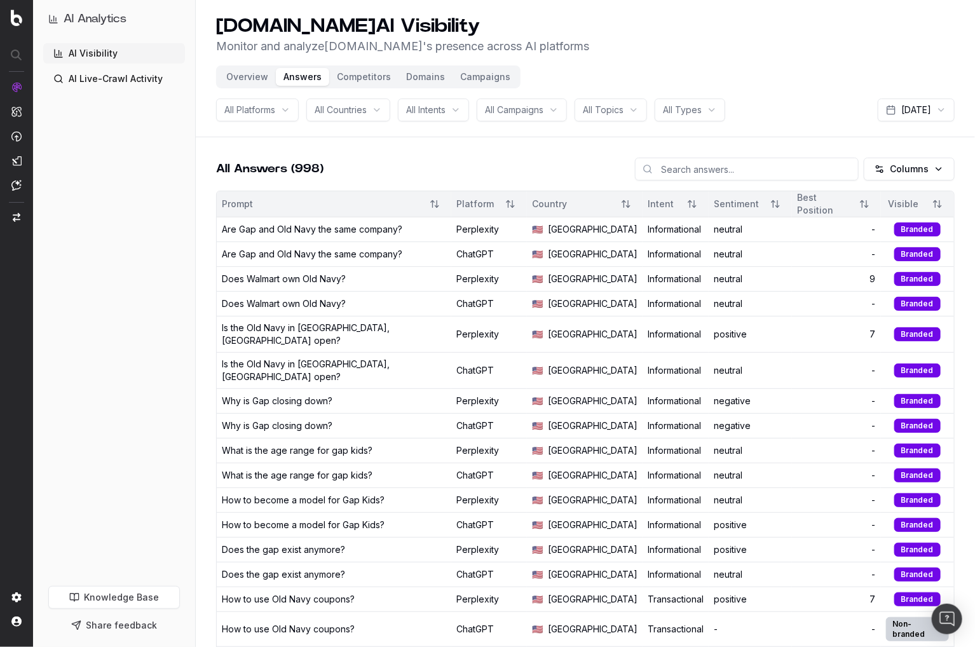
click at [721, 170] on input at bounding box center [747, 169] width 224 height 23
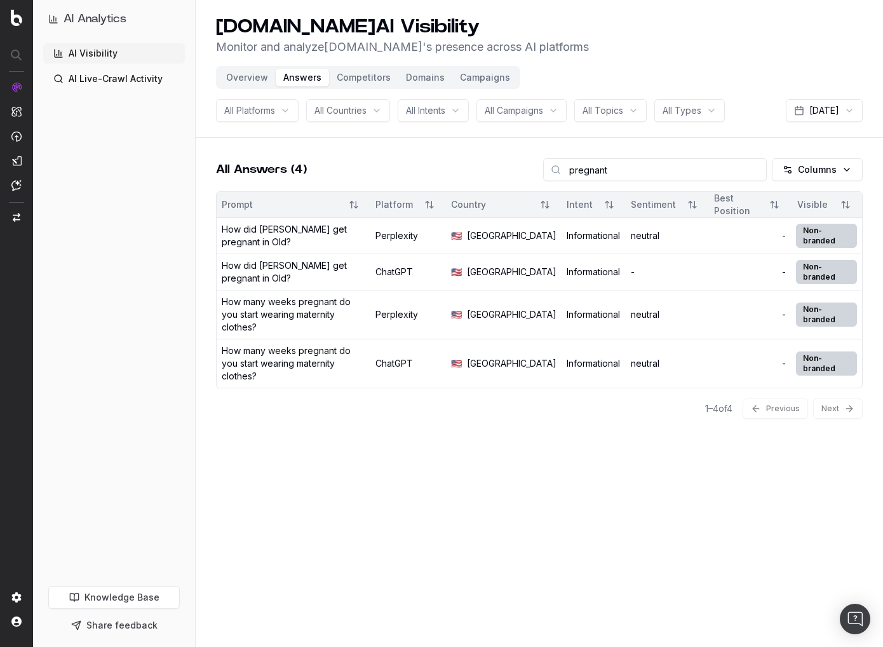
type input "pregnant"
drag, startPoint x: 362, startPoint y: 489, endPoint x: 359, endPoint y: 482, distance: 7.7
click at [361, 487] on div "[DOMAIN_NAME] AI Visibility Monitor and analyze [DOMAIN_NAME] 's presence acros…" at bounding box center [539, 323] width 687 height 647
click at [292, 428] on div "[DOMAIN_NAME] AI Visibility Monitor and analyze [DOMAIN_NAME] 's presence acros…" at bounding box center [539, 323] width 687 height 647
click at [219, 388] on div "1 – 4 of 4 Previous Next" at bounding box center [539, 408] width 647 height 41
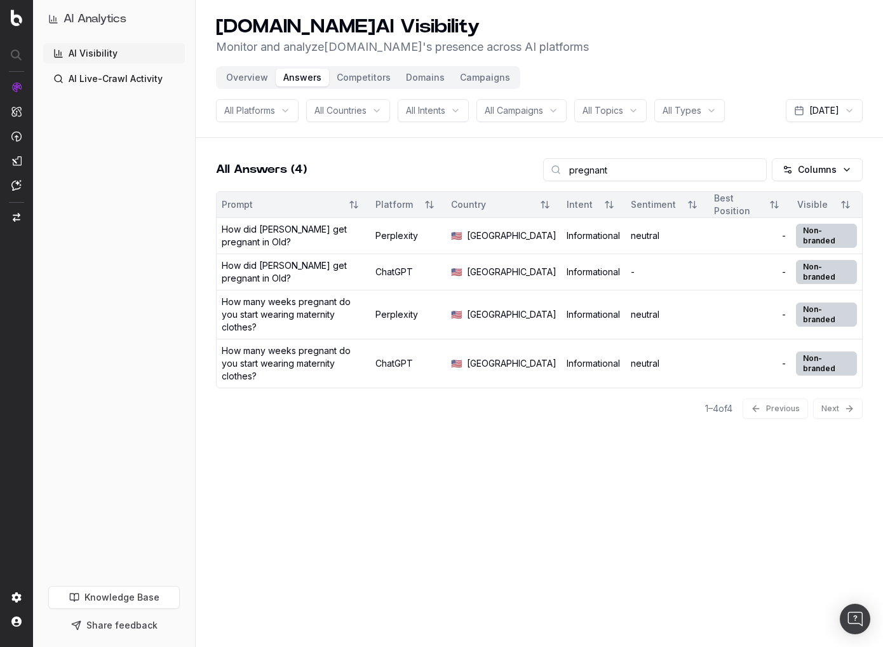
click at [646, 172] on input "pregnant" at bounding box center [655, 169] width 224 height 23
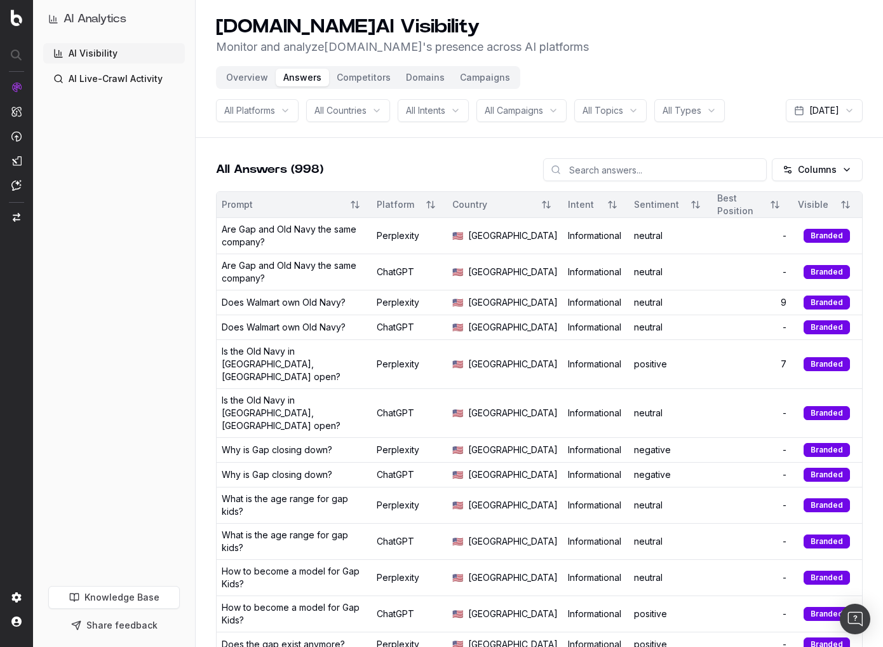
click at [405, 164] on div "All Answers (998) Columns" at bounding box center [539, 174] width 647 height 33
click at [397, 169] on div "All Answers (998) Columns" at bounding box center [539, 174] width 647 height 33
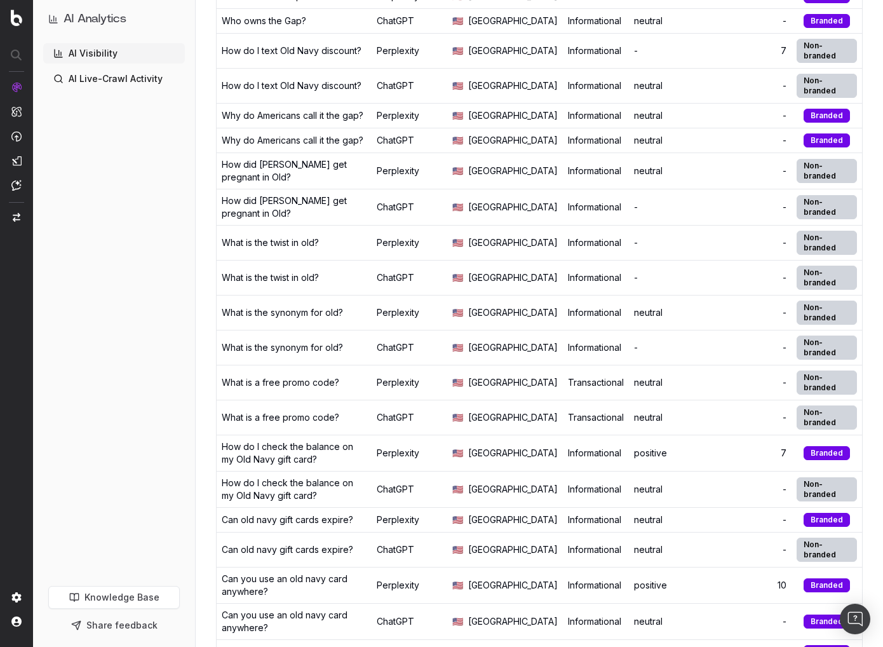
scroll to position [788, 0]
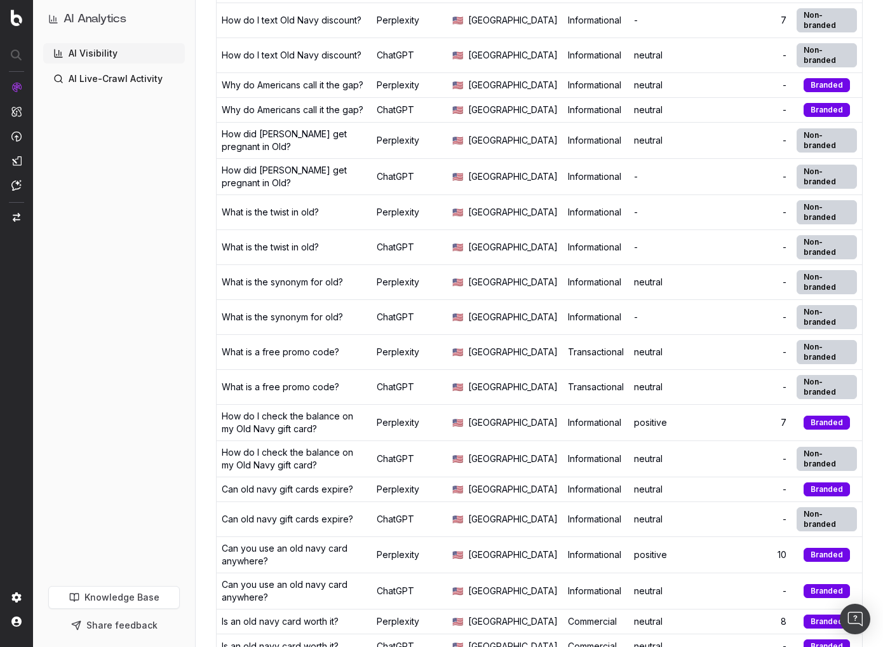
click at [207, 329] on main "All Answers (998) Columns Prompt Platform Country Intent Sentiment Best Positio…" at bounding box center [539, 254] width 687 height 1799
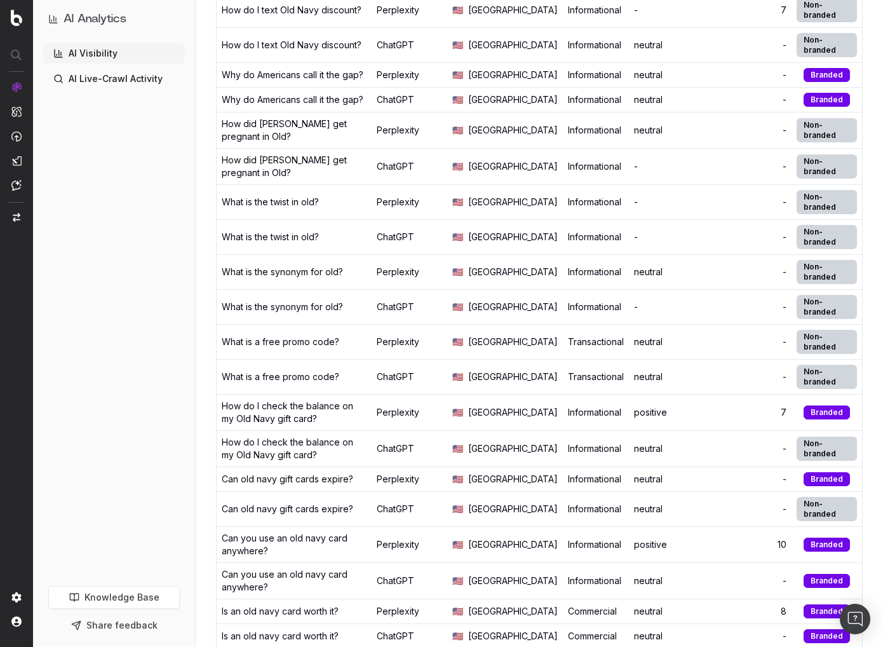
scroll to position [783, 0]
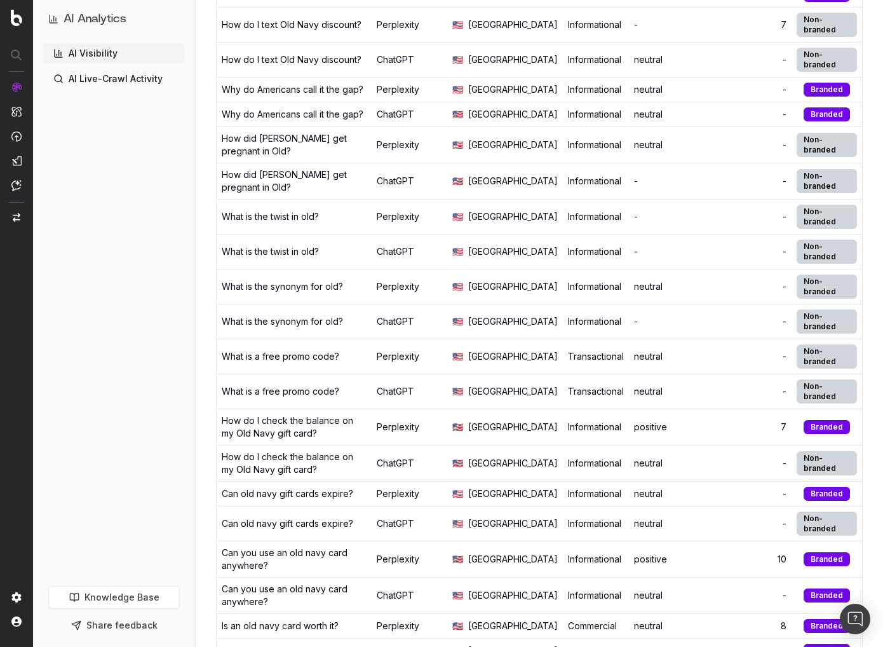
click at [210, 261] on main "All Answers (998) Columns Prompt Platform Country Intent Sentiment Best Positio…" at bounding box center [539, 259] width 687 height 1799
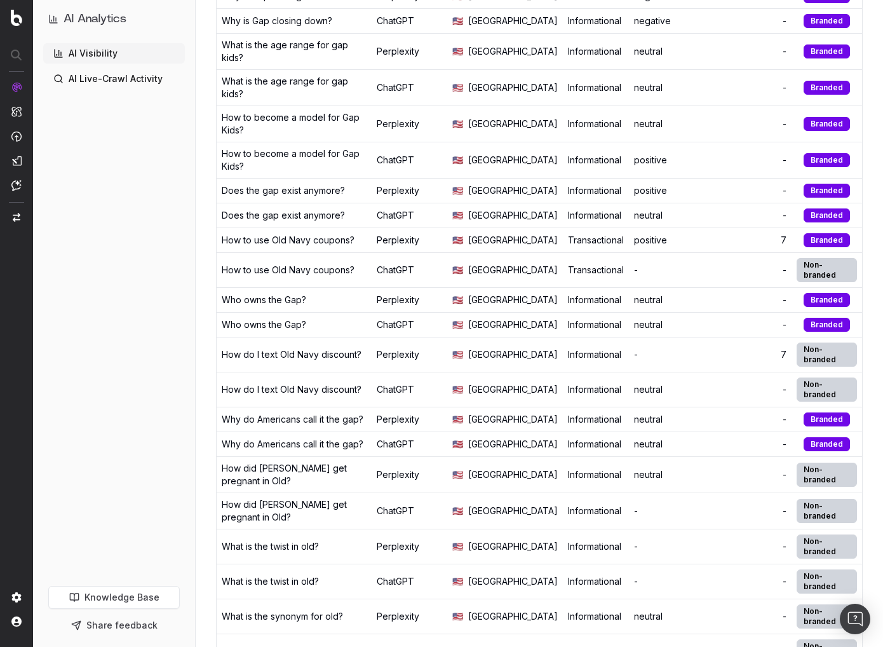
scroll to position [0, 0]
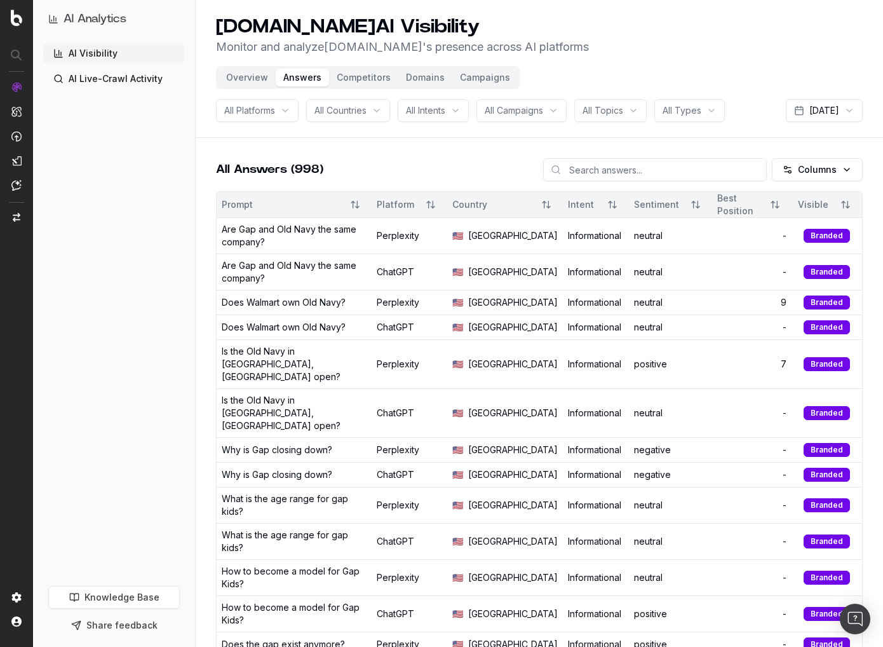
drag, startPoint x: 253, startPoint y: 76, endPoint x: 257, endPoint y: 68, distance: 9.4
click at [253, 76] on button "Overview" at bounding box center [247, 78] width 57 height 18
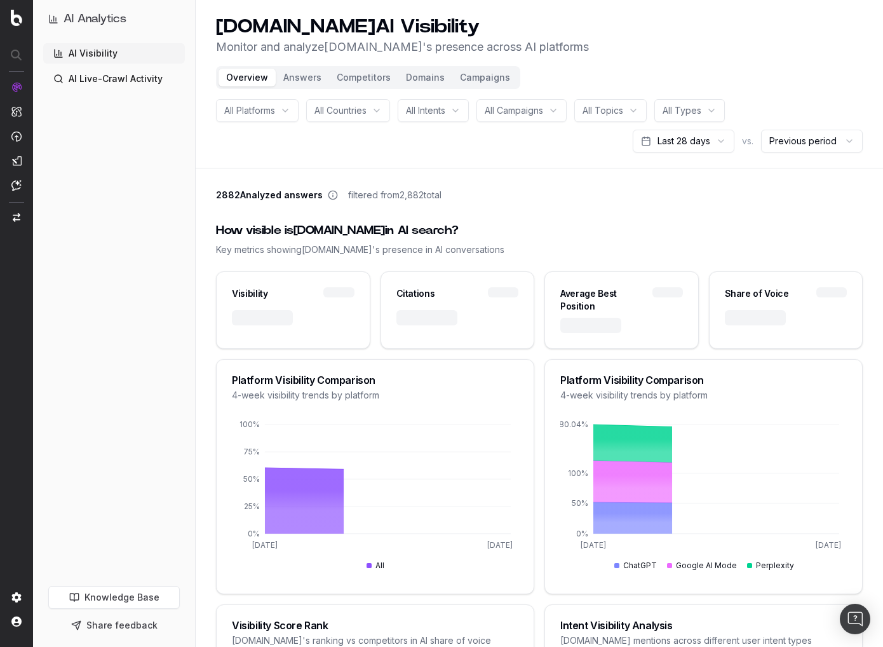
click at [172, 279] on div "AI Visibility AI Live-Crawl Activity" at bounding box center [114, 312] width 142 height 538
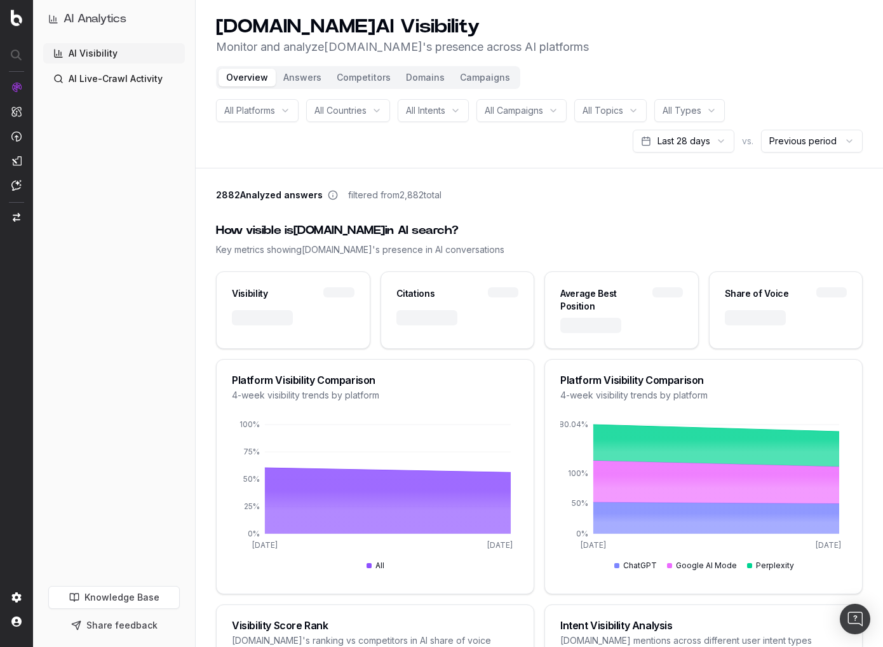
click at [282, 148] on div "All Platforms All Countries All Intents All Campaigns All Topics All Types Last…" at bounding box center [539, 125] width 647 height 53
drag, startPoint x: 197, startPoint y: 313, endPoint x: 180, endPoint y: 229, distance: 86.1
click at [365, 156] on header "[DOMAIN_NAME] AI Visibility Monitor and analyze [DOMAIN_NAME] 's presence acros…" at bounding box center [539, 84] width 687 height 168
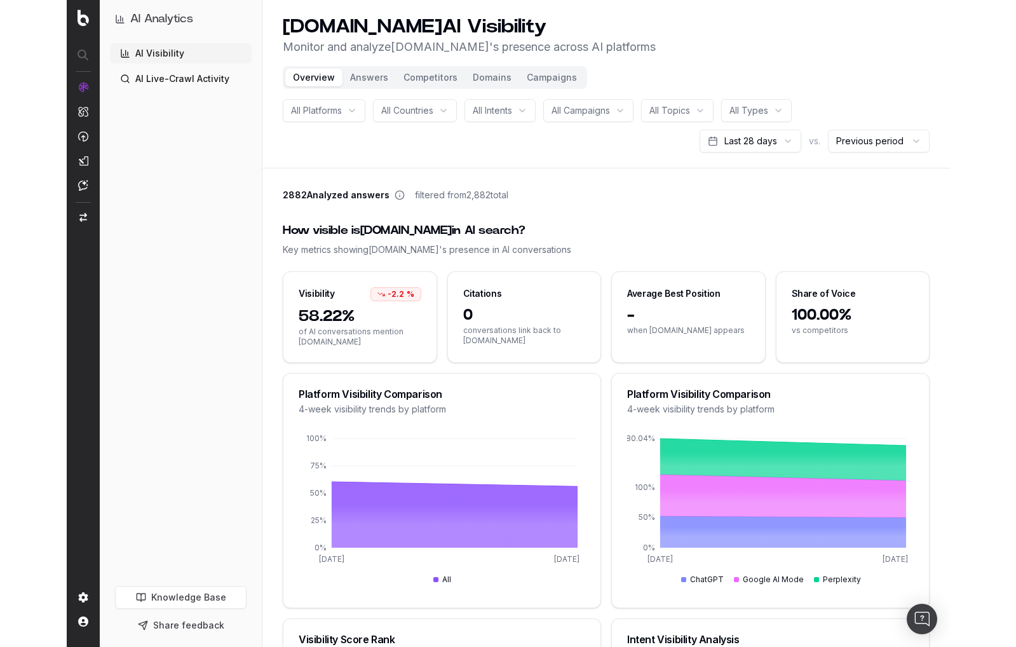
scroll to position [19, 0]
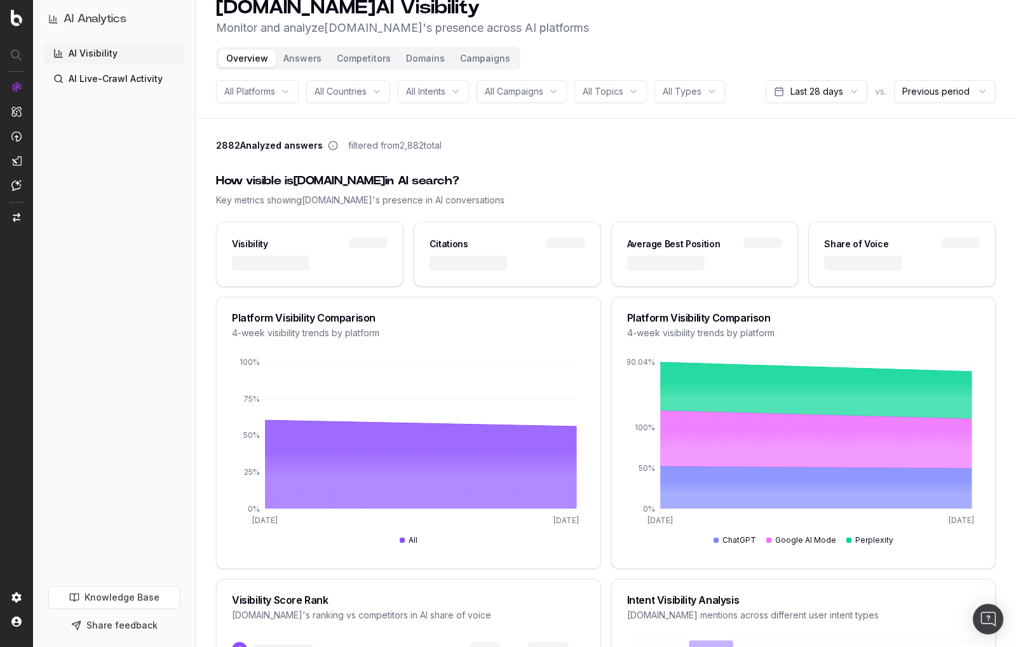
click at [152, 207] on div "AI Visibility AI Live-Crawl Activity" at bounding box center [114, 312] width 142 height 538
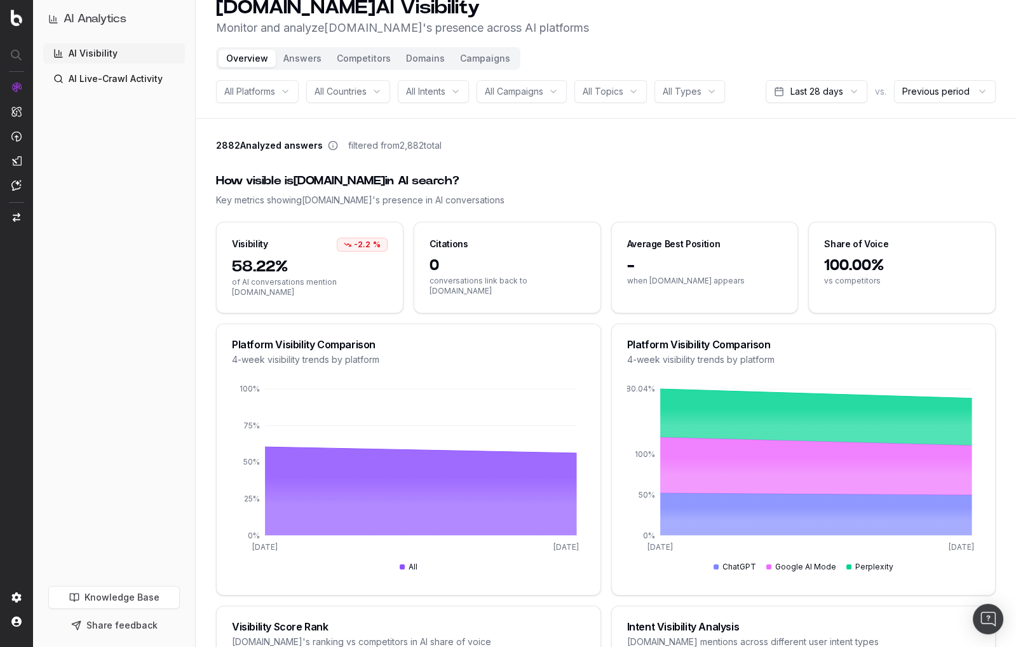
click at [171, 207] on div "AI Visibility AI Live-Crawl Activity" at bounding box center [114, 312] width 142 height 538
drag, startPoint x: 128, startPoint y: 332, endPoint x: 95, endPoint y: 350, distance: 37.5
click at [126, 333] on div "AI Visibility AI Live-Crawl Activity" at bounding box center [114, 312] width 142 height 538
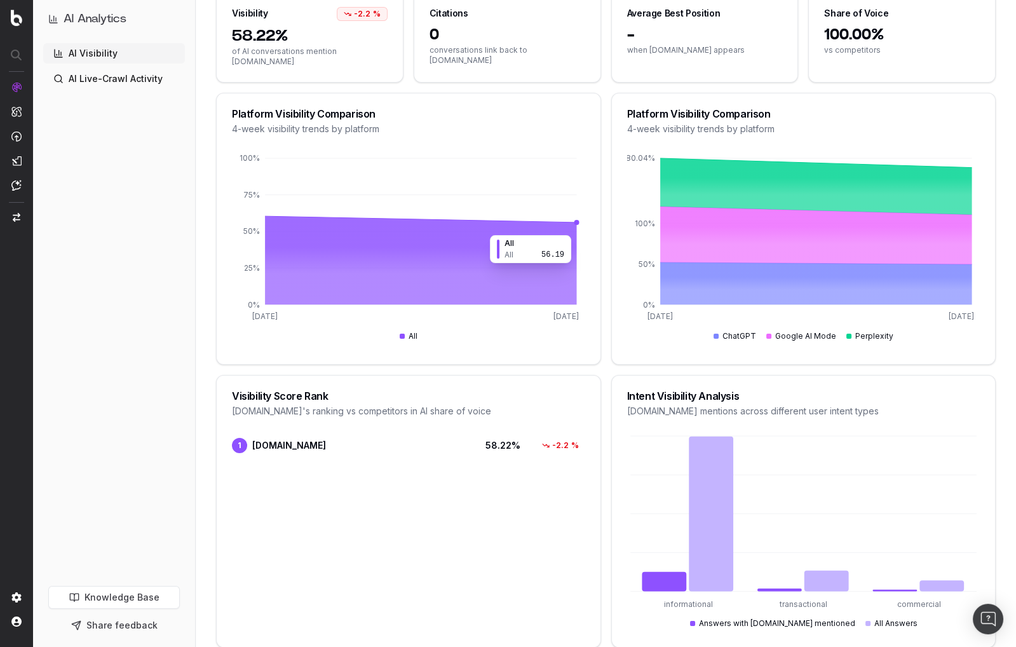
scroll to position [0, 0]
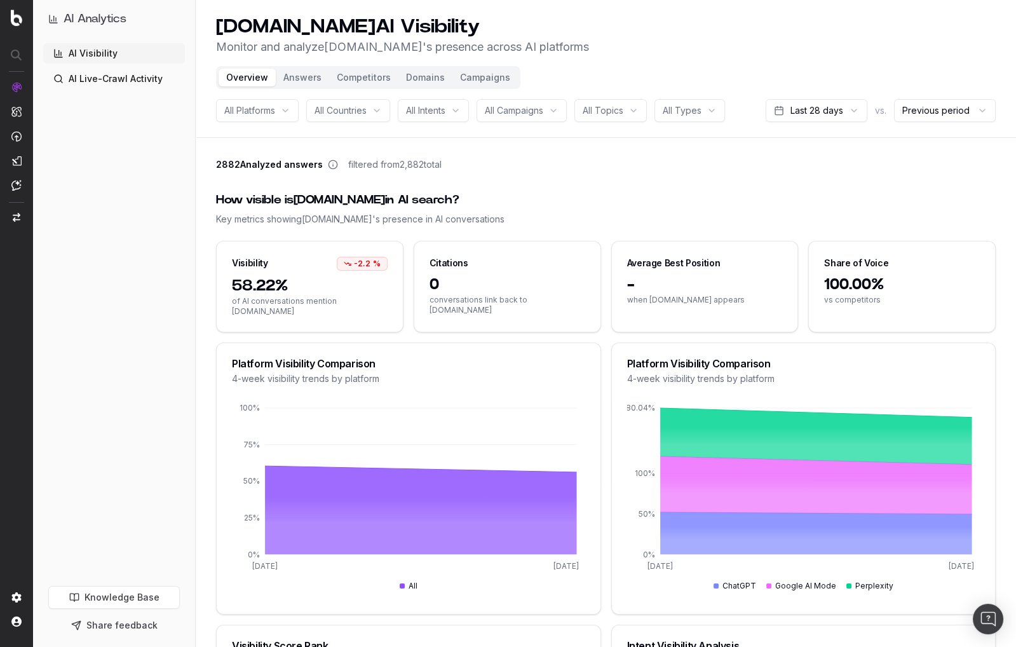
click at [482, 76] on button "Campaigns" at bounding box center [484, 78] width 65 height 18
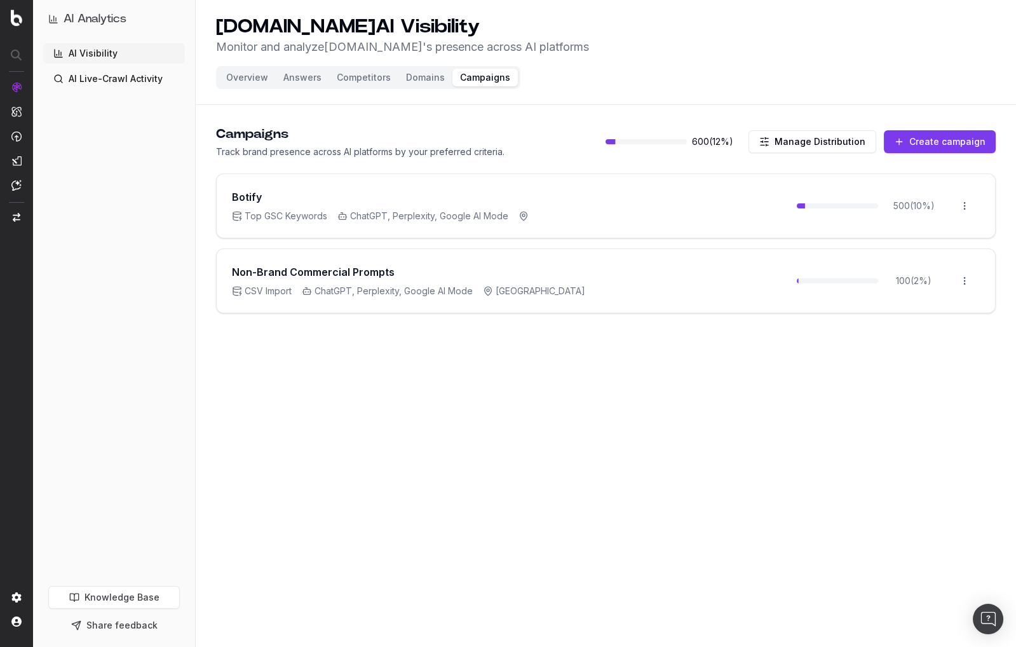
click at [344, 75] on button "Competitors" at bounding box center [363, 78] width 69 height 18
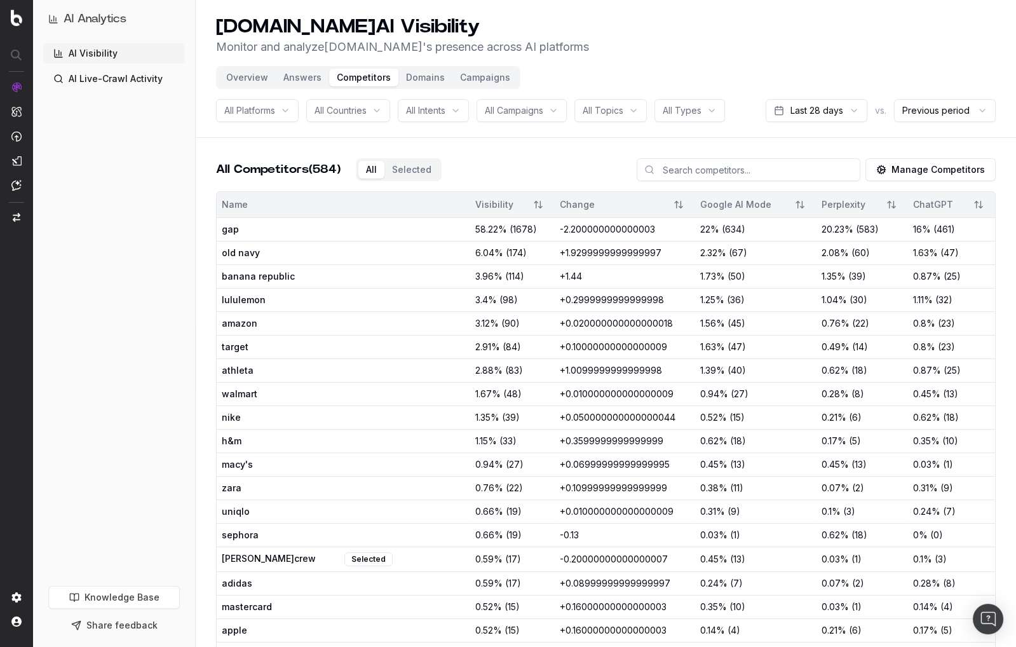
click at [411, 170] on button "Selected" at bounding box center [411, 170] width 55 height 18
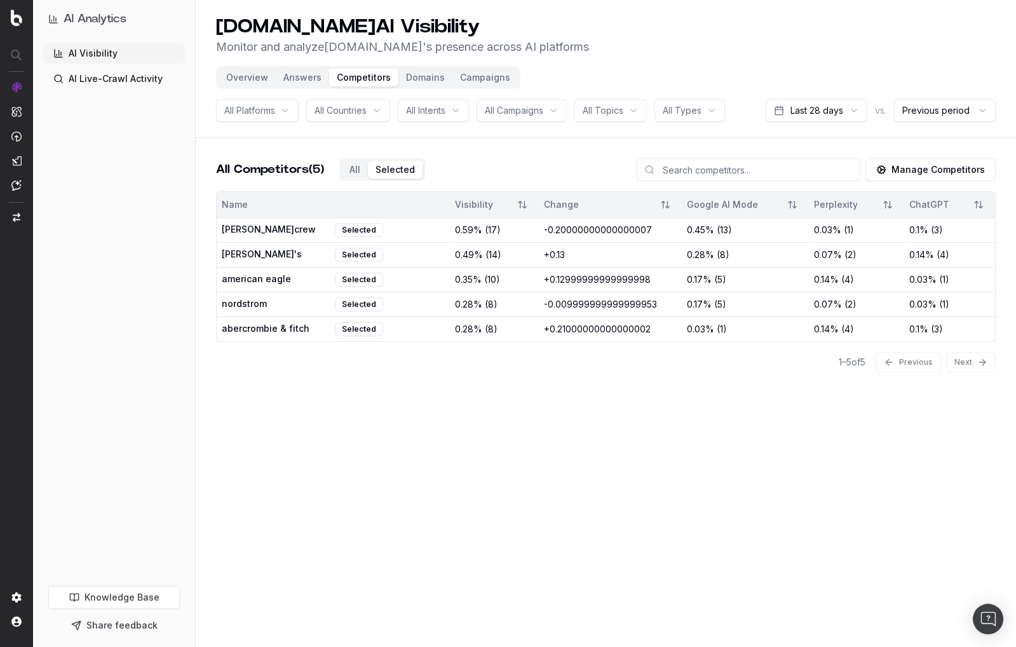
click at [355, 165] on div "All Competitors (5) All Selected" at bounding box center [320, 169] width 209 height 23
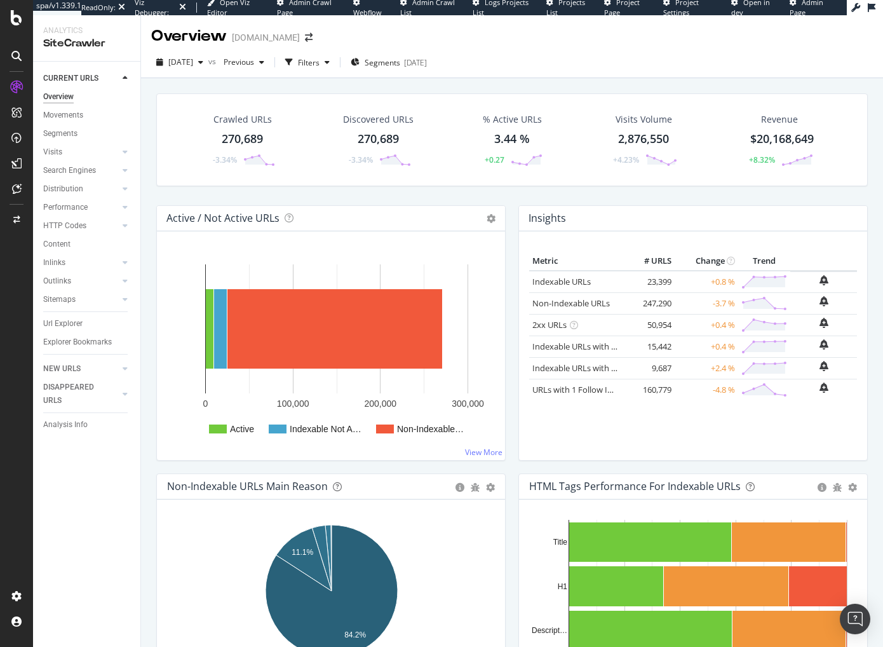
click at [317, 202] on div "Crawled URLs 270,689 -3.34% Discovered URLs 270,689 -3.34% % Active URLs 3.44 %…" at bounding box center [512, 149] width 724 height 112
drag, startPoint x: 516, startPoint y: 200, endPoint x: 539, endPoint y: 207, distance: 24.5
click at [516, 200] on div "Crawled URLs 270,689 -3.34% Discovered URLs 270,689 -3.34% % Active URLs 3.44 %…" at bounding box center [512, 149] width 724 height 112
click at [616, 206] on div "Insights × Close Chart overview-insight-panel - API Requests List Area Type Req…" at bounding box center [693, 218] width 348 height 25
click at [508, 188] on div "Crawled URLs 270,689 -3.34% Discovered URLs 270,689 -3.34% % Active URLs 3.44 %…" at bounding box center [512, 149] width 724 height 112
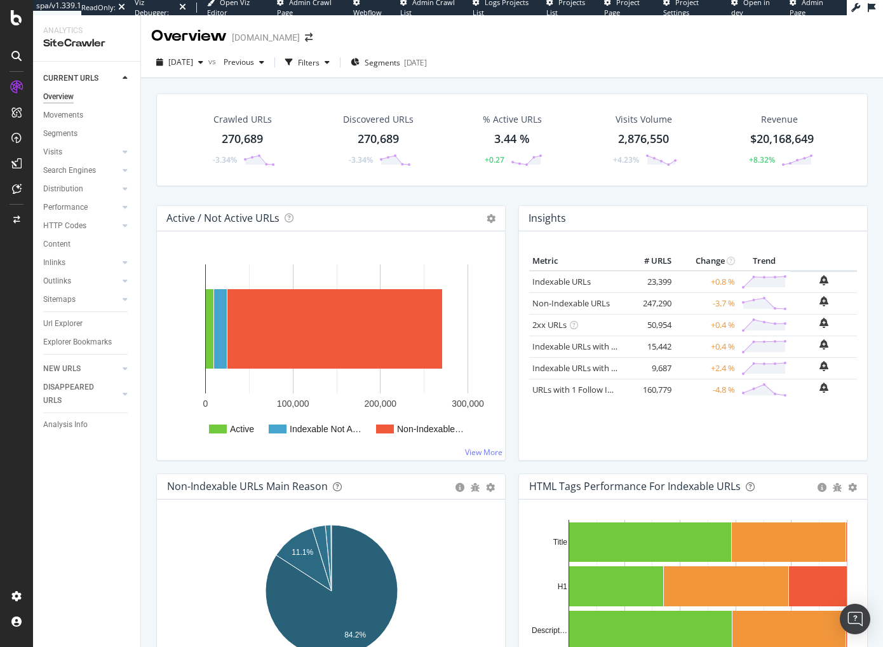
click at [67, 316] on div "Url Explorer" at bounding box center [91, 323] width 97 height 18
click at [65, 321] on div "Url Explorer" at bounding box center [62, 323] width 39 height 13
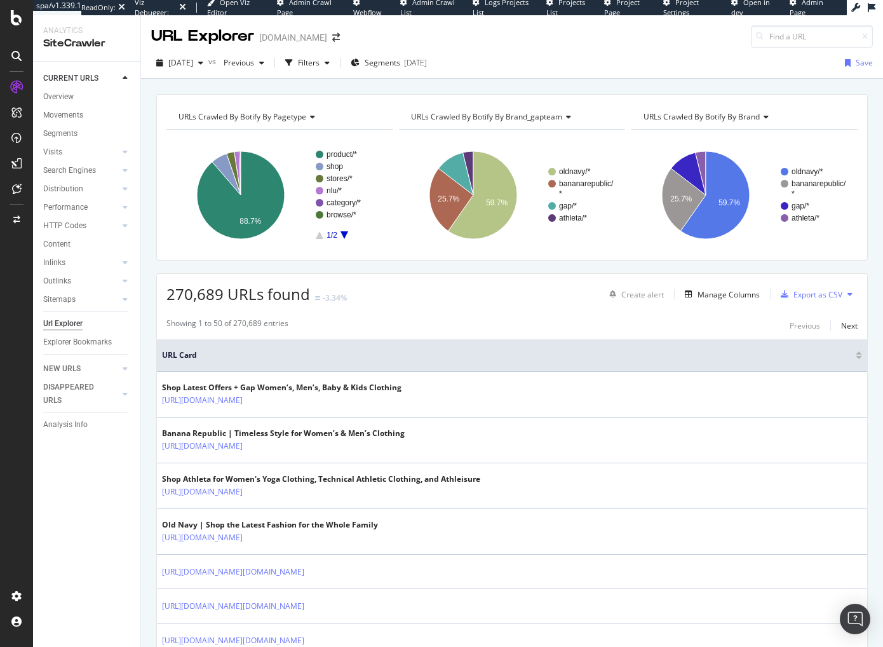
click at [133, 540] on div "CURRENT URLS Overview Movements Segments Visits Analysis Orphan URLs Search Eng…" at bounding box center [86, 354] width 107 height 585
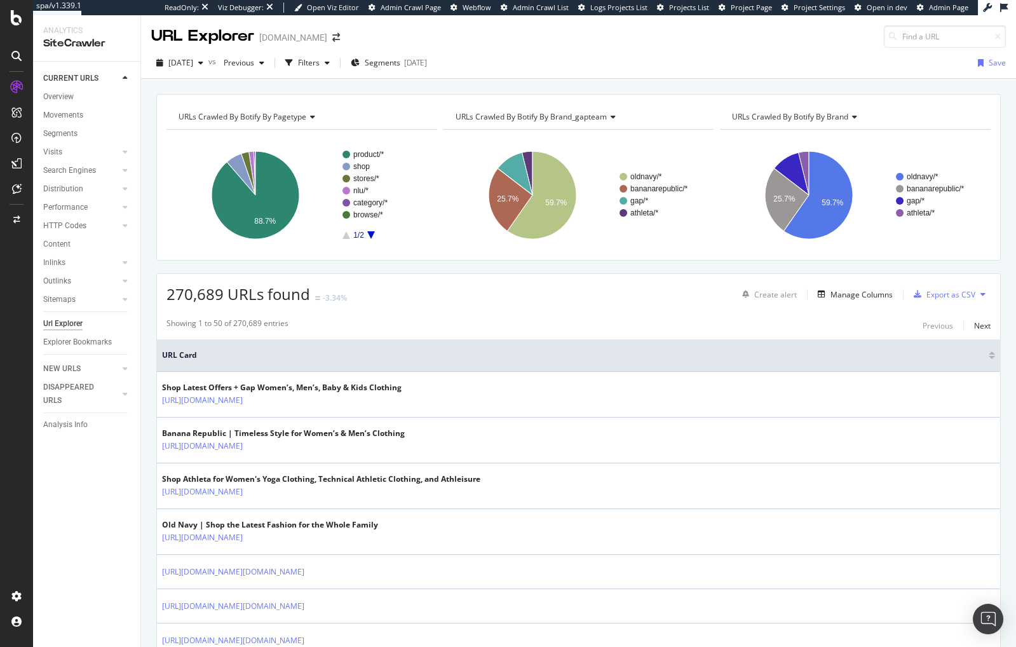
click at [73, 94] on div "Overview" at bounding box center [58, 96] width 30 height 13
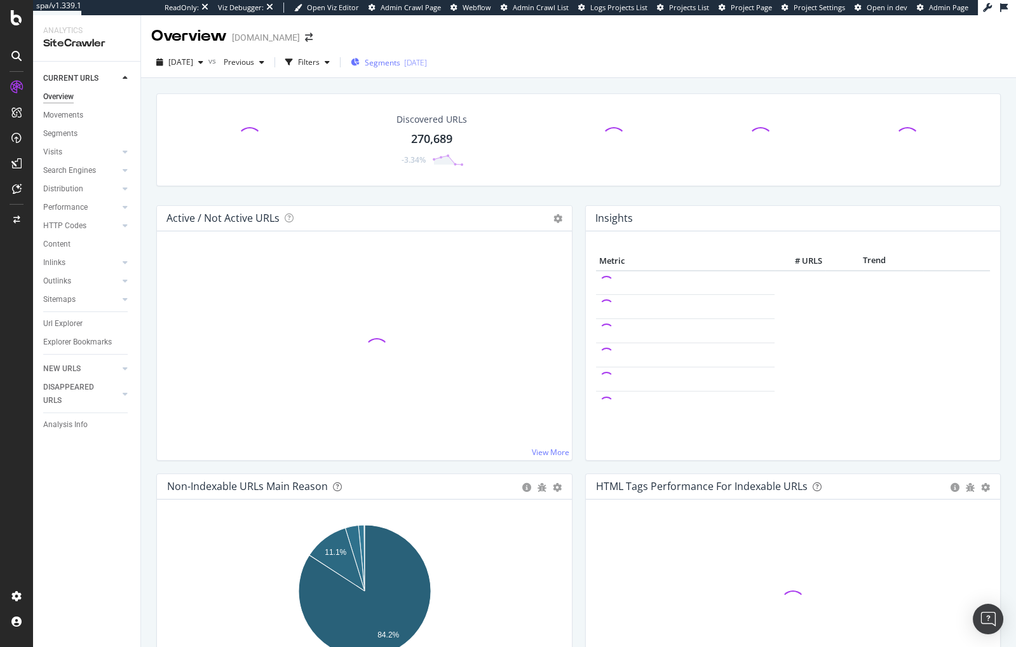
click at [397, 63] on span "Segments" at bounding box center [383, 62] width 36 height 11
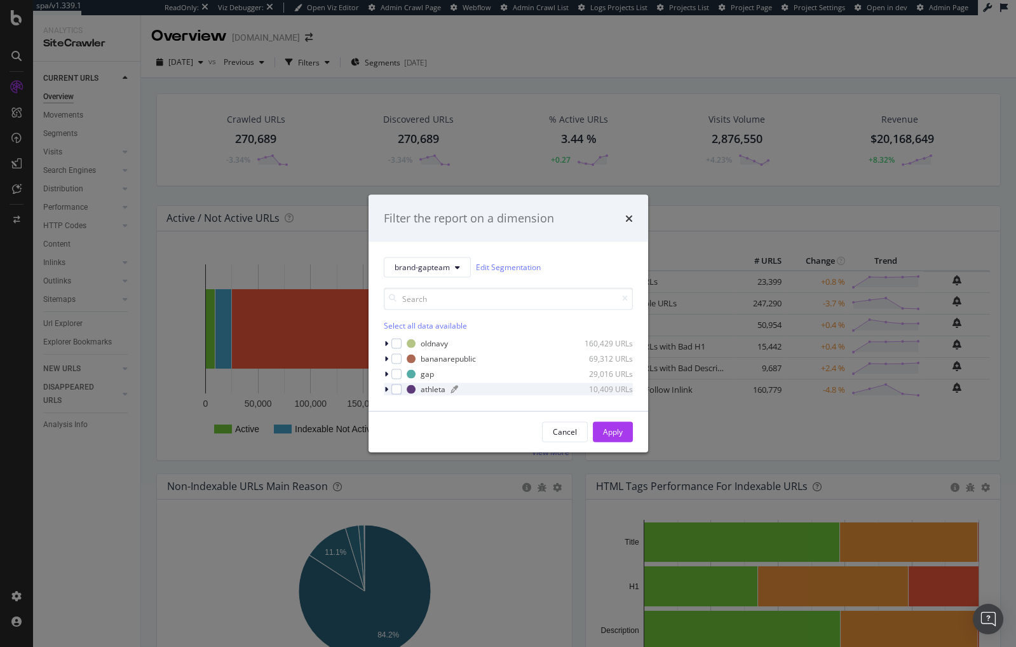
drag, startPoint x: 395, startPoint y: 342, endPoint x: 477, endPoint y: 383, distance: 91.2
click at [395, 342] on div "modal" at bounding box center [396, 343] width 10 height 10
drag, startPoint x: 616, startPoint y: 429, endPoint x: 569, endPoint y: 391, distance: 60.0
click at [616, 429] on div "Apply" at bounding box center [613, 431] width 20 height 11
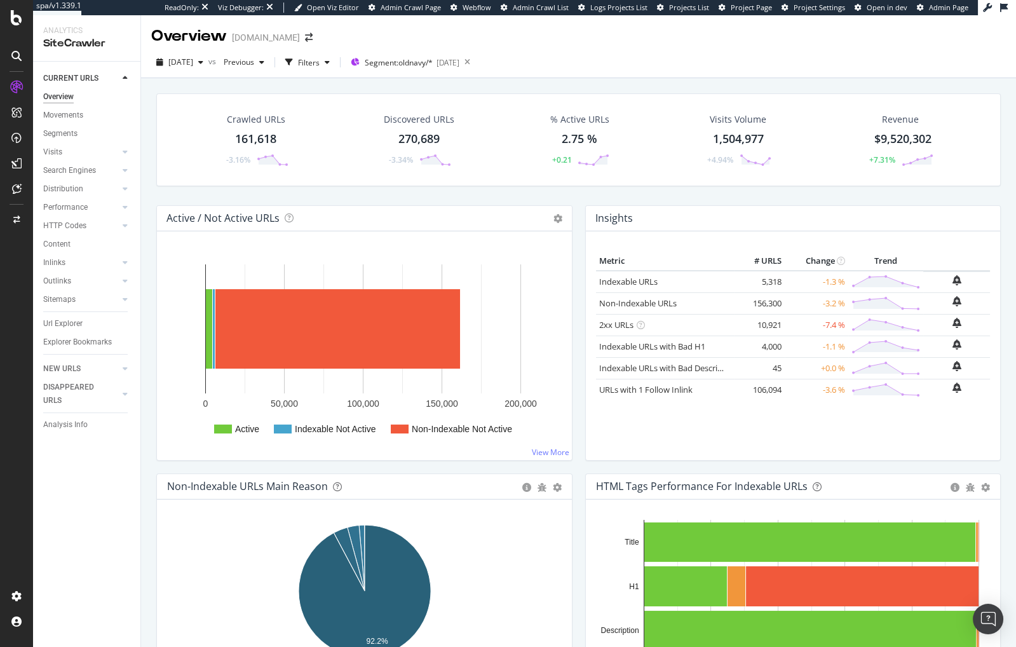
drag, startPoint x: 764, startPoint y: 196, endPoint x: 618, endPoint y: 179, distance: 146.6
click at [764, 196] on div "Crawled URLs 161,618 -3.16% Discovered URLs 270,689 -3.34% % Active URLs 2.75 %…" at bounding box center [578, 149] width 857 height 112
drag, startPoint x: 143, startPoint y: 132, endPoint x: 151, endPoint y: 133, distance: 7.7
click at [143, 132] on div "Crawled URLs 161,618 -3.16% Discovered URLs 270,689 -3.34% % Active URLs 2.75 %…" at bounding box center [578, 394] width 875 height 632
click at [379, 74] on div "[DATE] vs Previous Filters Segment: oldnavy/* [DATE]" at bounding box center [578, 64] width 875 height 25
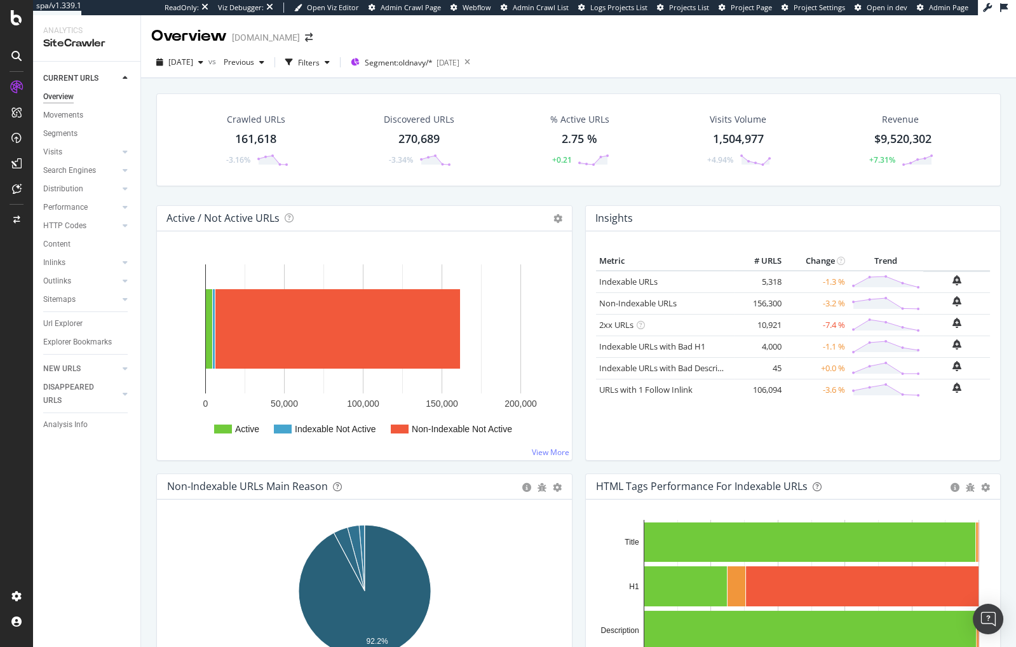
drag, startPoint x: 76, startPoint y: 323, endPoint x: 882, endPoint y: 35, distance: 856.3
click at [76, 323] on div "Url Explorer" at bounding box center [62, 323] width 39 height 13
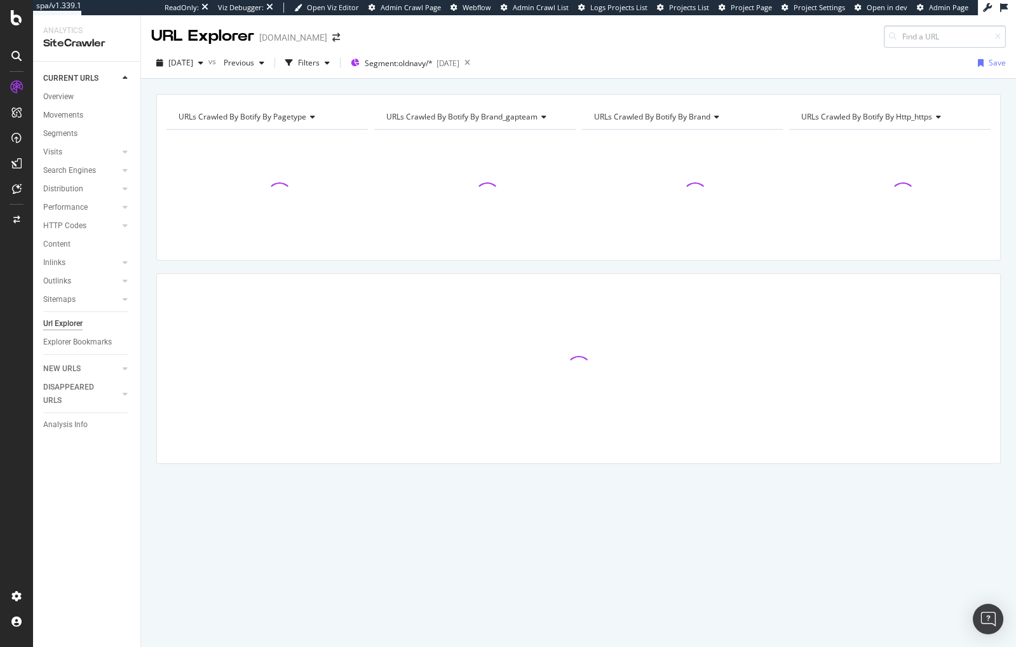
click at [883, 36] on input at bounding box center [945, 36] width 122 height 22
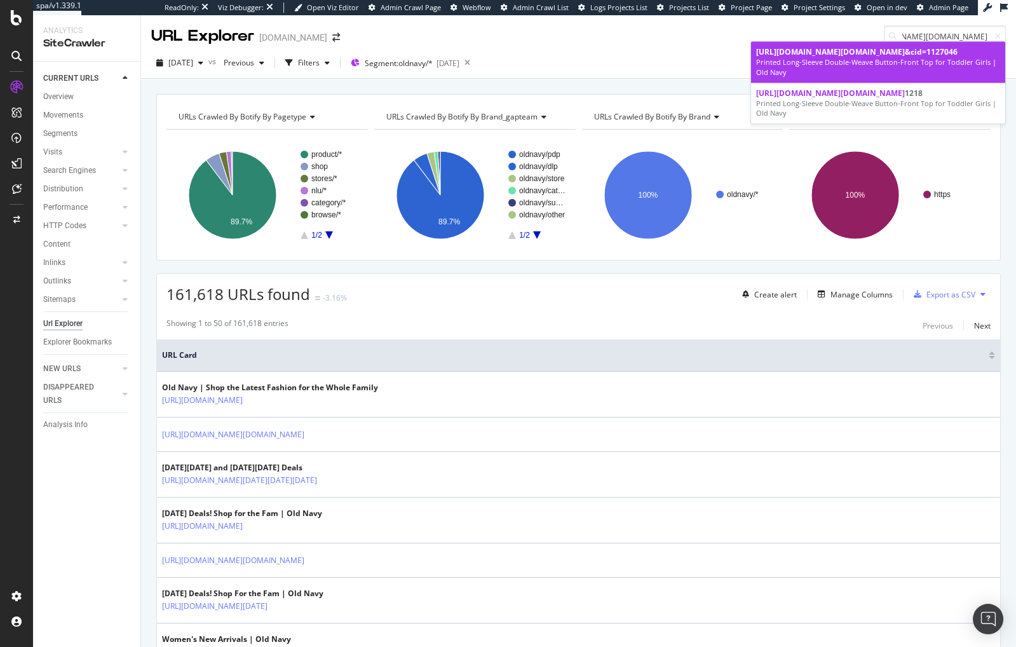
type input "[URL][DOMAIN_NAME][DOMAIN_NAME]"
click at [794, 77] on div "Printed Long-Sleeve Double-Weave Button-Front Top for Toddler Girls | Old Navy" at bounding box center [878, 68] width 244 height 20
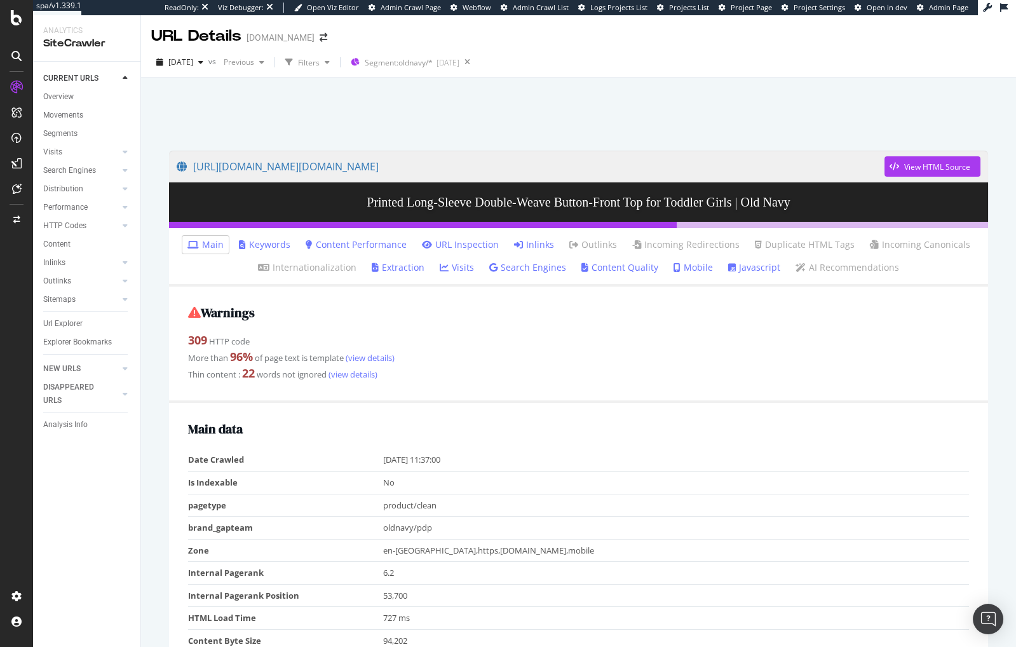
click at [606, 94] on div at bounding box center [578, 111] width 844 height 54
click at [447, 122] on div at bounding box center [578, 111] width 844 height 54
click at [163, 88] on div at bounding box center [578, 111] width 844 height 54
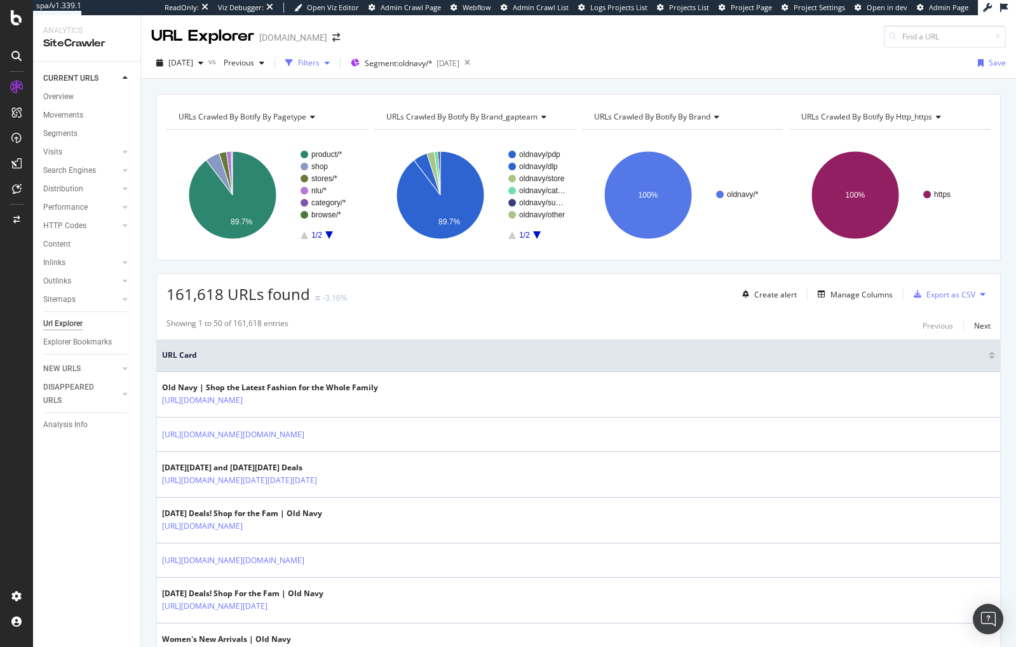
click at [320, 60] on div "Filters" at bounding box center [309, 62] width 22 height 11
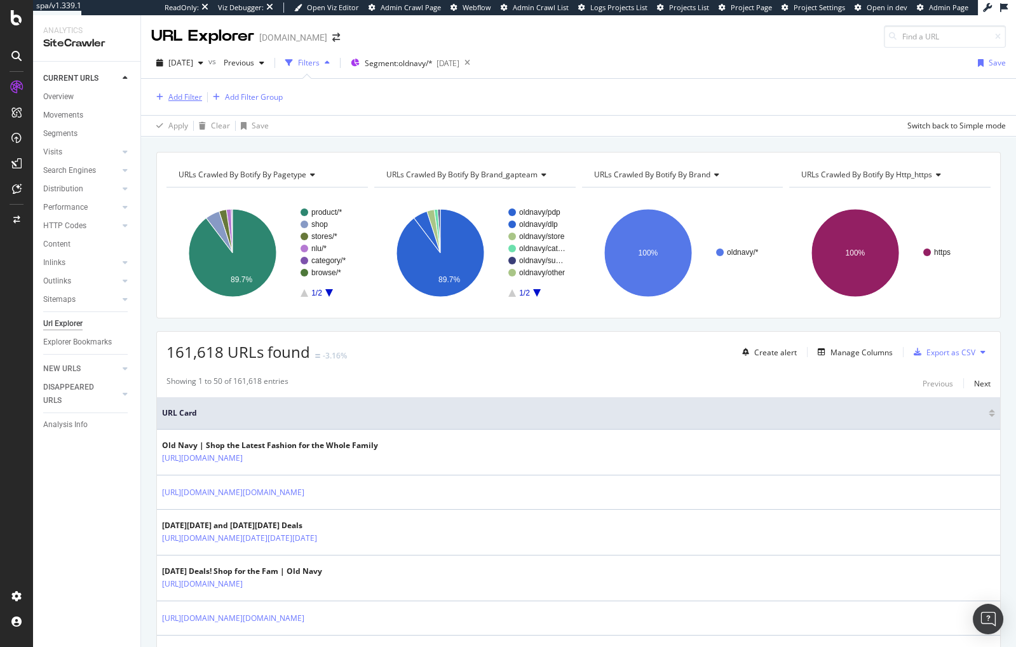
click at [178, 94] on div "Add Filter" at bounding box center [185, 96] width 34 height 11
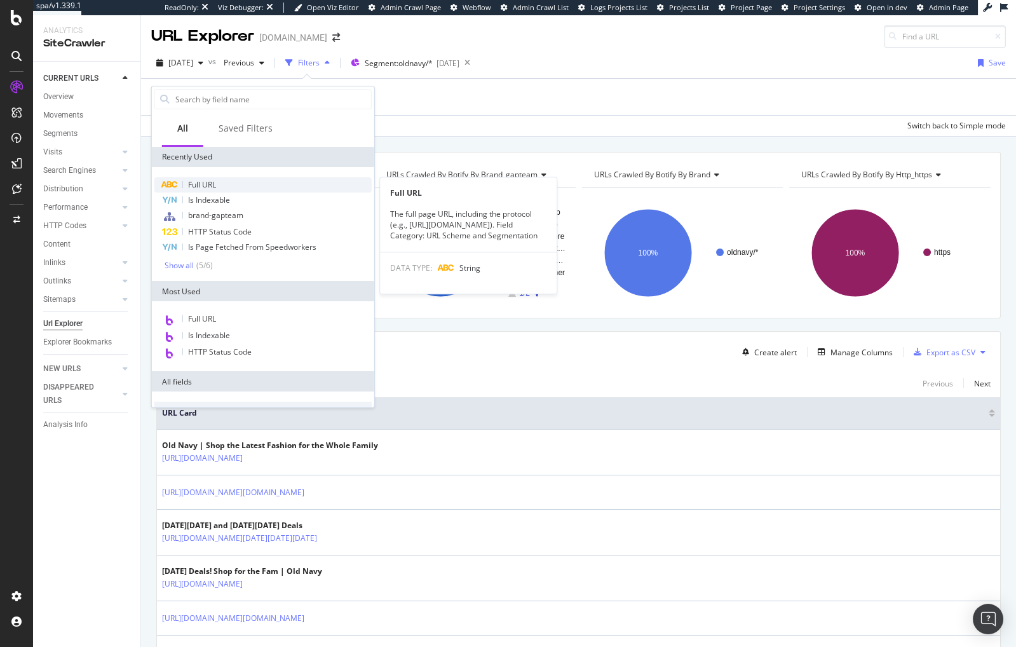
click at [214, 186] on span "Full URL" at bounding box center [202, 184] width 28 height 11
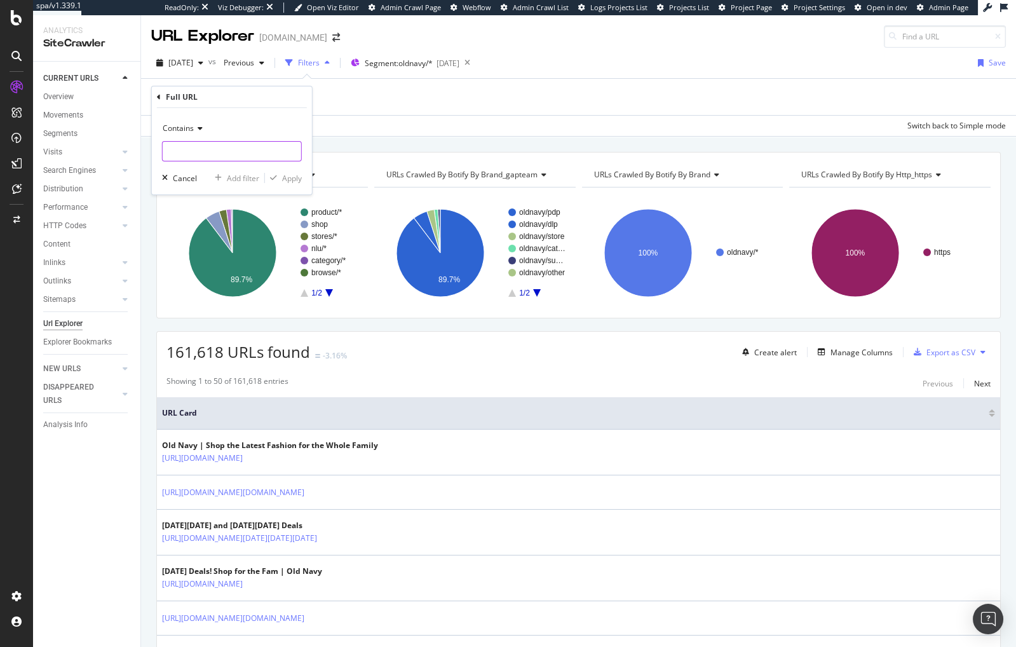
click at [215, 147] on input "text" at bounding box center [232, 151] width 139 height 20
type input "?pid"
click at [253, 177] on div "Add filter" at bounding box center [243, 178] width 32 height 11
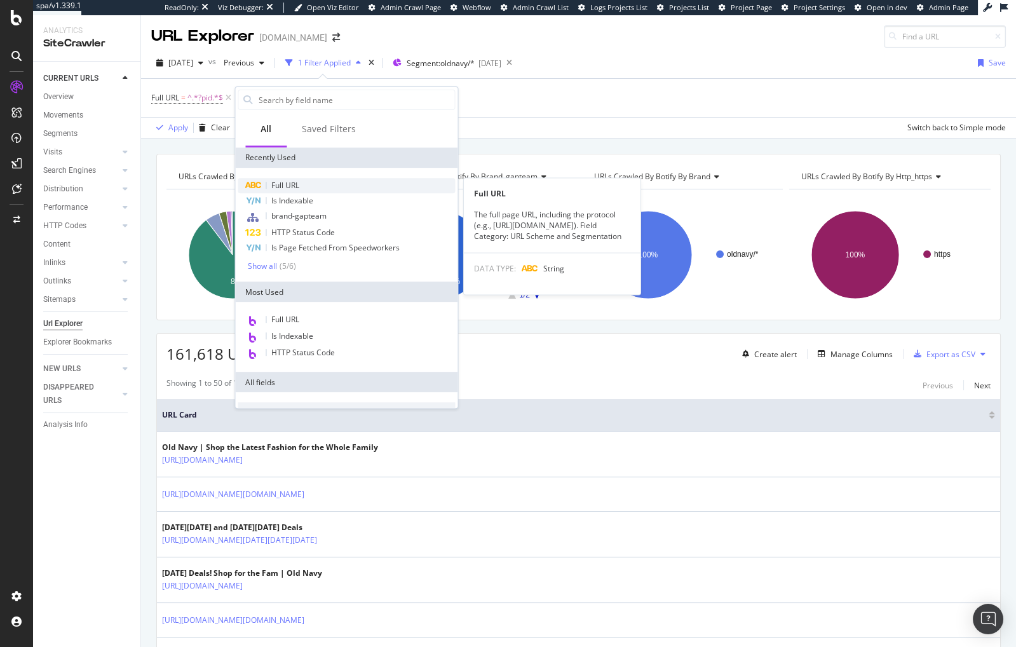
click at [290, 184] on span "Full URL" at bounding box center [285, 185] width 28 height 11
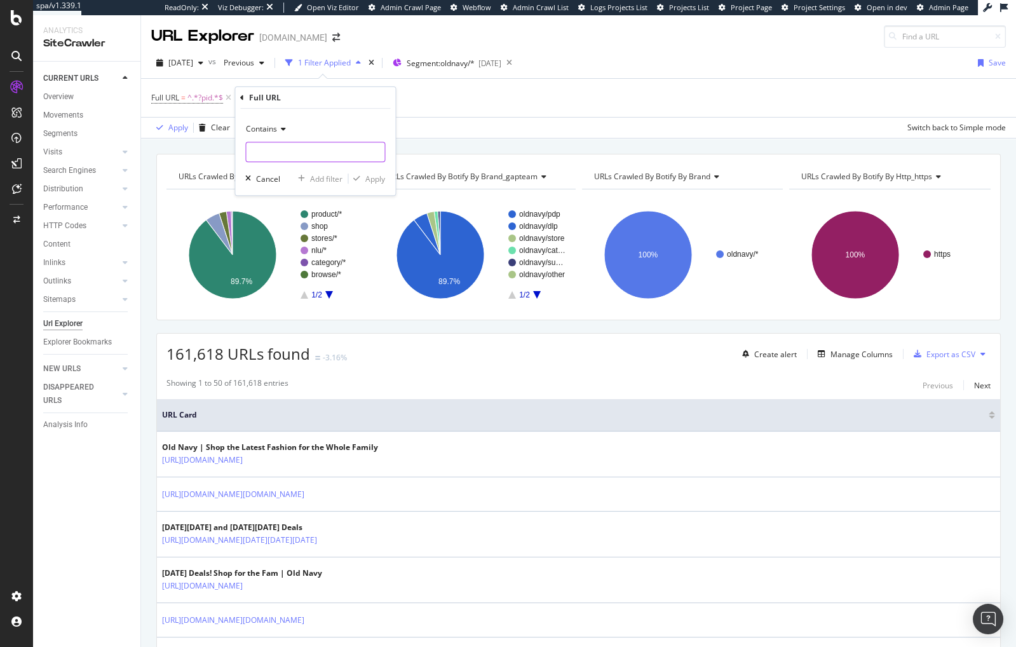
click at [281, 156] on input "text" at bounding box center [315, 152] width 139 height 20
type input "&cid"
click at [379, 179] on div "Apply" at bounding box center [375, 178] width 20 height 11
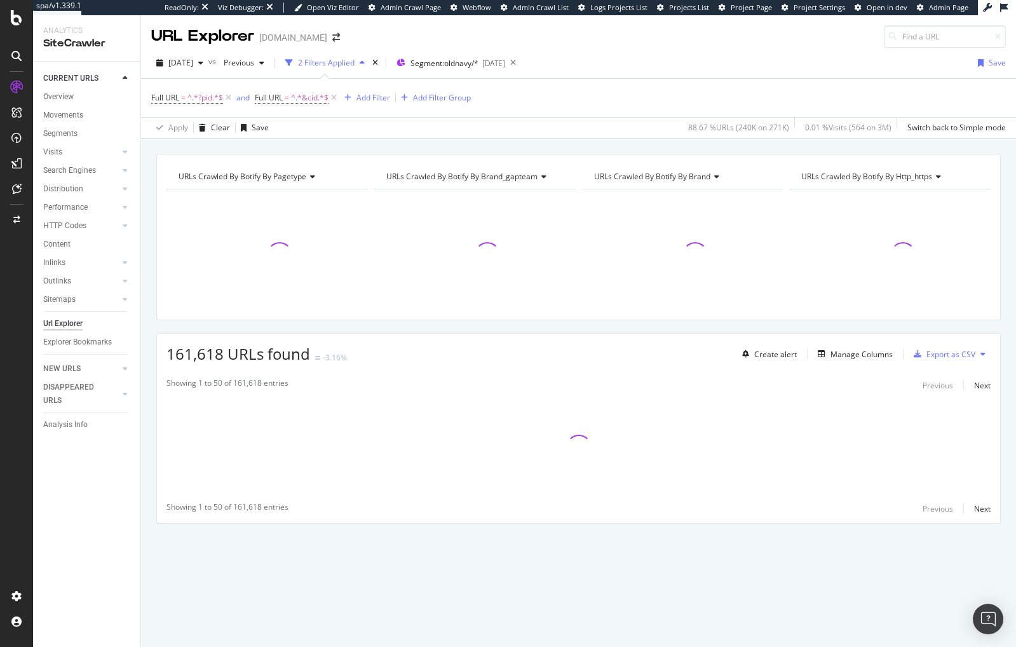
click at [288, 142] on div "URLs Crawled By Botify By pagetype Chart (by Value) Table Expand Export as CSV …" at bounding box center [578, 154] width 875 height 30
click at [83, 93] on link "Overview" at bounding box center [87, 96] width 88 height 13
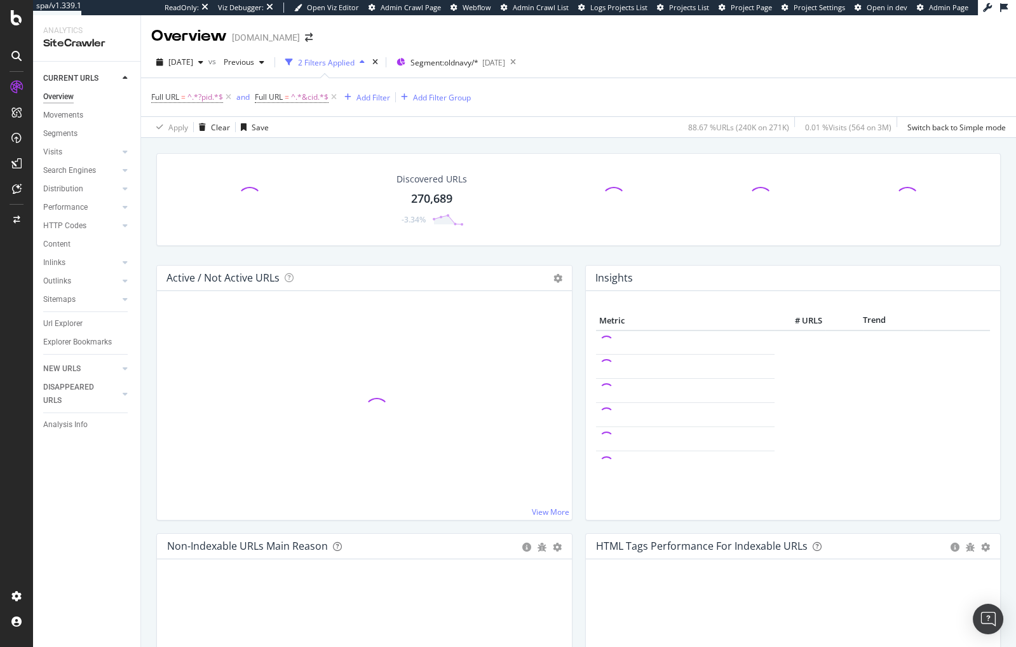
click at [147, 149] on div "Discovered URLs 270,689 -3.34% Active / Not Active URLs Chart (by Value) Chart …" at bounding box center [578, 454] width 875 height 632
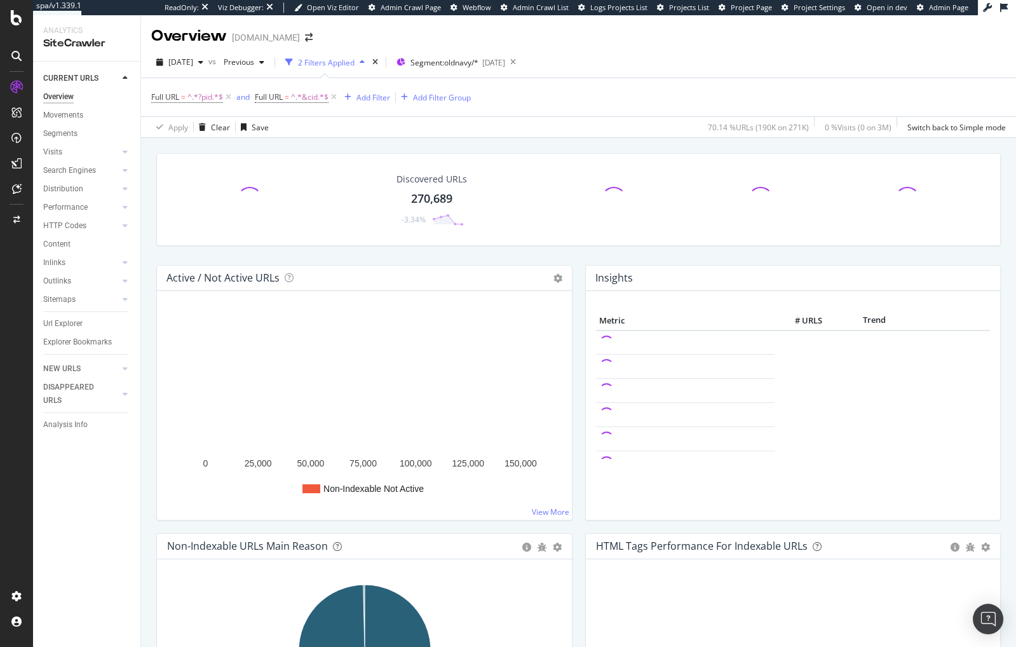
click at [576, 290] on div "Active / Not Active URLs Chart (by Value) Chart (by Percentage) Table Expand Ex…" at bounding box center [364, 399] width 429 height 268
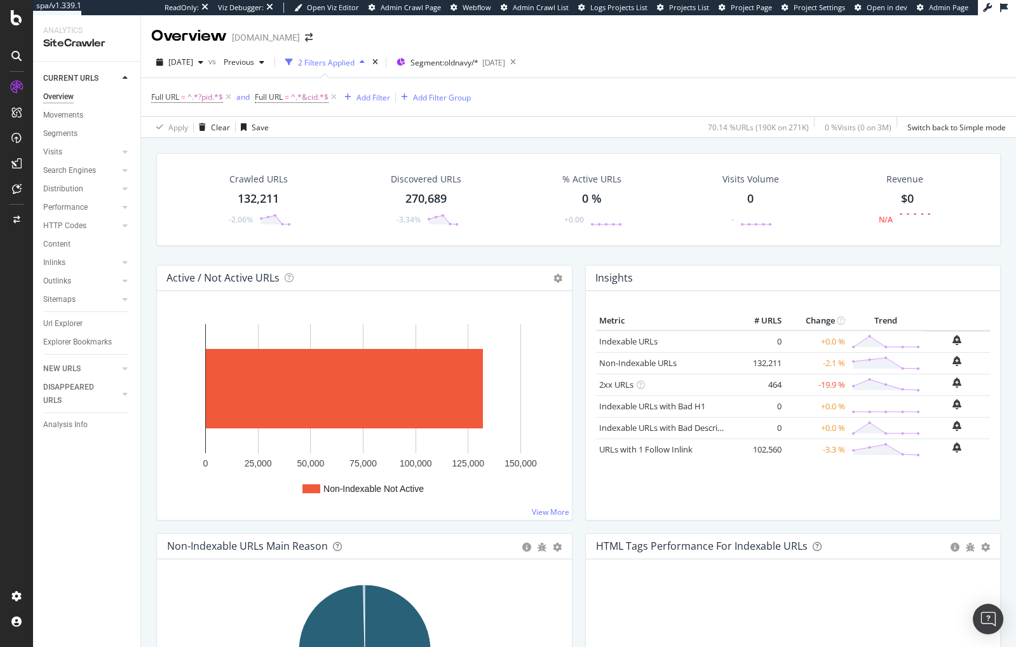
click at [806, 252] on div "Crawled URLs 132,211 -2.06% Discovered URLs 270,689 -3.34% % Active URLs 0 % +0…" at bounding box center [578, 209] width 857 height 112
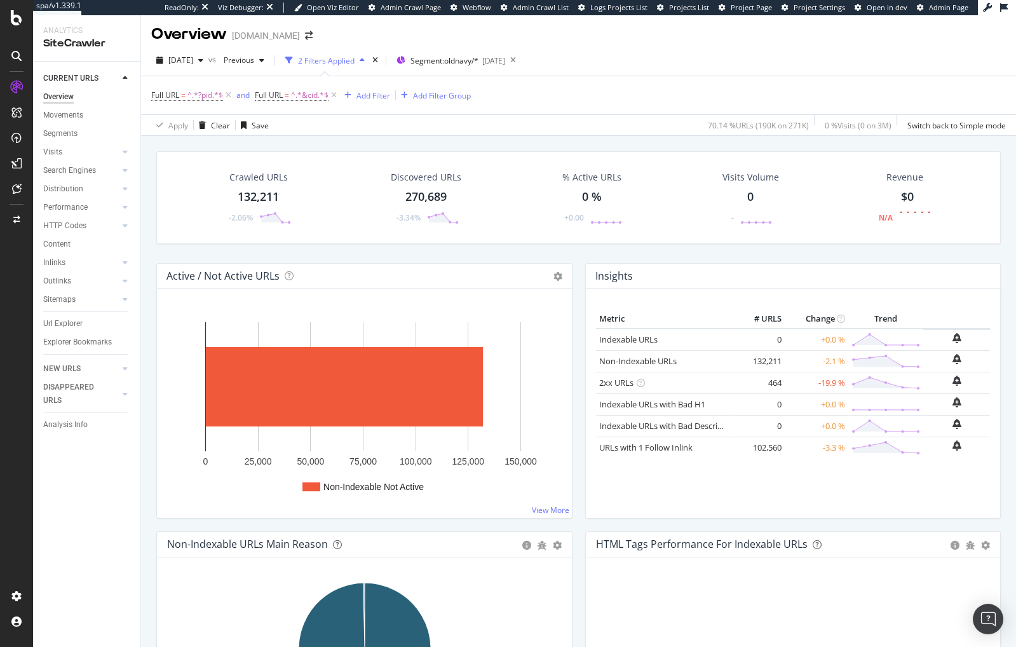
click at [82, 189] on div "Distribution" at bounding box center [63, 188] width 40 height 13
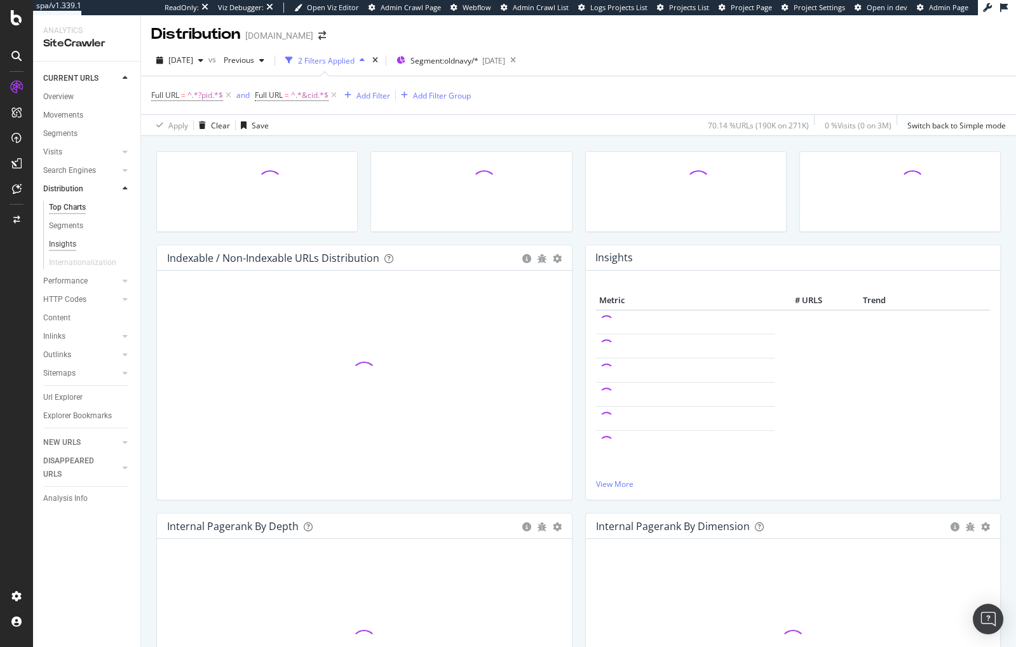
click at [70, 245] on div "Insights" at bounding box center [62, 244] width 27 height 13
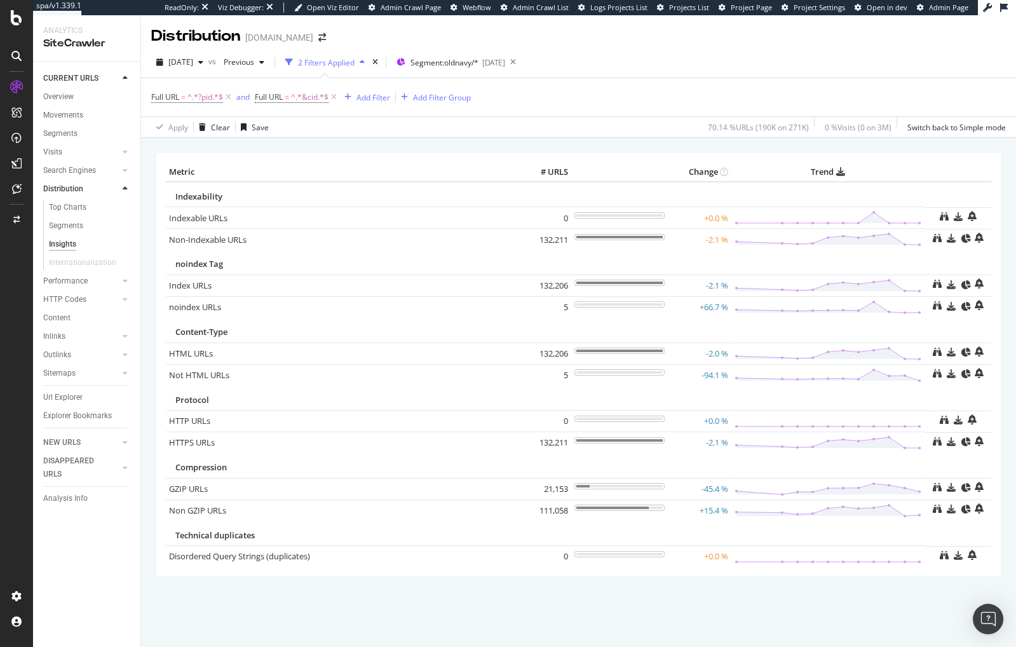
drag, startPoint x: 552, startPoint y: 130, endPoint x: 773, endPoint y: 186, distance: 227.4
click at [552, 130] on div "Apply Clear Save 70.14 % URLs ( 190K on 271K ) 0 % Visits ( 0 on 3M ) Switch ba…" at bounding box center [578, 126] width 875 height 21
click at [468, 135] on div "Apply Clear Save 70.14 % URLs ( 190K on 271K ) 0 % Visits ( 0 on 3M ) Switch ba…" at bounding box center [578, 126] width 875 height 21
click at [598, 140] on div "× Metric # URLS Change Trend Indexability Indexable URLs × Close Chart - API Re…" at bounding box center [578, 401] width 875 height 527
click at [285, 145] on div "× Metric # URLS Change Trend Indexability Indexable URLs × Close Chart - API Re…" at bounding box center [578, 382] width 844 height 477
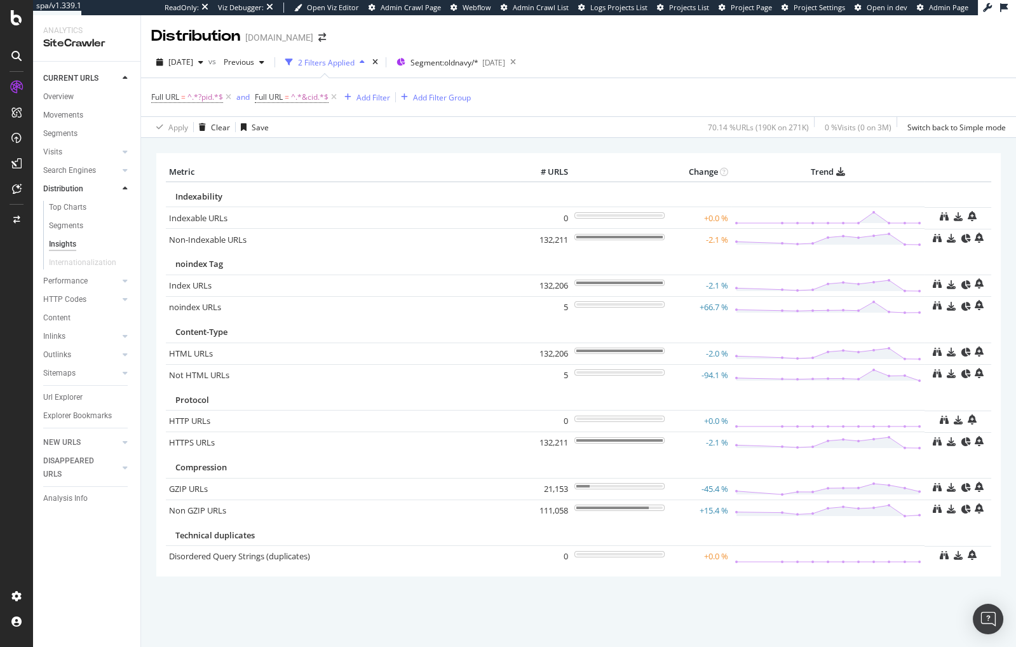
click at [308, 147] on div "× Metric # URLS Change Trend Indexability Indexable URLs × Close Chart - API Re…" at bounding box center [578, 382] width 844 height 477
click at [515, 151] on div "× Metric # URLS Change Trend Indexability Indexable URLs × Close Chart - API Re…" at bounding box center [578, 382] width 844 height 477
click at [515, 145] on div "× Metric # URLS Change Trend Indexability Indexable URLs × Close Chart - API Re…" at bounding box center [578, 382] width 844 height 477
click at [518, 144] on div "× Metric # URLS Change Trend Indexability Indexable URLs × Close Chart - API Re…" at bounding box center [578, 382] width 844 height 477
click at [520, 144] on div "× Metric # URLS Change Trend Indexability Indexable URLs × Close Chart - API Re…" at bounding box center [578, 382] width 844 height 477
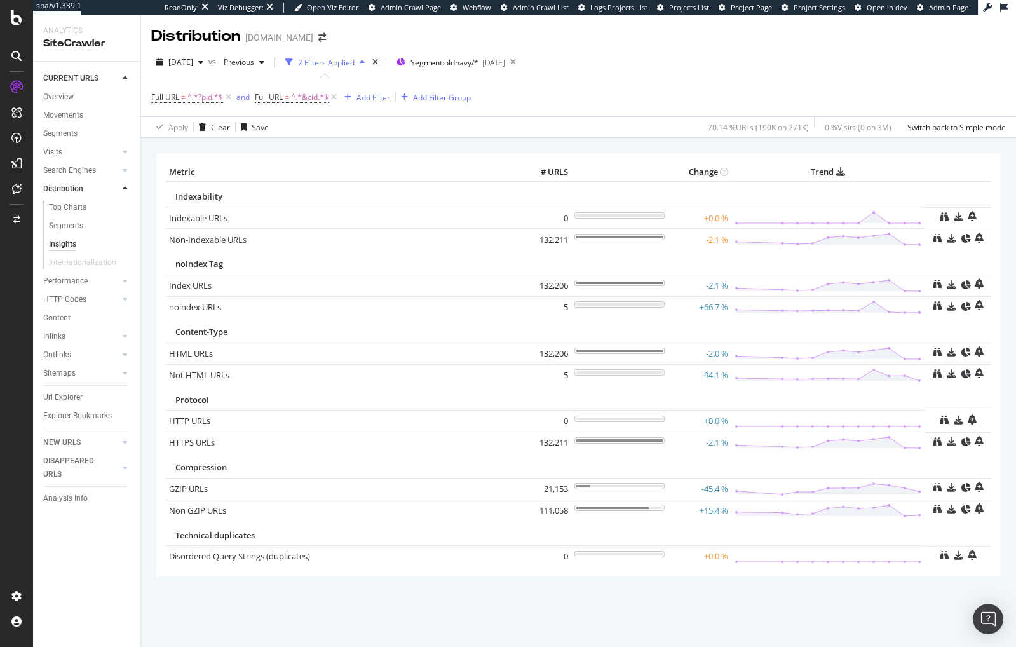
click at [509, 144] on div "× Metric # URLS Change Trend Indexability Indexable URLs × Close Chart - API Re…" at bounding box center [578, 382] width 844 height 477
click at [551, 144] on div "× Metric # URLS Change Trend Indexability Indexable URLs × Close Chart - API Re…" at bounding box center [578, 382] width 844 height 477
click at [151, 250] on div "Metric # URLS Change Trend Indexability Indexable URLs × Close Chart - API Requ…" at bounding box center [578, 364] width 857 height 423
click at [209, 235] on link "Non-Indexable URLs" at bounding box center [208, 239] width 78 height 11
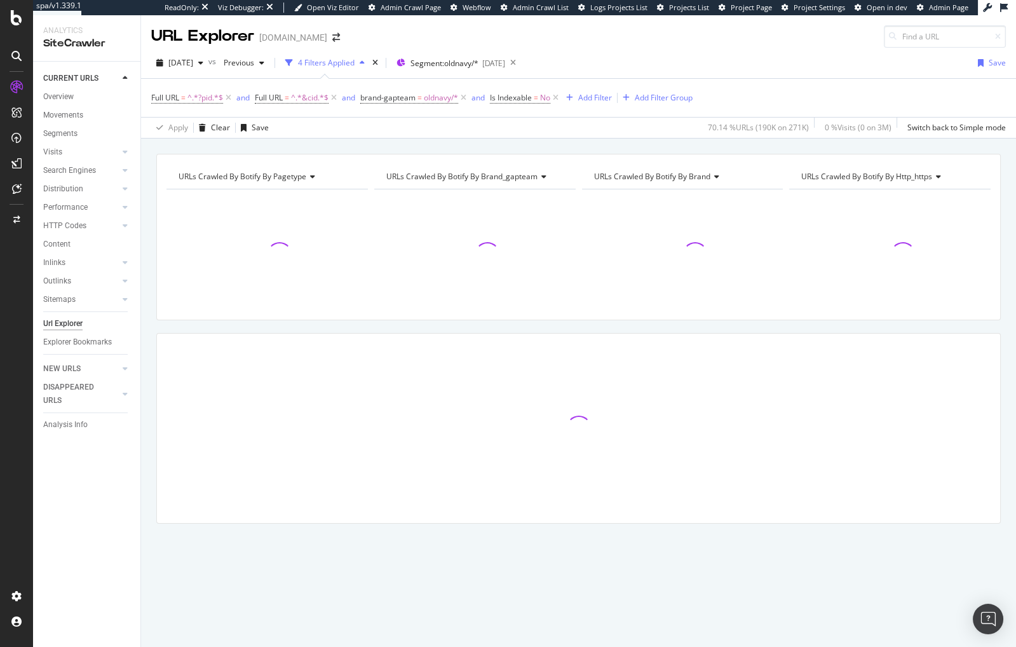
click at [151, 369] on div "URLs Crawled By Botify By pagetype Chart (by Value) Table Expand Export as CSV …" at bounding box center [578, 361] width 875 height 414
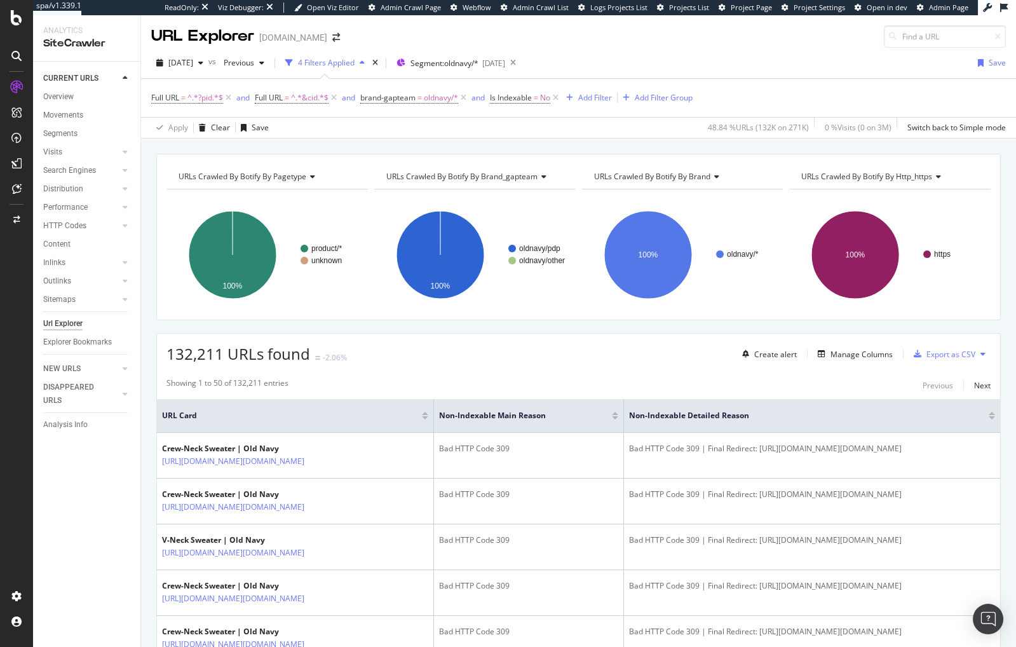
click at [369, 145] on div "URLs Crawled By Botify By pagetype Chart (by Value) Table Expand Export as CSV …" at bounding box center [578, 154] width 875 height 30
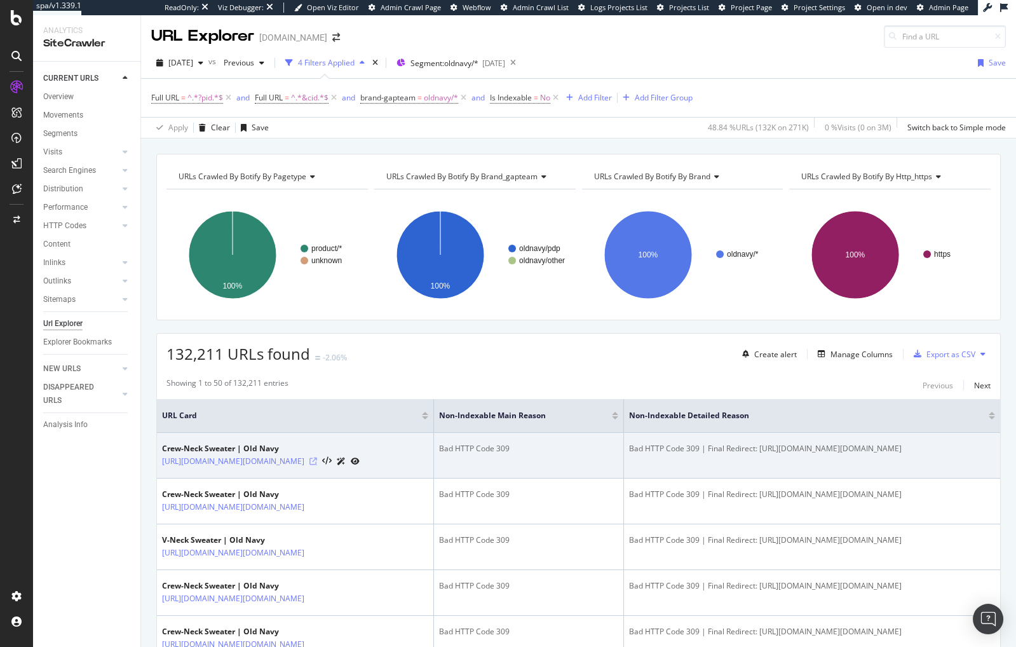
click at [317, 461] on icon at bounding box center [313, 461] width 8 height 8
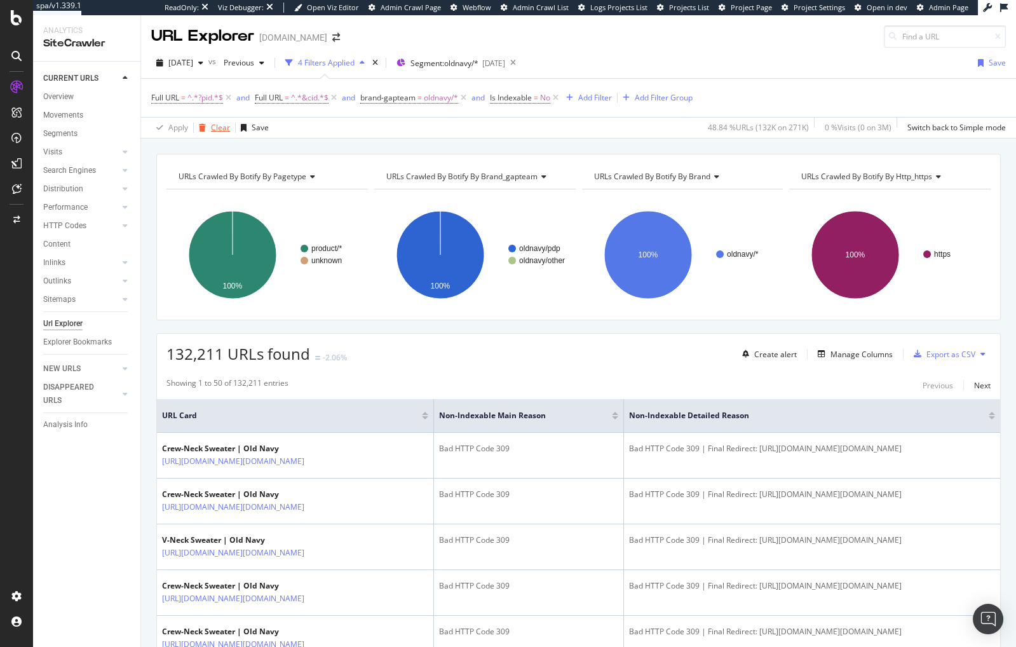
click at [215, 132] on div "Clear" at bounding box center [212, 127] width 36 height 19
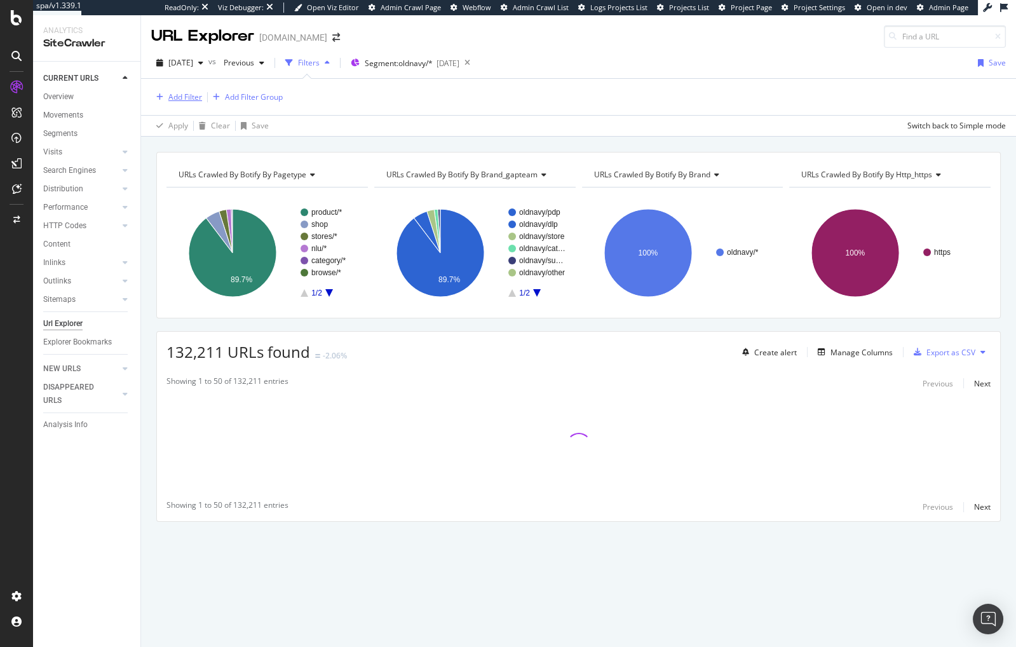
click at [183, 95] on div "Add Filter" at bounding box center [185, 96] width 34 height 11
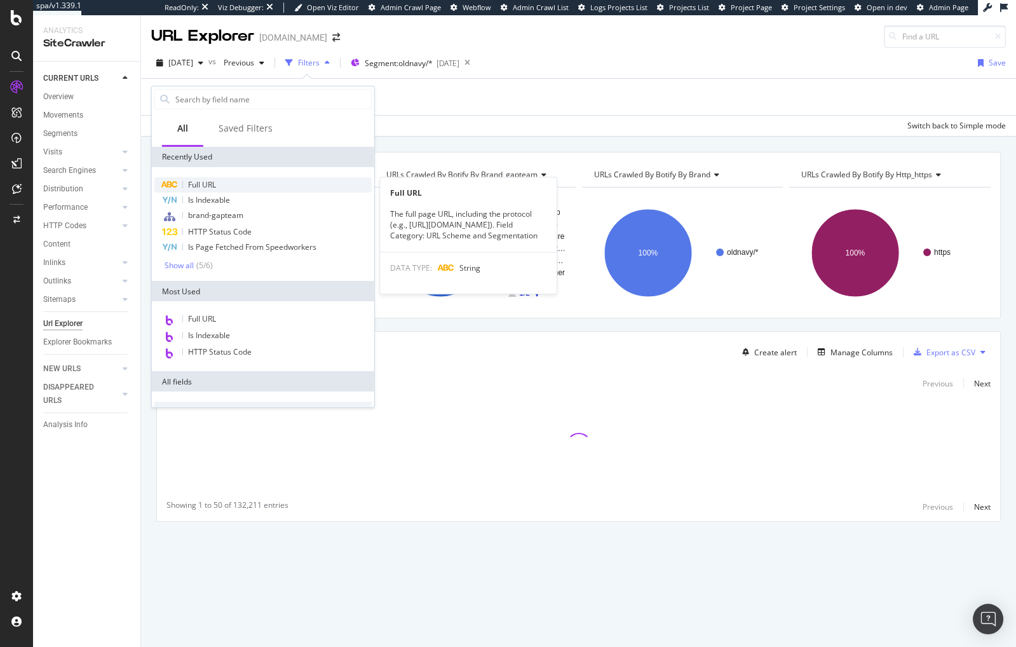
click at [213, 184] on span "Full URL" at bounding box center [202, 184] width 28 height 11
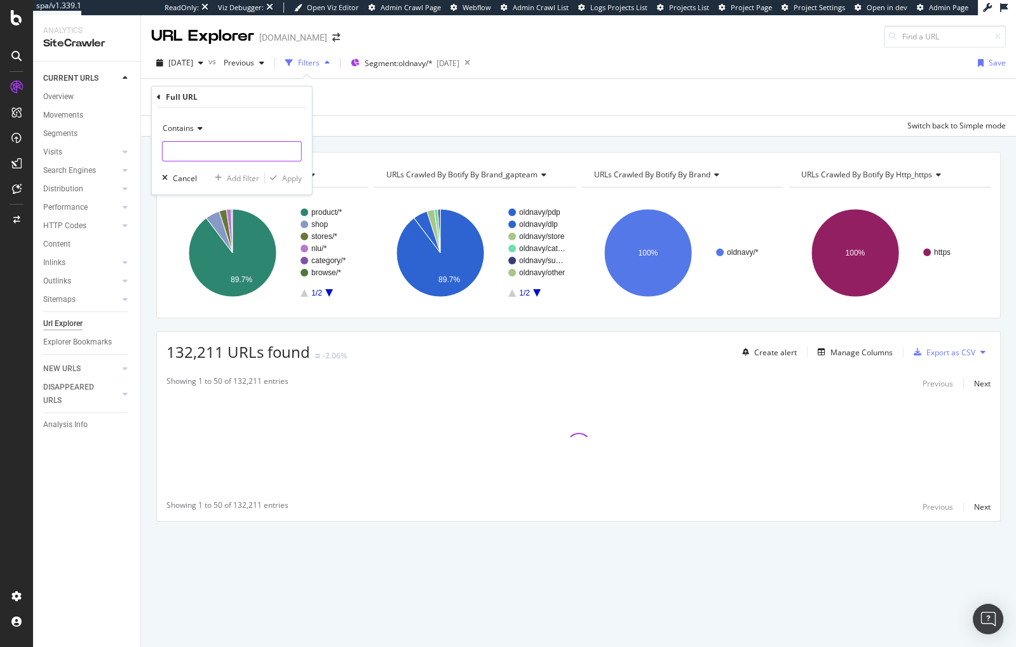
click at [205, 147] on input "text" at bounding box center [232, 151] width 139 height 20
type input "smartlink"
drag, startPoint x: 290, startPoint y: 177, endPoint x: 384, endPoint y: 128, distance: 106.0
click at [290, 177] on div "Apply" at bounding box center [292, 178] width 20 height 11
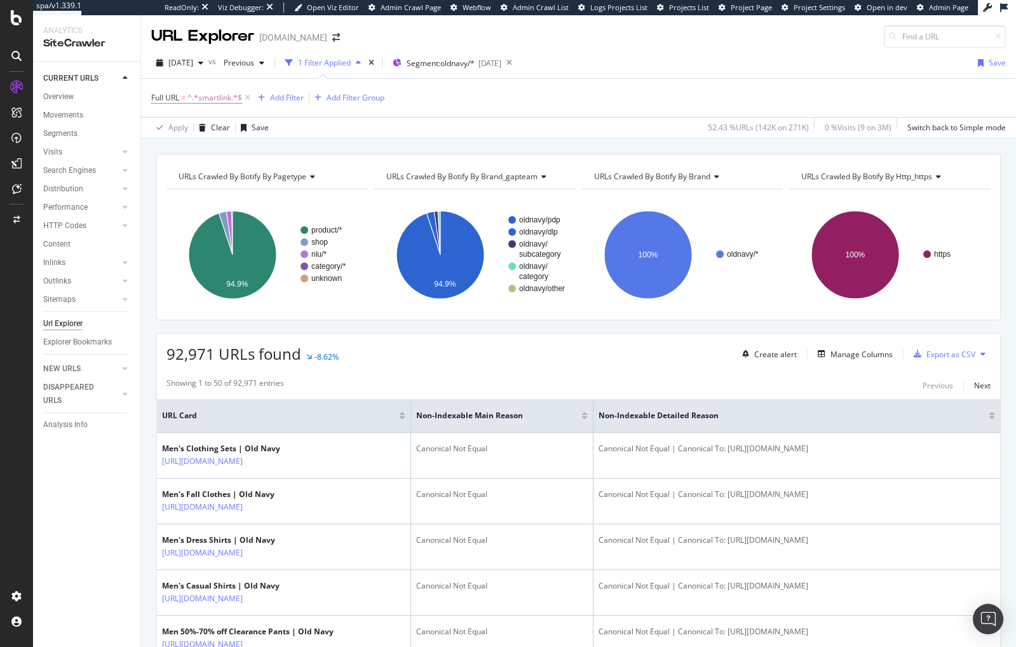
drag, startPoint x: 98, startPoint y: 539, endPoint x: 163, endPoint y: 90, distance: 453.1
click at [301, 145] on div "URLs Crawled By Botify By pagetype Chart (by Value) Table Expand Export as CSV …" at bounding box center [578, 154] width 875 height 30
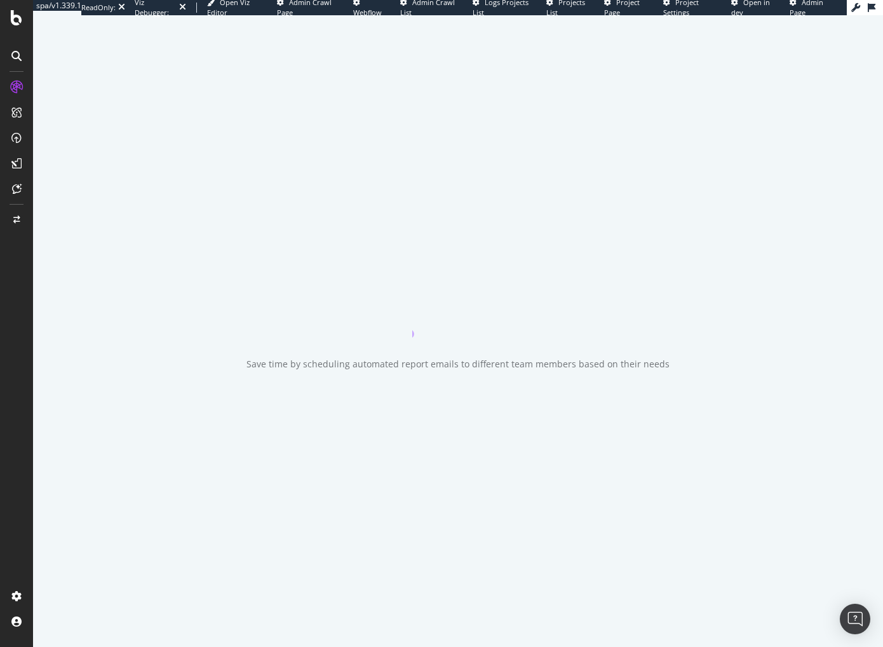
click at [130, 258] on div "Save time by scheduling automated report emails to different team members based…" at bounding box center [458, 331] width 850 height 632
click at [38, 343] on div "Save time by scheduling automated report emails to different team members based…" at bounding box center [458, 331] width 850 height 632
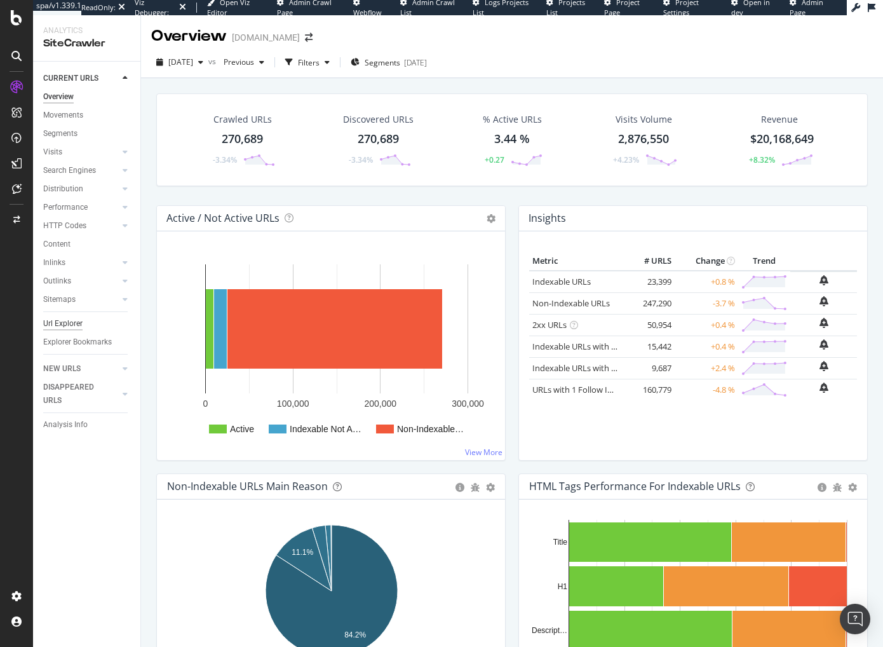
click at [69, 321] on div "Url Explorer" at bounding box center [62, 323] width 39 height 13
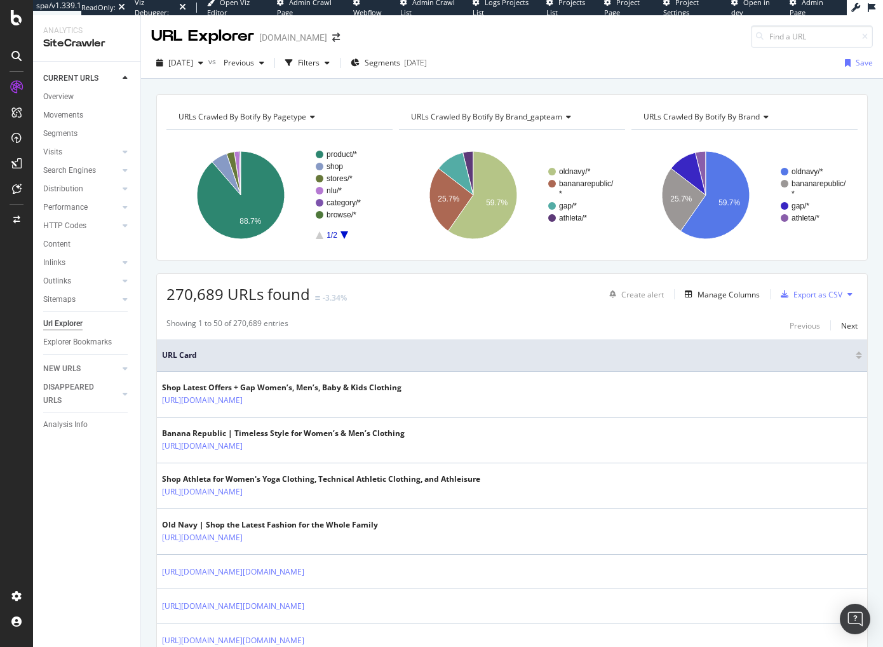
drag, startPoint x: 149, startPoint y: 218, endPoint x: 10, endPoint y: 363, distance: 200.4
click at [193, 64] on span "[DATE]" at bounding box center [180, 62] width 25 height 11
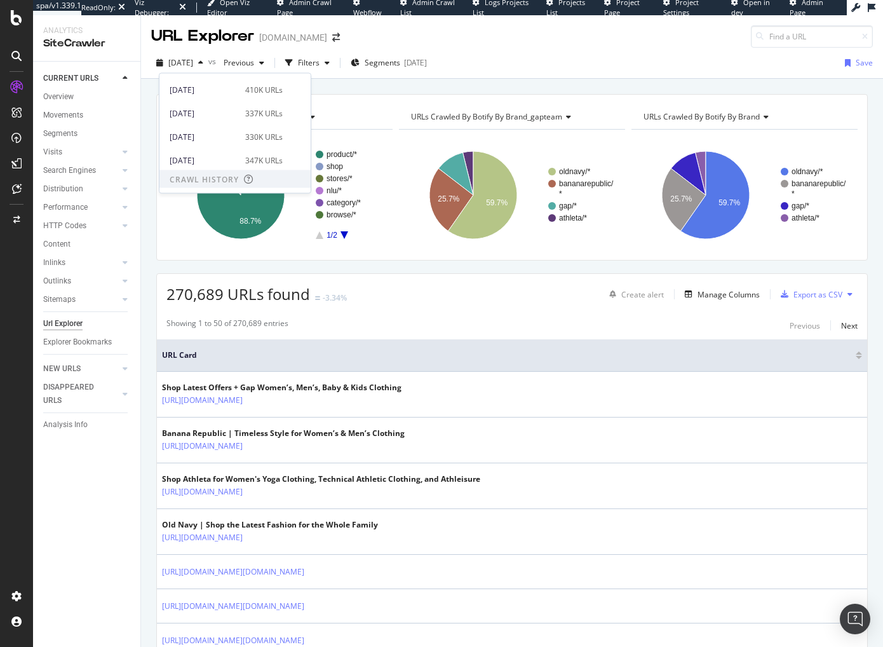
scroll to position [154, 0]
click at [214, 119] on div "[DATE]" at bounding box center [204, 118] width 68 height 11
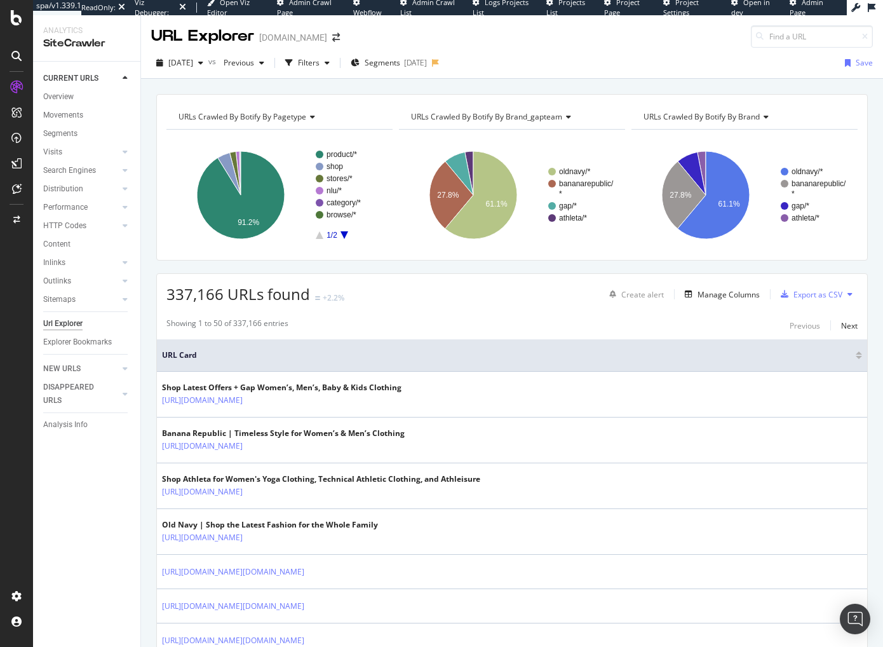
drag, startPoint x: 546, startPoint y: 334, endPoint x: 508, endPoint y: 107, distance: 230.0
click at [335, 95] on div "URLs Crawled By Botify By pagetype Chart (by Value) Table Expand Export as CSV …" at bounding box center [512, 177] width 712 height 166
click at [320, 65] on div "Filters" at bounding box center [309, 62] width 22 height 11
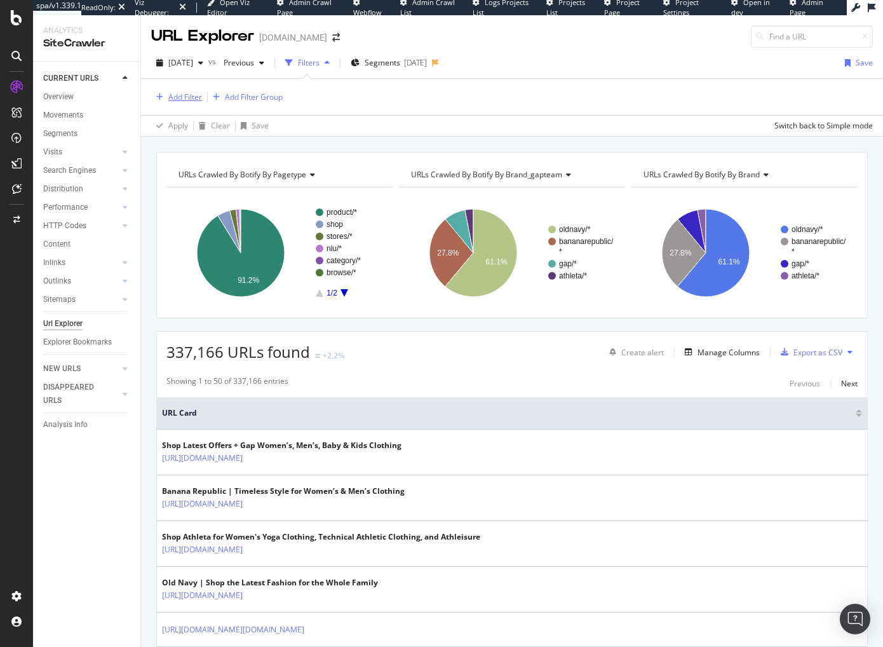
click at [180, 93] on div "Add Filter" at bounding box center [185, 96] width 34 height 11
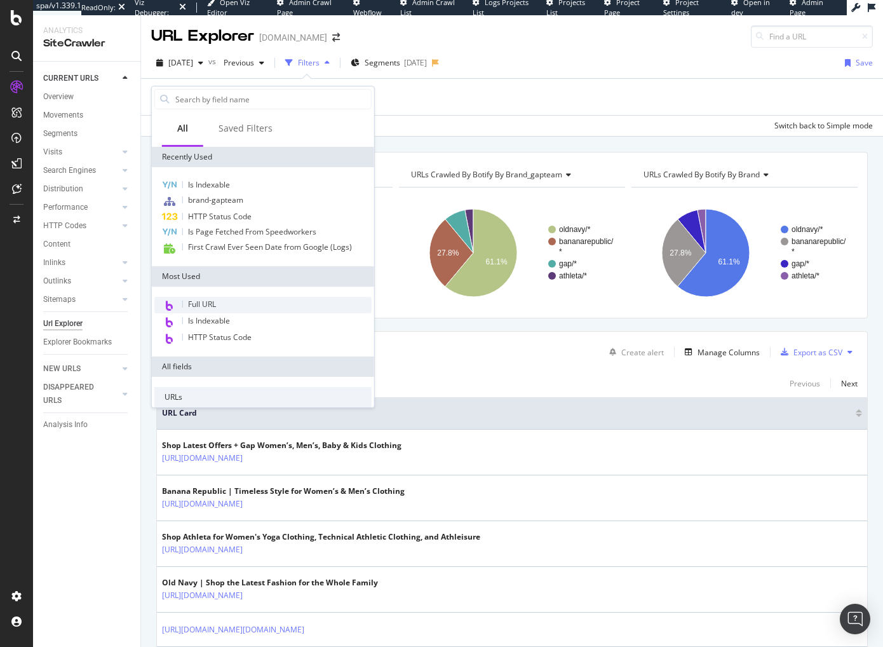
click at [215, 306] on span "Full URL" at bounding box center [202, 304] width 28 height 11
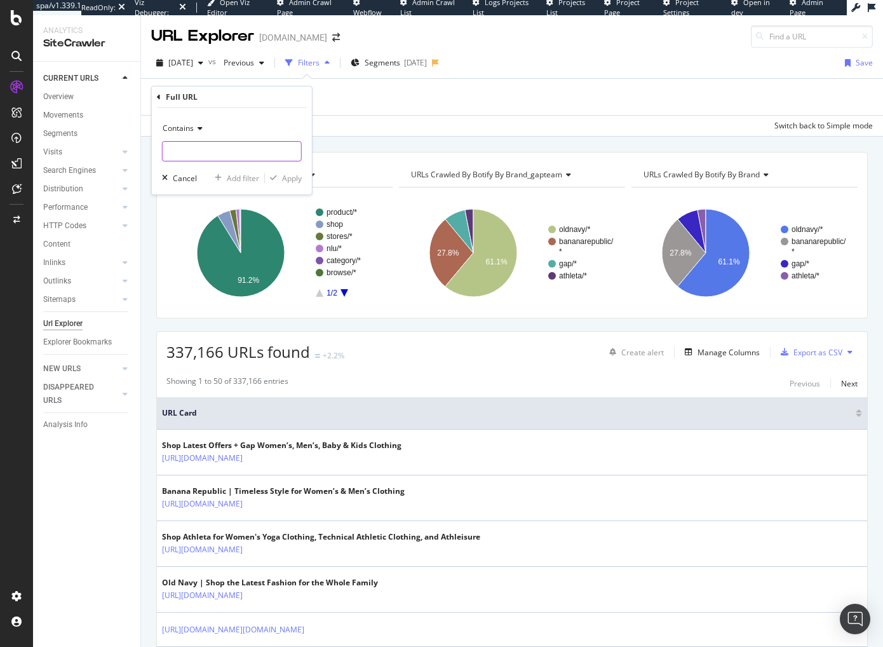
click at [226, 147] on input "text" at bounding box center [232, 151] width 139 height 20
paste input "https://oldnavy.gap.com/browse/product.do?pid=784458002"
type input "https://oldnavy.gap.com/browse/product.do?pid=784458002"
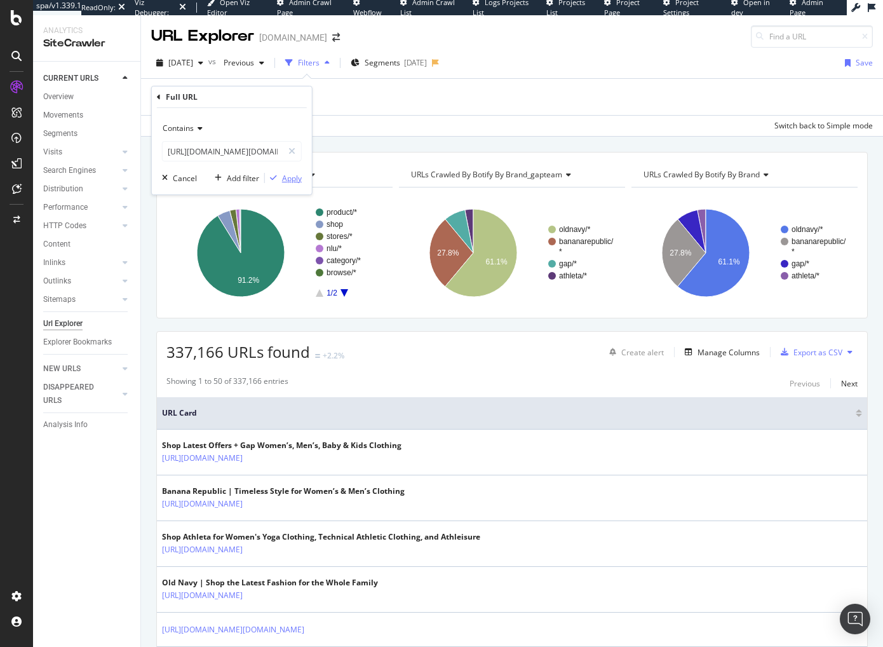
click at [293, 177] on div "Apply" at bounding box center [292, 178] width 20 height 11
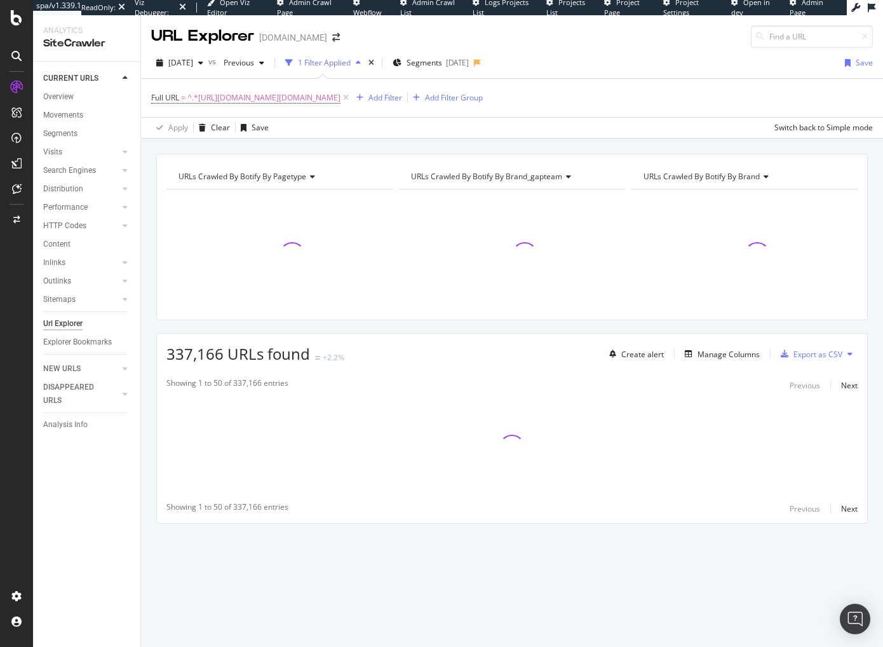
click at [152, 316] on div "URLs Crawled By Botify By pagetype Chart (by Value) Table Expand Export as CSV …" at bounding box center [512, 361] width 742 height 414
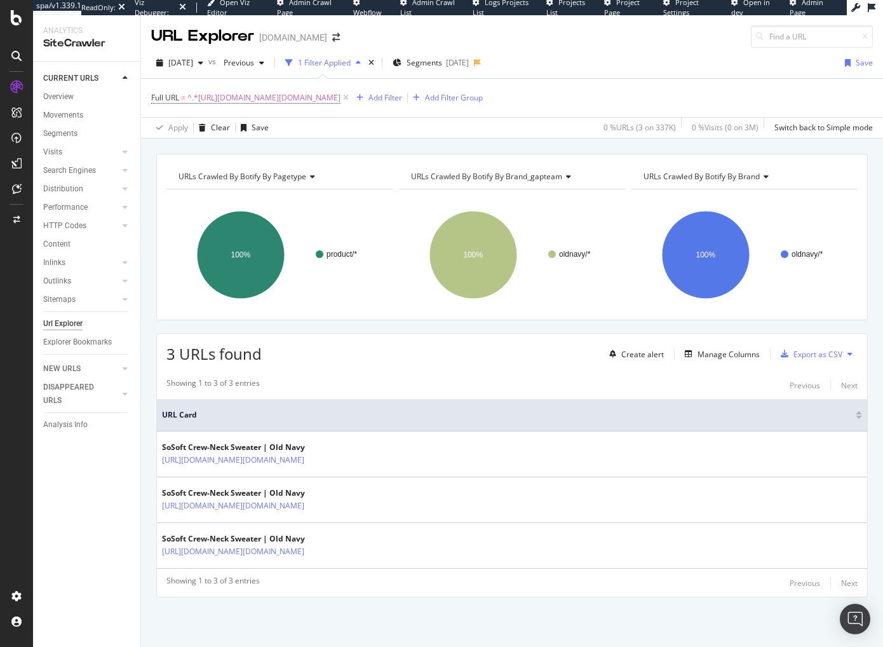
click at [145, 513] on div "URLs Crawled By Botify By pagetype Chart (by Value) Table Expand Export as CSV …" at bounding box center [512, 398] width 742 height 488
click at [503, 361] on div "3 URLs found Create alert Manage Columns Export as CSV" at bounding box center [512, 349] width 710 height 31
click at [747, 353] on div "Manage Columns" at bounding box center [729, 354] width 62 height 11
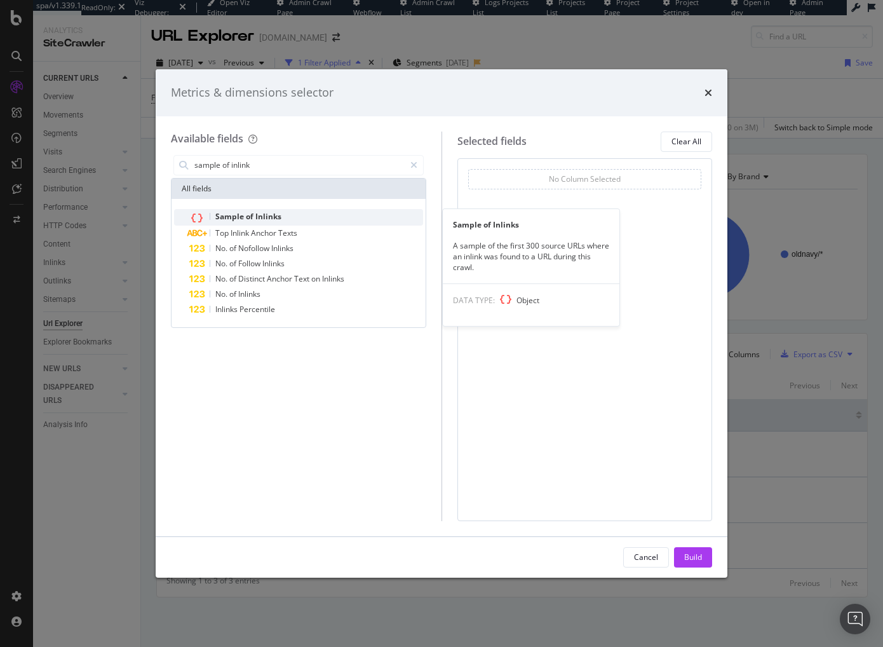
type input "sample of inlink"
click at [281, 215] on div "Sample of Inlinks" at bounding box center [306, 217] width 234 height 17
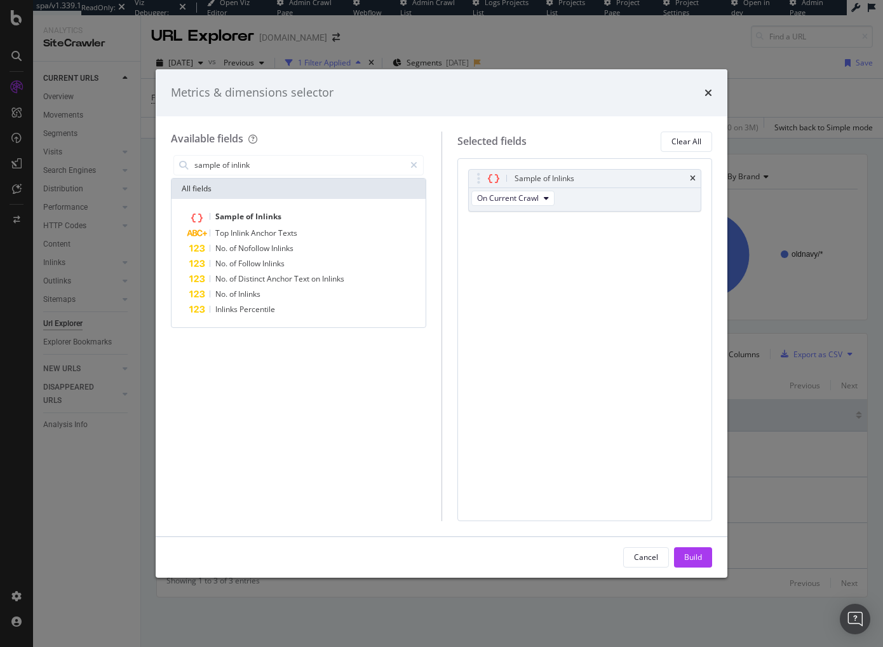
drag, startPoint x: 689, startPoint y: 562, endPoint x: 38, endPoint y: 496, distance: 654.5
click at [687, 559] on div "Build" at bounding box center [693, 556] width 18 height 11
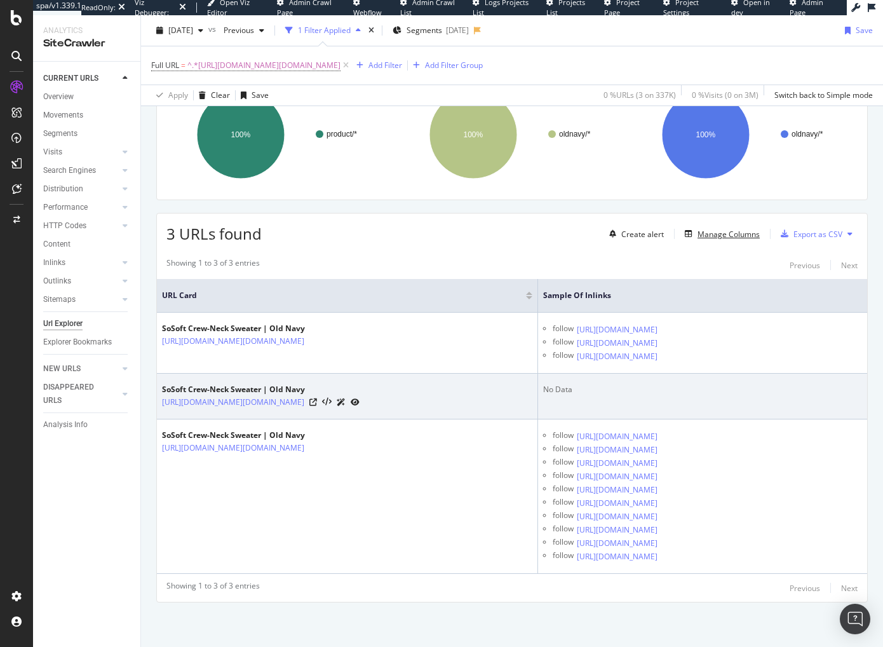
scroll to position [165, 0]
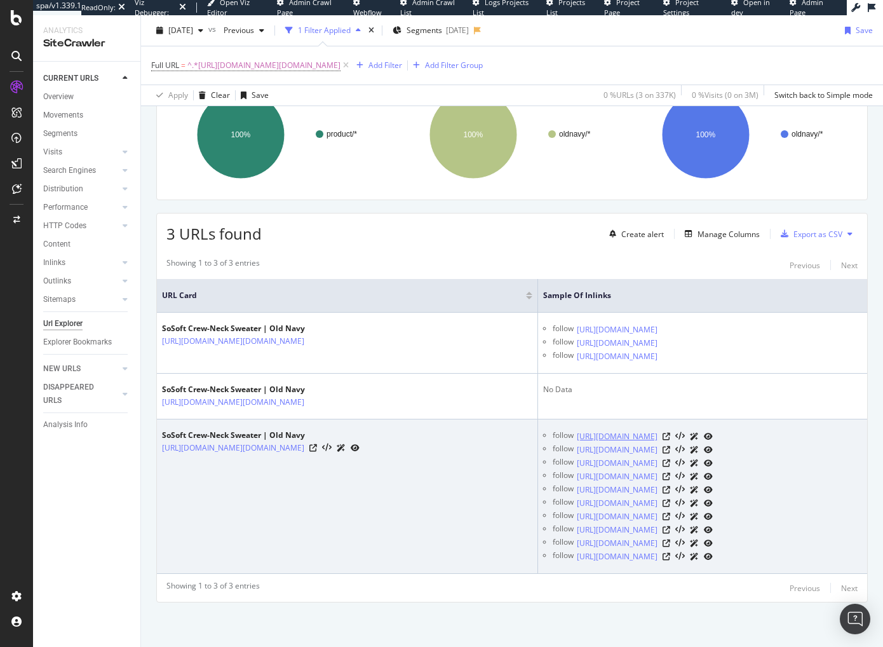
drag, startPoint x: 551, startPoint y: 425, endPoint x: 591, endPoint y: 427, distance: 39.4
click at [593, 430] on link "https://oldnavy.gap.com/shop/soft-turtleneck-tops-0zaz01a" at bounding box center [617, 436] width 81 height 13
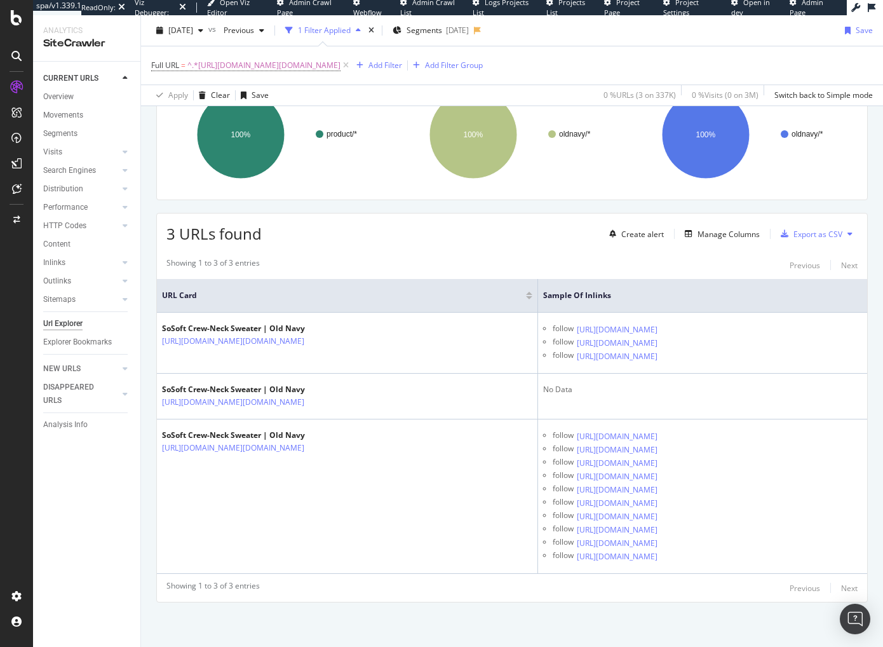
click at [511, 620] on div "URLs Crawled By Botify By pagetype Chart (by Value) Table Expand Export as CSV …" at bounding box center [512, 340] width 742 height 613
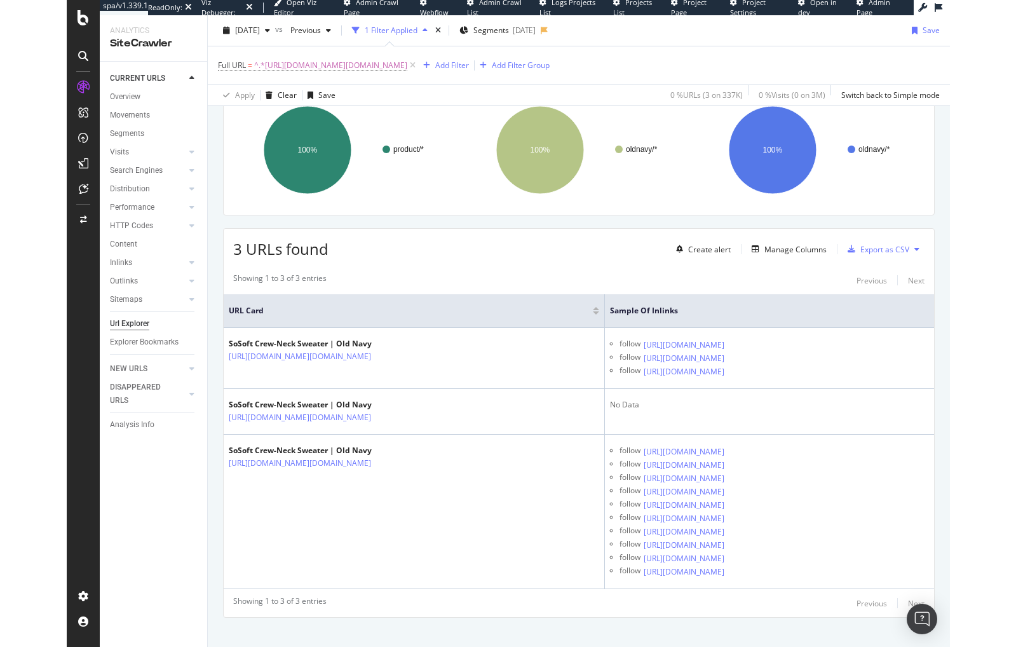
scroll to position [104, 0]
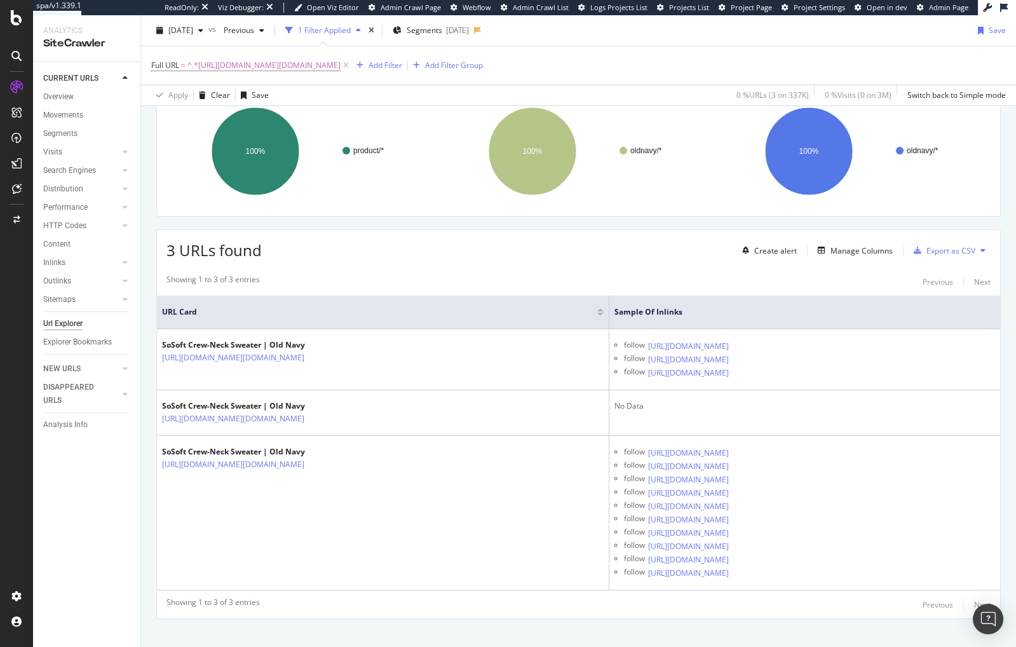
click at [627, 281] on div "Showing 1 to 3 of 3 entries Previous Next" at bounding box center [578, 281] width 843 height 15
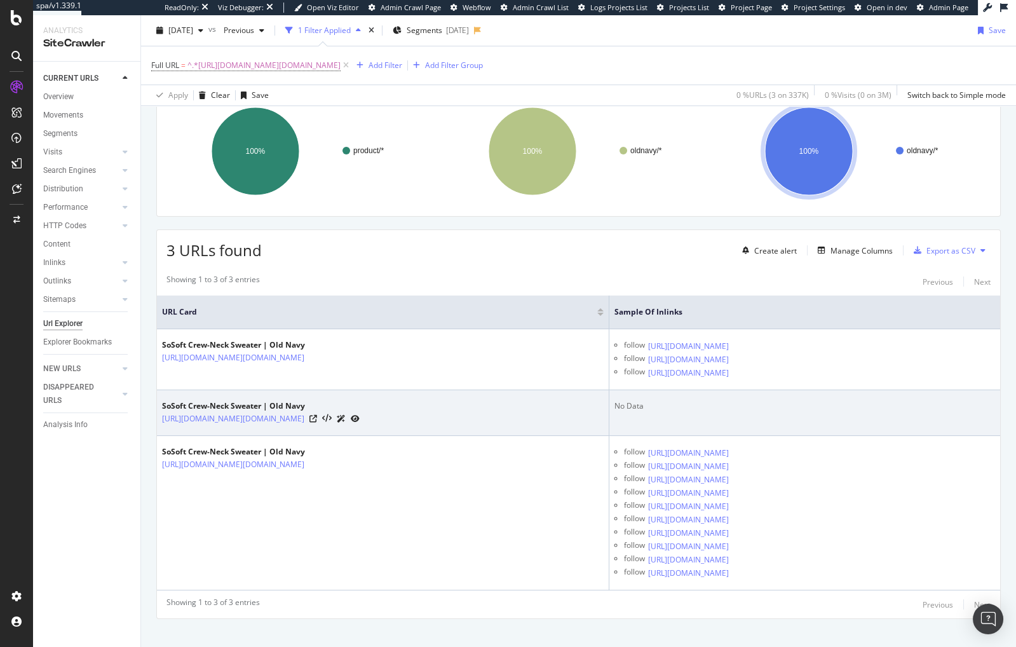
click at [285, 426] on td "SoSoft Crew-Neck Sweater | Old Navy https://oldnavy.gap.com/browse/product.do?p…" at bounding box center [383, 413] width 452 height 46
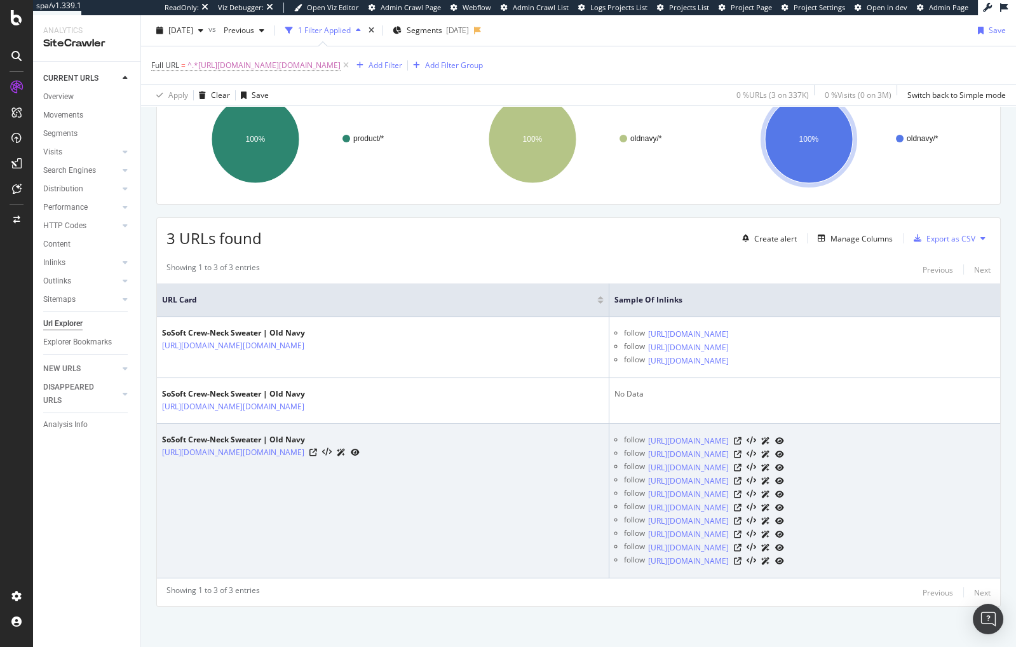
scroll to position [116, 0]
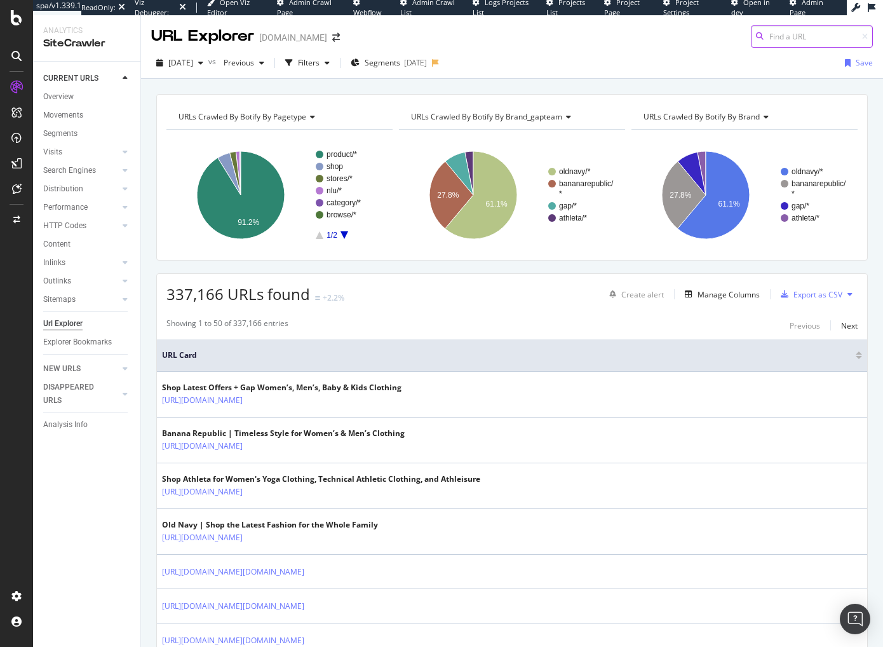
click at [778, 39] on input at bounding box center [812, 36] width 122 height 22
paste input "[URL][DOMAIN_NAME][DOMAIN_NAME]"
type input "[URL][DOMAIN_NAME][DOMAIN_NAME]"
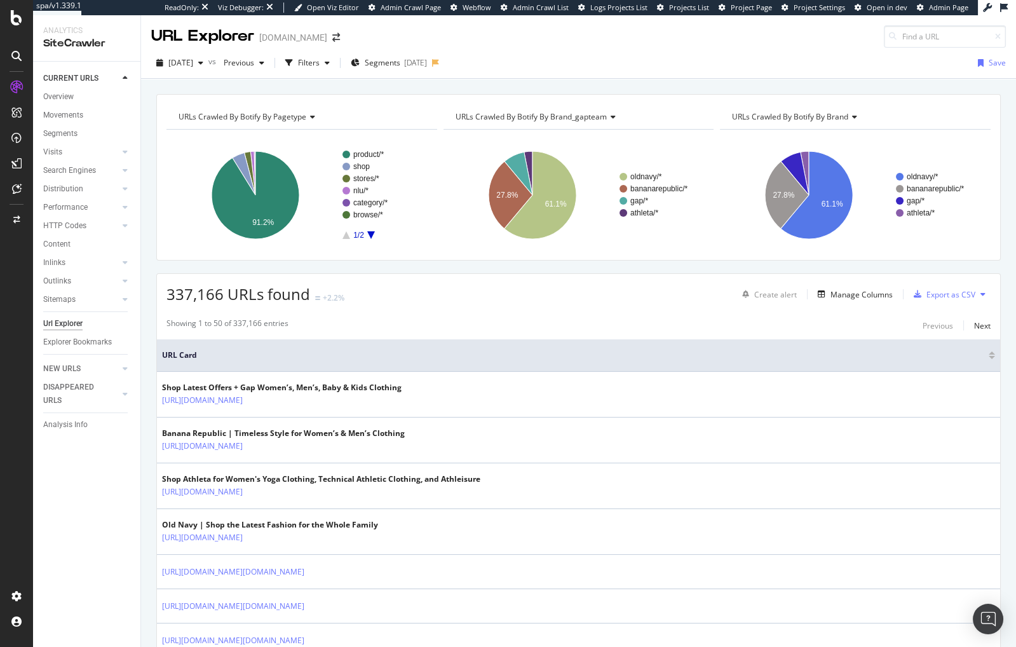
click at [541, 294] on div "337,166 URLs found +2.2% Create alert Manage Columns Export as CSV" at bounding box center [578, 289] width 843 height 31
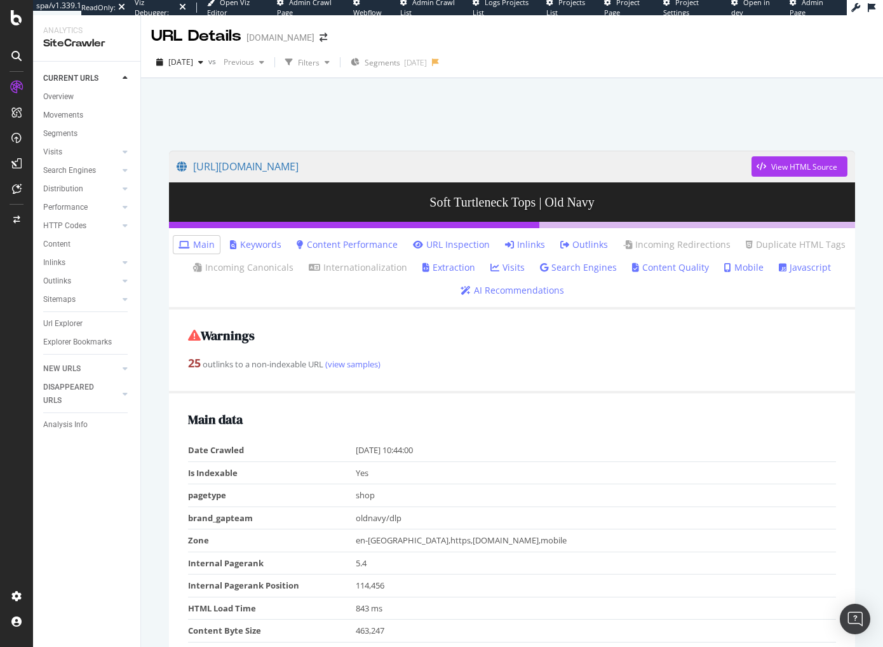
click at [537, 34] on div "URL Details [DOMAIN_NAME]" at bounding box center [512, 31] width 742 height 32
click at [461, 390] on div "Warnings 25 outlinks to a non-indexable URL (view samples)" at bounding box center [512, 351] width 686 height 84
drag, startPoint x: 487, startPoint y: 98, endPoint x: 363, endPoint y: 69, distance: 127.9
click at [487, 98] on div at bounding box center [512, 111] width 712 height 54
click at [270, 128] on div at bounding box center [512, 111] width 712 height 54
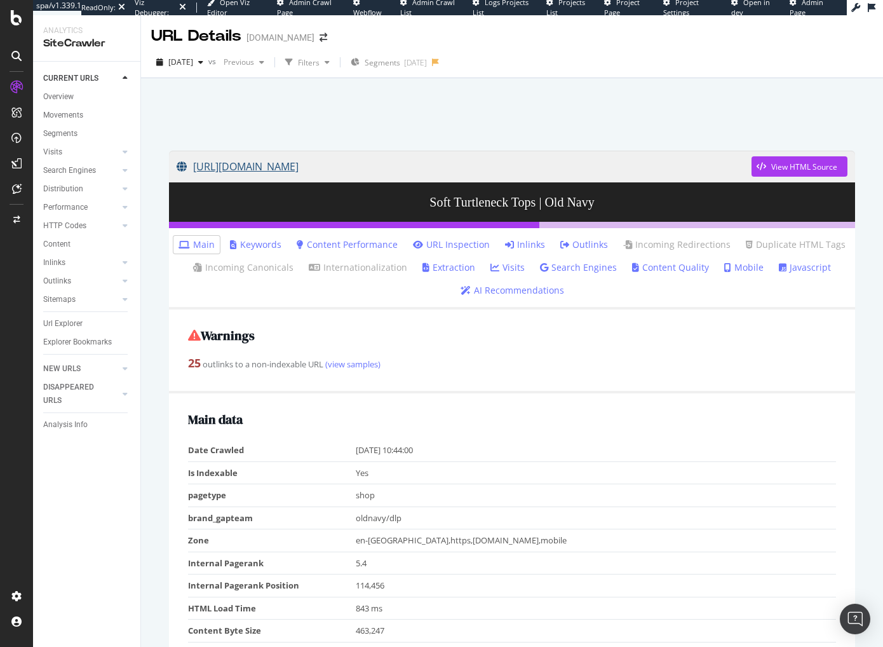
drag, startPoint x: 152, startPoint y: 165, endPoint x: 498, endPoint y: 175, distance: 345.8
click at [524, 176] on div "[URL][DOMAIN_NAME] View HTML Source Soft Turtleneck Tops | Old Navy Main Keywor…" at bounding box center [512, 394] width 742 height 632
copy link "[URL][DOMAIN_NAME]"
drag, startPoint x: 151, startPoint y: 299, endPoint x: 91, endPoint y: 316, distance: 62.7
click at [151, 299] on div "[URL][DOMAIN_NAME] View HTML Source Soft Turtleneck Tops | Old Navy Main Keywor…" at bounding box center [512, 394] width 742 height 632
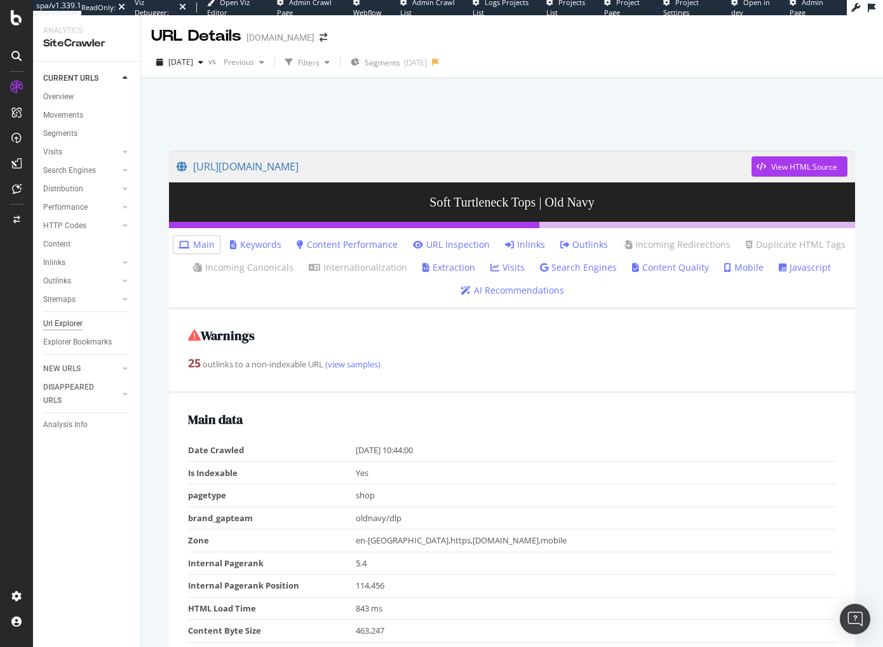
click at [79, 320] on div "Url Explorer" at bounding box center [62, 323] width 39 height 13
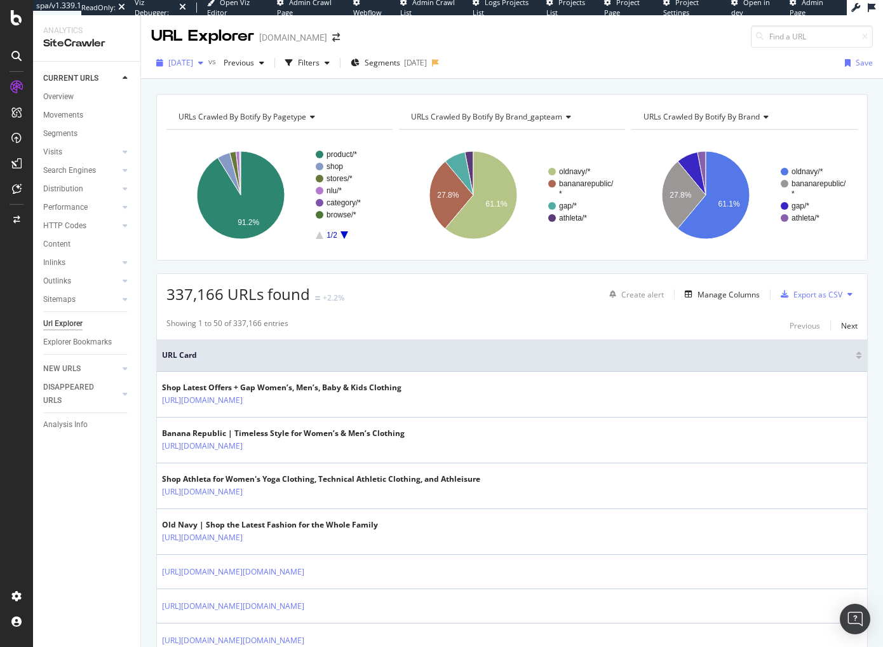
click at [181, 62] on span "[DATE]" at bounding box center [180, 62] width 25 height 11
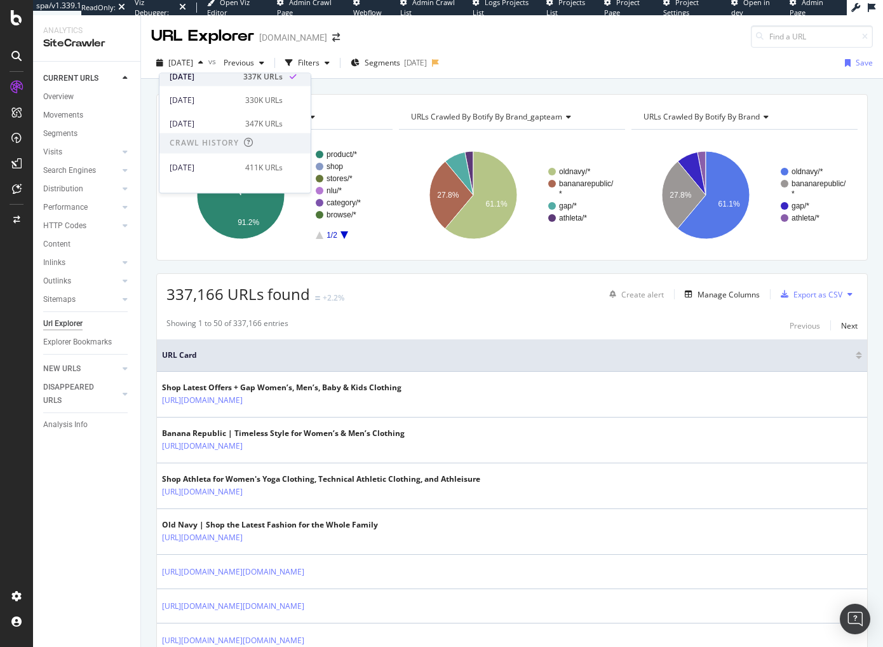
scroll to position [135, 0]
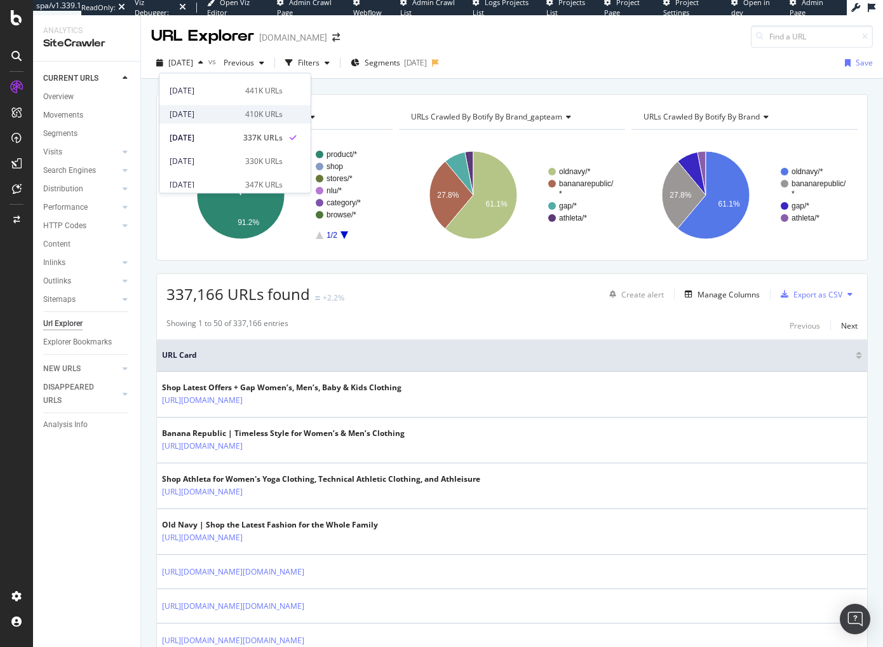
click at [222, 111] on div "[DATE]" at bounding box center [204, 114] width 68 height 11
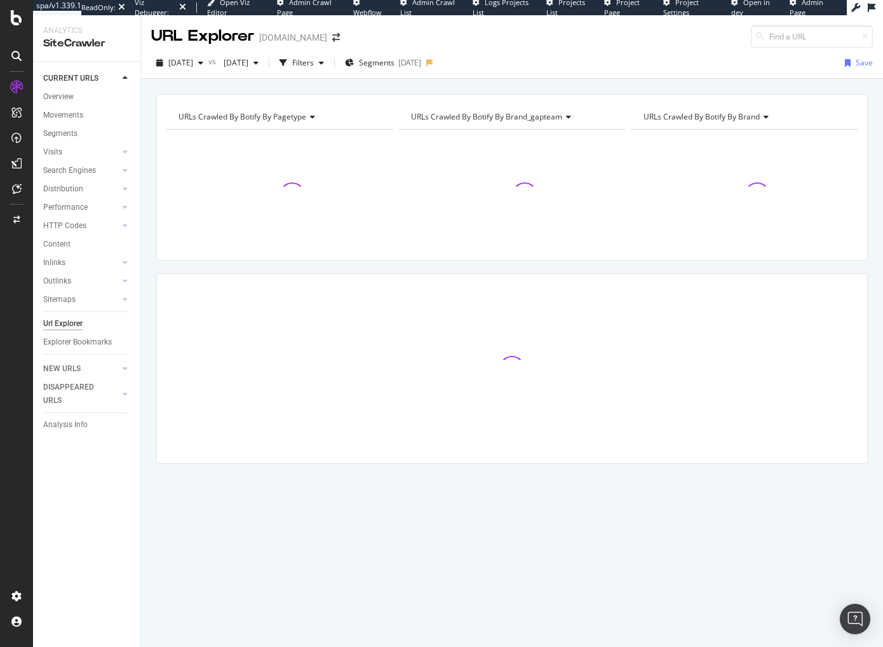
drag, startPoint x: 149, startPoint y: 457, endPoint x: 166, endPoint y: 440, distance: 23.4
click at [149, 457] on div "URLs Crawled By Botify By pagetype Chart (by Value) Table Expand Export as CSV …" at bounding box center [512, 301] width 742 height 414
click at [618, 95] on div "URLs Crawled By Botify By pagetype Chart (by Value) Table Expand Export as CSV …" at bounding box center [512, 177] width 712 height 166
click at [314, 61] on div "Filters" at bounding box center [303, 62] width 22 height 11
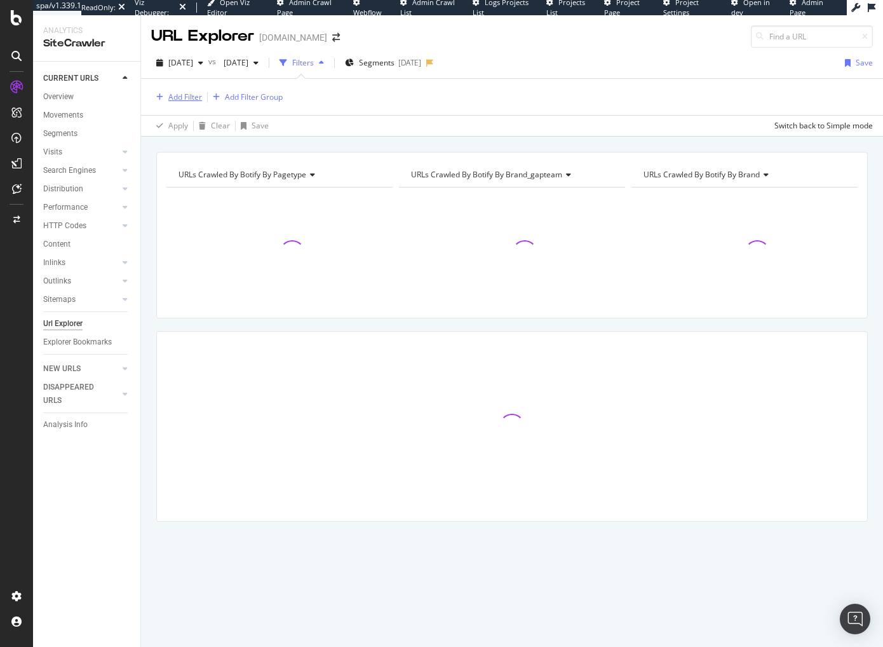
click at [184, 93] on div "Add Filter" at bounding box center [185, 96] width 34 height 11
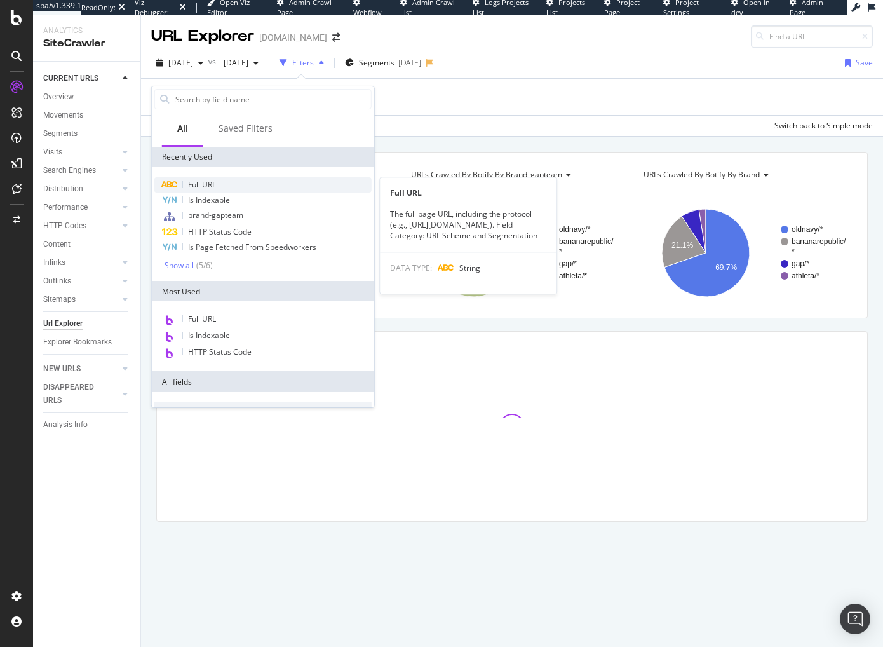
click at [199, 184] on span "Full URL" at bounding box center [202, 184] width 28 height 11
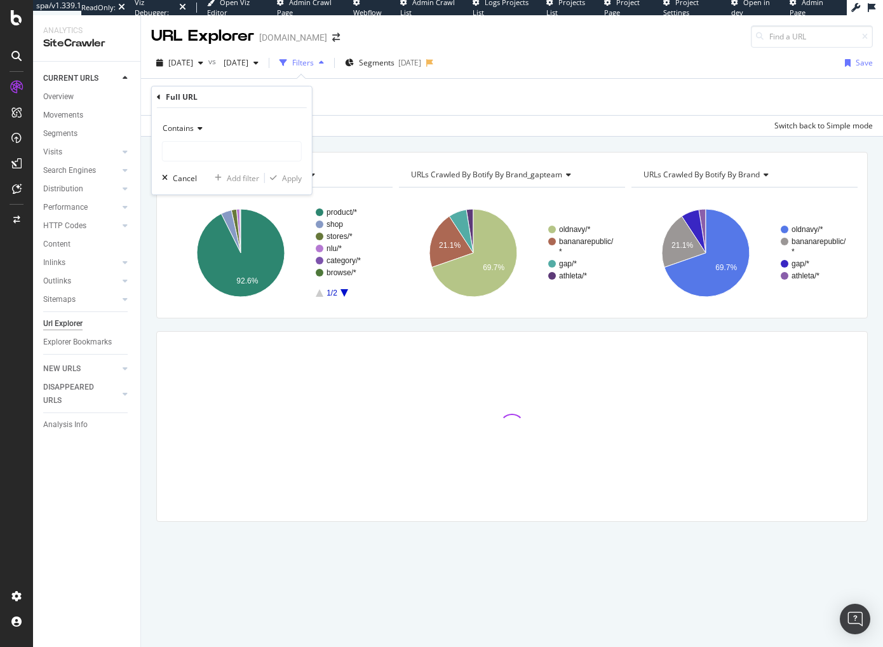
click at [186, 134] on div "Contains" at bounding box center [232, 128] width 140 height 20
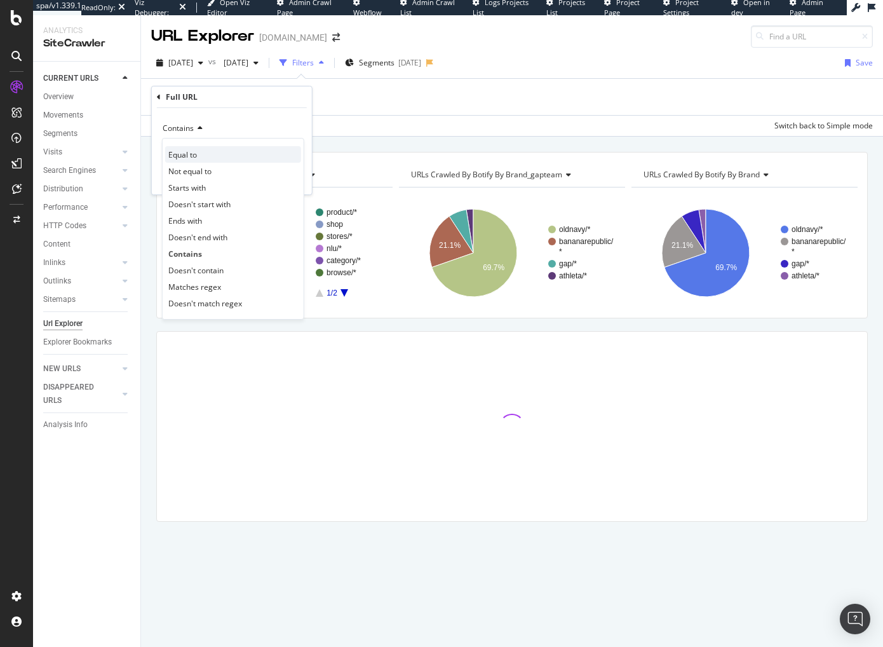
click at [198, 153] on div "Equal to" at bounding box center [233, 154] width 136 height 17
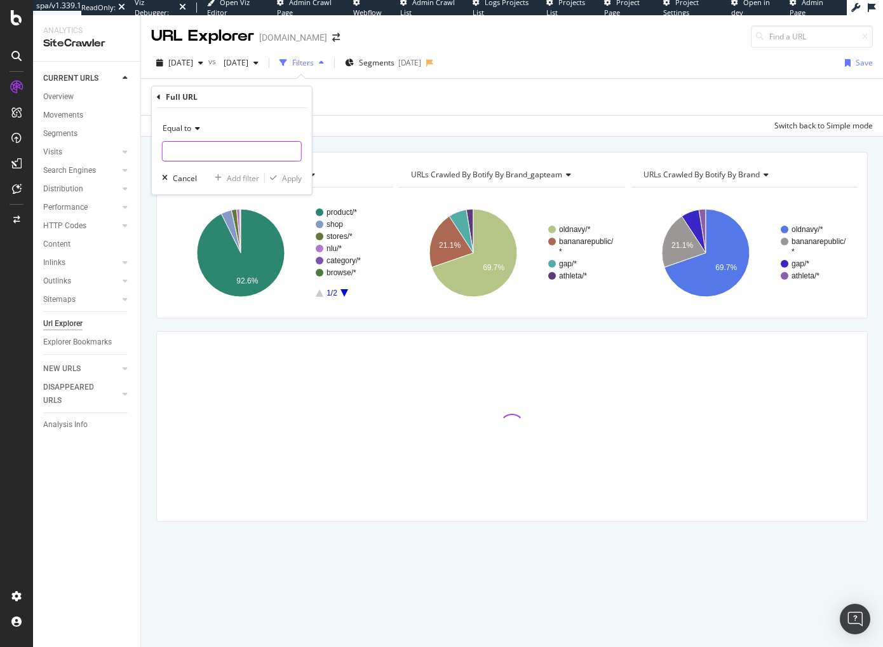
click at [208, 152] on input "text" at bounding box center [232, 151] width 139 height 20
paste input "[URL][DOMAIN_NAME]"
type input "[URL][DOMAIN_NAME]"
click at [297, 179] on div "Apply" at bounding box center [292, 178] width 20 height 11
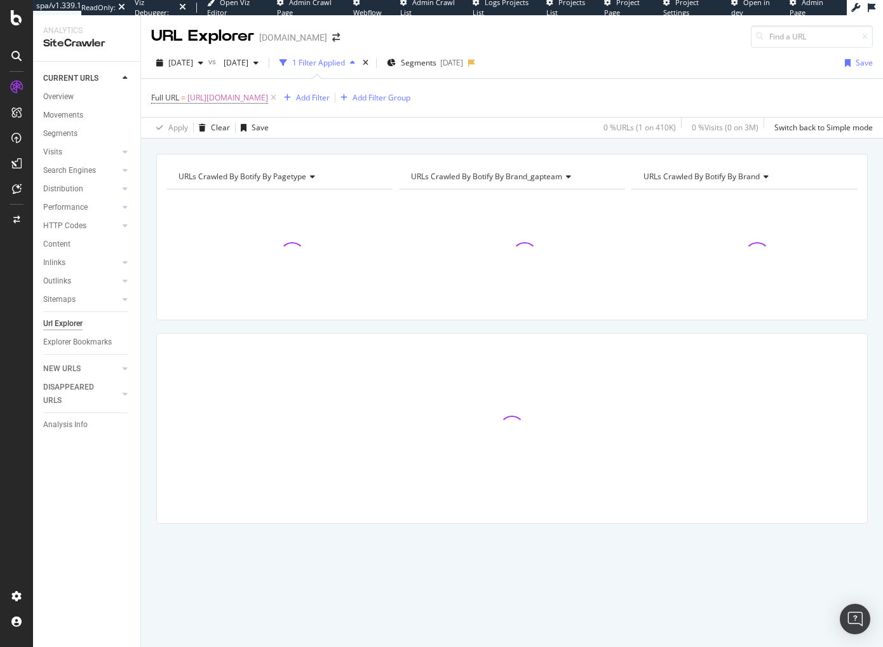
click at [151, 326] on div "URLs Crawled By Botify By pagetype Chart (by Value) Table Expand Export as CSV …" at bounding box center [512, 361] width 742 height 414
click at [406, 142] on div "URLs Crawled By Botify By pagetype Chart (by Value) Table Expand Export as CSV …" at bounding box center [512, 154] width 742 height 30
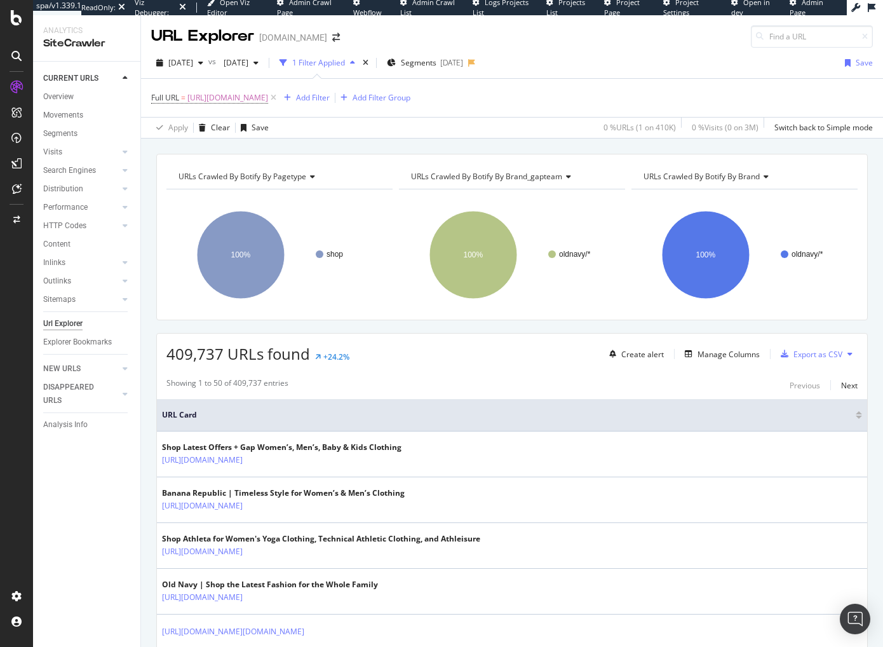
click at [465, 146] on div "URLs Crawled By Botify By pagetype Chart (by Value) Table Expand Export as CSV …" at bounding box center [512, 154] width 742 height 30
drag, startPoint x: 432, startPoint y: 353, endPoint x: 423, endPoint y: 348, distance: 9.9
click at [432, 352] on div "409,737 URLs found +24.2% Create alert Manage Columns Export as CSV" at bounding box center [512, 349] width 710 height 31
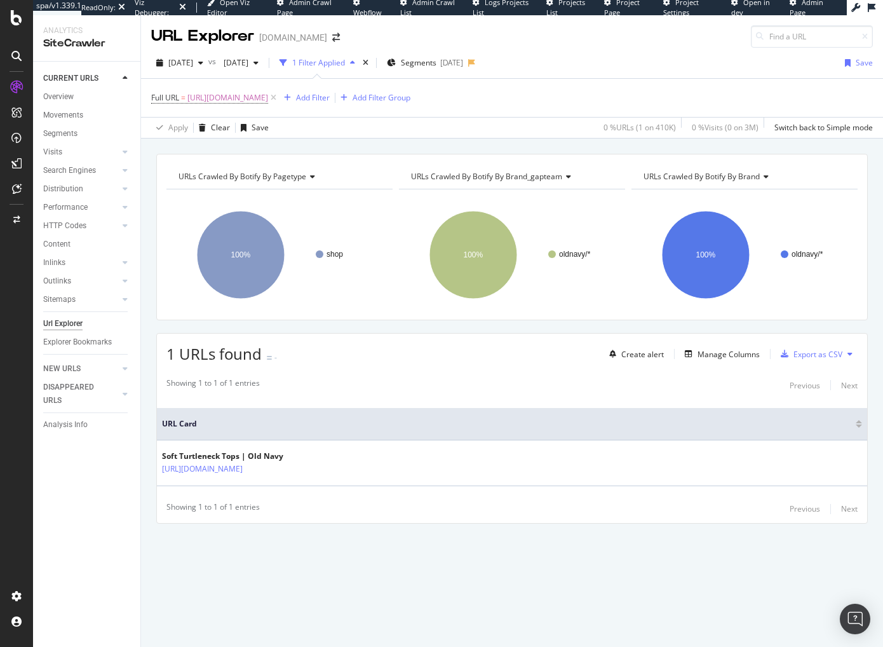
click at [411, 400] on div "URL Card Soft Turtleneck Tops | Old Navy [URL][DOMAIN_NAME]" at bounding box center [512, 447] width 710 height 96
click at [475, 402] on div "URL Card Soft Turtleneck Tops | Old Navy [URL][DOMAIN_NAME]" at bounding box center [512, 447] width 710 height 96
click at [740, 360] on div "Create alert Manage Columns Export as CSV" at bounding box center [731, 354] width 254 height 22
click at [741, 355] on div "Manage Columns" at bounding box center [729, 354] width 62 height 11
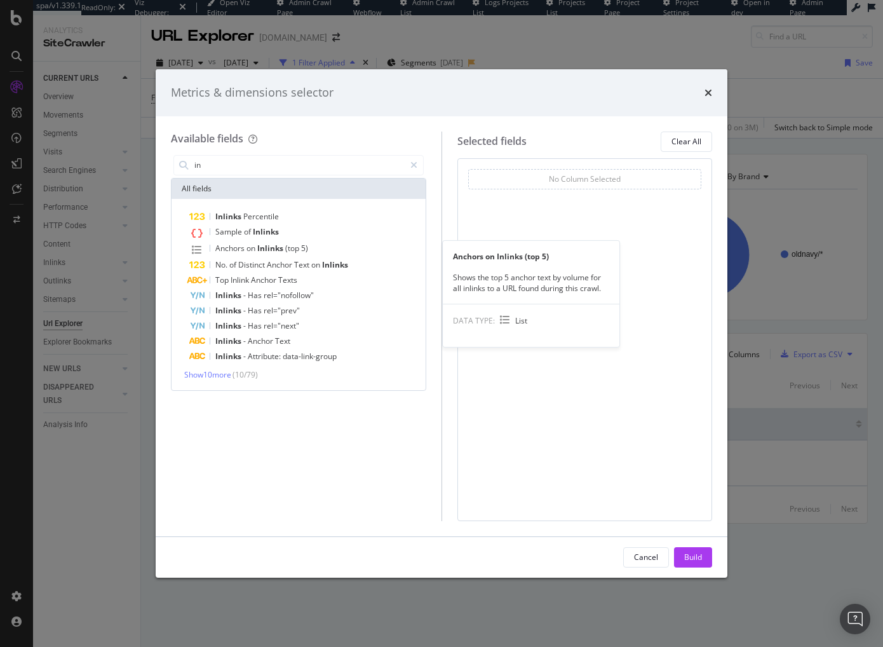
type input "i"
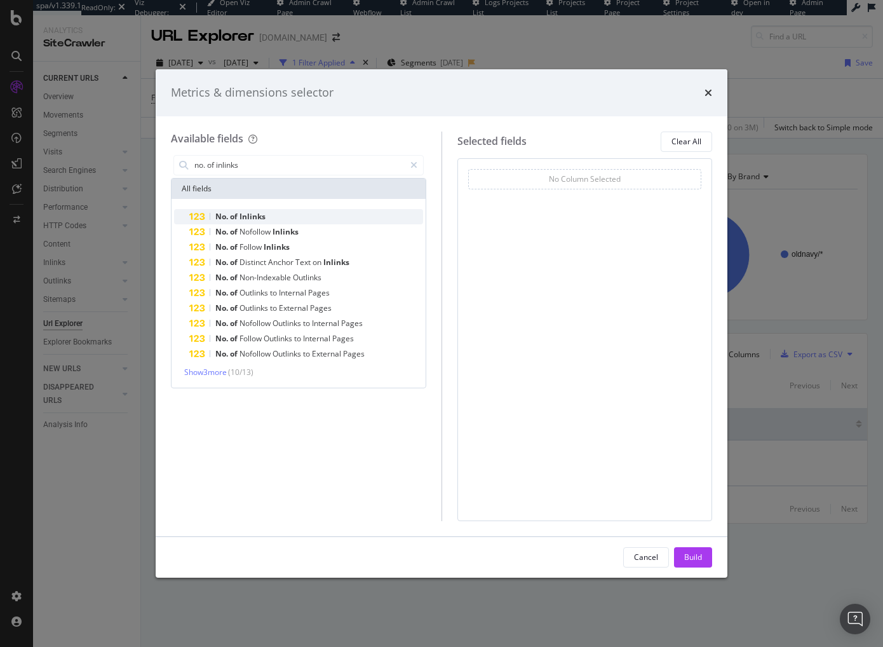
click at [262, 211] on span "Inlinks" at bounding box center [253, 216] width 26 height 11
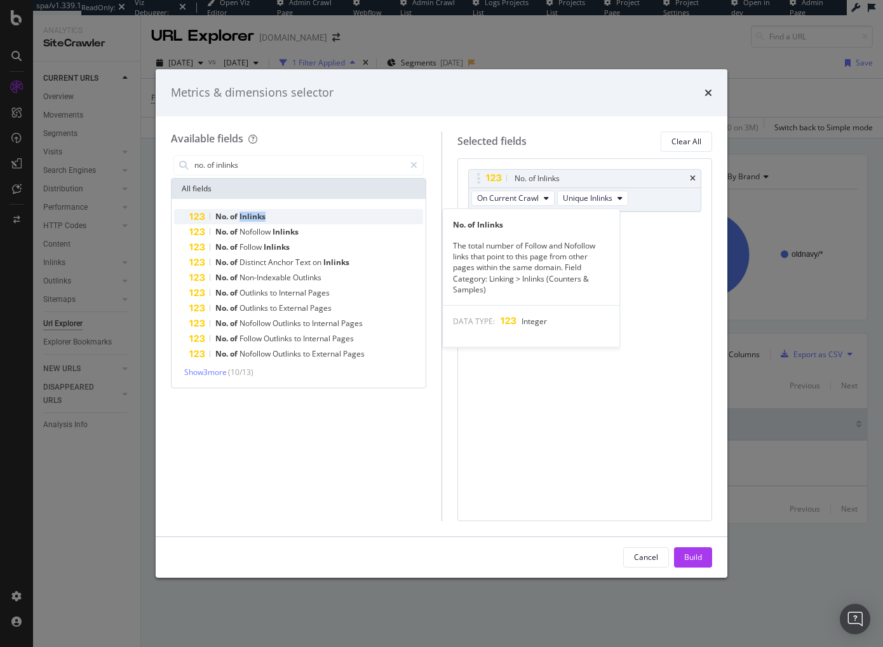
click at [262, 211] on span "Inlinks" at bounding box center [253, 216] width 26 height 11
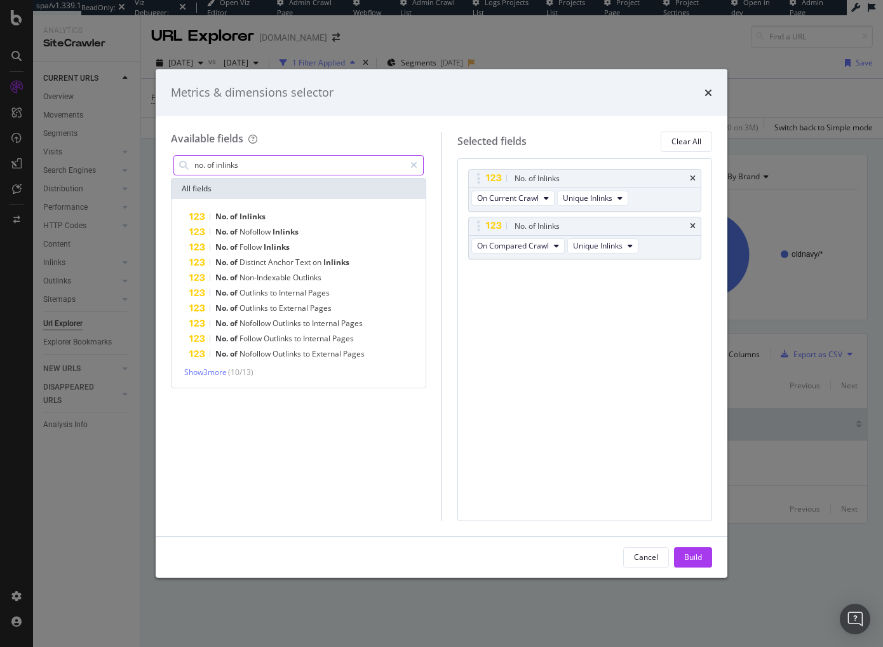
click at [248, 163] on input "no. of inlinks" at bounding box center [299, 165] width 212 height 19
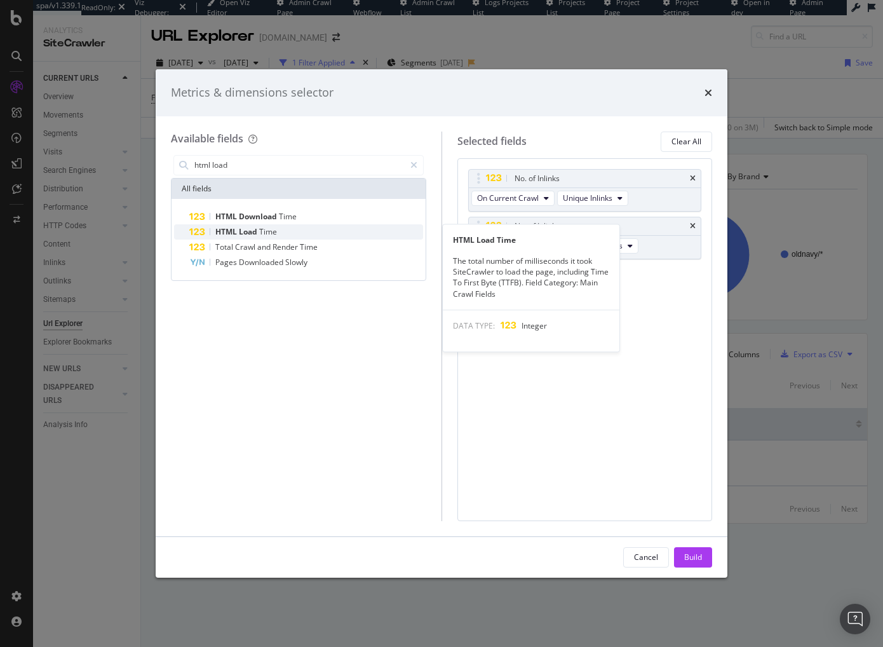
click at [261, 229] on span "Time" at bounding box center [268, 231] width 18 height 11
drag, startPoint x: 261, startPoint y: 229, endPoint x: 256, endPoint y: 197, distance: 32.8
click at [261, 229] on span "Time" at bounding box center [268, 231] width 18 height 11
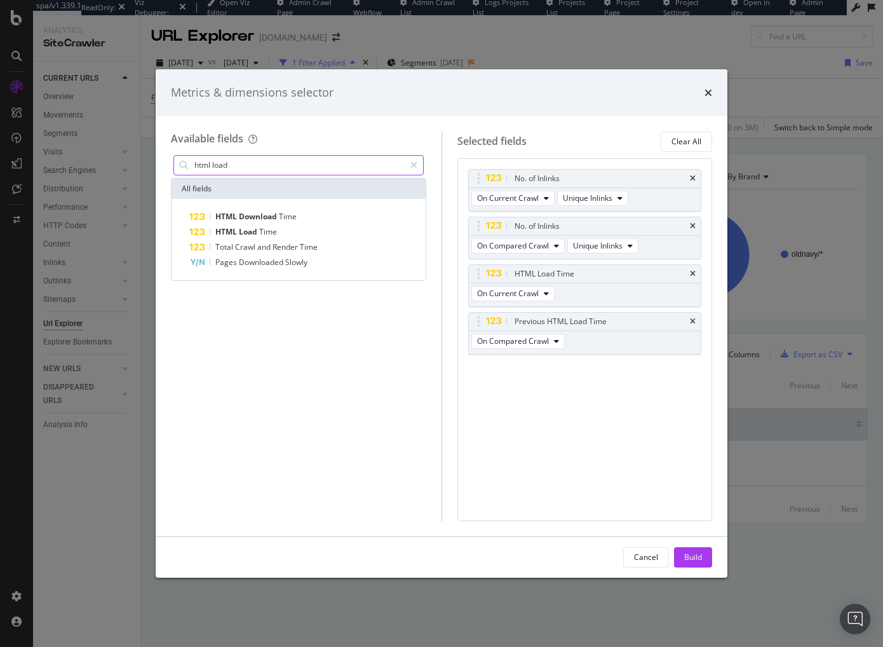
click at [263, 162] on input "html load" at bounding box center [299, 165] width 212 height 19
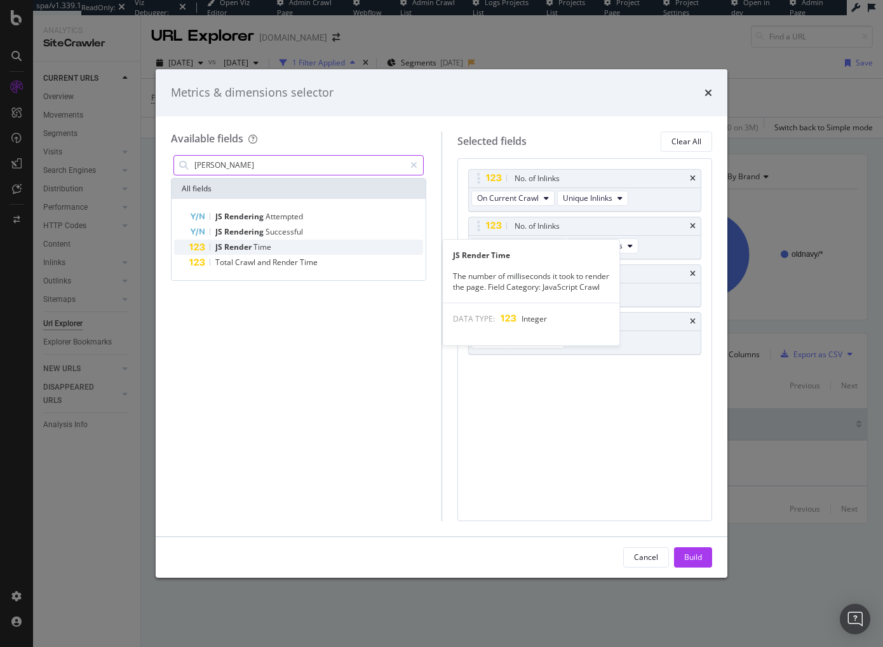
type input "[PERSON_NAME]"
click at [263, 249] on span "Time" at bounding box center [263, 246] width 18 height 11
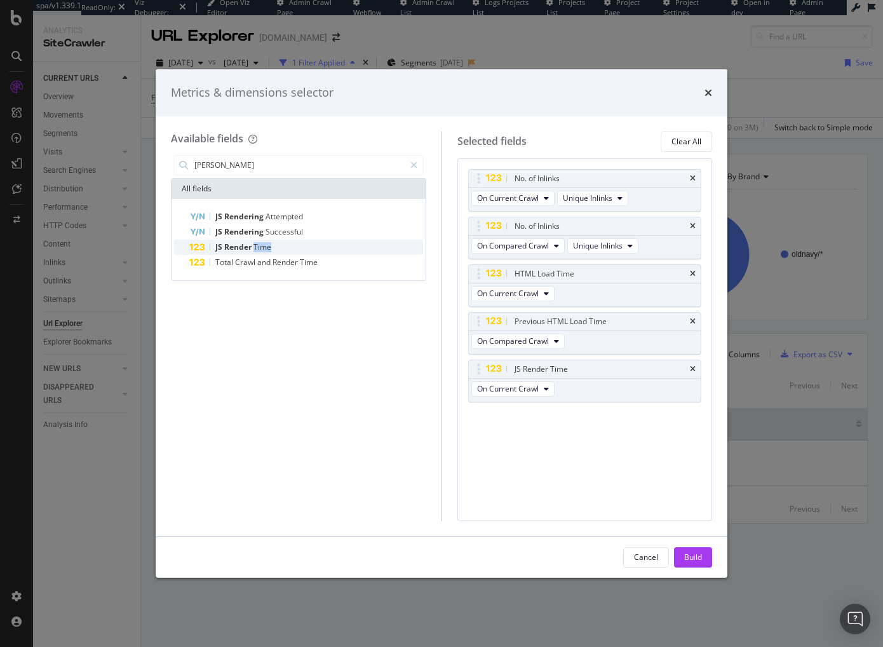
click at [263, 249] on span "Time" at bounding box center [263, 246] width 18 height 11
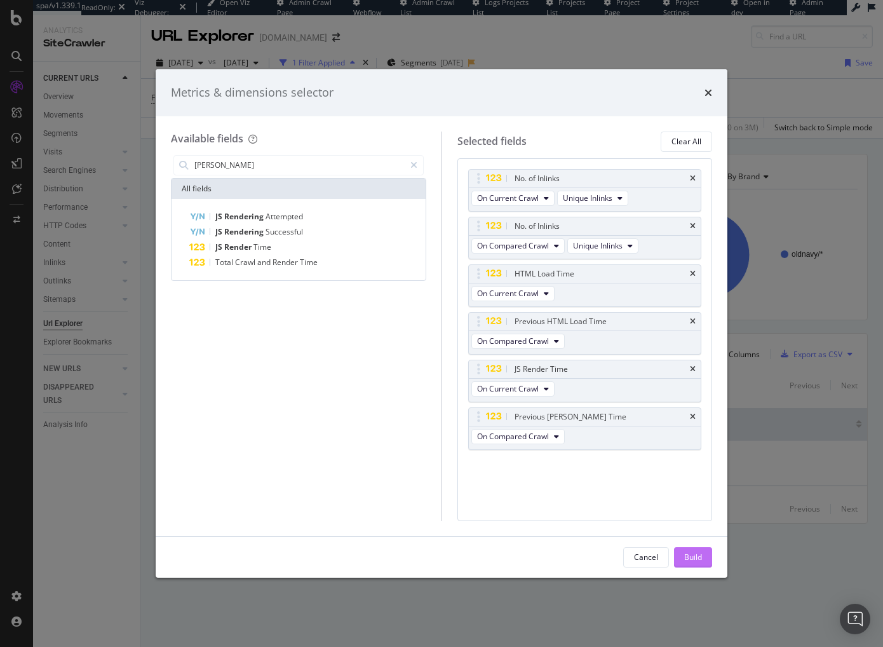
click at [682, 555] on button "Build" at bounding box center [693, 557] width 38 height 20
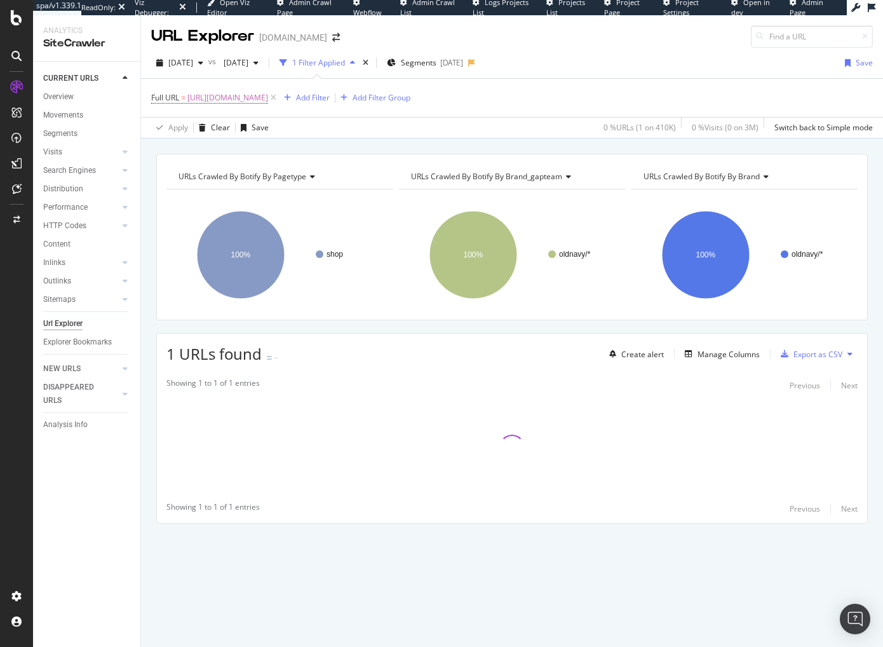
click at [154, 432] on div "URLs Crawled By Botify By pagetype Chart (by Value) Table Expand Export as CSV …" at bounding box center [512, 361] width 742 height 414
click at [248, 62] on span "[DATE]" at bounding box center [234, 62] width 30 height 11
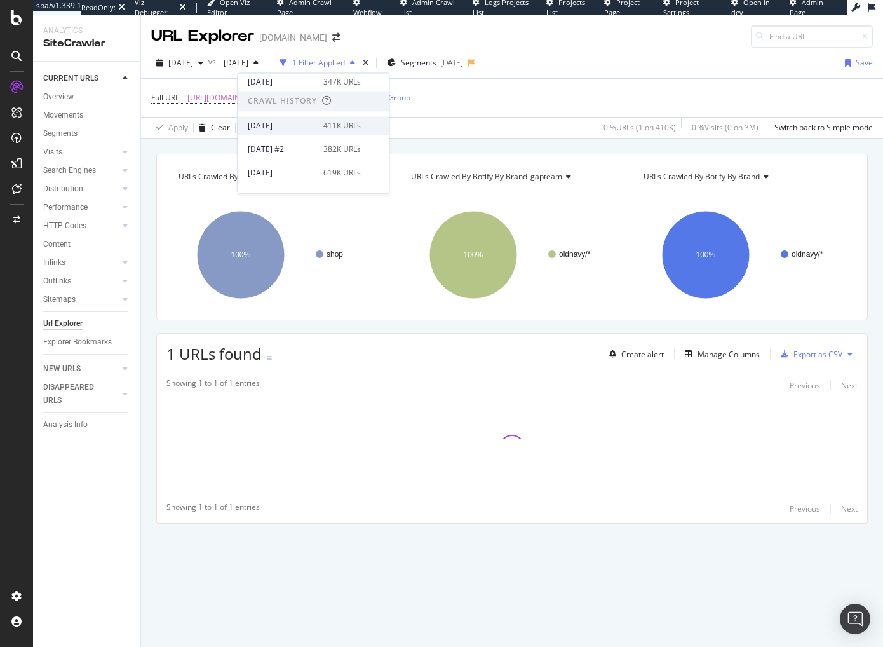
scroll to position [161, 0]
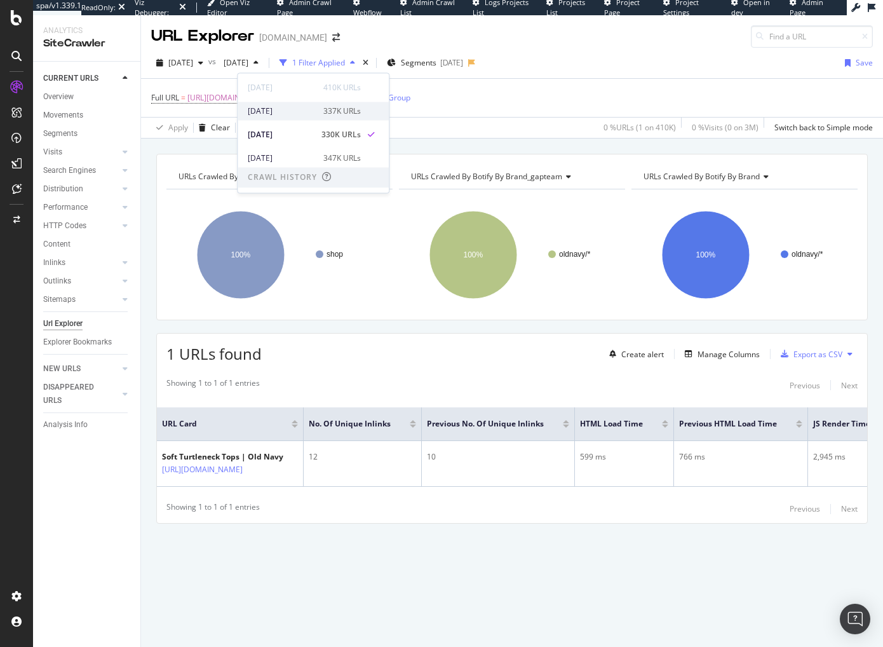
click at [299, 116] on div "2025 Aug. 20th" at bounding box center [282, 110] width 68 height 11
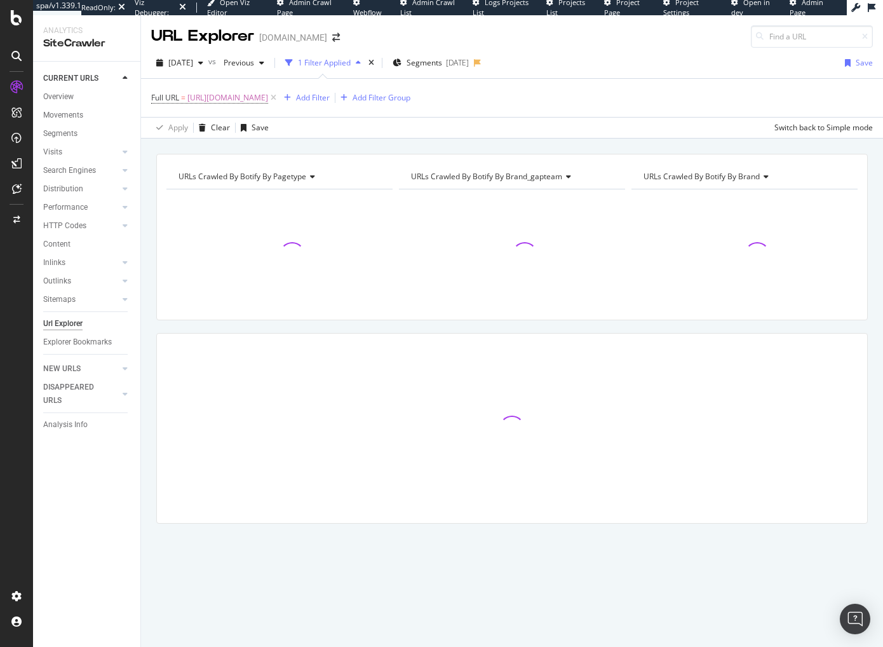
click at [795, 334] on div at bounding box center [512, 428] width 710 height 189
click at [802, 325] on div "URLs Crawled By Botify By pagetype Chart (by Value) Table Expand Export as CSV …" at bounding box center [512, 361] width 742 height 414
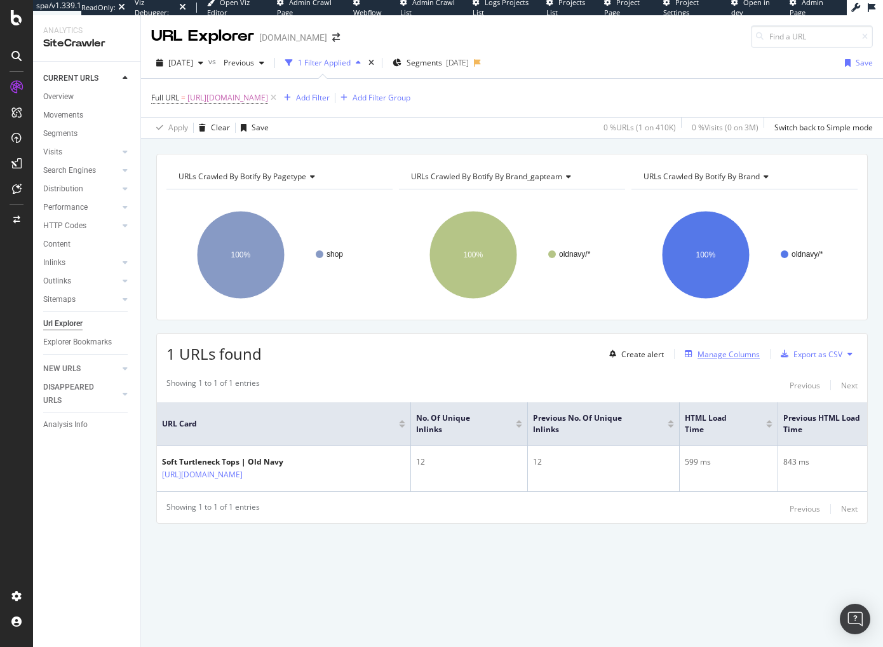
click at [744, 356] on div "Manage Columns" at bounding box center [729, 354] width 62 height 11
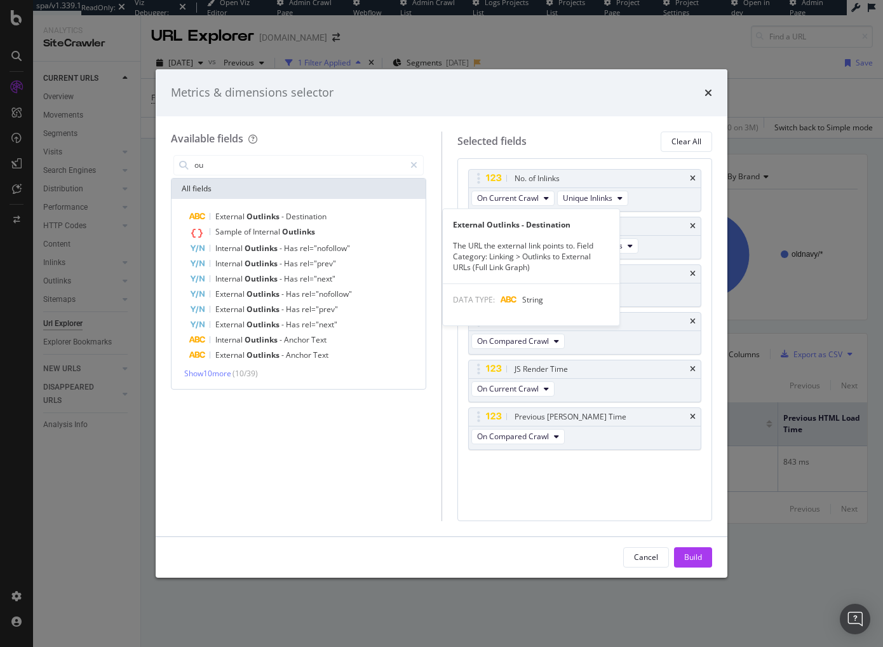
type input "o"
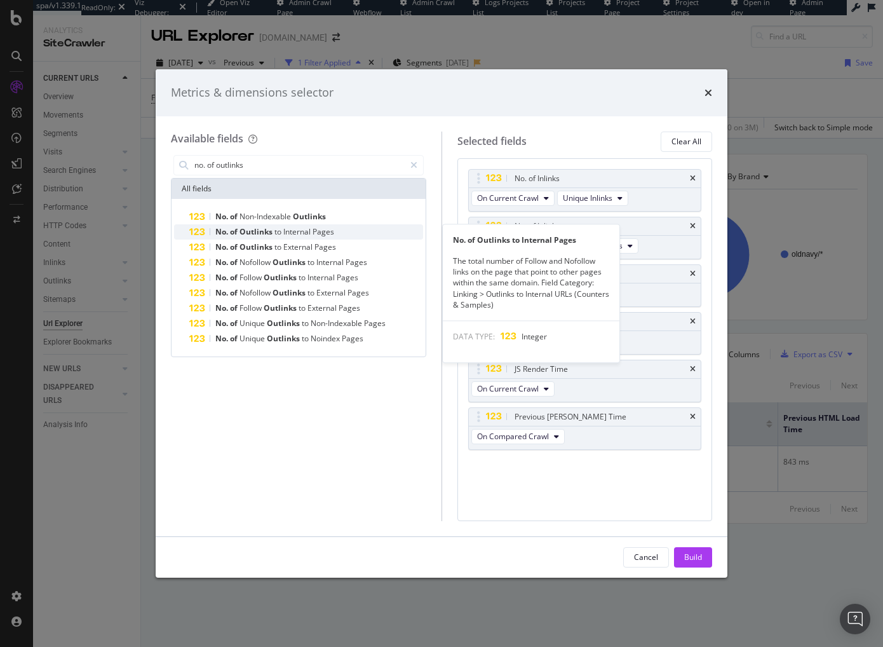
type input "no. of outlinks"
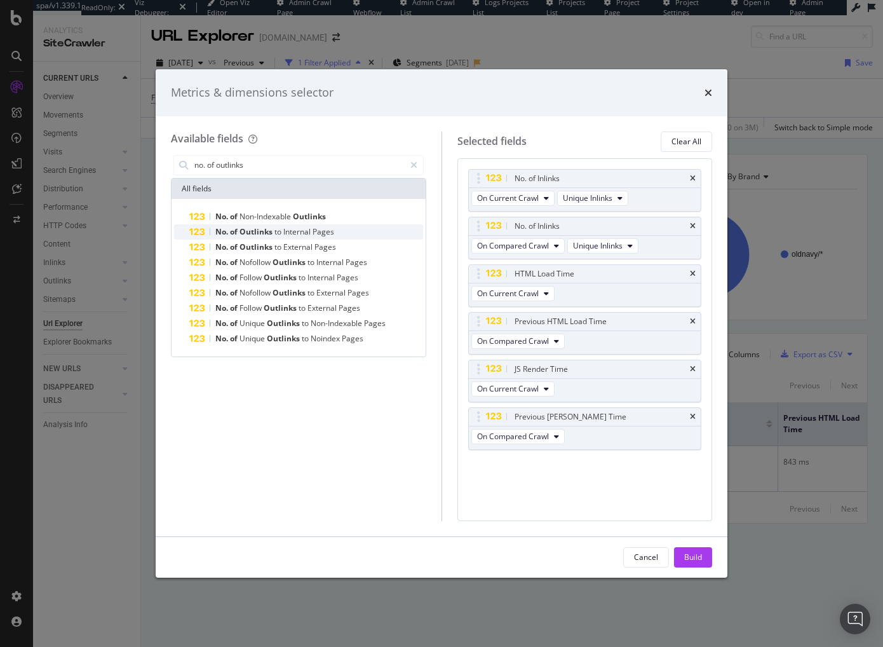
click at [288, 234] on span "Internal" at bounding box center [297, 231] width 29 height 11
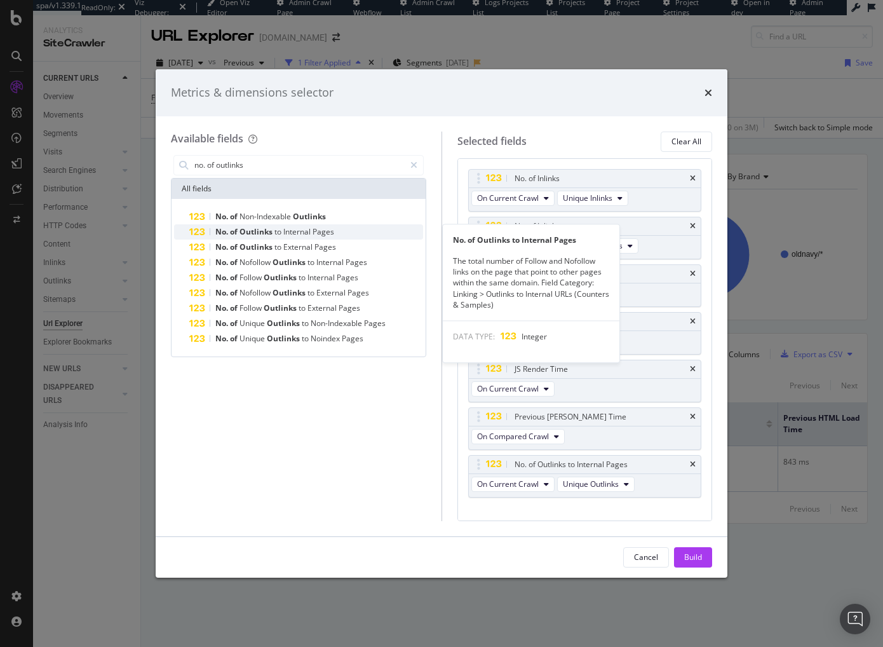
click at [319, 229] on span "Pages" at bounding box center [324, 231] width 22 height 11
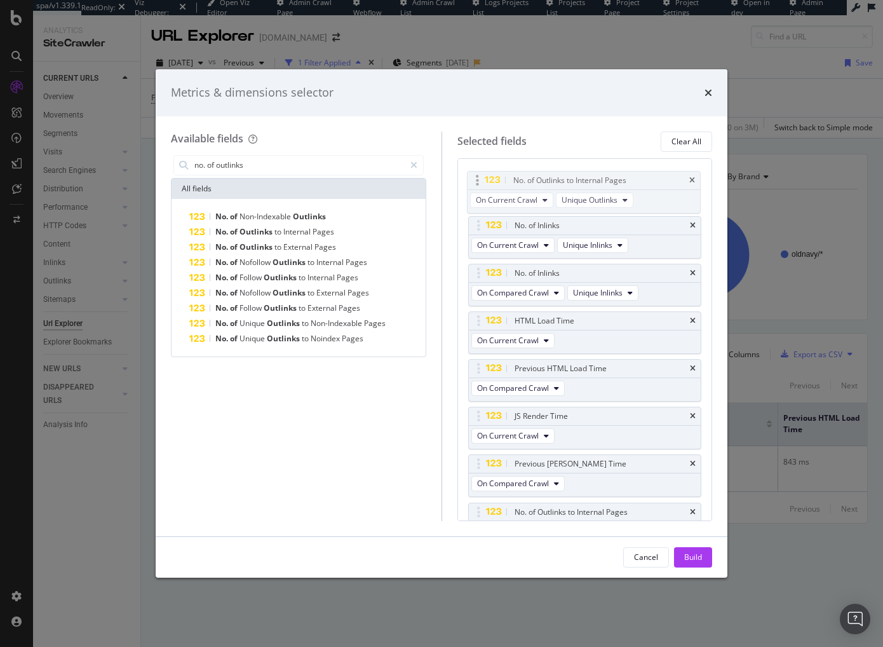
drag, startPoint x: 477, startPoint y: 441, endPoint x: 482, endPoint y: 212, distance: 229.4
click at [477, 180] on body "spa/v1.339.1 ReadOnly: Viz Debugger: Open Viz Editor Admin Crawl Page Webflow A…" at bounding box center [441, 323] width 883 height 647
drag, startPoint x: 480, startPoint y: 503, endPoint x: 482, endPoint y: 226, distance: 277.0
click at [482, 226] on body "spa/v1.339.1 ReadOnly: Viz Debugger: Open Viz Editor Admin Crawl Page Webflow A…" at bounding box center [441, 323] width 883 height 647
click at [693, 560] on div "Build" at bounding box center [693, 556] width 18 height 11
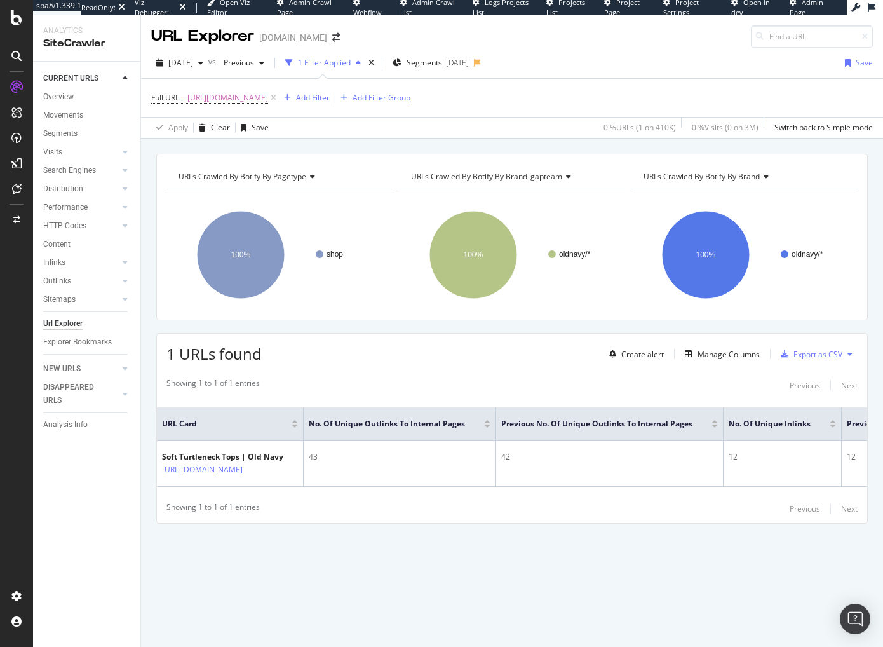
click at [304, 435] on th "URL Card" at bounding box center [230, 424] width 147 height 34
click at [344, 377] on div "Showing 1 to 1 of 1 entries Previous Next" at bounding box center [512, 384] width 710 height 15
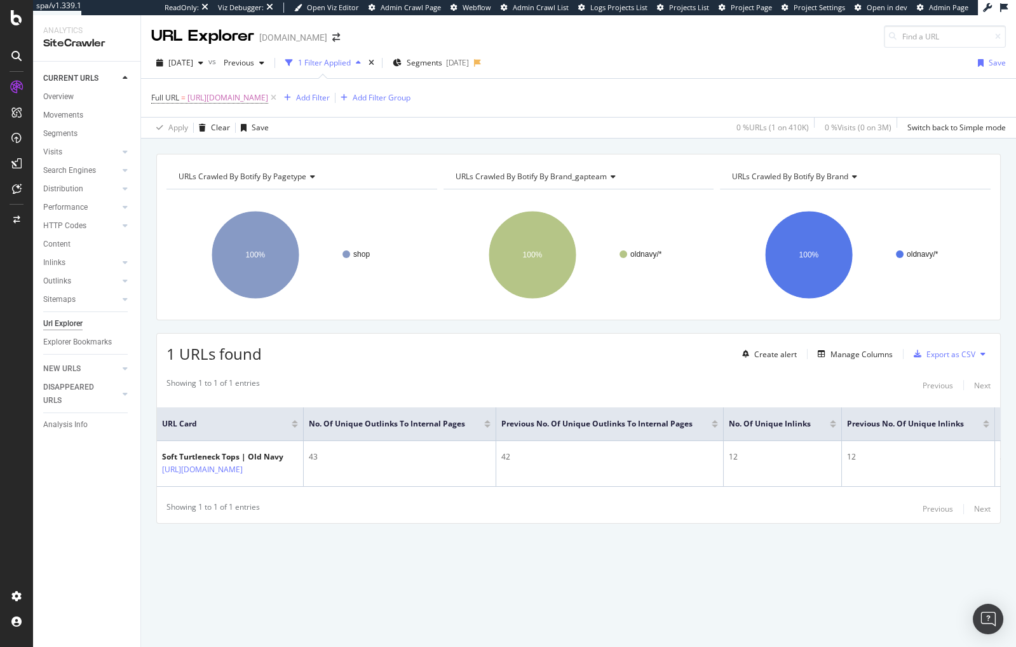
click at [630, 142] on div "URLs Crawled By Botify By pagetype Chart (by Value) Table Expand Export as CSV …" at bounding box center [578, 154] width 875 height 30
drag, startPoint x: 603, startPoint y: 154, endPoint x: 610, endPoint y: 150, distance: 8.3
click at [605, 154] on div "URLs Crawled By Botify By pagetype Chart (by Value) Table Expand Export as CSV …" at bounding box center [578, 237] width 844 height 166
click at [375, 590] on div "URLs Crawled By Botify By pagetype Chart (by Value) Table Expand Export as CSV …" at bounding box center [578, 393] width 875 height 508
click at [605, 325] on div "URLs Crawled By Botify By pagetype Chart (by Value) Table Expand Export as CSV …" at bounding box center [578, 361] width 875 height 414
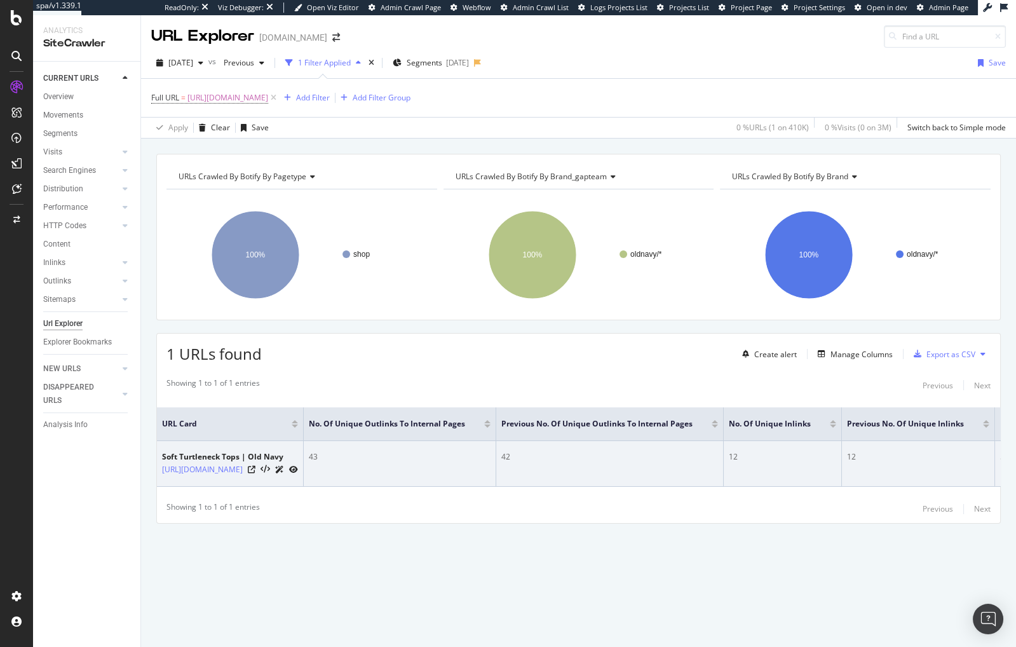
click at [496, 462] on td "43" at bounding box center [400, 464] width 193 height 46
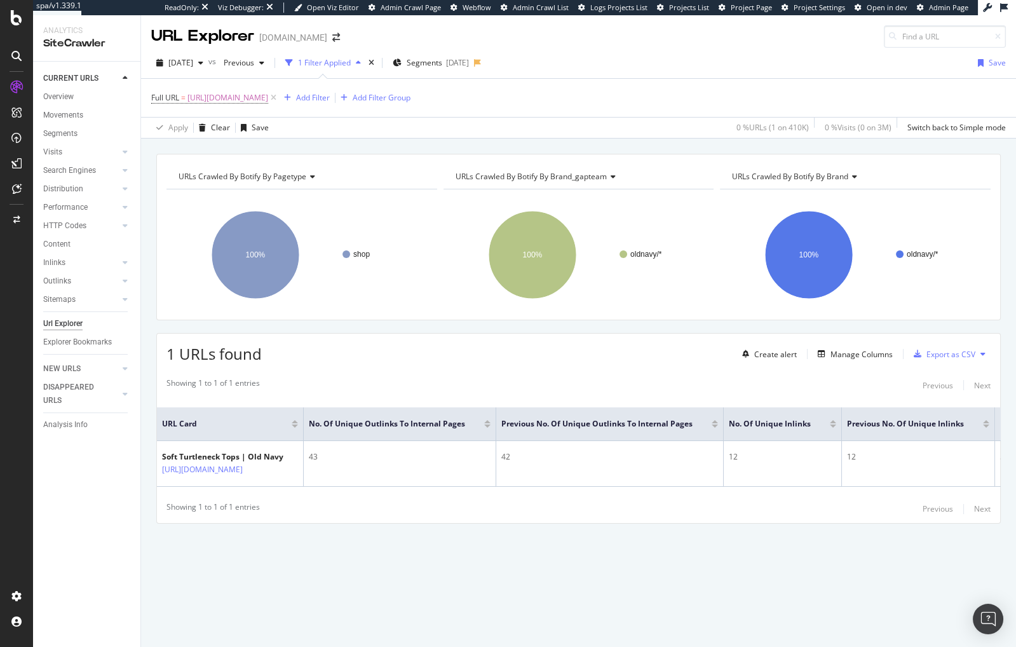
click at [574, 371] on div "Showing 1 to 1 of 1 entries Previous Next URL Card No. of Unique Outlinks to In…" at bounding box center [578, 447] width 843 height 152
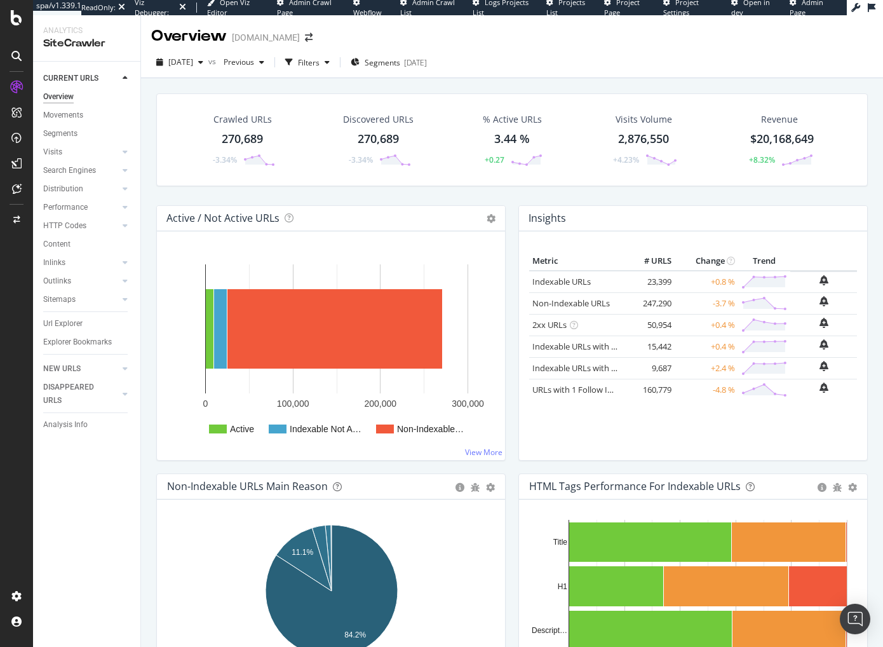
click at [369, 193] on div "Crawled URLs 270,689 -3.34% Discovered URLs 270,689 -3.34% % Active URLs 3.44 %…" at bounding box center [512, 149] width 724 height 112
click at [149, 295] on div "Crawled URLs 270,689 -3.34% Discovered URLs 270,689 -3.34% % Active URLs 3.44 %…" at bounding box center [512, 394] width 742 height 632
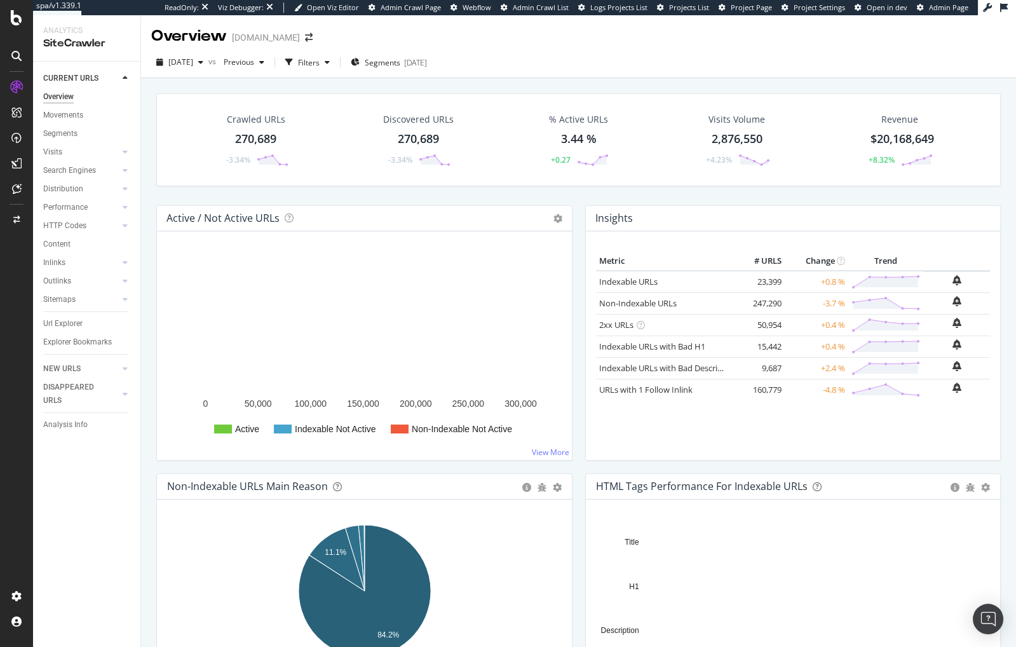
scroll to position [132, 0]
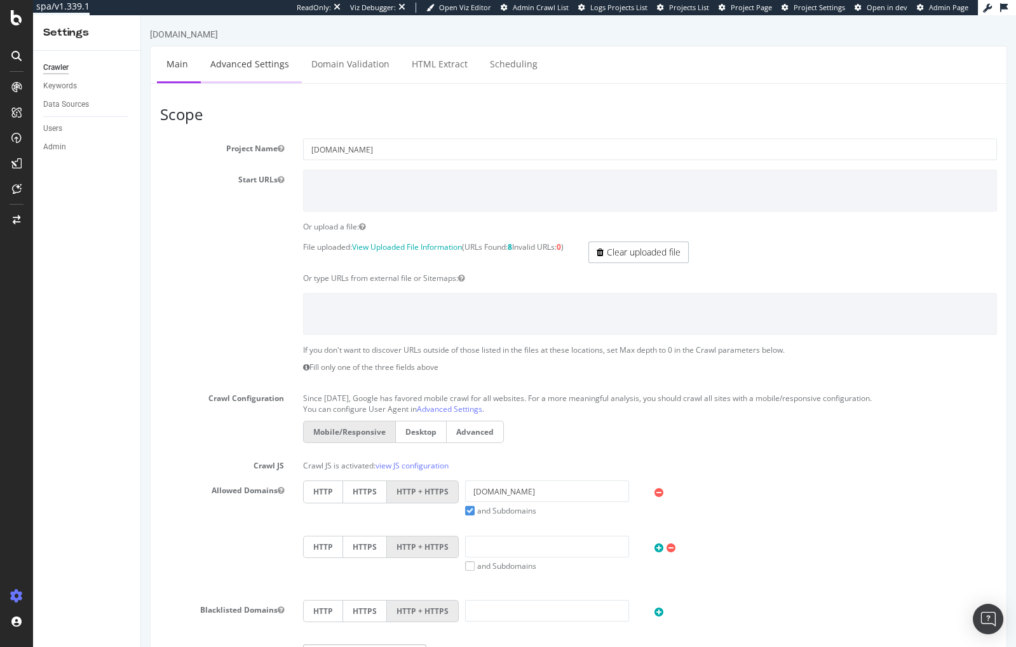
click at [254, 62] on link "Advanced Settings" at bounding box center [250, 63] width 98 height 35
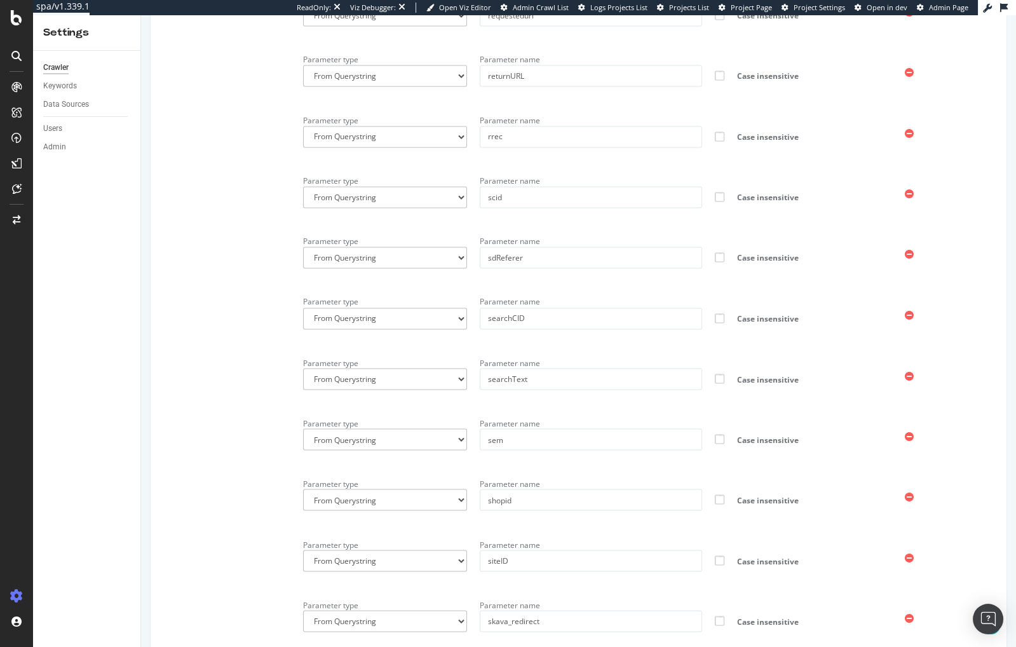
scroll to position [4350, 0]
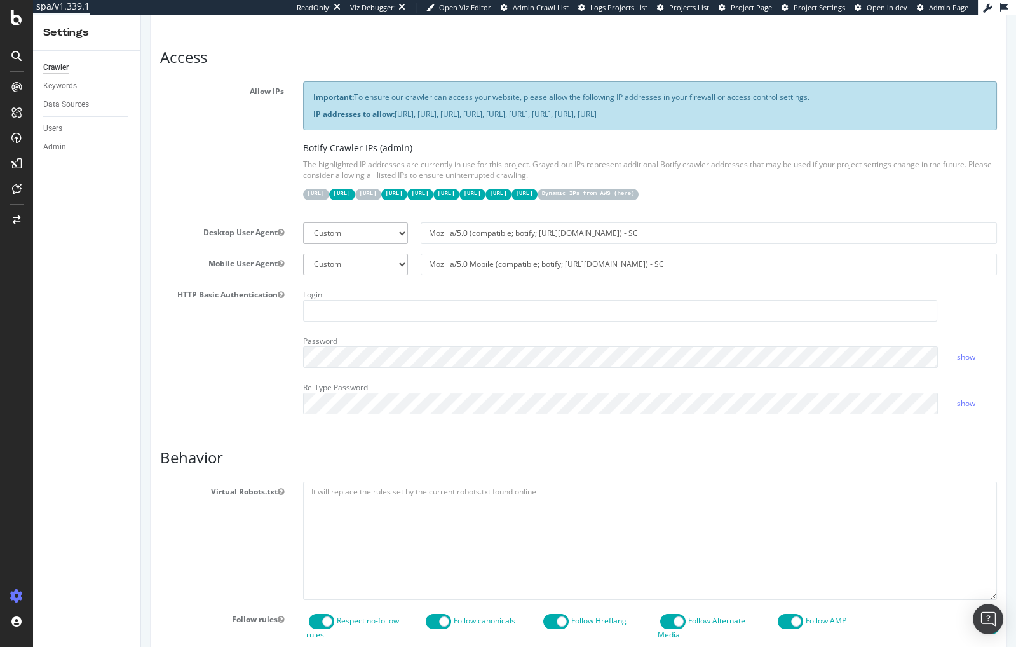
scroll to position [0, 0]
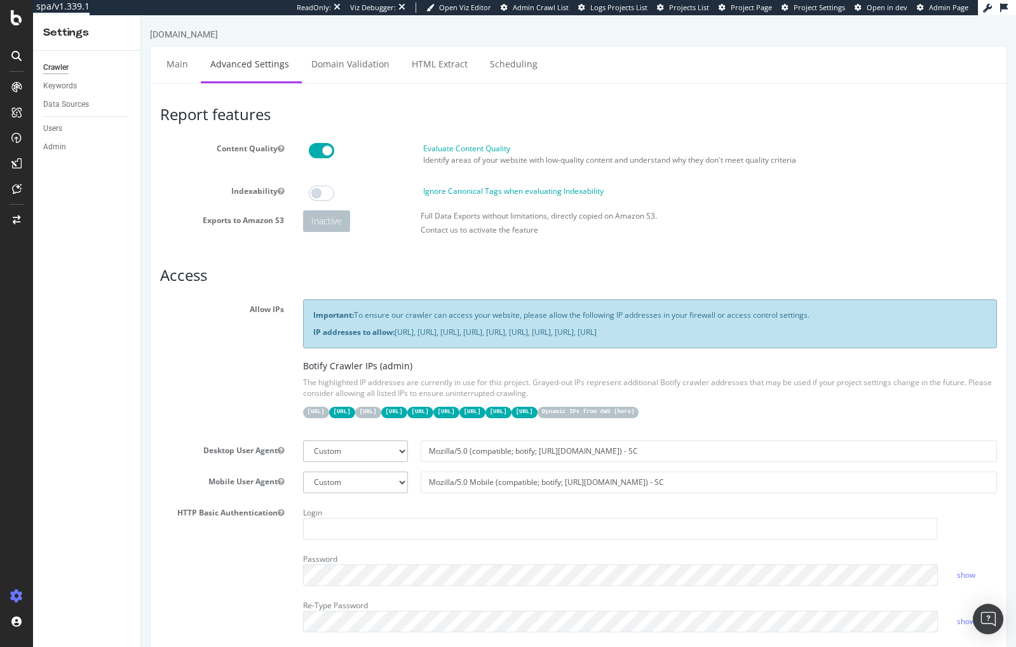
click at [224, 409] on div "Allow IPs Important: To ensure our crawler can access your website, please allo…" at bounding box center [579, 364] width 856 height 131
click at [214, 320] on div "Allow IPs Important: To ensure our crawler can access your website, please allo…" at bounding box center [579, 364] width 856 height 131
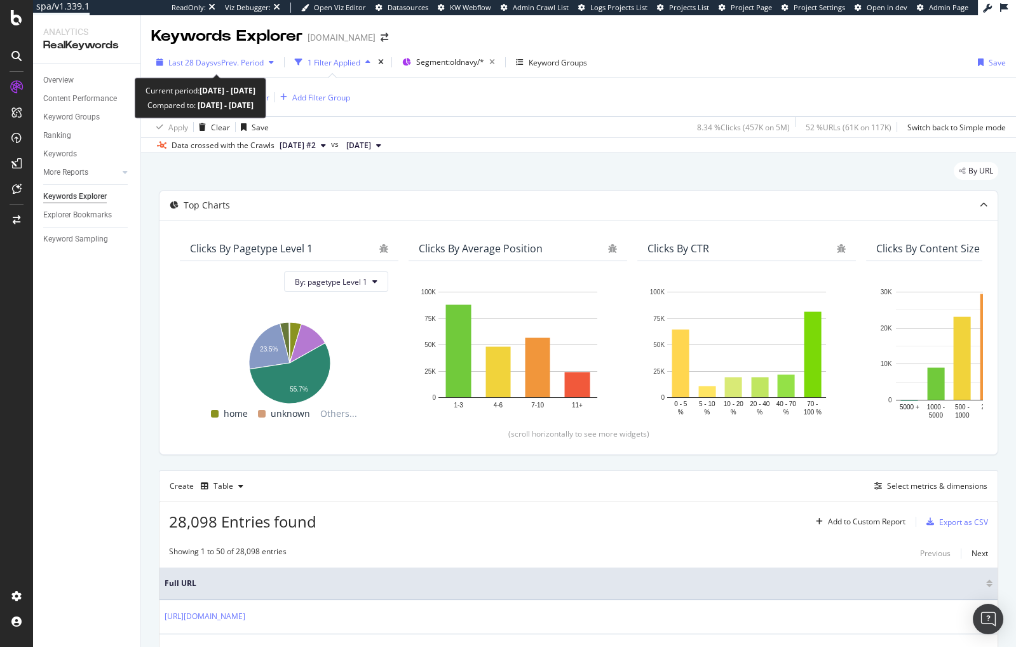
click at [215, 63] on span "vs Prev. Period" at bounding box center [238, 62] width 50 height 11
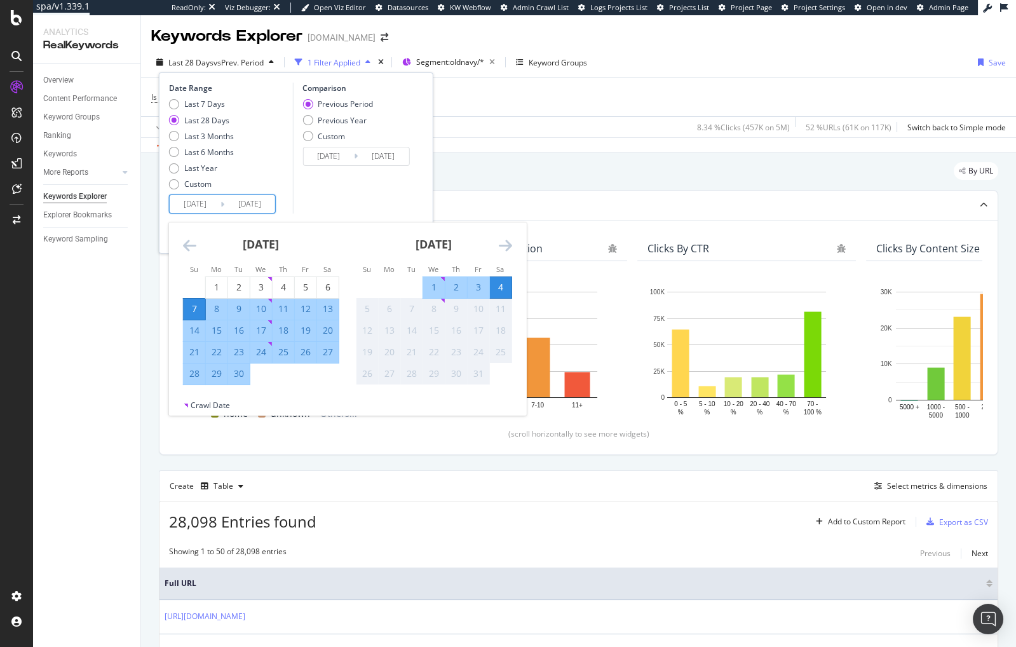
click at [208, 200] on input "[DATE]" at bounding box center [195, 204] width 51 height 18
click at [191, 245] on icon "Move backward to switch to the previous month." at bounding box center [189, 245] width 13 height 15
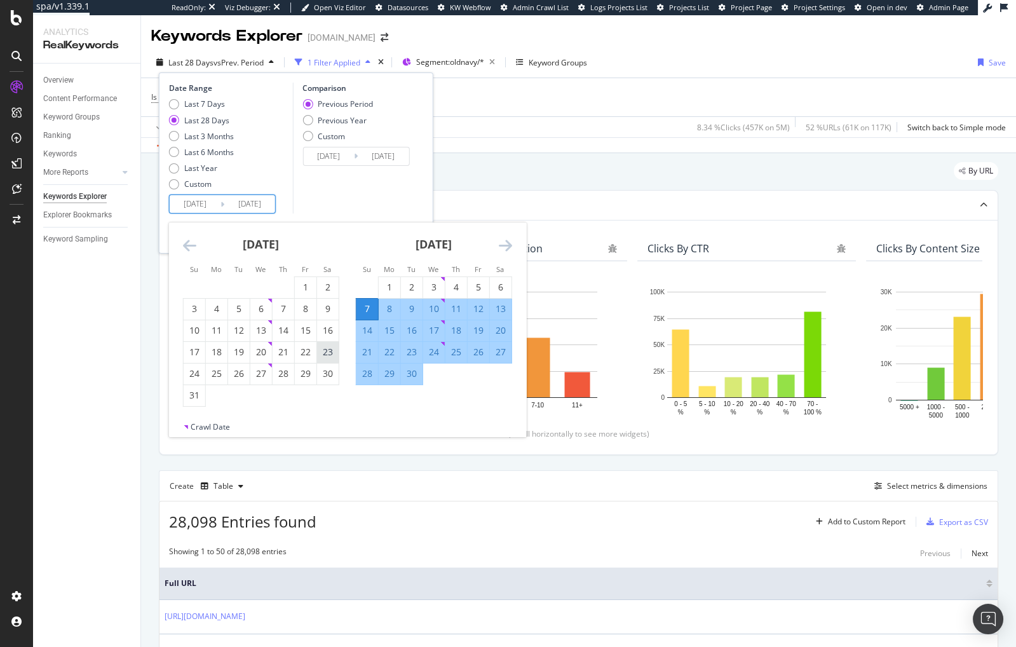
click at [324, 348] on div "23" at bounding box center [328, 352] width 22 height 13
type input "[DATE]"
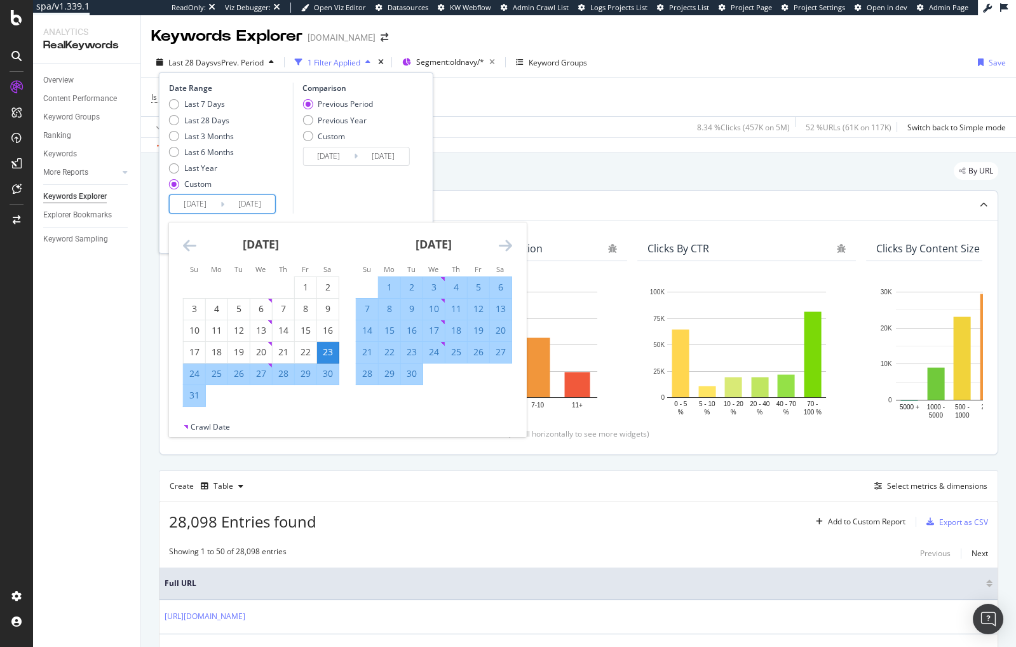
click at [329, 349] on div "23" at bounding box center [328, 352] width 22 height 13
type input "[DATE]"
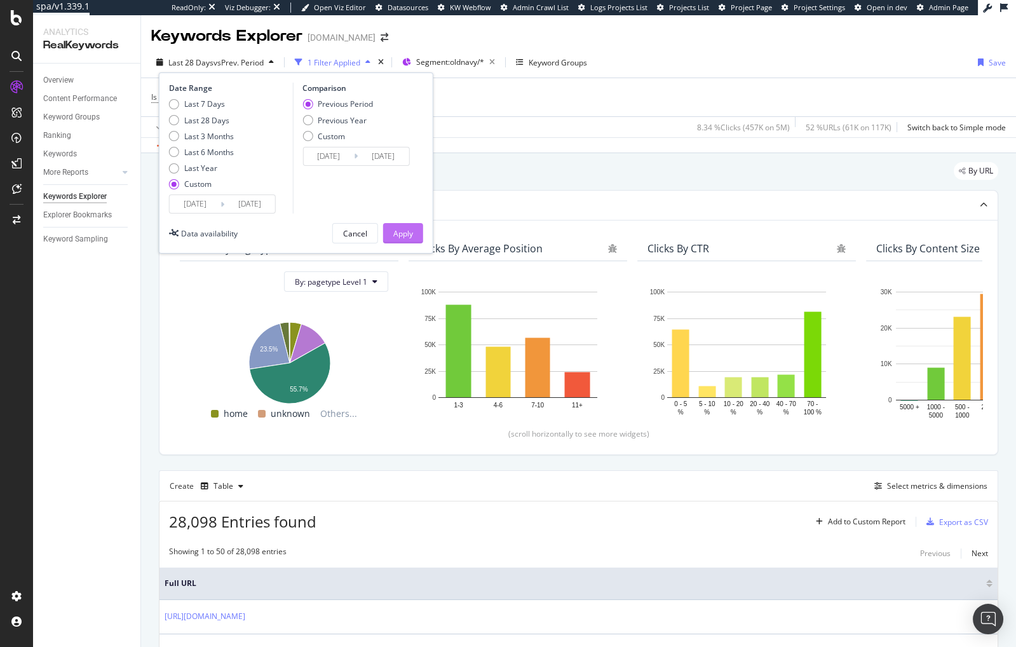
click at [409, 235] on div "Apply" at bounding box center [403, 233] width 20 height 11
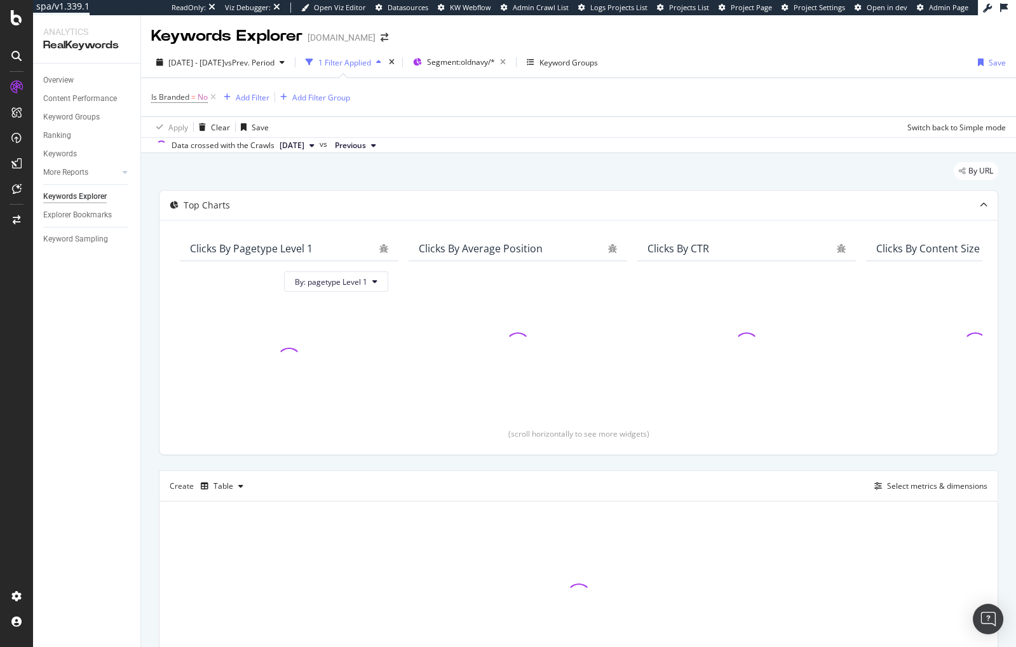
click at [150, 362] on div "By URL Top Charts Clicks By pagetype Level 1 By: pagetype Level 1 Clicks By Ave…" at bounding box center [578, 444] width 875 height 583
click at [921, 485] on div "Select metrics & dimensions" at bounding box center [937, 485] width 100 height 11
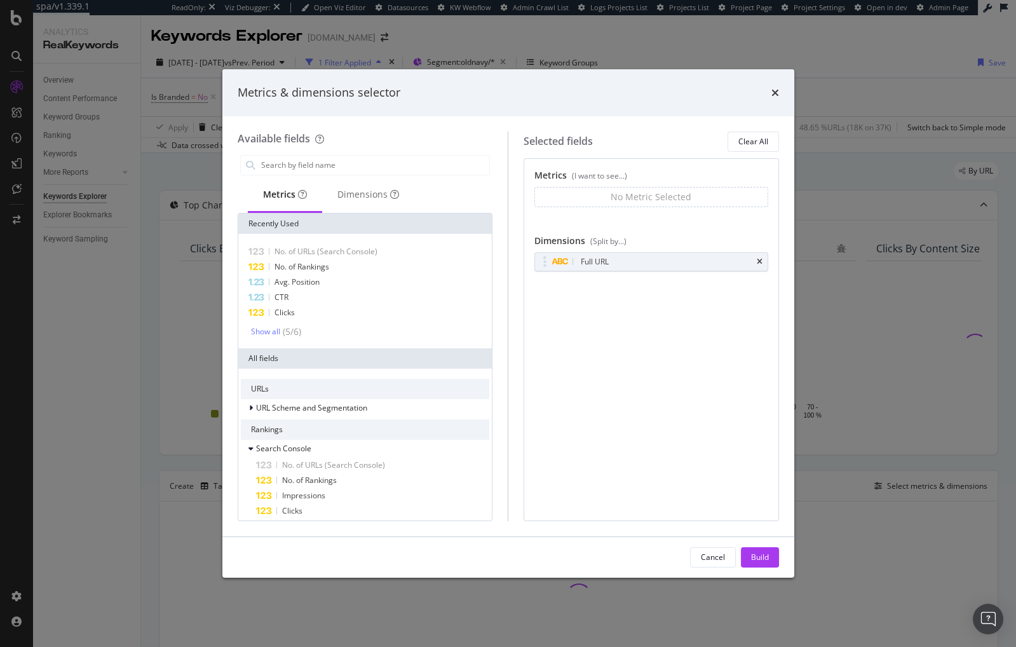
drag, startPoint x: 766, startPoint y: 562, endPoint x: 764, endPoint y: 555, distance: 7.4
click at [766, 562] on div "Build" at bounding box center [760, 556] width 18 height 11
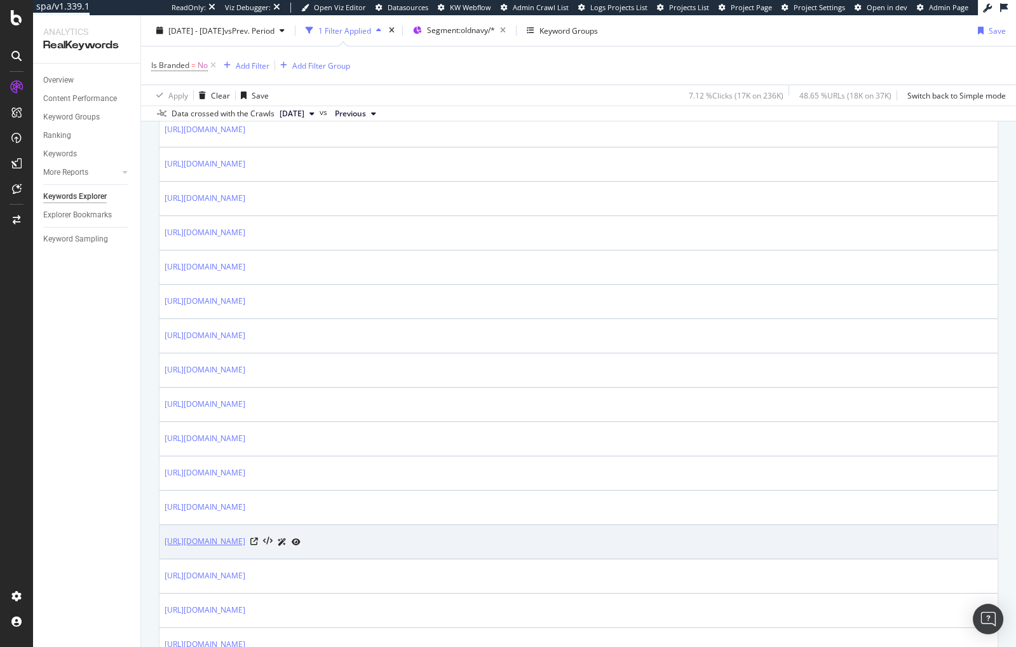
scroll to position [780, 0]
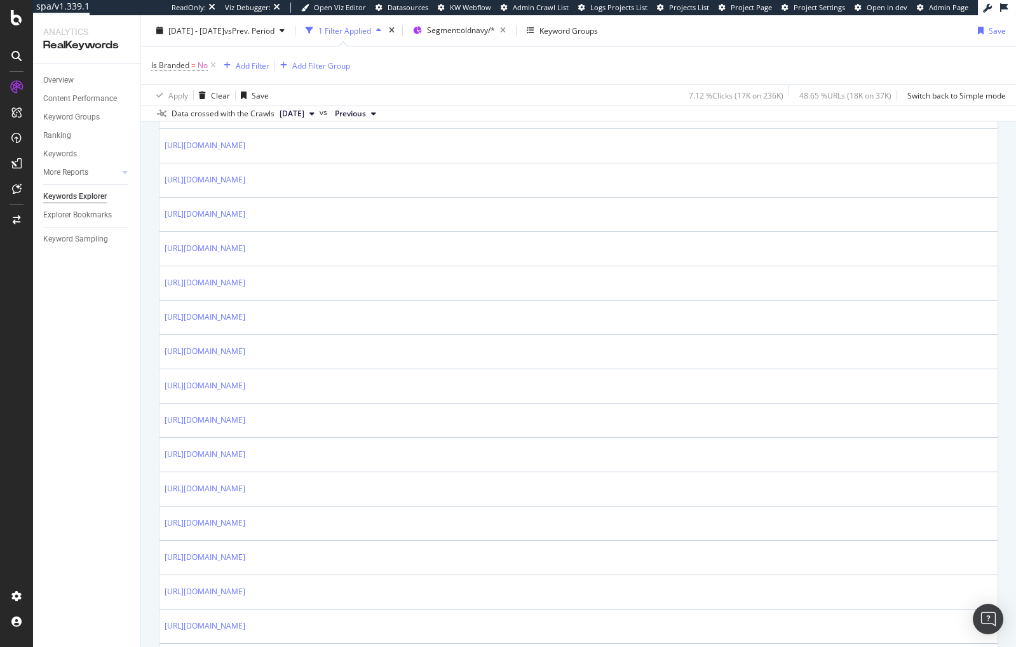
click at [150, 389] on div "By URL Top Charts Clicks By pagetype Level 1 By: pagetype Level 1 Hold CMD (⌘) …" at bounding box center [578, 491] width 875 height 2235
drag, startPoint x: 146, startPoint y: 314, endPoint x: 143, endPoint y: 320, distance: 6.5
click at [146, 314] on div "By URL Top Charts Clicks By pagetype Level 1 By: pagetype Level 1 Hold CMD (⌘) …" at bounding box center [578, 491] width 875 height 2235
click at [63, 78] on div "Overview" at bounding box center [58, 80] width 30 height 13
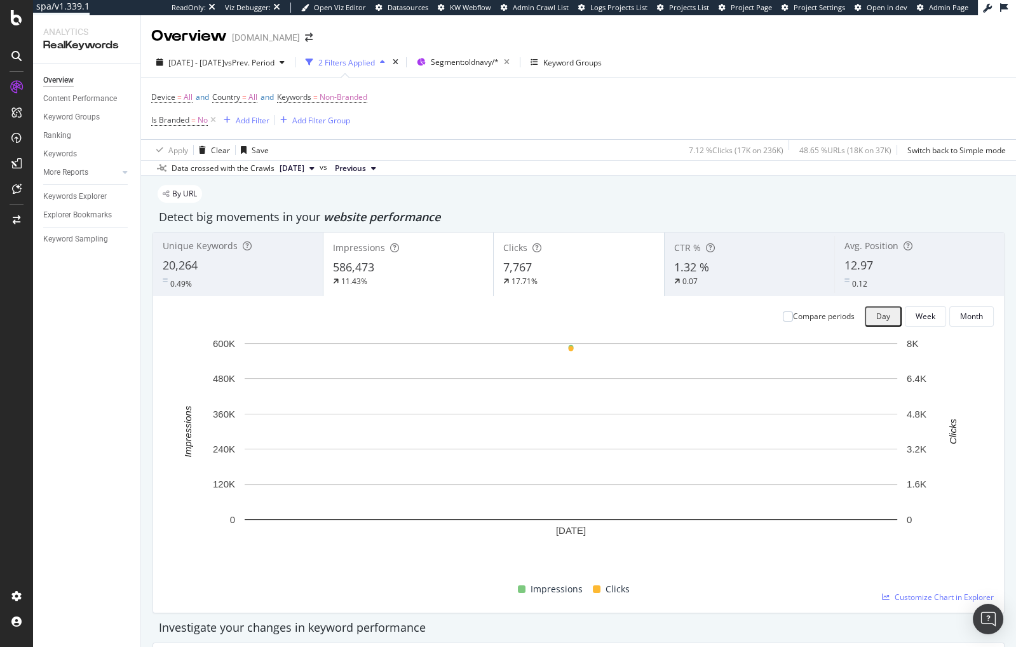
drag, startPoint x: 141, startPoint y: 358, endPoint x: 187, endPoint y: 304, distance: 70.8
click at [202, 196] on div "By URL" at bounding box center [177, 194] width 50 height 18
click at [224, 61] on span "[DATE] - [DATE]" at bounding box center [196, 62] width 56 height 11
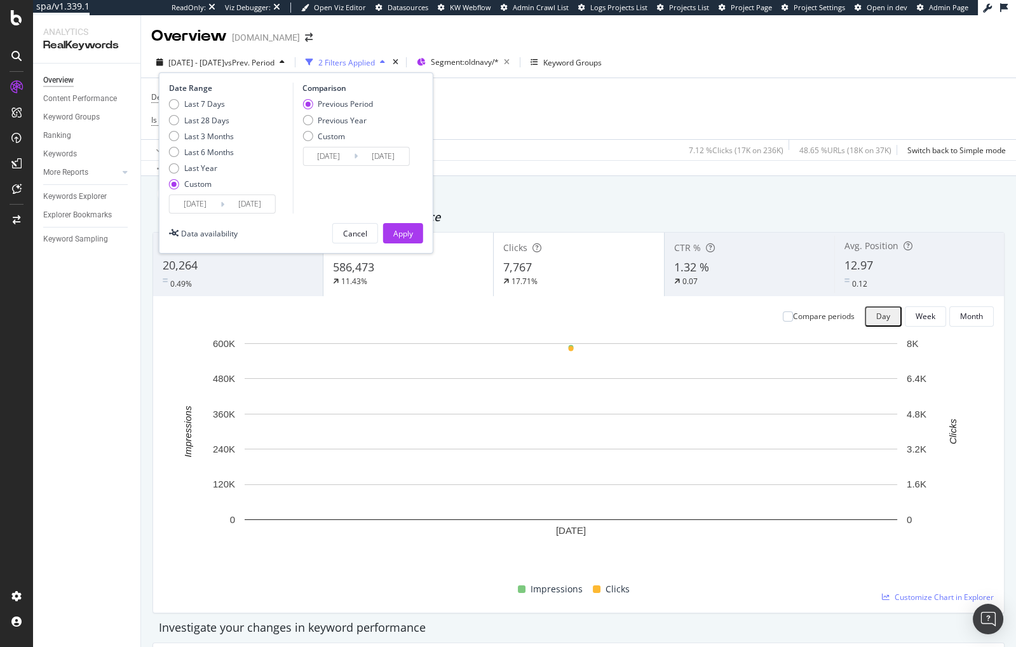
drag, startPoint x: 213, startPoint y: 119, endPoint x: 214, endPoint y: 130, distance: 10.2
click at [213, 120] on div "Last 28 Days" at bounding box center [206, 120] width 45 height 11
type input "[DATE]"
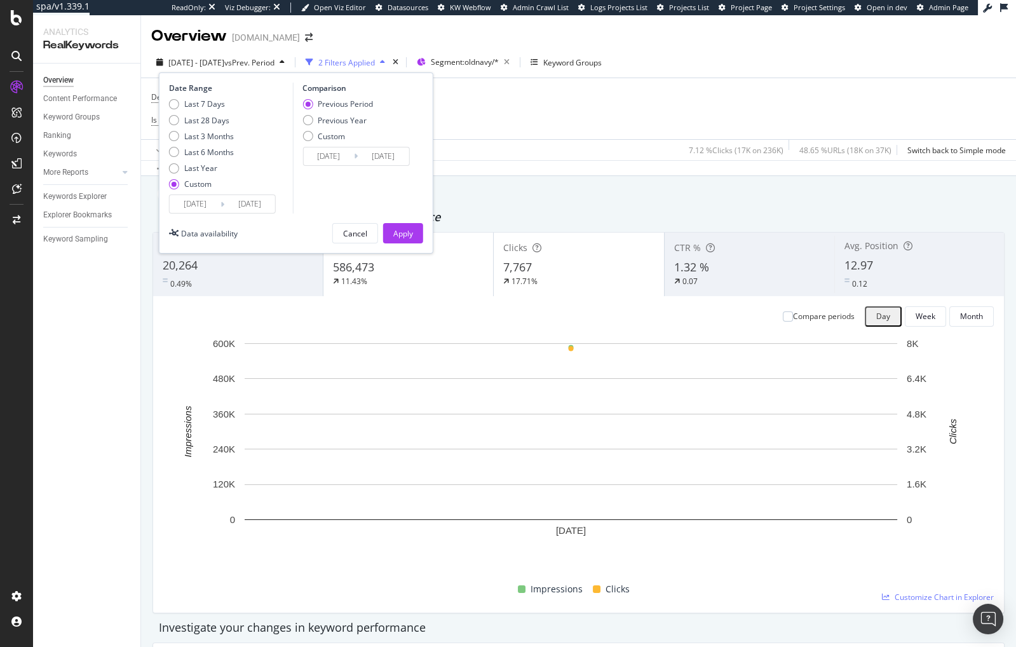
type input "[DATE]"
click at [213, 136] on div "Last 3 Months" at bounding box center [209, 136] width 50 height 11
type input "[DATE]"
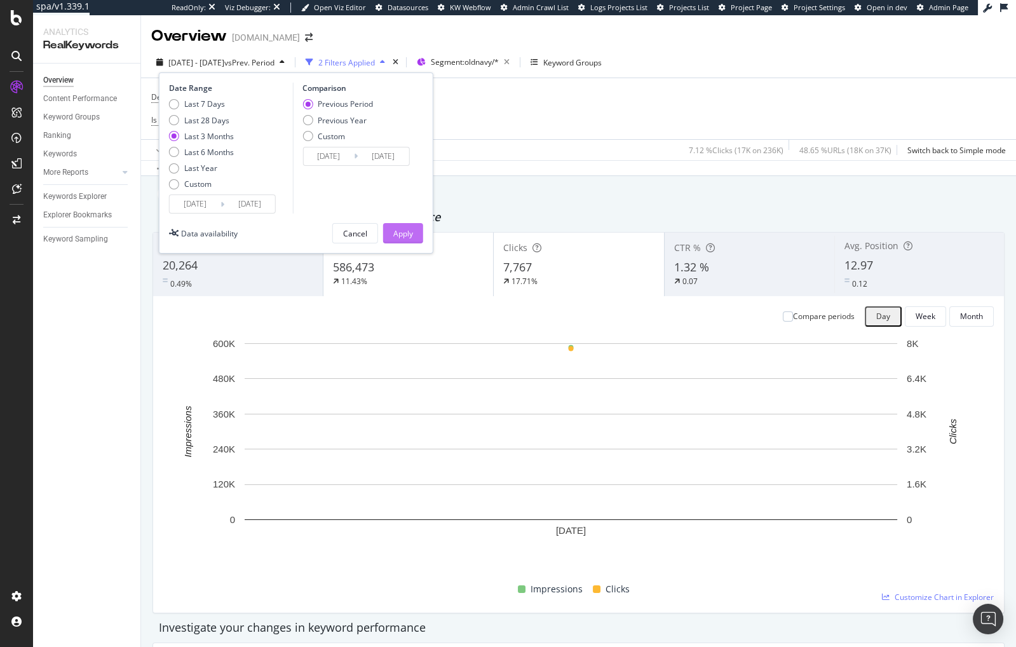
click at [396, 229] on div "Apply" at bounding box center [403, 233] width 20 height 11
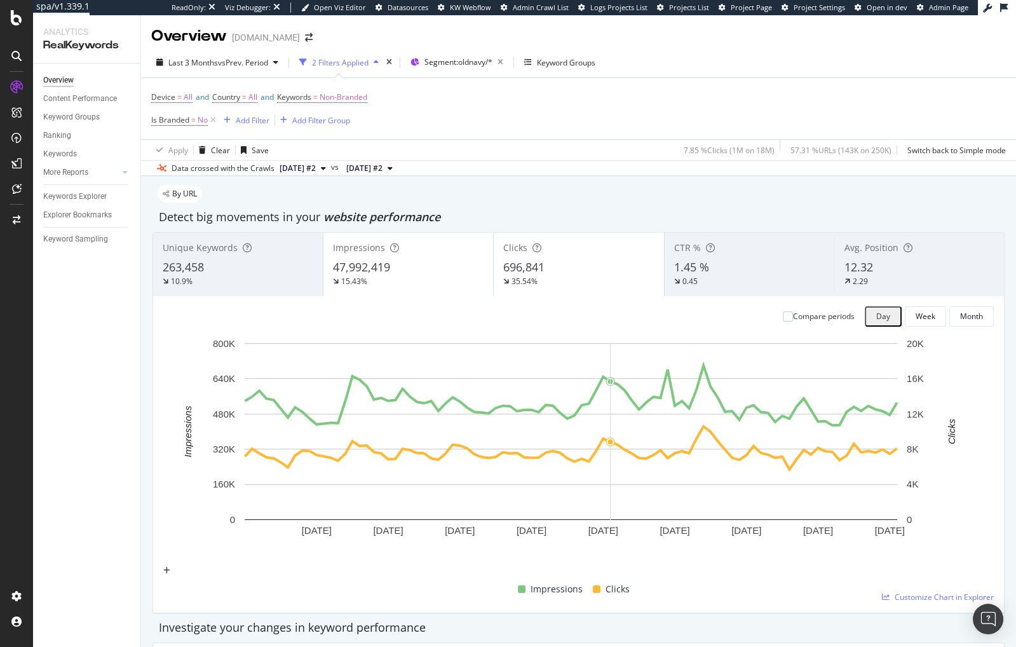
drag, startPoint x: 658, startPoint y: 595, endPoint x: 642, endPoint y: 569, distance: 29.6
click at [657, 613] on div "Investigate your changes in keyword performance" at bounding box center [578, 627] width 852 height 29
drag, startPoint x: 620, startPoint y: 199, endPoint x: 614, endPoint y: 236, distance: 37.4
click at [202, 199] on div "By URL" at bounding box center [177, 194] width 50 height 18
drag, startPoint x: 618, startPoint y: 611, endPoint x: 619, endPoint y: 601, distance: 10.2
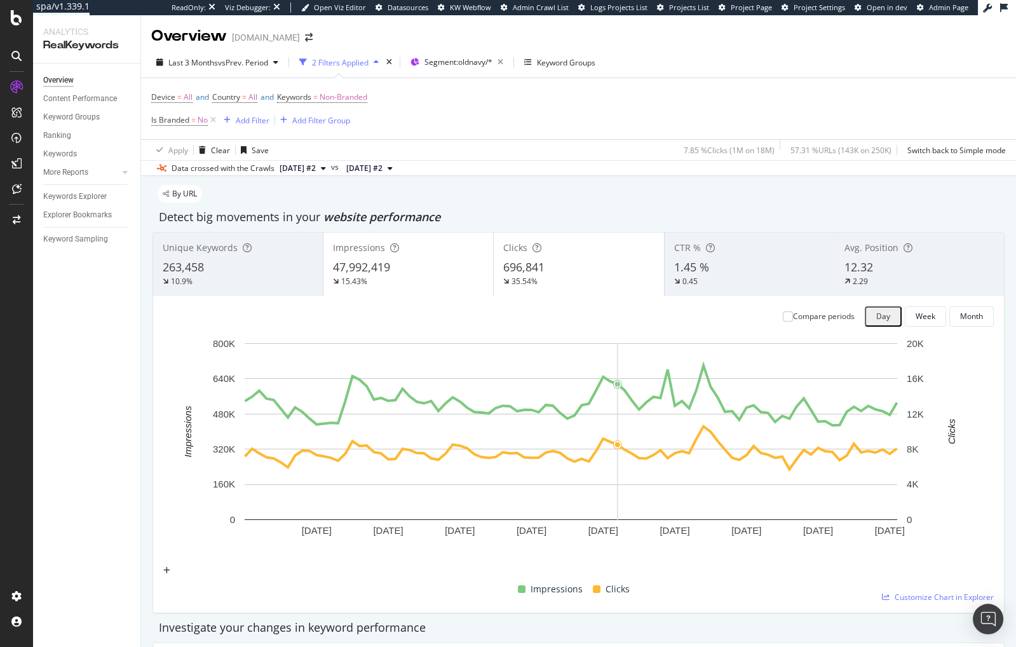
click at [618, 619] on div "Investigate your changes in keyword performance" at bounding box center [578, 627] width 839 height 17
drag, startPoint x: 623, startPoint y: 611, endPoint x: 619, endPoint y: 592, distance: 19.6
click at [623, 619] on div "Investigate your changes in keyword performance" at bounding box center [578, 627] width 839 height 17
click at [170, 567] on icon "plus" at bounding box center [166, 571] width 7 height 8
click at [193, 489] on icon "xmark" at bounding box center [190, 493] width 6 height 8
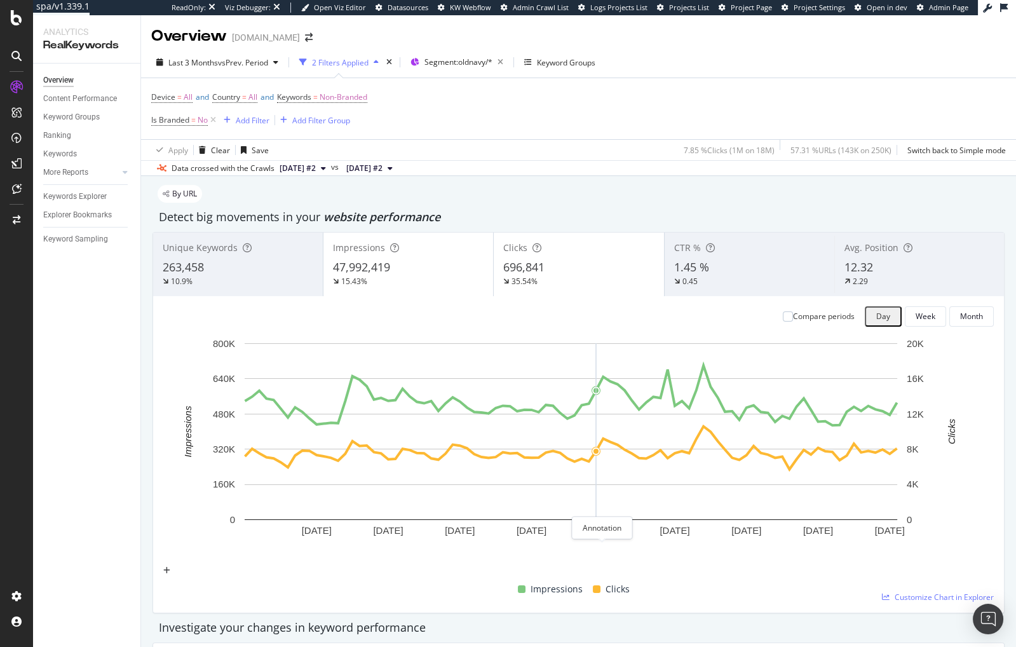
click at [170, 567] on icon "plus" at bounding box center [166, 571] width 7 height 8
click at [173, 498] on input "[DATE]" at bounding box center [138, 504] width 72 height 13
type input "[DATE]"
click at [193, 511] on textarea at bounding box center [147, 522] width 91 height 22
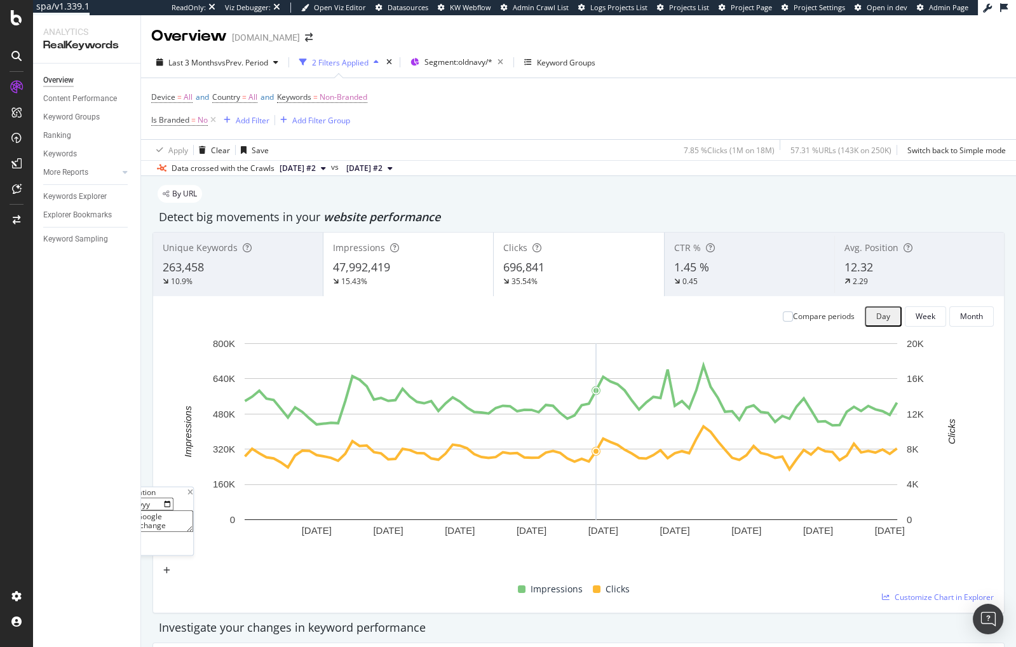
type textarea "Potential Google algorithm change"
click at [119, 541] on div "button" at bounding box center [110, 545] width 17 height 8
click at [631, 619] on div "Investigate your changes in keyword performance" at bounding box center [578, 627] width 839 height 17
click at [600, 619] on div "Investigate your changes in keyword performance" at bounding box center [578, 627] width 839 height 17
drag, startPoint x: 144, startPoint y: 542, endPoint x: 175, endPoint y: 543, distance: 31.8
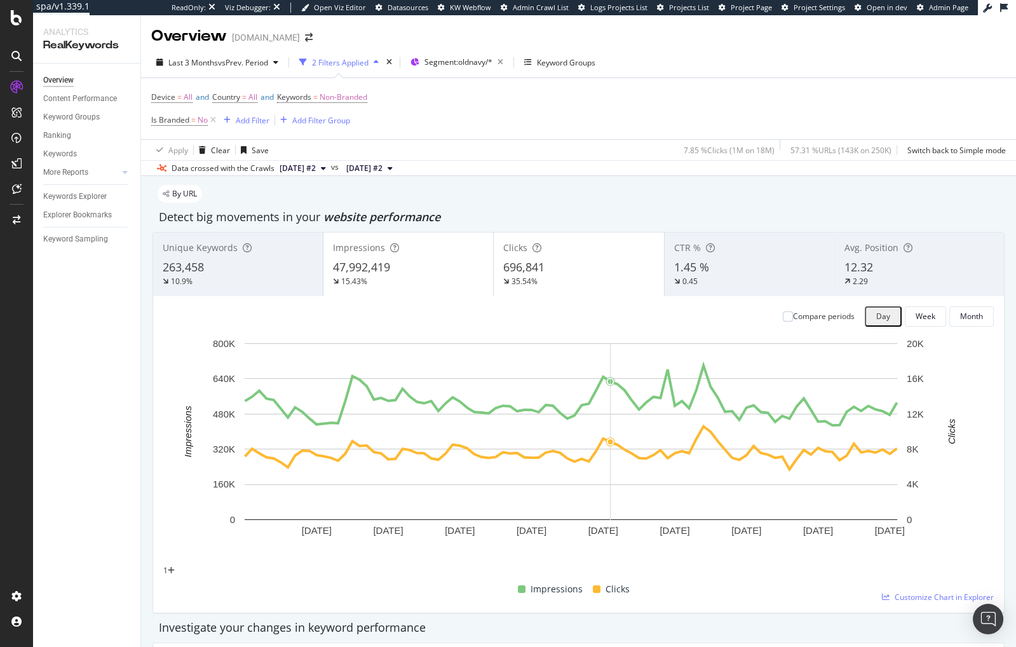
click at [659, 619] on div "Investigate your changes in keyword performance" at bounding box center [578, 627] width 839 height 17
click at [616, 619] on div "Investigate your changes in keyword performance" at bounding box center [578, 627] width 839 height 17
click at [225, 58] on span "vs Prev. Period" at bounding box center [243, 62] width 50 height 11
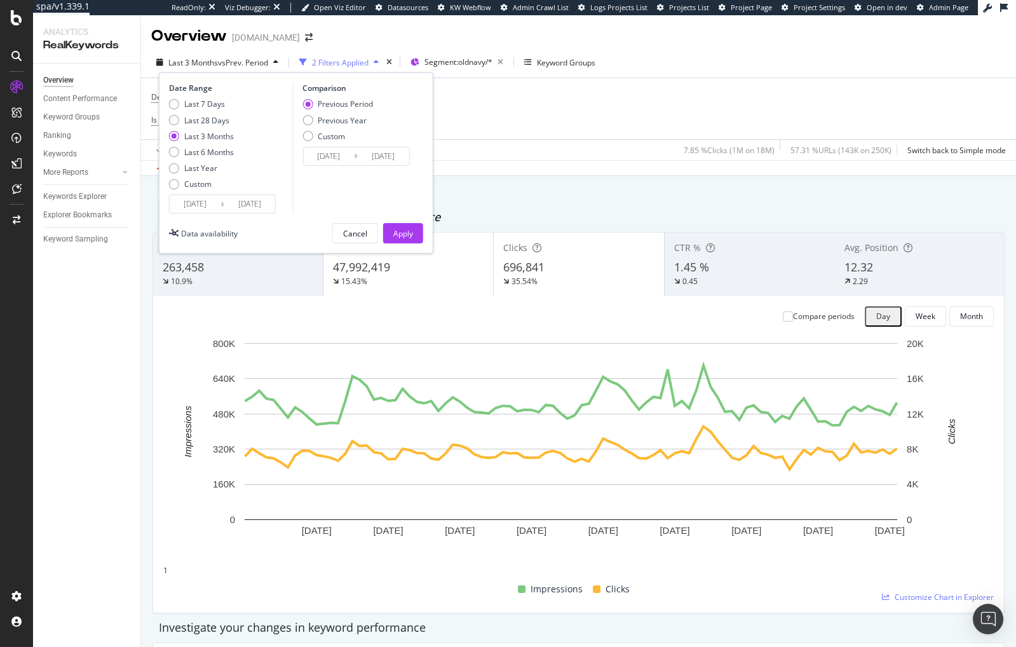
drag, startPoint x: 208, startPoint y: 148, endPoint x: 248, endPoint y: 164, distance: 43.1
click at [208, 149] on div "Last 6 Months" at bounding box center [209, 152] width 50 height 11
type input "[DATE]"
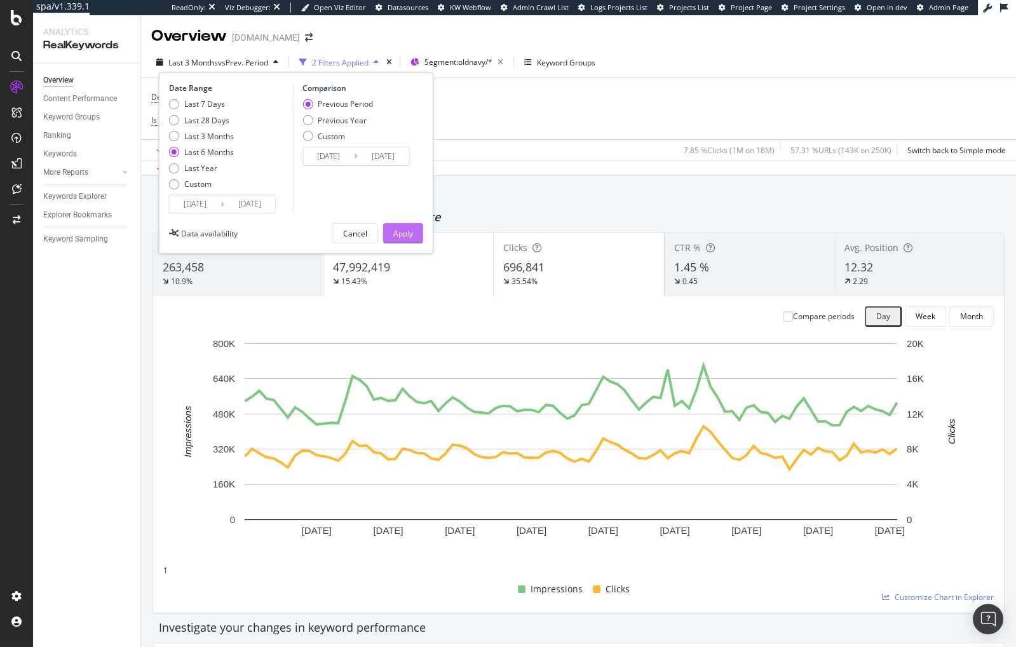
click at [403, 233] on div "Apply" at bounding box center [403, 233] width 20 height 11
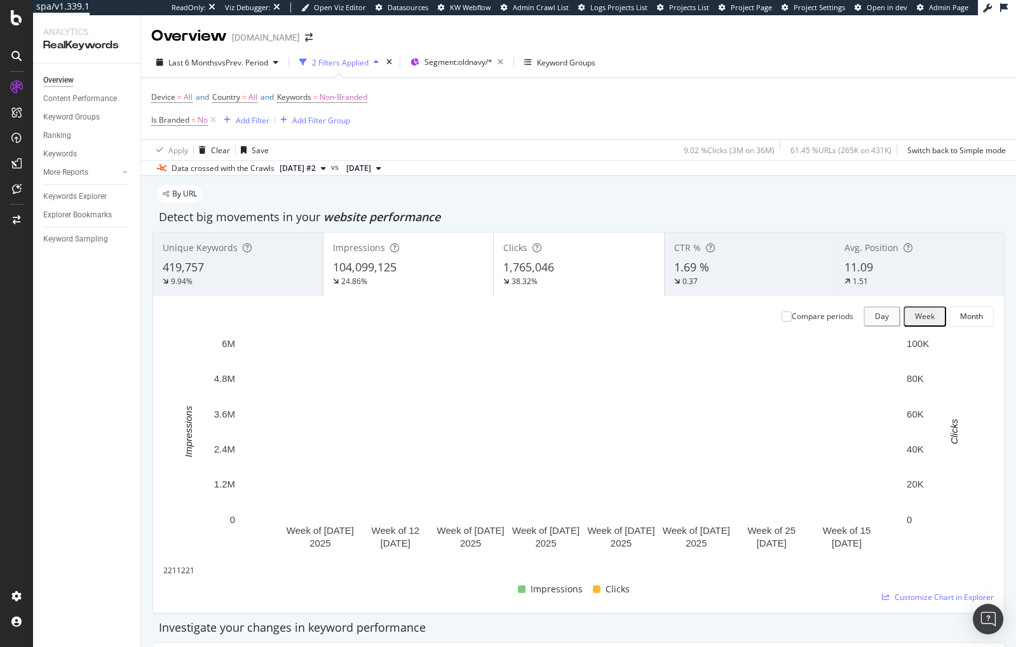
click at [453, 619] on div "Investigate your changes in keyword performance" at bounding box center [578, 627] width 839 height 17
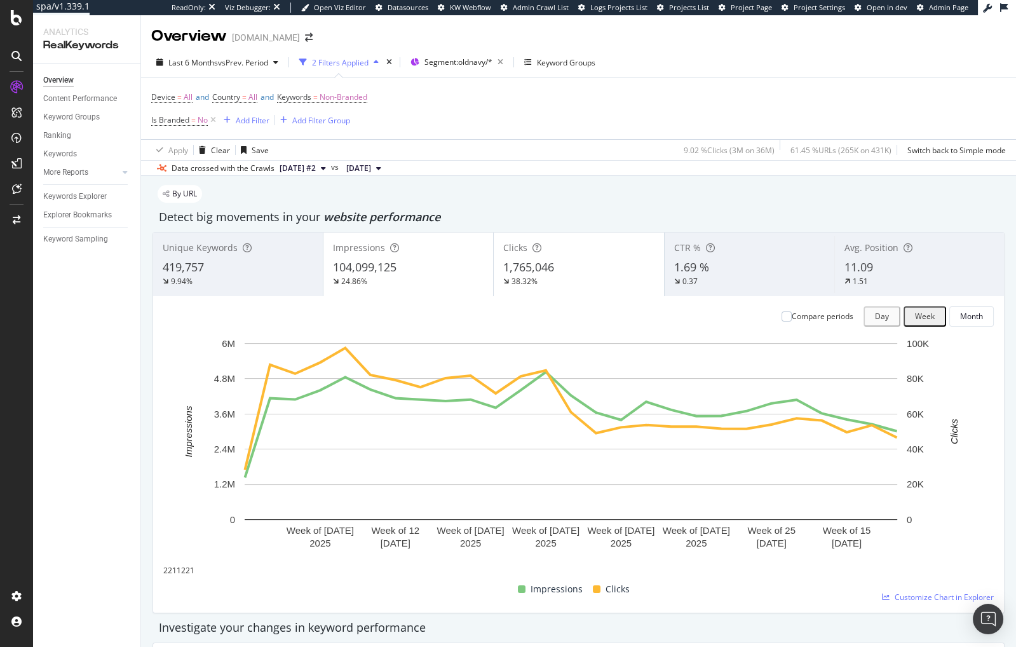
click at [640, 619] on div "Investigate your changes in keyword performance" at bounding box center [578, 627] width 852 height 29
click at [620, 619] on div "Investigate your changes in keyword performance" at bounding box center [578, 627] width 839 height 17
drag, startPoint x: 151, startPoint y: 494, endPoint x: 13, endPoint y: 501, distance: 137.4
